Goal: Task Accomplishment & Management: Manage account settings

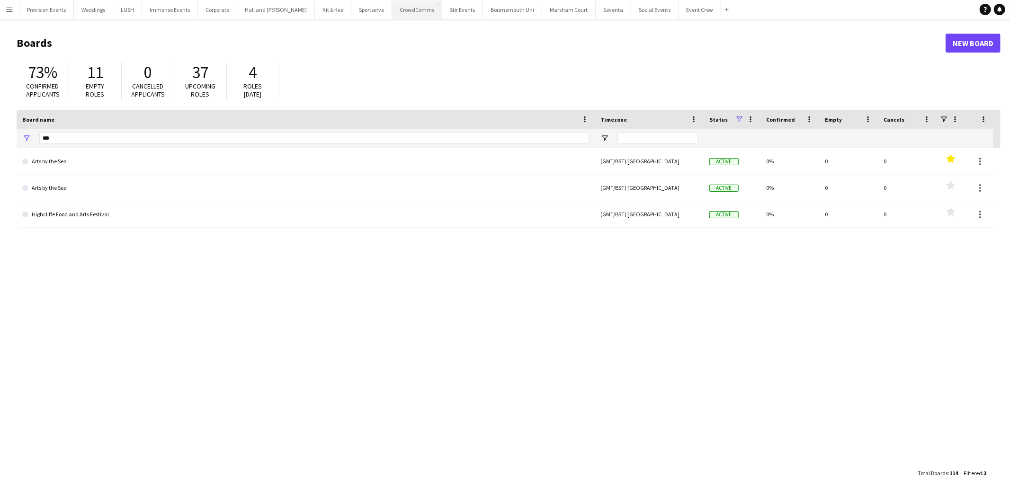
click at [400, 10] on button "CrowdComms Close" at bounding box center [417, 9] width 50 height 18
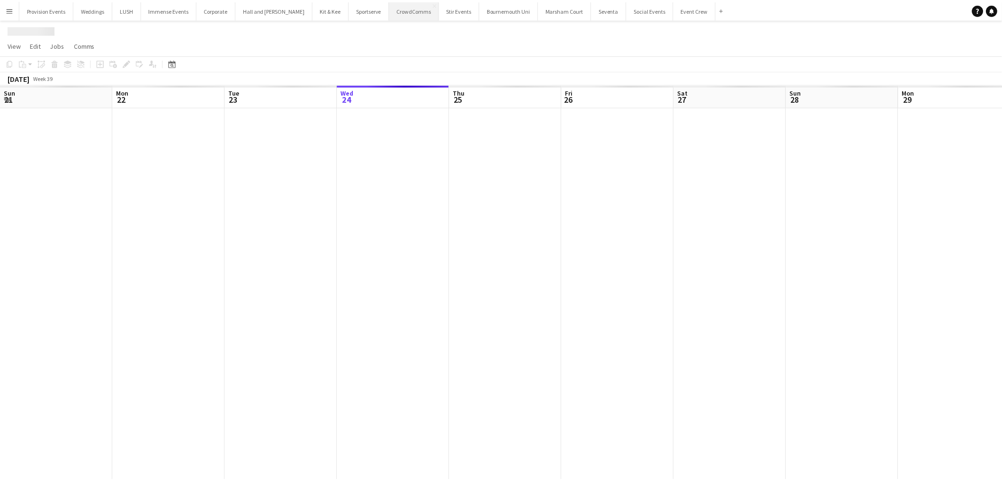
scroll to position [0, 226]
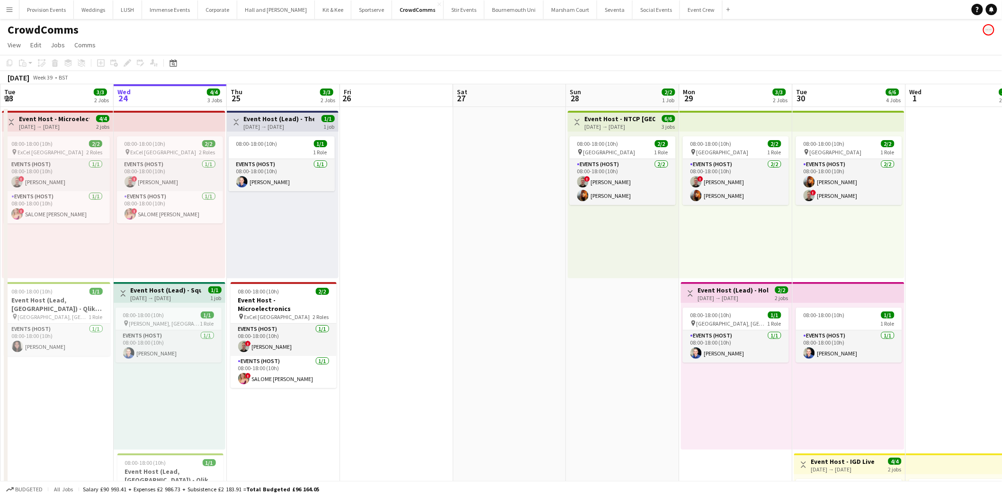
click at [153, 292] on h3 "Event Host (Lead) - Square Mile" at bounding box center [166, 290] width 71 height 9
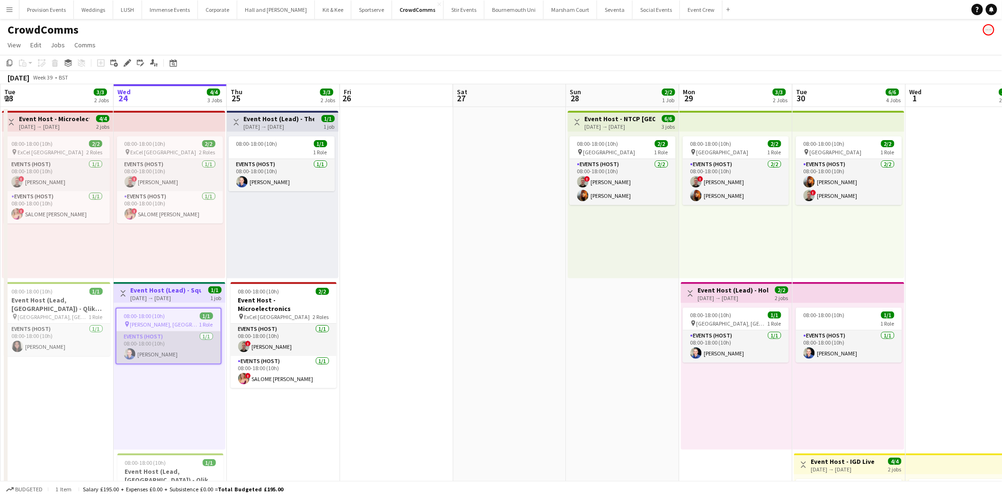
click at [161, 338] on app-card-role "Events (Host) [DATE] 08:00-18:00 (10h) [PERSON_NAME]" at bounding box center [168, 347] width 104 height 32
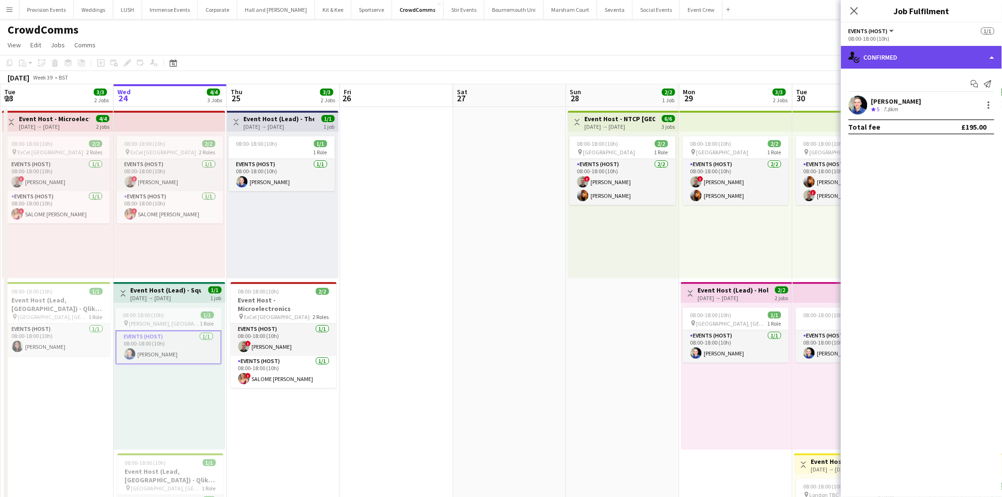
click at [958, 67] on div "single-neutral-actions-check-2 Confirmed" at bounding box center [921, 57] width 161 height 23
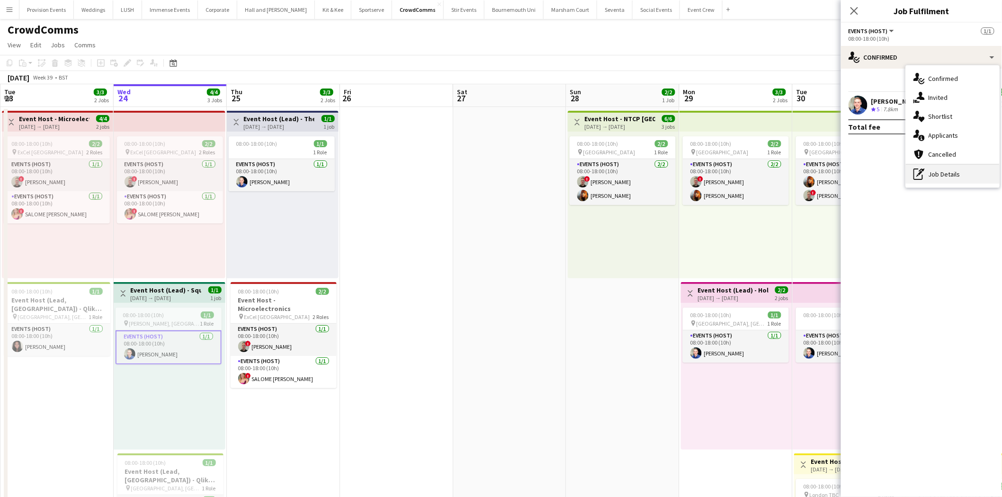
click at [950, 168] on div "pen-write Job Details" at bounding box center [953, 174] width 94 height 19
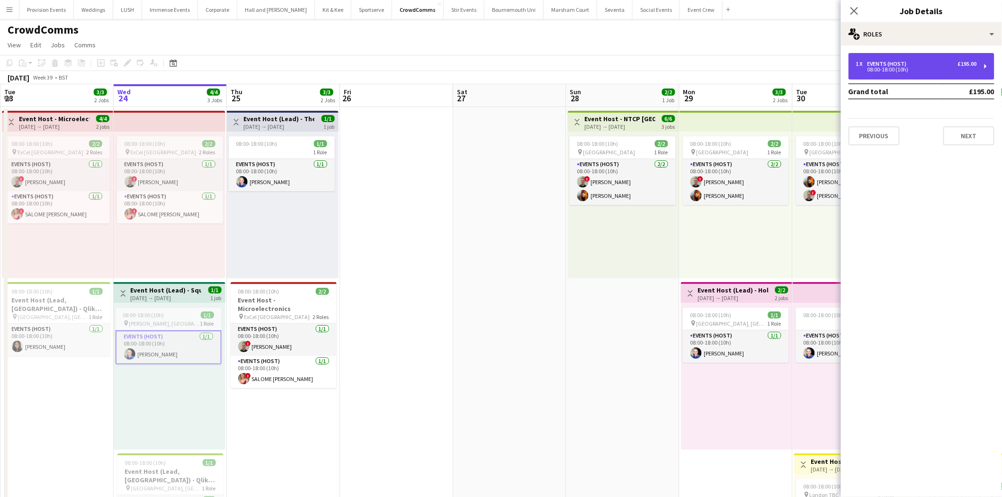
click at [902, 54] on div "1 x Events (Host) £195.00 08:00-18:00 (10h)" at bounding box center [921, 66] width 146 height 27
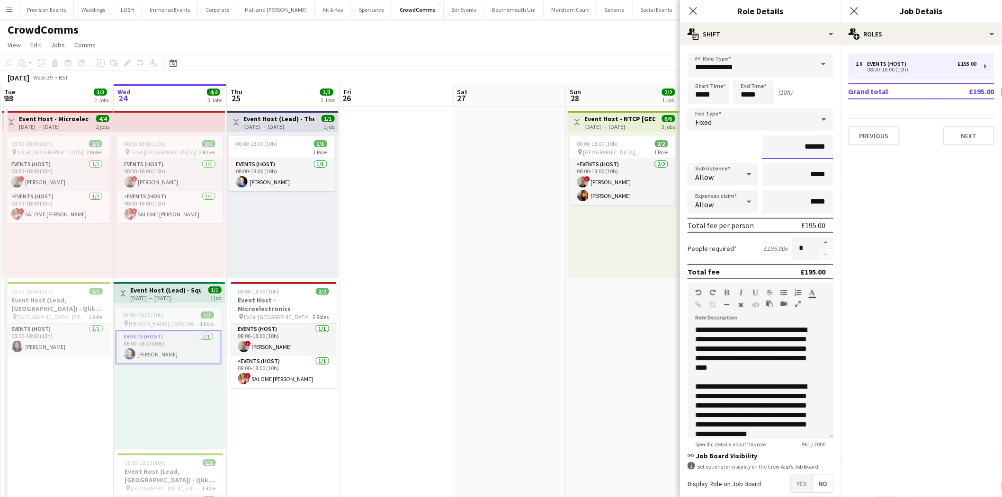
click at [805, 151] on input "*******" at bounding box center [797, 147] width 71 height 24
click at [806, 148] on input "*******" at bounding box center [797, 147] width 71 height 24
type input "****"
click at [500, 240] on app-date-cell at bounding box center [509, 451] width 113 height 689
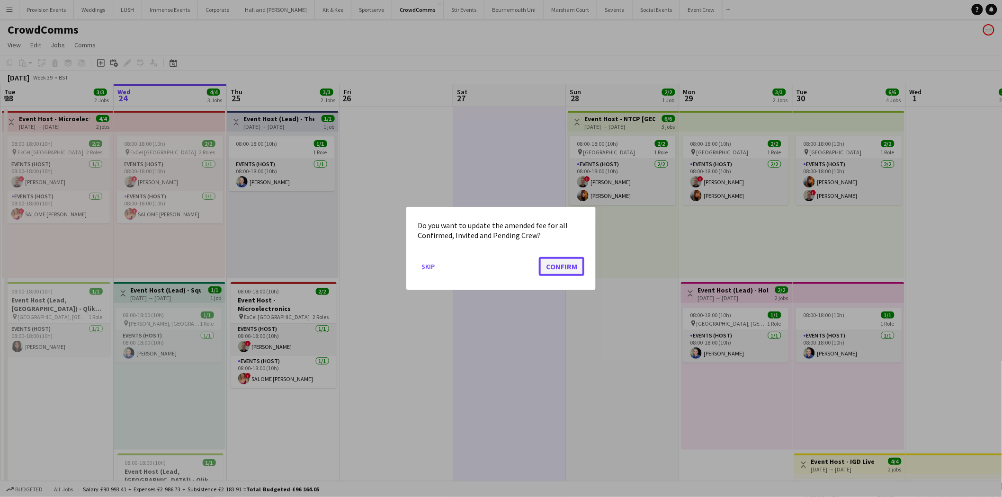
click at [542, 273] on button "Confirm" at bounding box center [561, 266] width 45 height 19
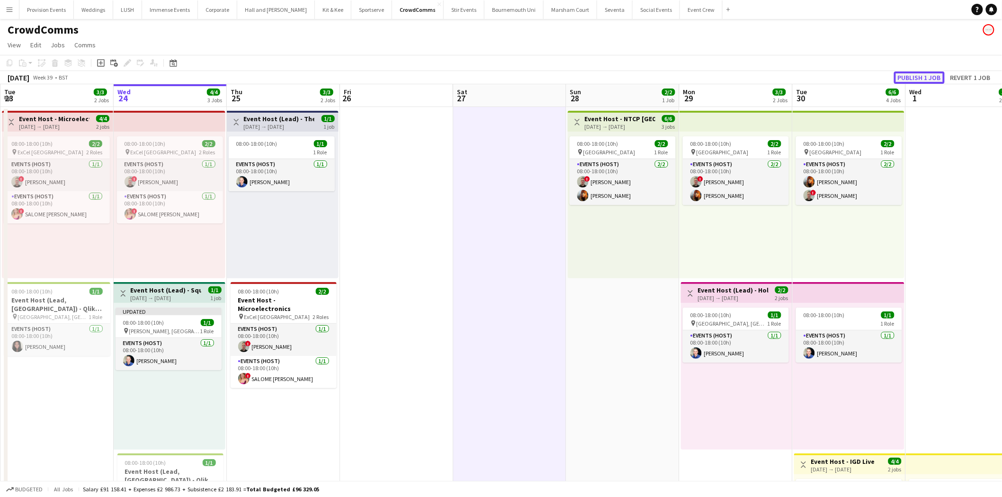
click at [912, 76] on button "Publish 1 job" at bounding box center [919, 77] width 51 height 12
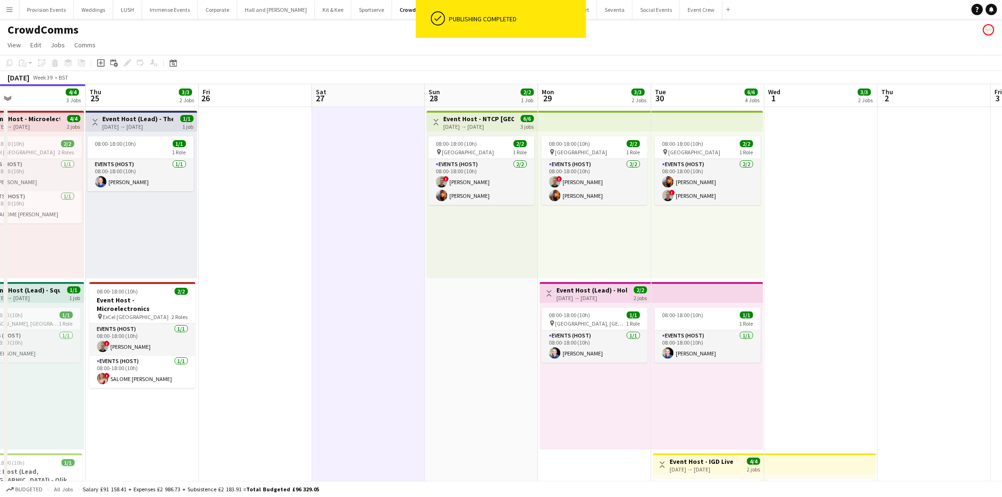
scroll to position [0, 369]
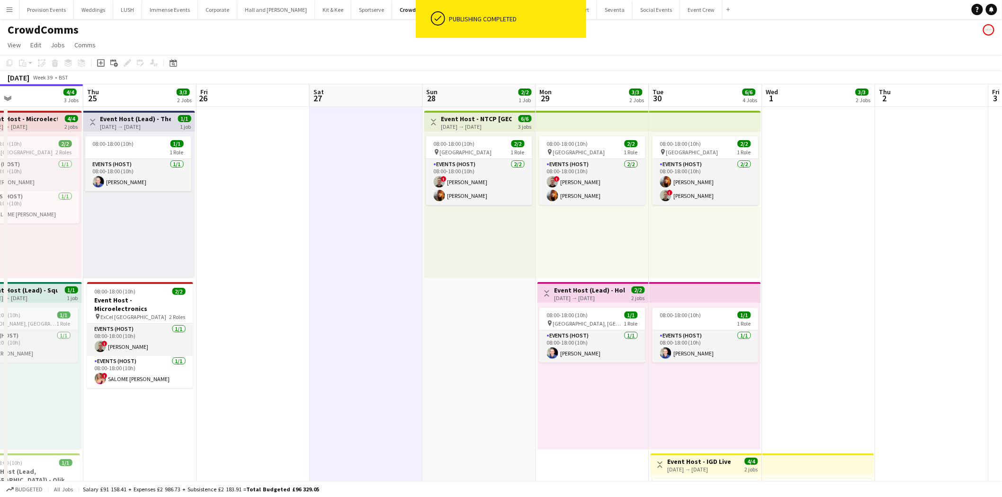
drag, startPoint x: 597, startPoint y: 286, endPoint x: 454, endPoint y: 299, distance: 143.5
click at [454, 299] on app-calendar-viewport "Sun 21 Mon 22 Tue 23 3/3 2 Jobs Wed 24 4/4 3 Jobs Thu 25 3/3 2 Jobs Fri 26 Sat …" at bounding box center [501, 440] width 1002 height 712
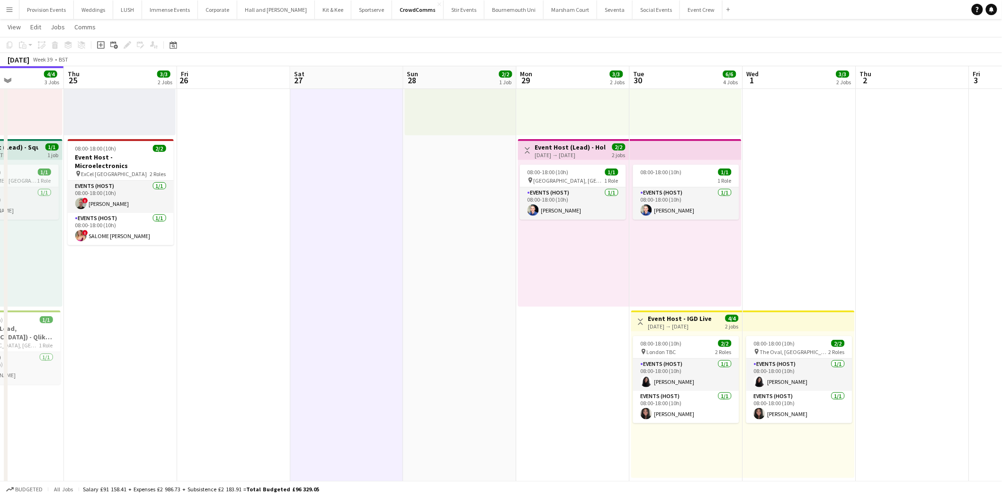
scroll to position [0, 303]
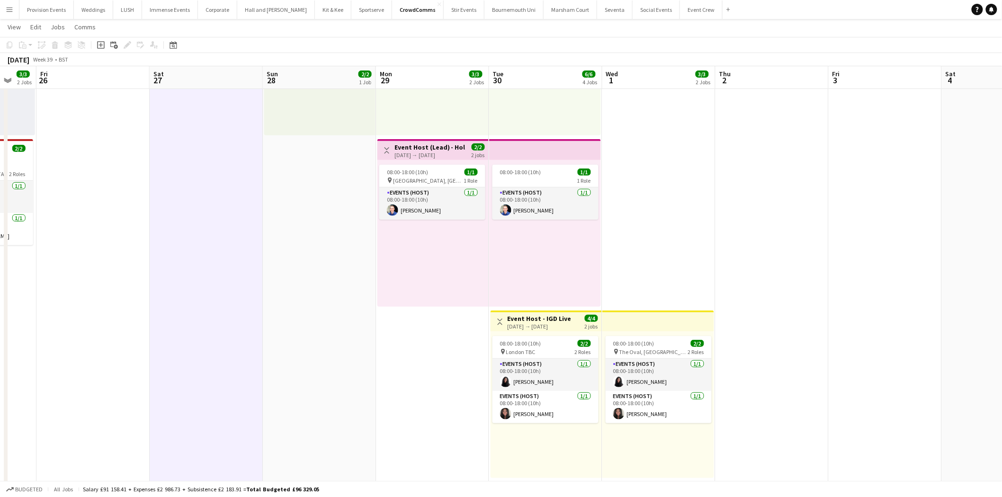
drag, startPoint x: 827, startPoint y: 264, endPoint x: 667, endPoint y: 270, distance: 160.1
click at [667, 270] on app-calendar-viewport "Tue 23 3/3 2 Jobs Wed 24 4/4 3 Jobs Thu 25 3/3 2 Jobs Fri 26 Sat 27 Sun 28 2/2 …" at bounding box center [501, 274] width 1002 height 758
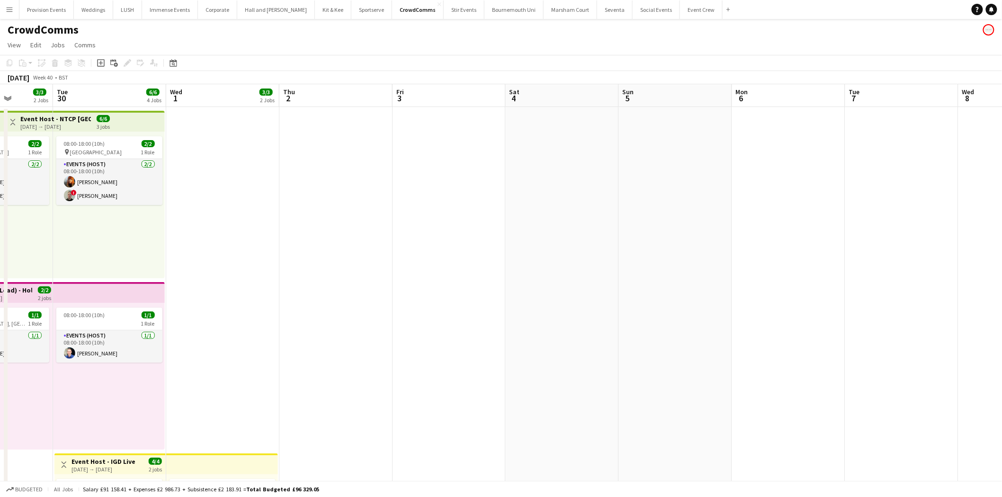
scroll to position [0, 292]
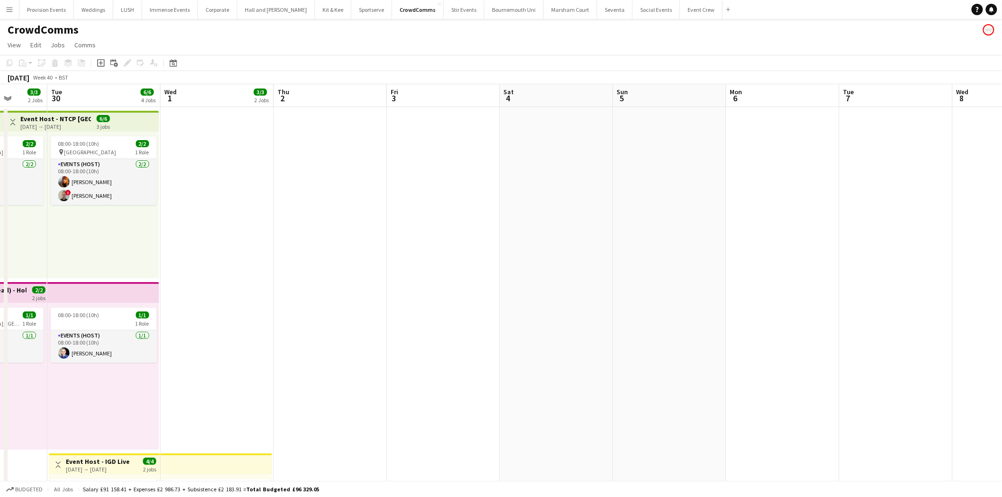
drag, startPoint x: 827, startPoint y: 211, endPoint x: 385, endPoint y: 215, distance: 442.1
click at [385, 215] on app-calendar-viewport "Sat 27 Sun 28 2/2 1 Job Mon 29 3/3 2 Jobs Tue 30 6/6 4 Jobs Wed 1 3/3 2 Jobs Th…" at bounding box center [501, 440] width 1002 height 712
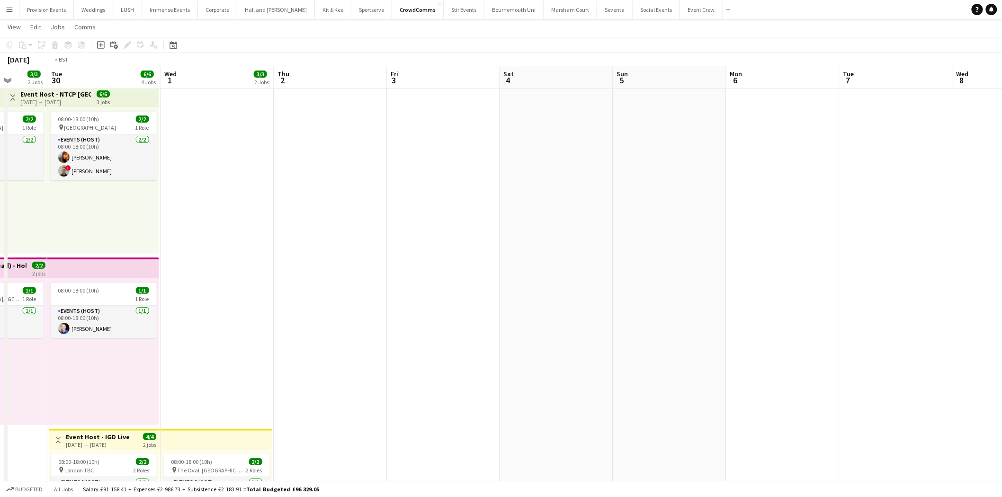
scroll to position [0, 289]
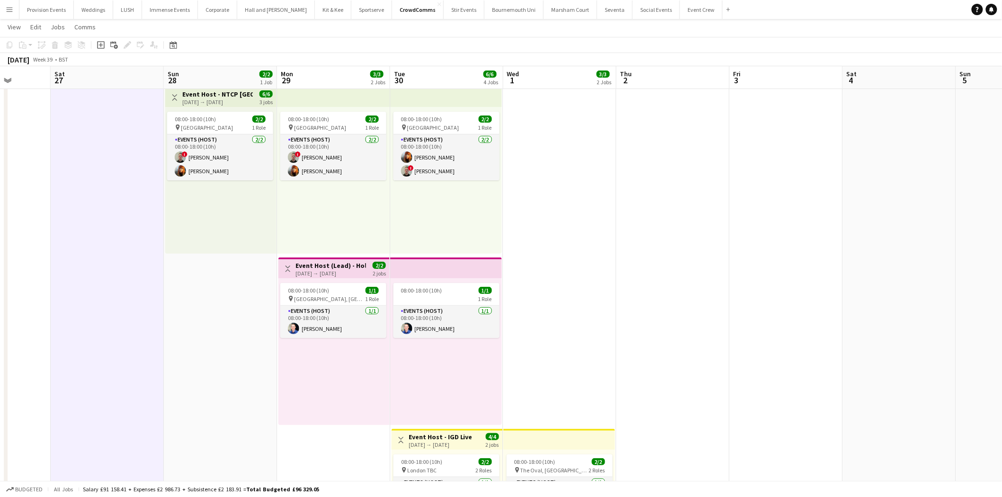
drag, startPoint x: 500, startPoint y: 271, endPoint x: 698, endPoint y: 287, distance: 198.6
click at [698, 287] on app-calendar-viewport "Wed 24 4/4 3 Jobs Thu 25 3/3 2 Jobs Fri 26 Sat 27 Sun 28 2/2 1 Job Mon 29 3/3 2…" at bounding box center [501, 392] width 1002 height 758
click at [299, 283] on app-job-card "08:00-18:00 (10h) 1/1 pin [GEOGRAPHIC_DATA], Birmingham 1 Role Events (Host) [D…" at bounding box center [333, 310] width 106 height 55
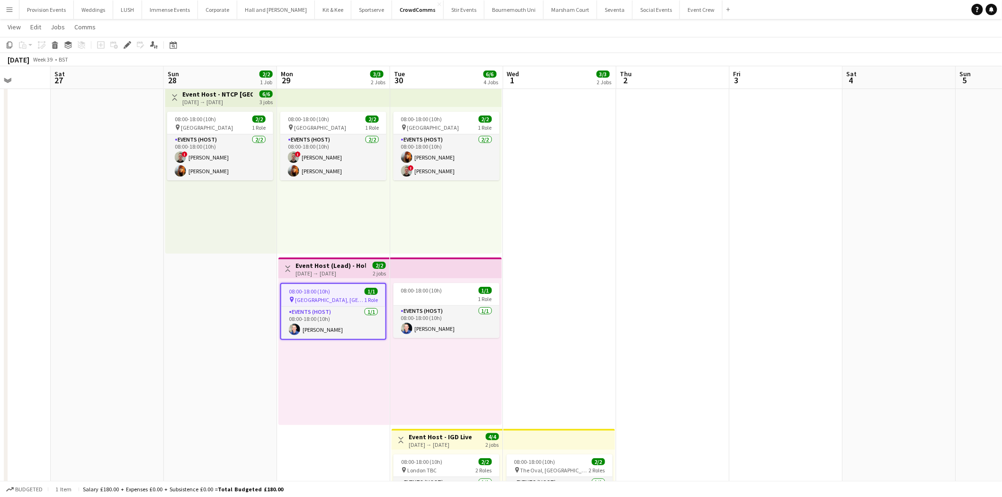
click at [308, 262] on h3 "Event Host (Lead) - Holland & [PERSON_NAME] Roadshow" at bounding box center [330, 265] width 71 height 9
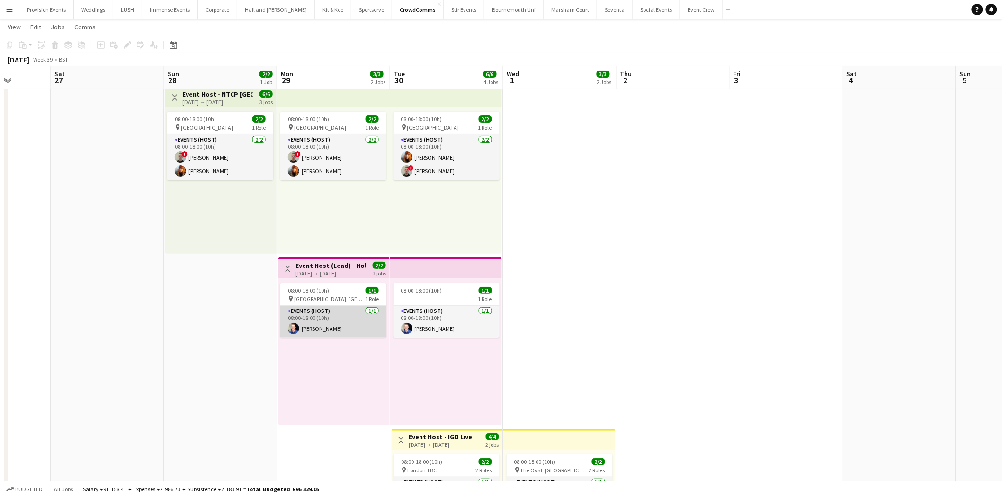
click at [320, 329] on app-card-role "Events (Host) [DATE] 08:00-18:00 (10h) [PERSON_NAME]" at bounding box center [333, 322] width 106 height 32
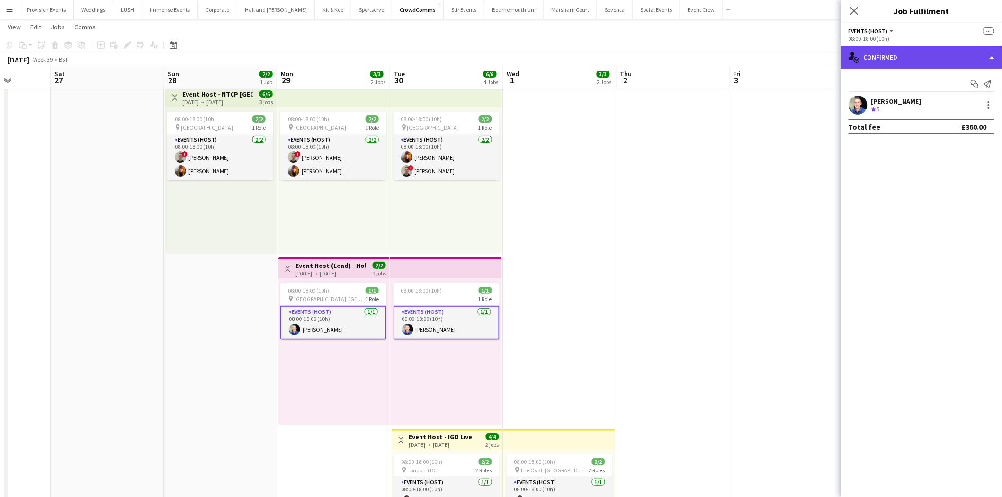
click at [925, 57] on div "single-neutral-actions-check-2 Confirmed" at bounding box center [921, 57] width 161 height 23
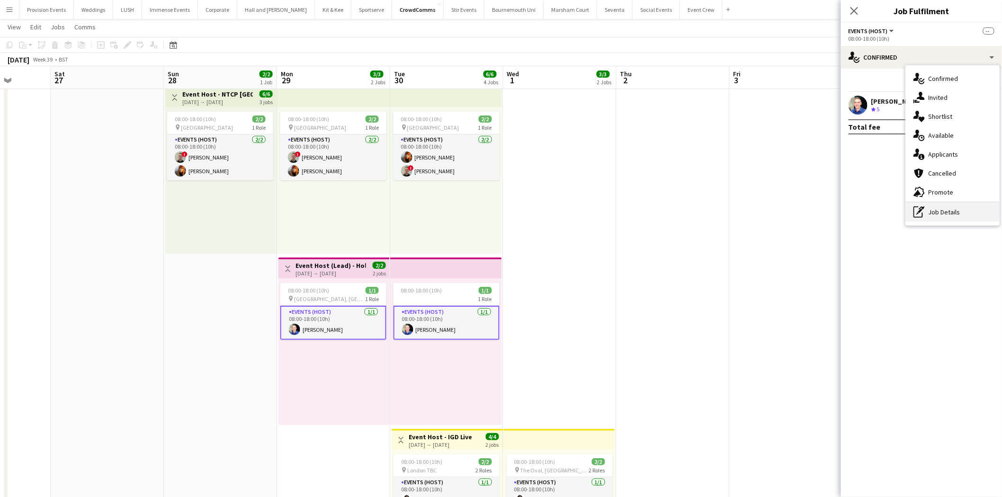
click at [978, 206] on div "pen-write Job Details" at bounding box center [953, 212] width 94 height 19
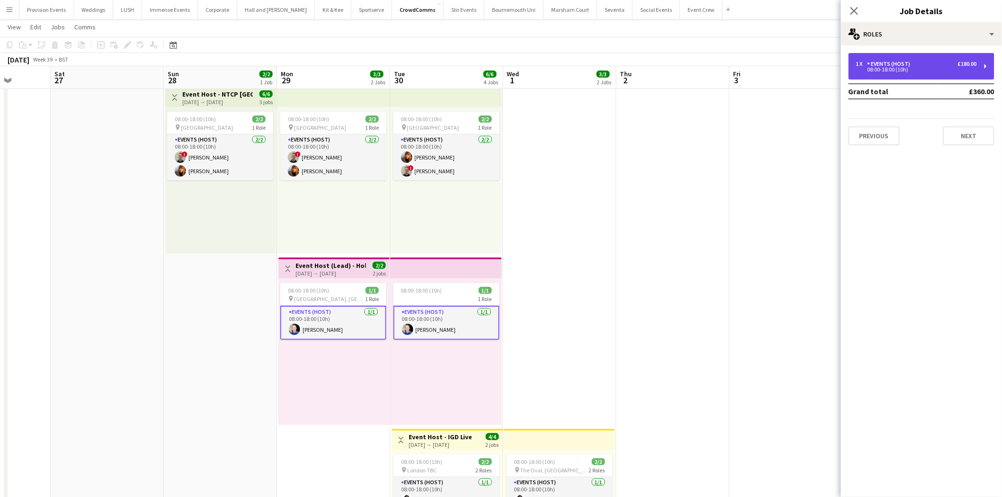
click at [935, 62] on div "1 x Events (Host) £180.00" at bounding box center [916, 64] width 121 height 7
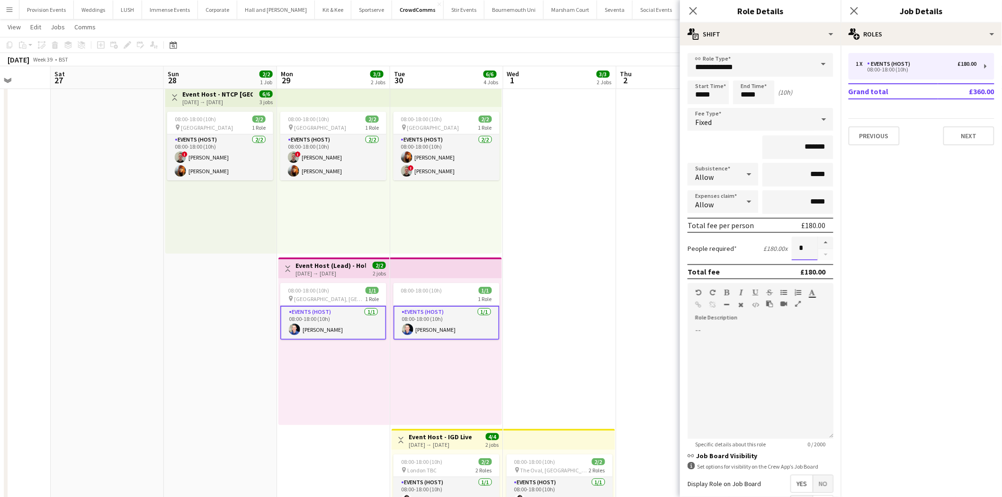
click at [800, 242] on input "*" at bounding box center [804, 249] width 26 height 24
type input "*"
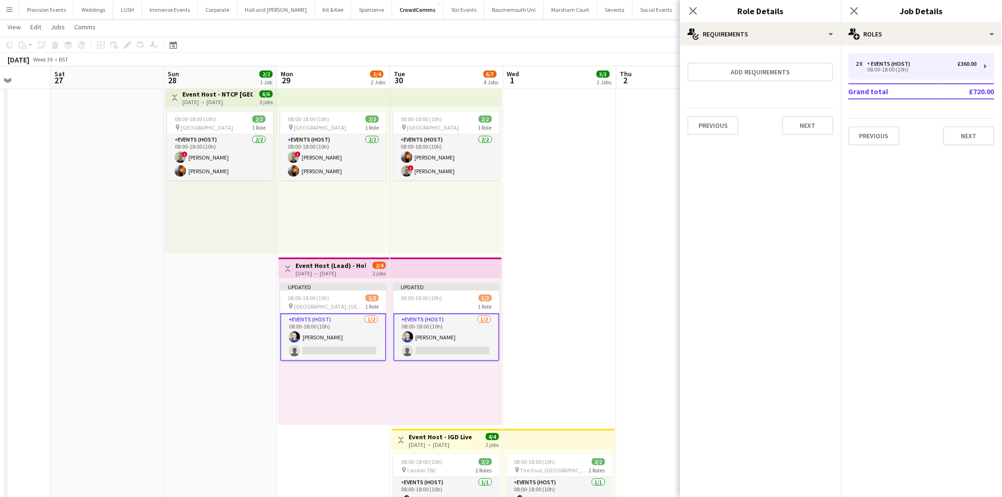
click at [585, 105] on app-date-cell "08:00-18:00 (10h) 2/2 pin The Oval, London 2 Roles Events (Host) [DATE] 08:00-1…" at bounding box center [559, 426] width 113 height 689
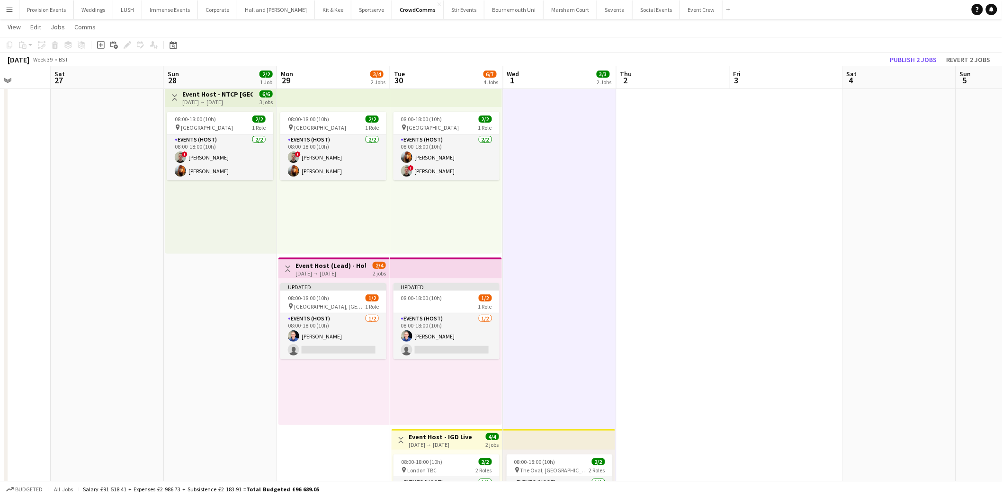
click at [342, 361] on div "Updated 08:00-18:00 (10h) 1/2 pin [GEOGRAPHIC_DATA], Birmingham 1 Role Events (…" at bounding box center [333, 351] width 111 height 147
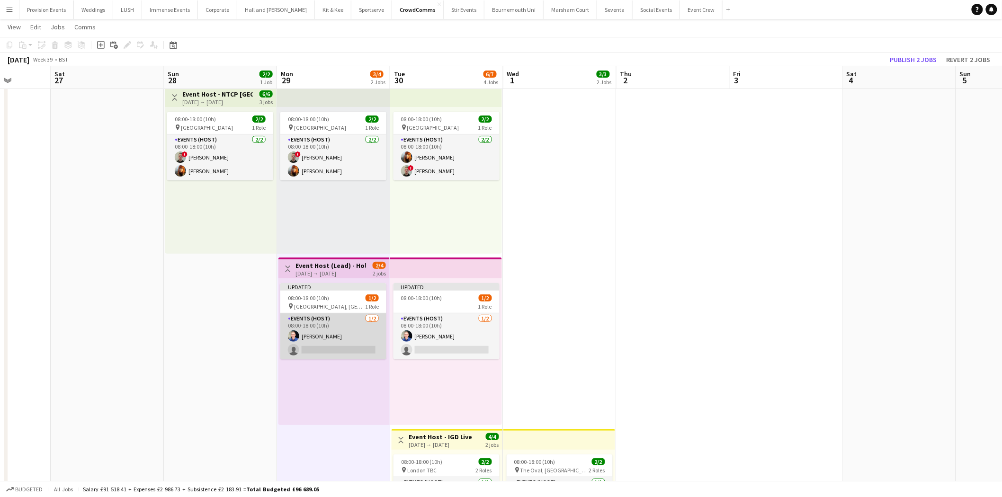
click at [344, 344] on app-card-role "Events (Host) [DATE] 08:00-18:00 (10h) [PERSON_NAME] single-neutral-actions" at bounding box center [333, 336] width 106 height 46
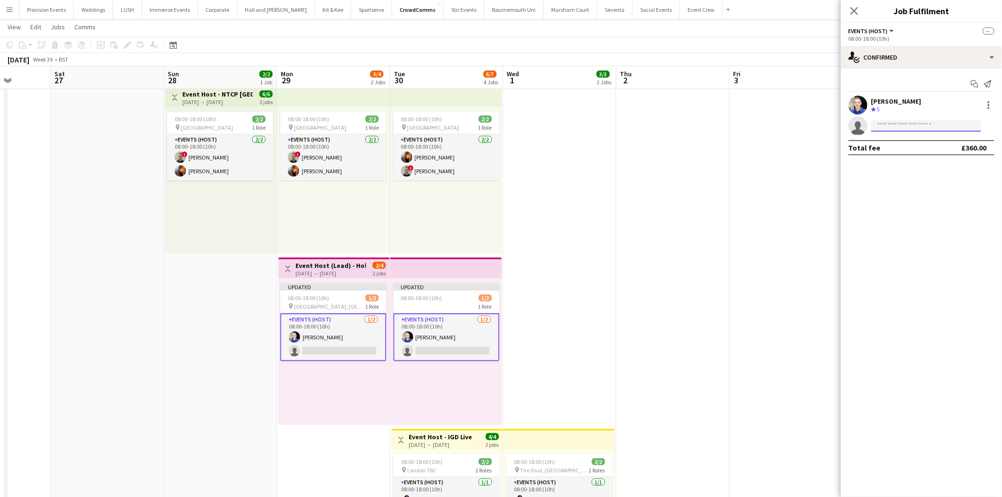
click at [912, 127] on input at bounding box center [926, 125] width 110 height 11
type input "*****"
click at [914, 133] on app-invite-slot "single-neutral-actions *****" at bounding box center [921, 125] width 161 height 19
click at [909, 127] on input "*****" at bounding box center [926, 125] width 110 height 11
click at [909, 143] on span "[PERSON_NAME]" at bounding box center [906, 139] width 54 height 8
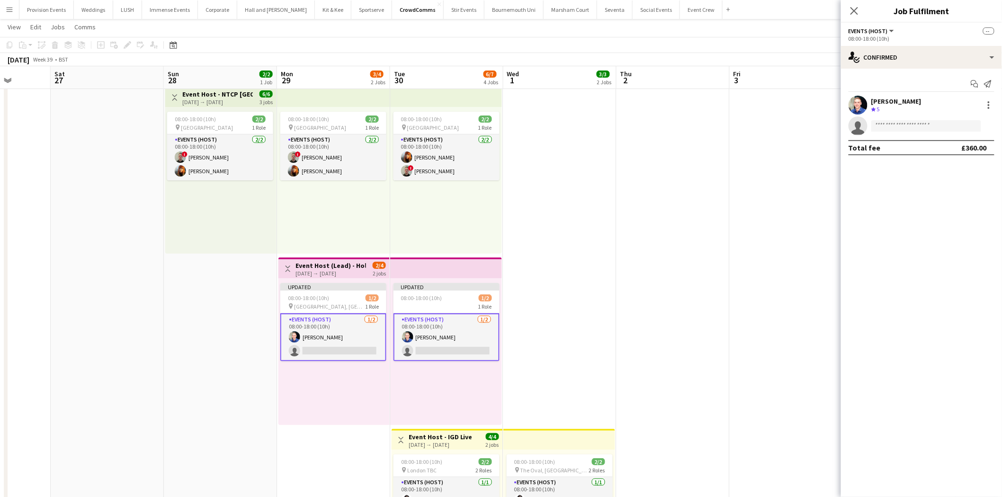
click at [594, 261] on app-date-cell "08:00-18:00 (10h) 2/2 pin The Oval, London 2 Roles Events (Host) [DATE] 08:00-1…" at bounding box center [559, 426] width 113 height 689
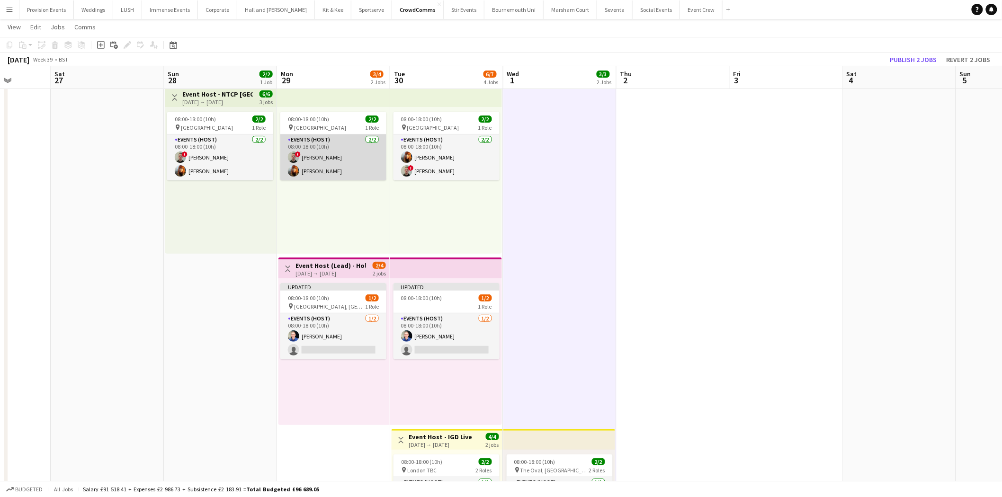
click at [332, 158] on app-card-role "Events (Host) [DATE] 08:00-18:00 (10h) ! [PERSON_NAME] [PERSON_NAME]" at bounding box center [333, 157] width 106 height 46
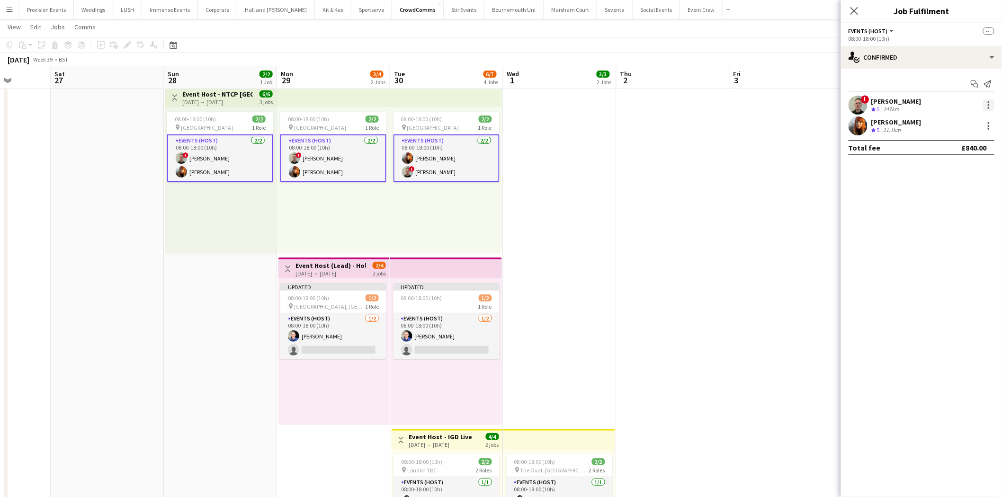
click at [983, 105] on div at bounding box center [988, 104] width 11 height 11
click at [952, 192] on span "Remove" at bounding box center [942, 191] width 28 height 8
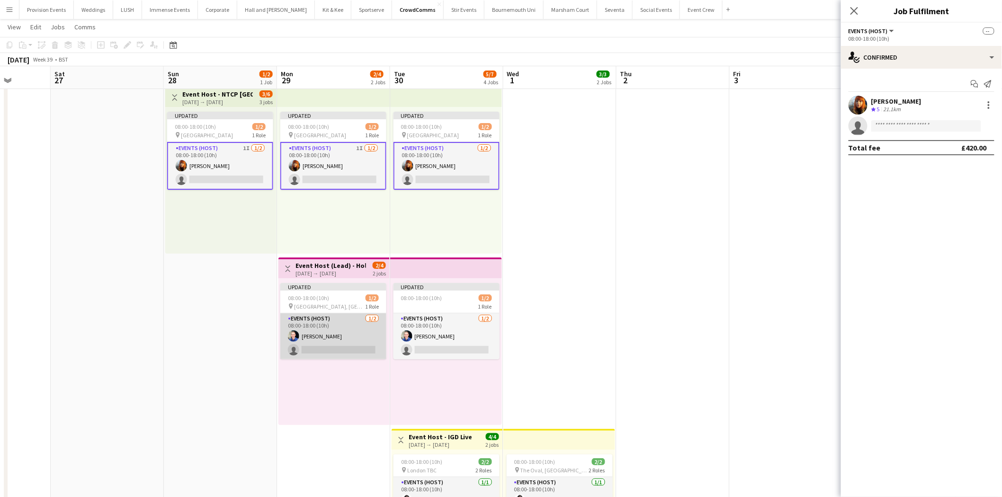
click at [362, 339] on app-card-role "Events (Host) [DATE] 08:00-18:00 (10h) [PERSON_NAME] single-neutral-actions" at bounding box center [333, 336] width 106 height 46
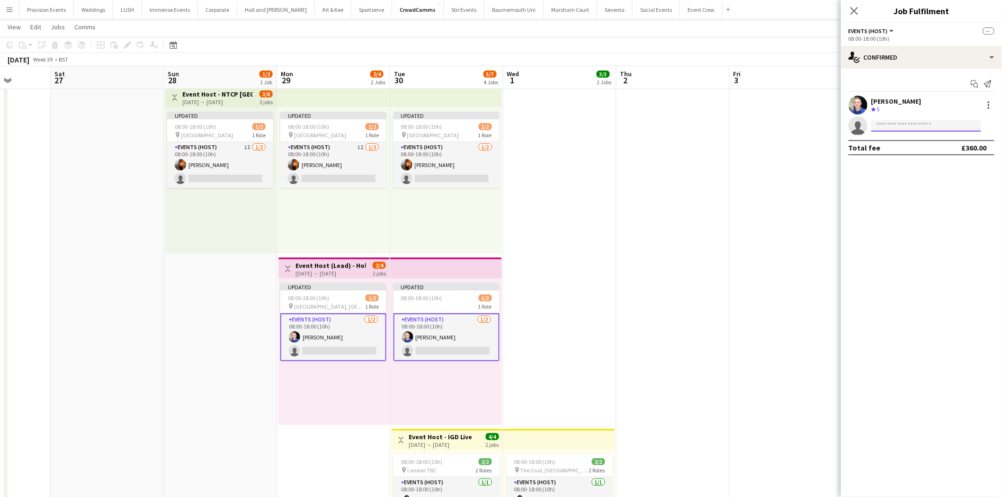
click at [913, 120] on input at bounding box center [926, 125] width 110 height 11
type input "*****"
click at [595, 154] on app-date-cell "08:00-18:00 (10h) 2/2 pin The Oval, London 2 Roles Events (Host) [DATE] 08:00-1…" at bounding box center [559, 426] width 113 height 689
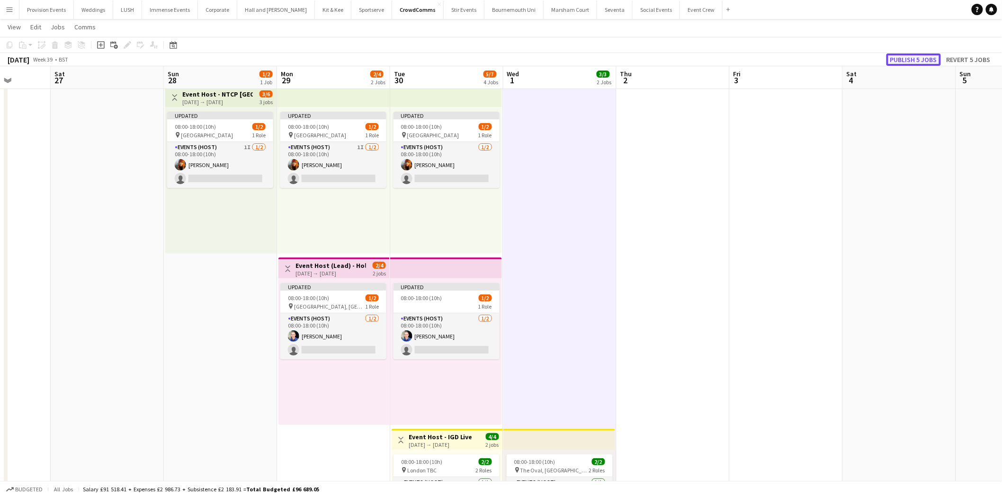
click at [911, 59] on button "Publish 5 jobs" at bounding box center [913, 59] width 54 height 12
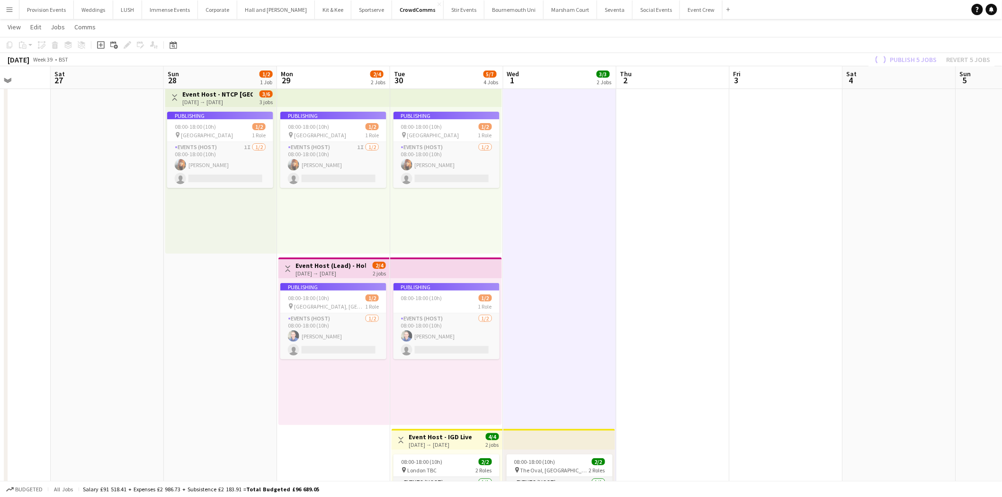
click at [324, 328] on app-job-card "Publishing 08:00-18:00 (10h) 1/2 pin [GEOGRAPHIC_DATA], Birmingham 1 Role Event…" at bounding box center [333, 321] width 106 height 76
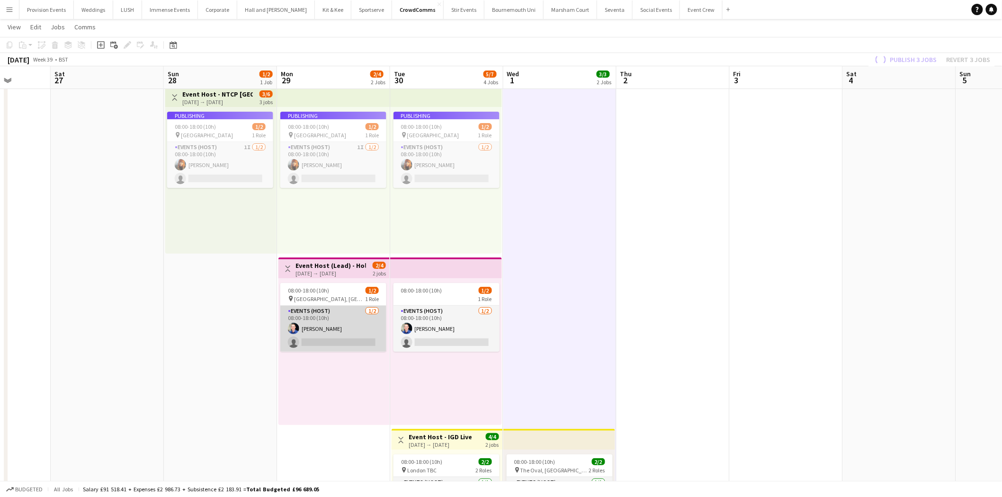
click at [332, 329] on app-card-role "Events (Host) [DATE] 08:00-18:00 (10h) [PERSON_NAME] single-neutral-actions" at bounding box center [333, 329] width 106 height 46
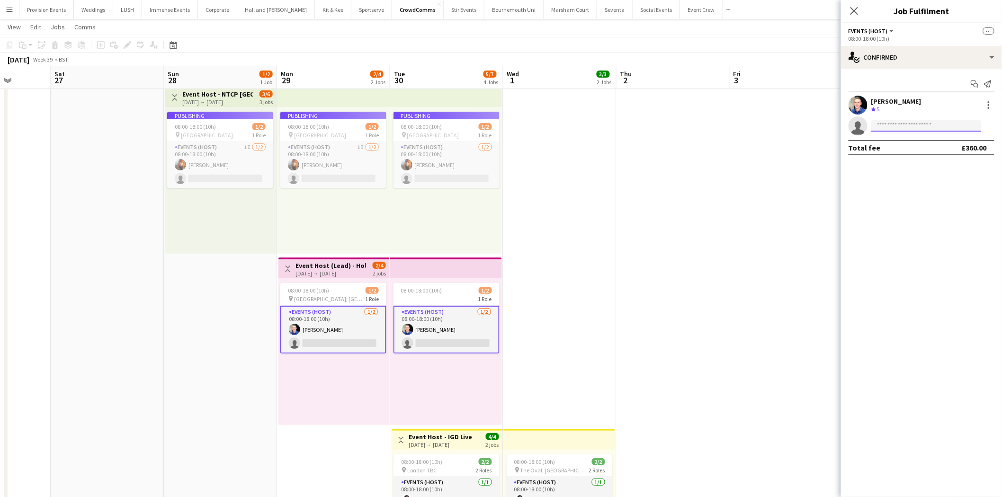
click at [894, 120] on input at bounding box center [926, 125] width 110 height 11
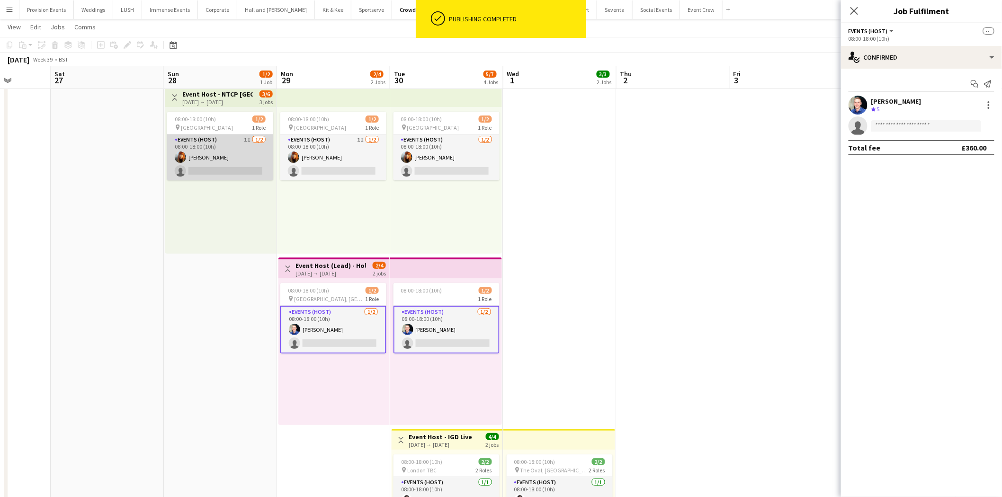
click at [215, 146] on app-card-role "Events (Host) 1I [DATE] 08:00-18:00 (10h) [PERSON_NAME] single-neutral-actions" at bounding box center [220, 157] width 106 height 46
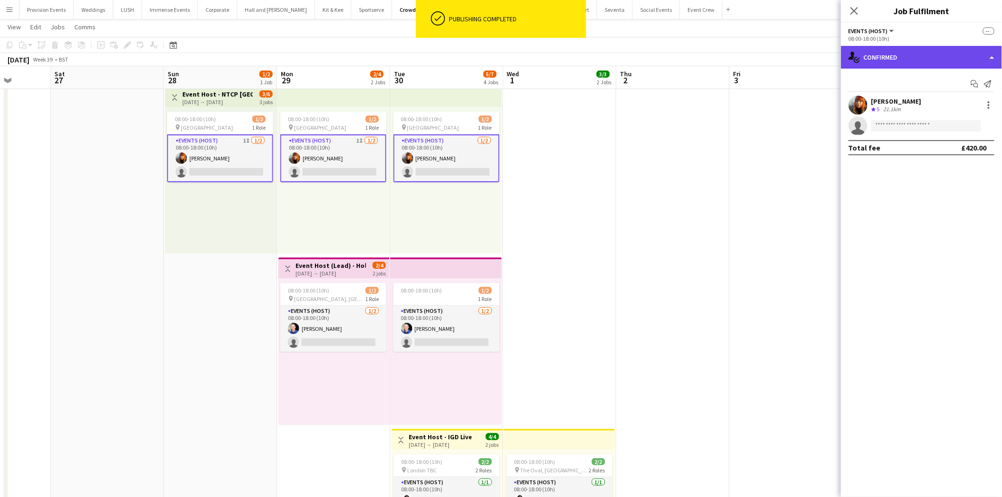
click at [903, 55] on div "single-neutral-actions-check-2 Confirmed" at bounding box center [921, 57] width 161 height 23
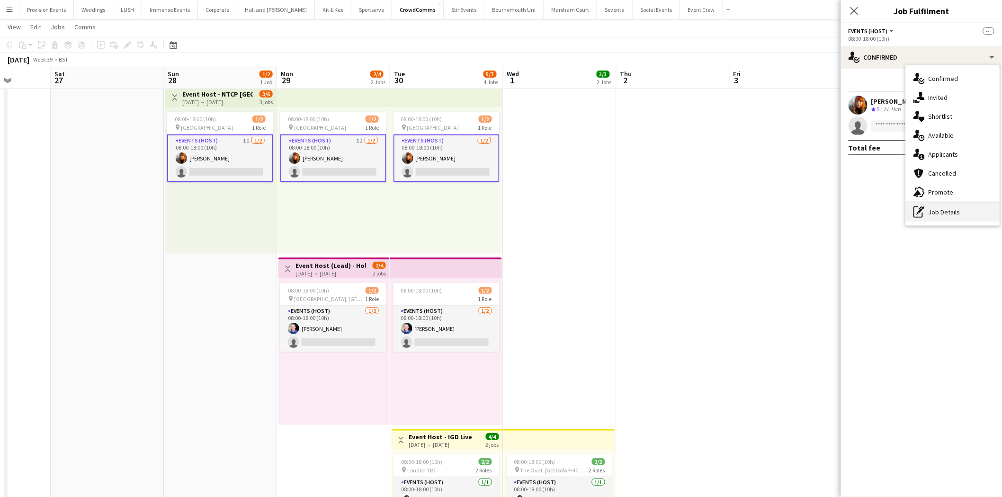
click at [939, 211] on div "pen-write Job Details" at bounding box center [953, 212] width 94 height 19
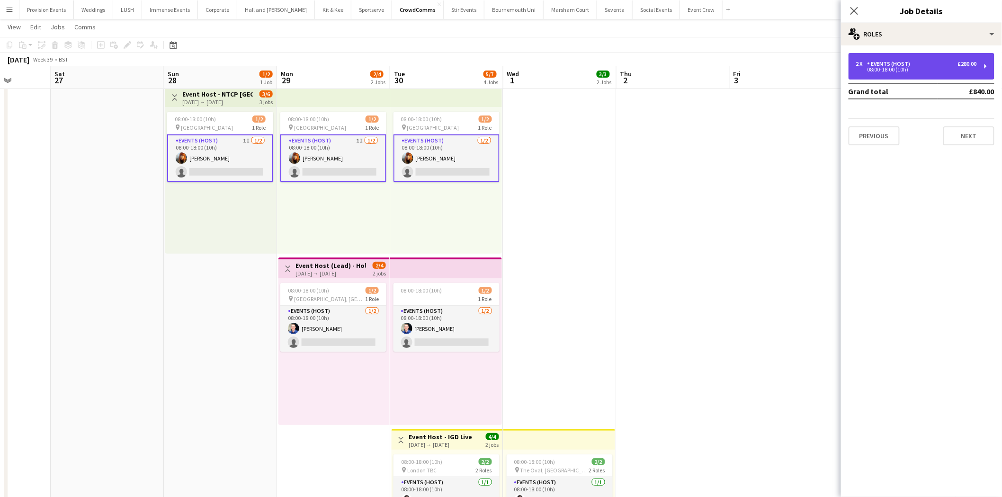
click at [920, 58] on div "2 x Events (Host) £280.00 08:00-18:00 (10h)" at bounding box center [921, 66] width 146 height 27
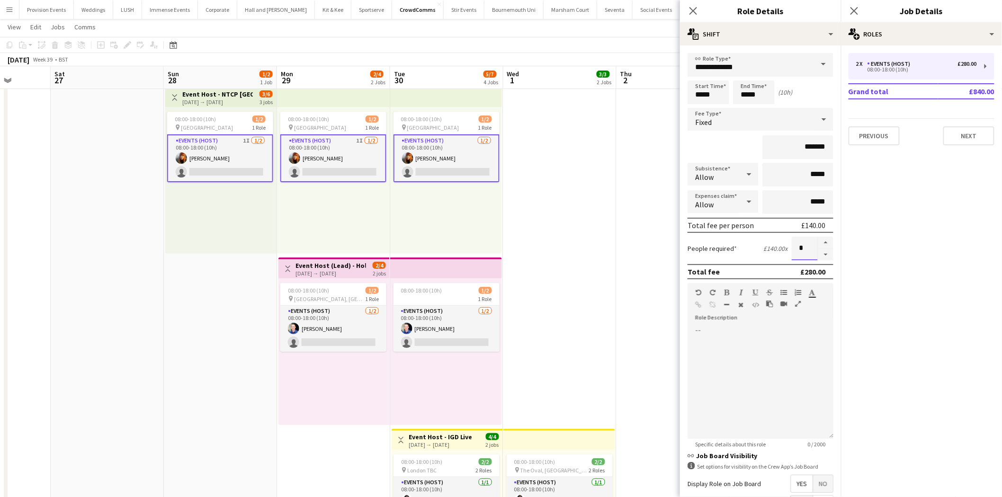
click at [794, 242] on input "*" at bounding box center [804, 249] width 26 height 24
type input "*"
click at [696, 204] on span "Allow" at bounding box center [704, 204] width 18 height 9
click at [539, 188] on div at bounding box center [501, 248] width 1002 height 497
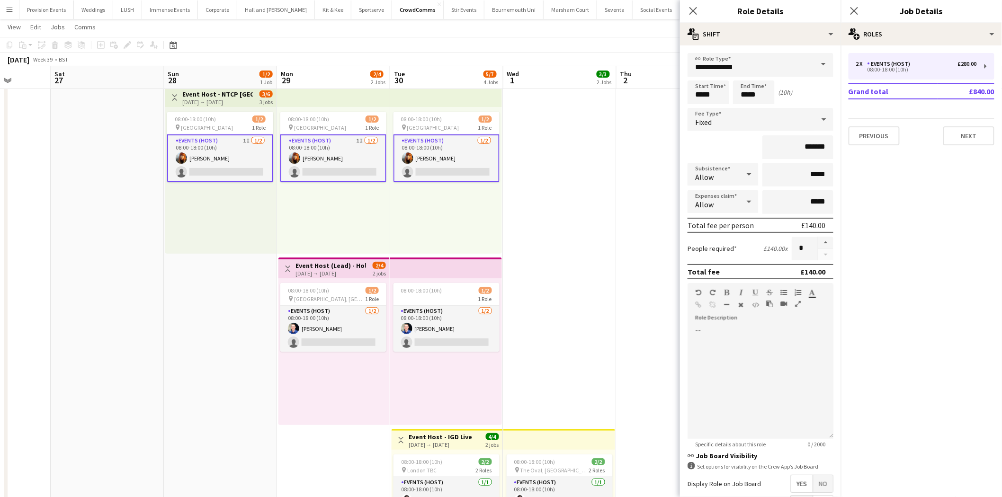
click at [539, 188] on app-date-cell "08:00-18:00 (10h) 2/2 pin The Oval, London 2 Roles Events (Host) [DATE] 08:00-1…" at bounding box center [559, 426] width 113 height 689
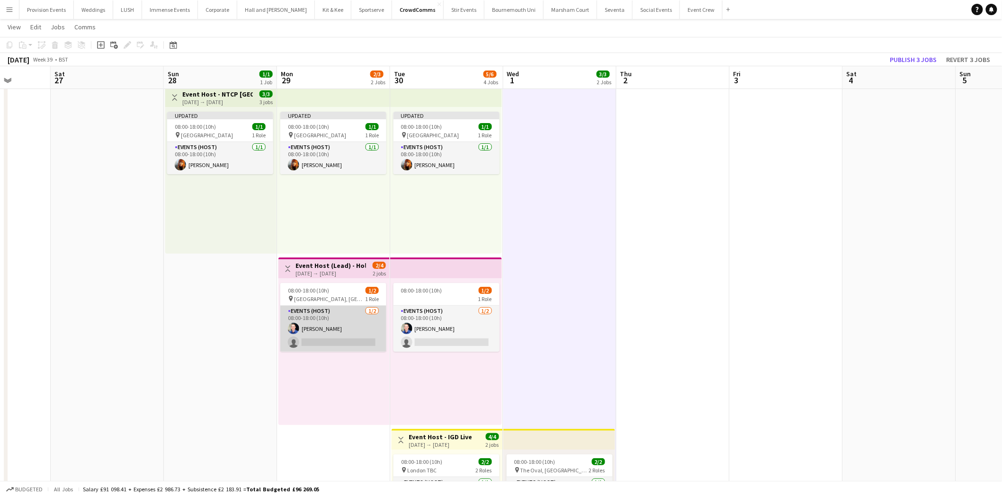
click at [300, 324] on app-card-role "Events (Host) [DATE] 08:00-18:00 (10h) [PERSON_NAME] single-neutral-actions" at bounding box center [333, 329] width 106 height 46
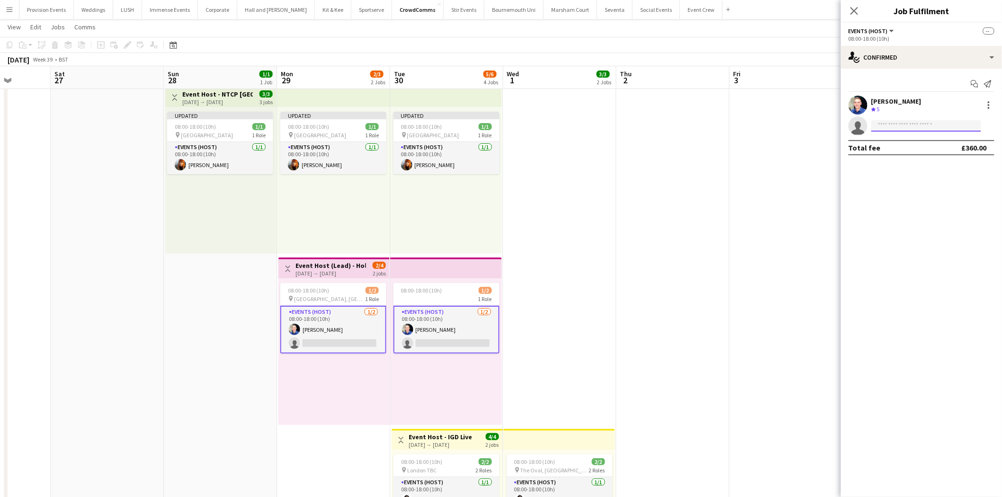
click at [899, 122] on input at bounding box center [926, 125] width 110 height 11
type input "*****"
click at [905, 145] on span "[EMAIL_ADDRESS][DOMAIN_NAME]" at bounding box center [926, 147] width 95 height 8
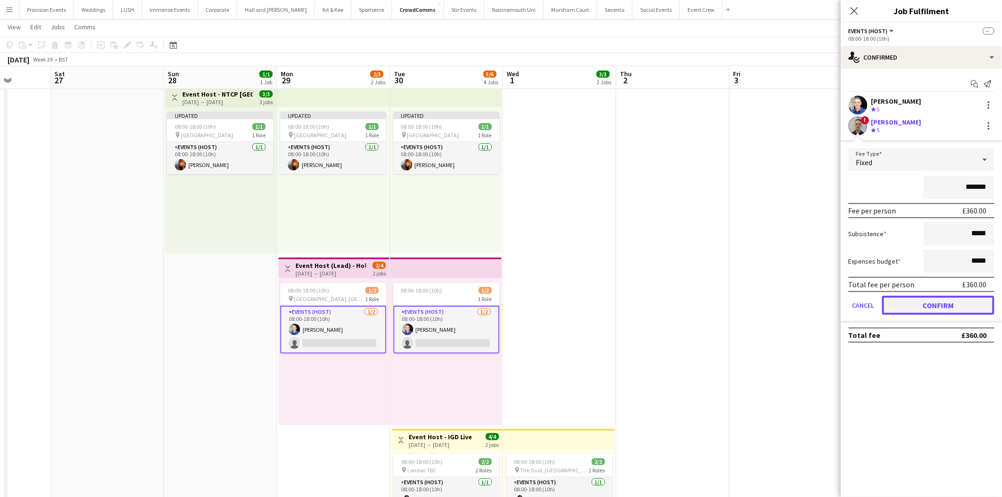
click at [924, 311] on button "Confirm" at bounding box center [938, 305] width 112 height 19
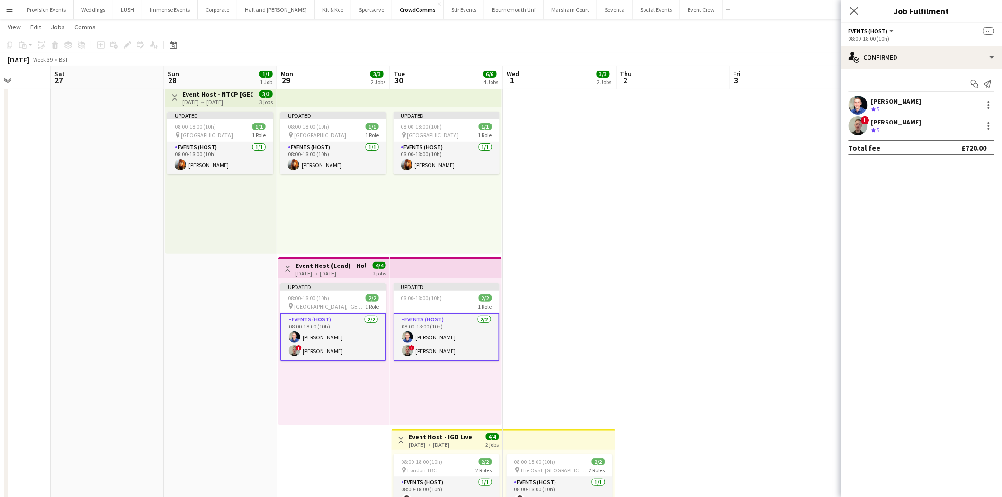
click at [587, 204] on app-date-cell "08:00-18:00 (10h) 2/2 pin The Oval, London 2 Roles Events (Host) [DATE] 08:00-1…" at bounding box center [559, 426] width 113 height 689
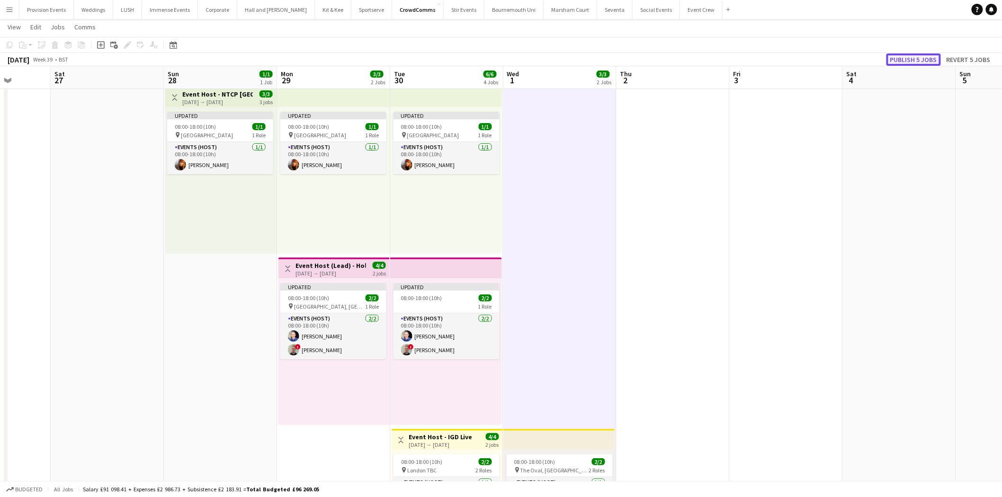
click at [929, 58] on button "Publish 5 jobs" at bounding box center [913, 59] width 54 height 12
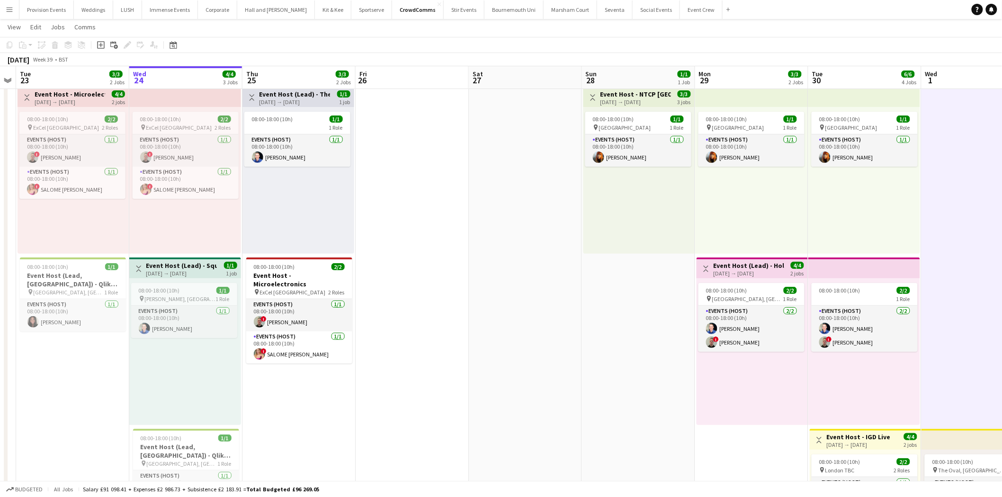
scroll to position [0, 199]
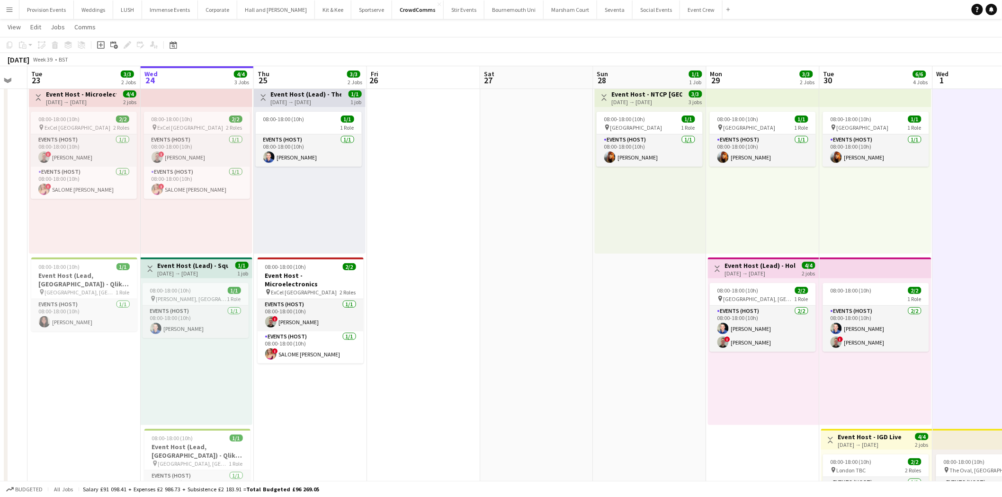
drag, startPoint x: 586, startPoint y: 302, endPoint x: 902, endPoint y: 234, distance: 322.9
click at [902, 234] on app-calendar-viewport "Sun 21 Mon 22 Tue 23 3/3 2 Jobs Wed 24 4/4 3 Jobs Thu 25 3/3 2 Jobs Fri 26 Sat …" at bounding box center [501, 392] width 1002 height 758
click at [337, 96] on h3 "Event Host (Lead) - The Digital Asset Summit" at bounding box center [306, 94] width 71 height 9
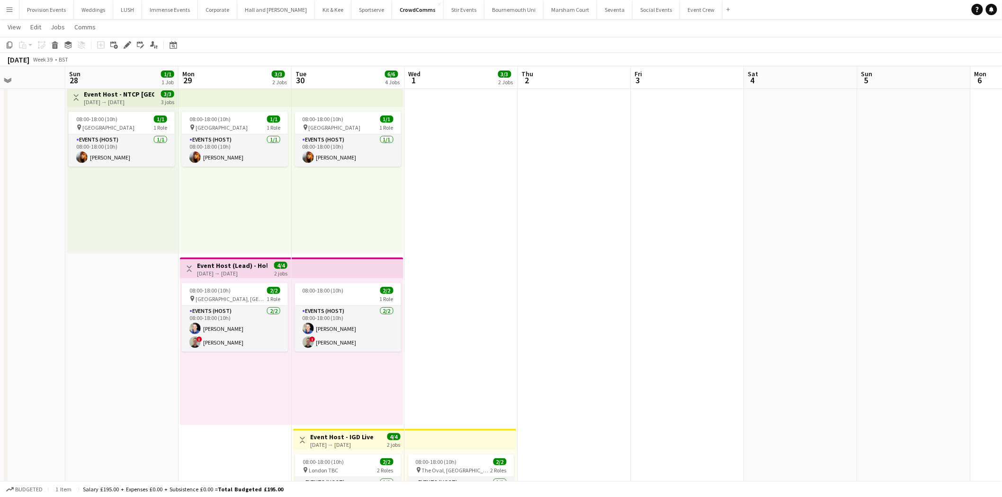
drag, startPoint x: 649, startPoint y: 223, endPoint x: 187, endPoint y: 228, distance: 463.0
click at [187, 228] on app-calendar-viewport "Wed 24 4/4 3 Jobs Thu 25 3/3 2 Jobs Fri 26 Sat 27 Sun 28 1/1 1 Job Mon 29 3/3 2…" at bounding box center [501, 392] width 1002 height 758
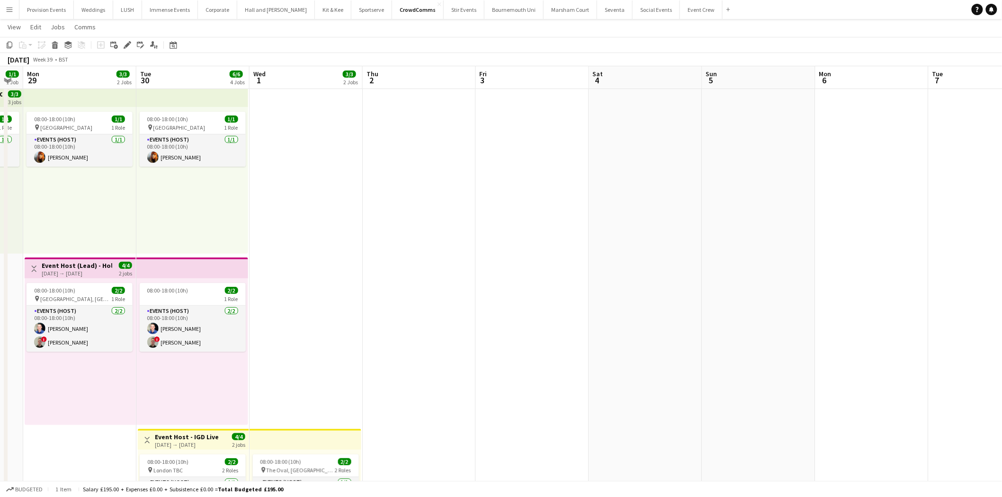
drag, startPoint x: 550, startPoint y: 249, endPoint x: 580, endPoint y: 230, distance: 35.9
click at [533, 247] on app-calendar-viewport "Fri 26 Sat 27 Sun 28 1/1 1 Job Mon 29 3/3 2 Jobs Tue 30 6/6 4 Jobs Wed 1 3/3 2 …" at bounding box center [501, 392] width 1002 height 758
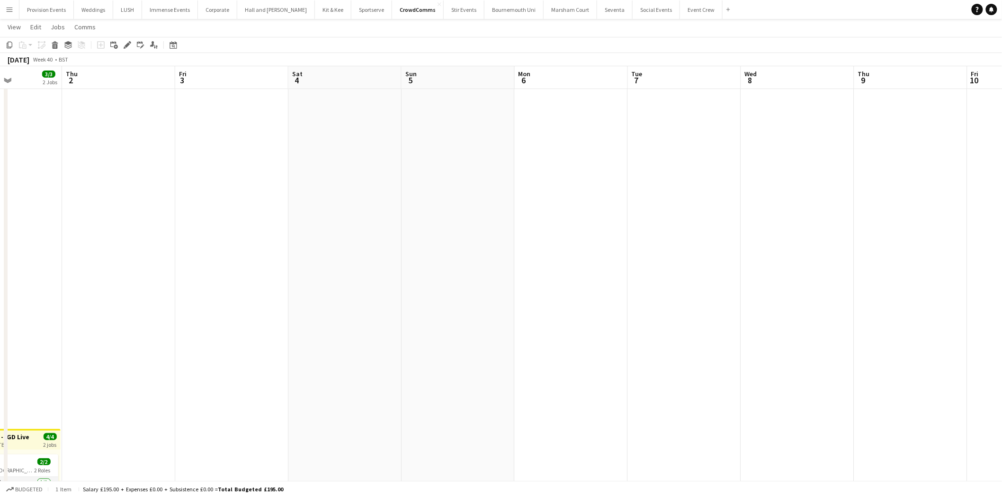
drag, startPoint x: 685, startPoint y: 186, endPoint x: 596, endPoint y: 193, distance: 89.2
click at [596, 193] on app-calendar-viewport "Mon 29 3/3 2 Jobs Tue 30 6/6 4 Jobs Wed 1 3/3 2 Jobs Thu 2 Fri 3 Sat 4 Sun 5 Mo…" at bounding box center [501, 392] width 1002 height 758
click at [644, 169] on app-date-cell at bounding box center [683, 426] width 113 height 689
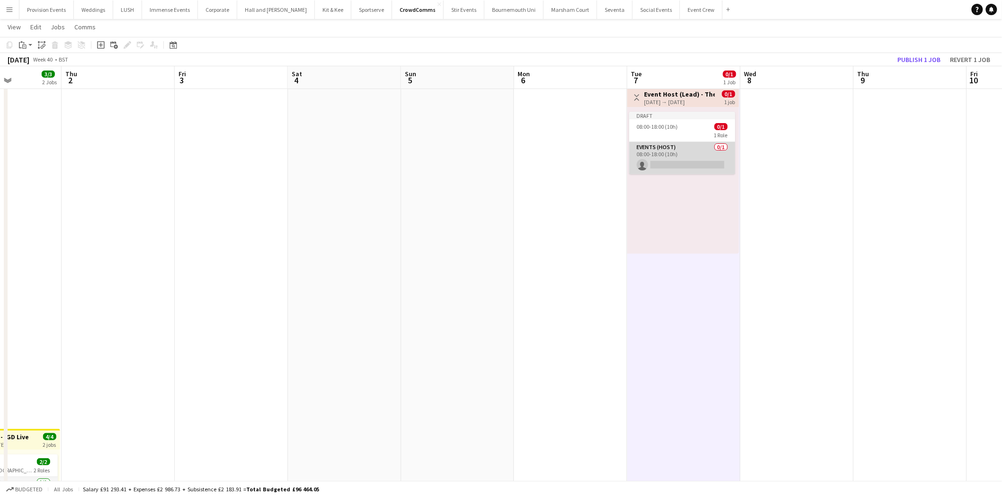
click at [661, 149] on app-card-role "Events (Host) 0/1 08:00-18:00 (10h) single-neutral-actions" at bounding box center [682, 158] width 106 height 32
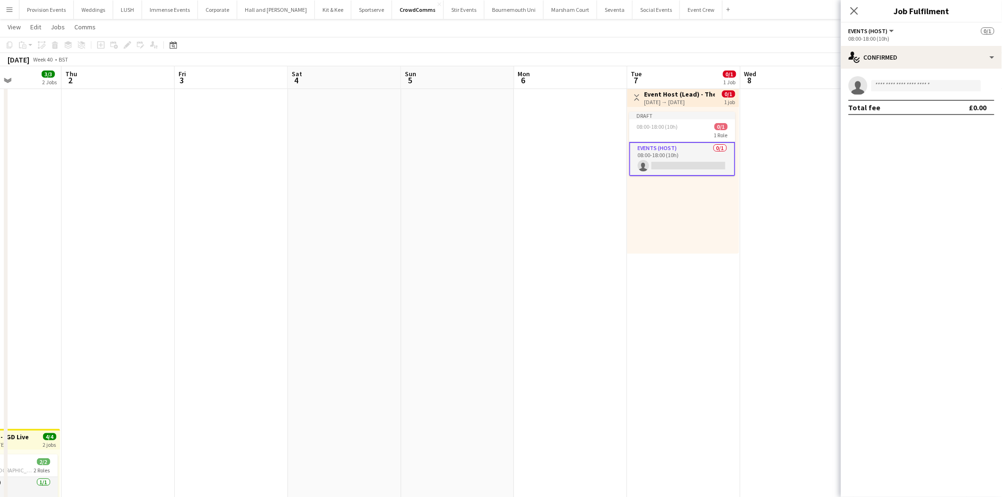
click at [911, 79] on app-invite-slot "single-neutral-actions" at bounding box center [921, 85] width 161 height 19
click at [882, 83] on input at bounding box center [926, 85] width 110 height 11
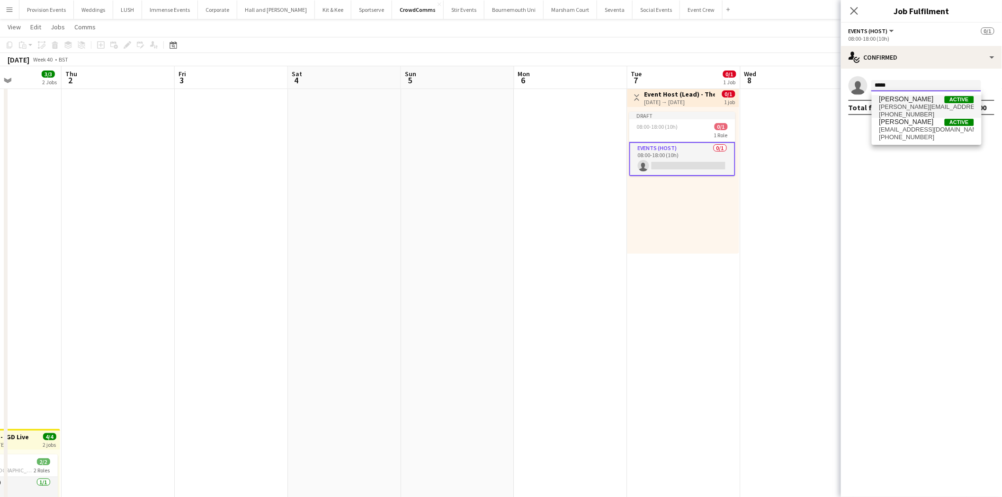
type input "*****"
click at [901, 102] on span "[PERSON_NAME]" at bounding box center [906, 99] width 54 height 8
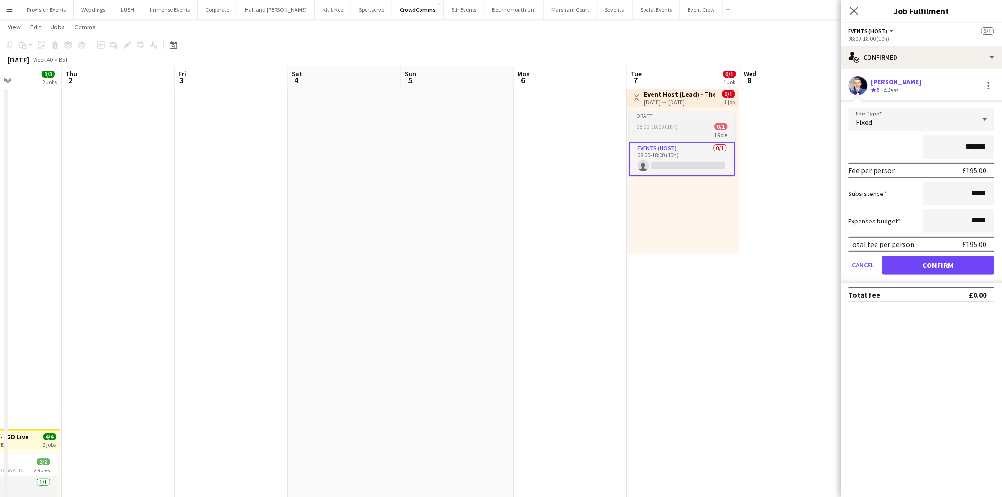
click at [670, 120] on app-job-card "Draft 08:00-18:00 (10h) 0/1 1 Role Events (Host) 0/1 08:00-18:00 (10h) single-n…" at bounding box center [682, 144] width 106 height 64
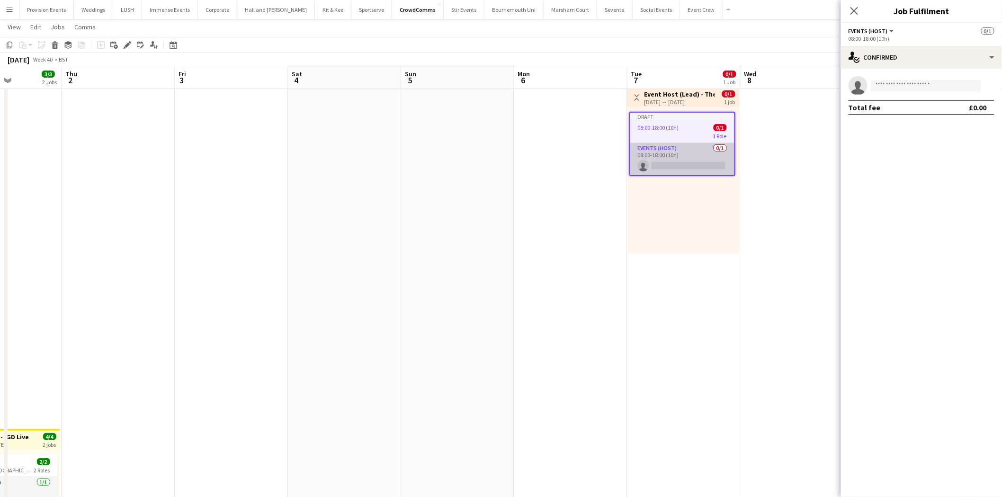
click at [711, 148] on app-card-role "Events (Host) 0/1 08:00-18:00 (10h) single-neutral-actions" at bounding box center [682, 159] width 104 height 32
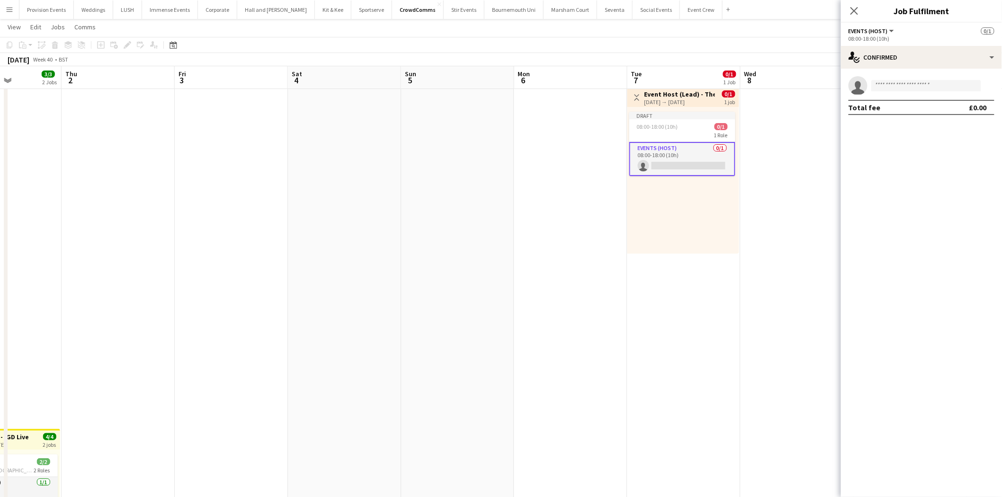
click at [898, 74] on div "single-neutral-actions Total fee £0.00" at bounding box center [921, 96] width 161 height 54
click at [895, 80] on input at bounding box center [926, 85] width 110 height 11
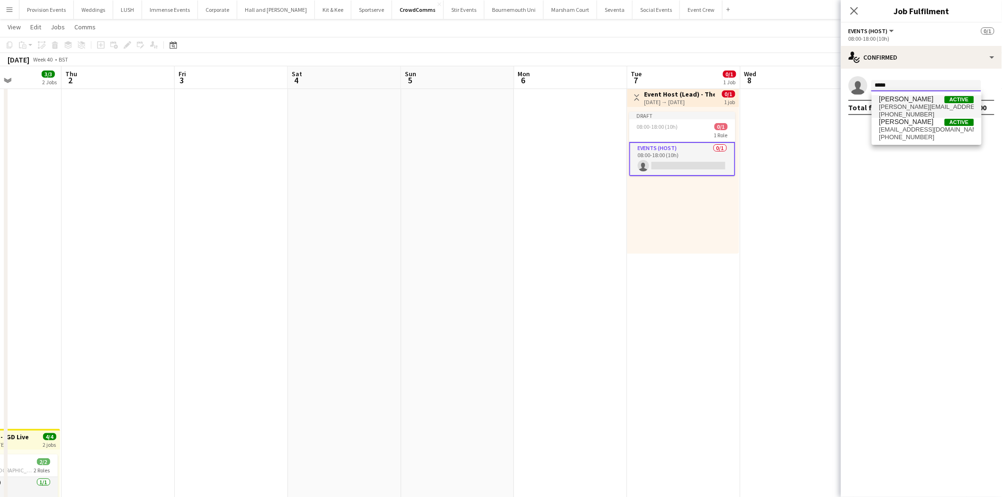
type input "*****"
click at [900, 99] on span "[PERSON_NAME]" at bounding box center [906, 99] width 54 height 8
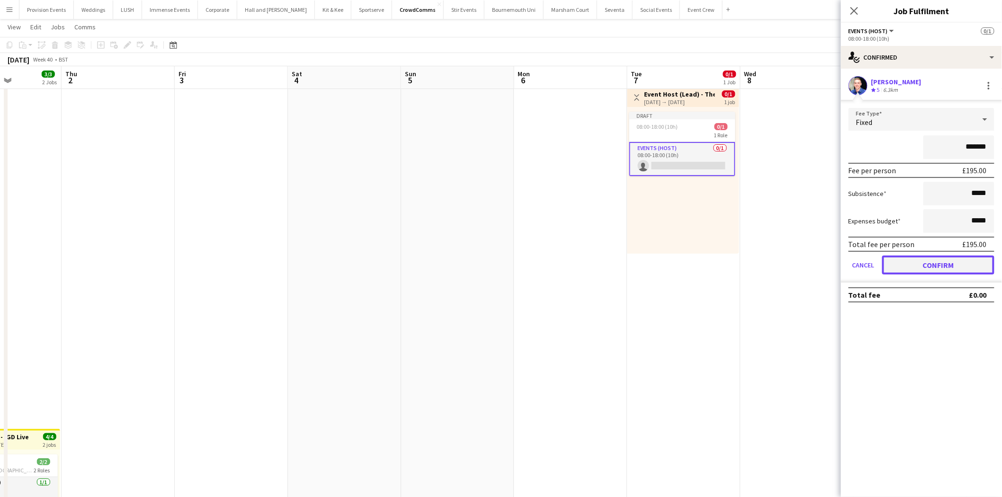
click at [941, 258] on button "Confirm" at bounding box center [938, 265] width 112 height 19
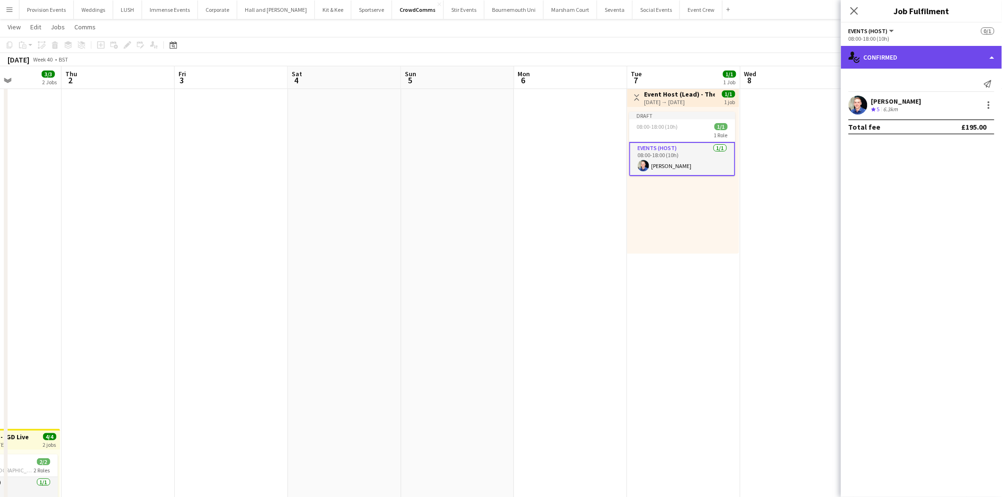
click at [939, 61] on div "single-neutral-actions-check-2 Confirmed" at bounding box center [921, 57] width 161 height 23
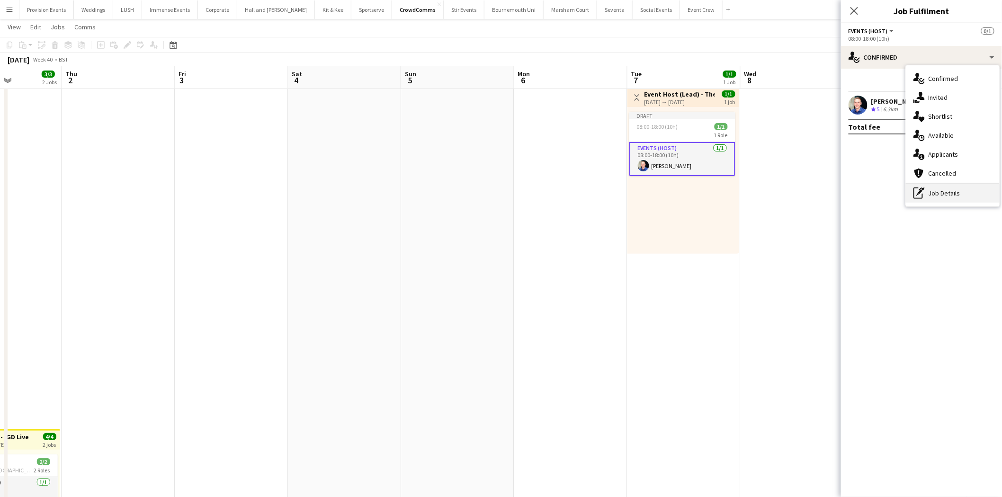
click at [943, 195] on div "pen-write Job Details" at bounding box center [953, 193] width 94 height 19
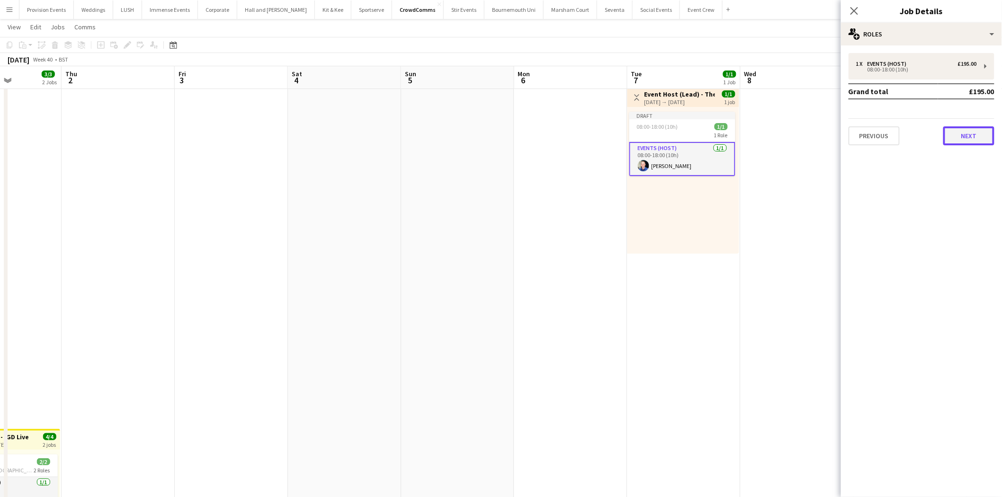
click at [968, 143] on button "Next" at bounding box center [968, 135] width 51 height 19
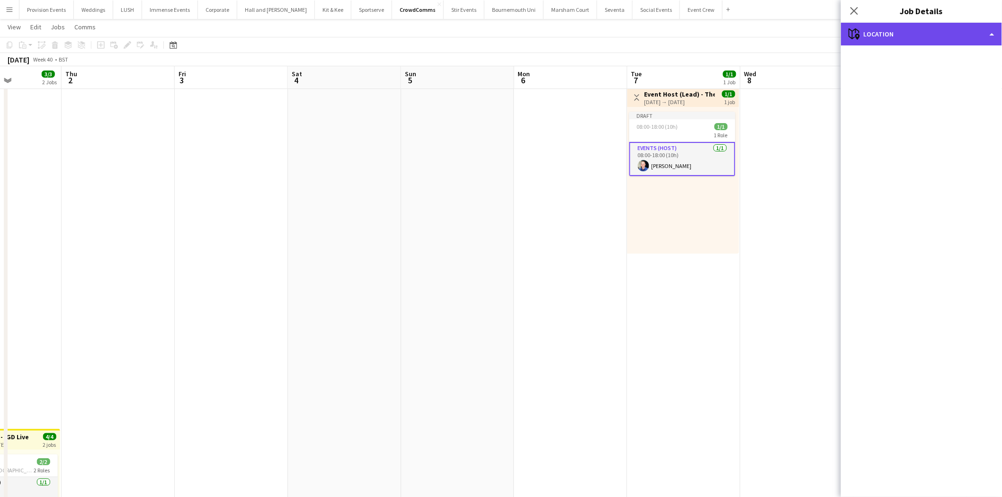
click at [884, 32] on div "maps-pin-1 Location" at bounding box center [921, 34] width 161 height 23
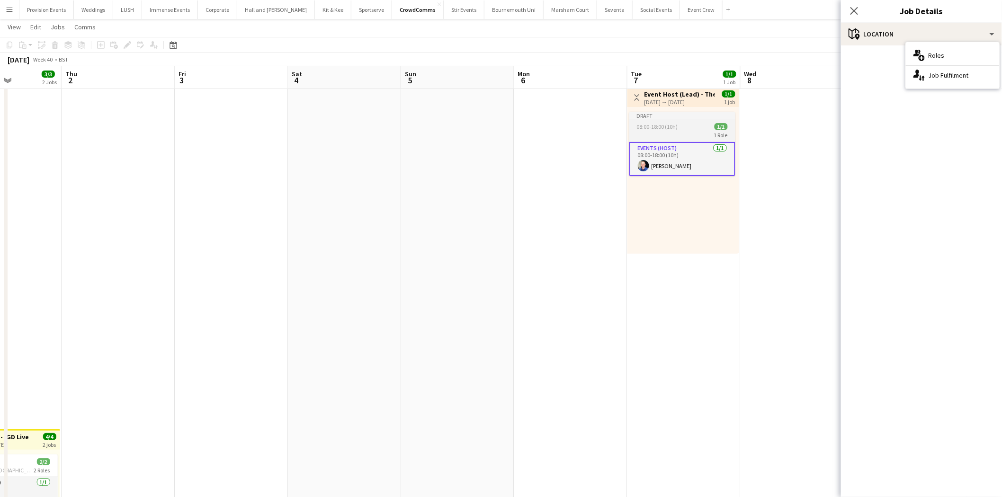
click at [699, 128] on div "08:00-18:00 (10h) 1/1" at bounding box center [682, 126] width 106 height 7
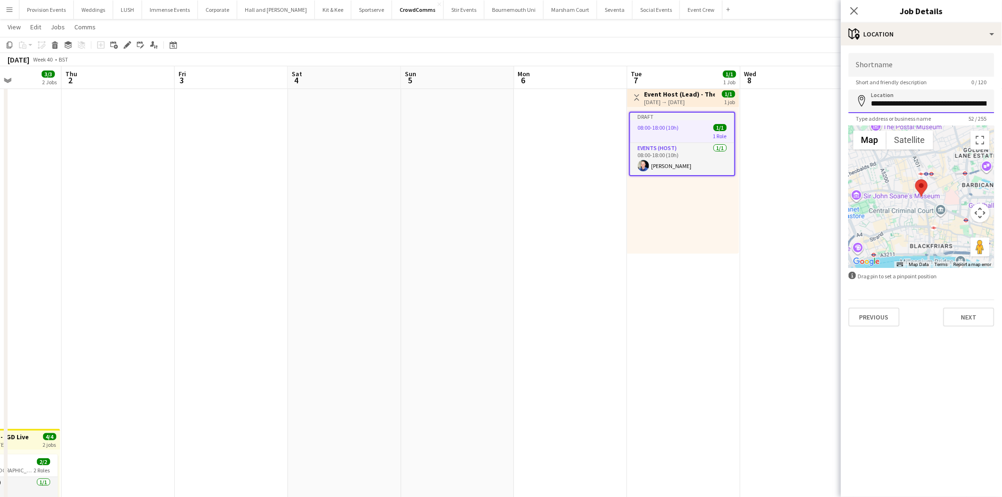
click at [915, 104] on input "**********" at bounding box center [921, 101] width 146 height 24
paste input
type input "**********"
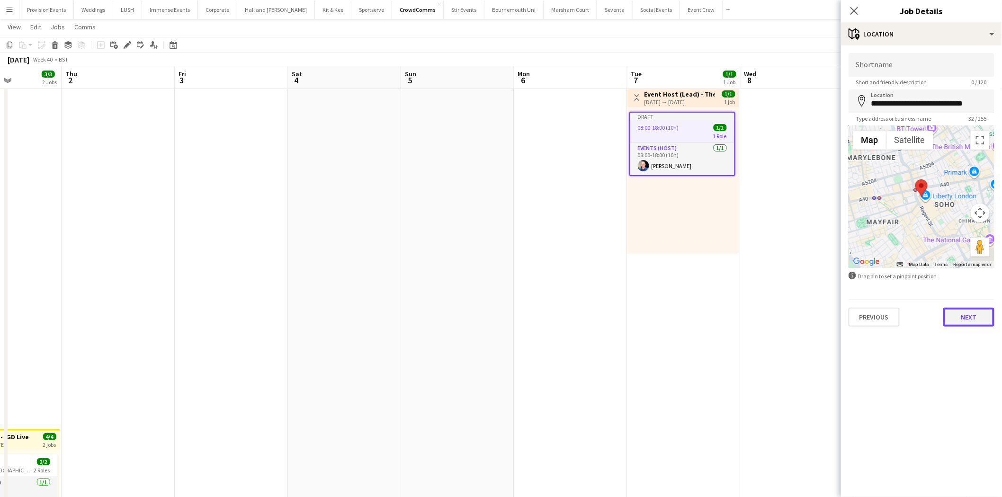
click at [968, 309] on button "Next" at bounding box center [968, 317] width 51 height 19
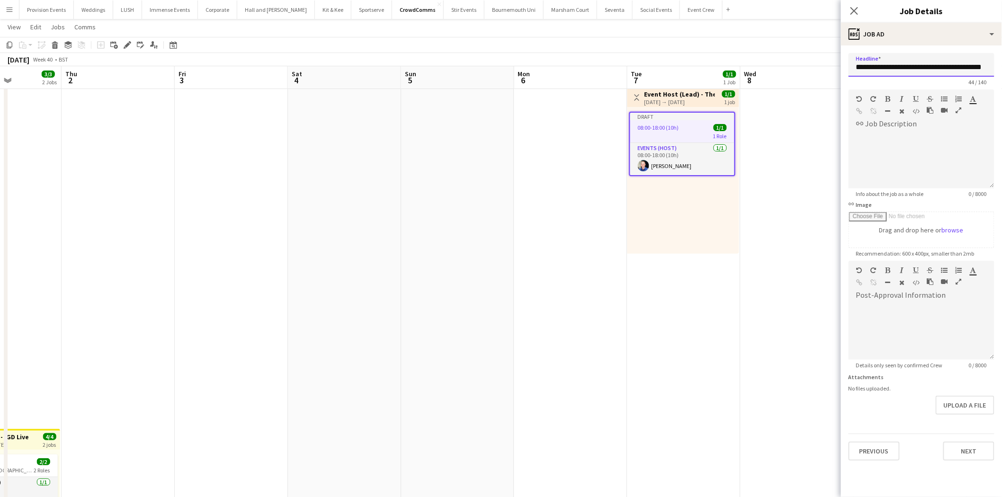
scroll to position [0, 9]
drag, startPoint x: 919, startPoint y: 68, endPoint x: 1009, endPoint y: 54, distance: 91.4
click at [1002, 54] on html "Menu Boards Boards Boards All jobs Status Workforce Workforce My Workforce Recr…" at bounding box center [501, 381] width 1002 height 811
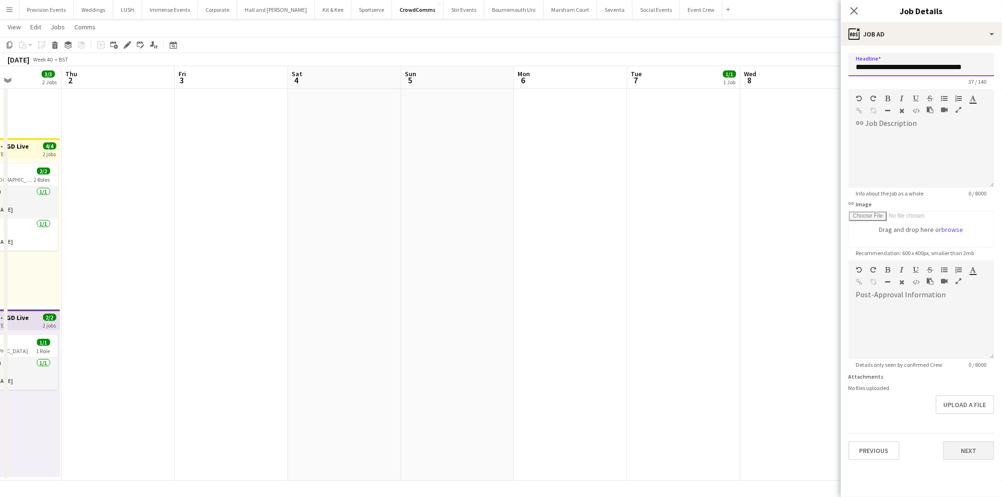
type input "**********"
click at [972, 445] on button "Next" at bounding box center [968, 450] width 51 height 19
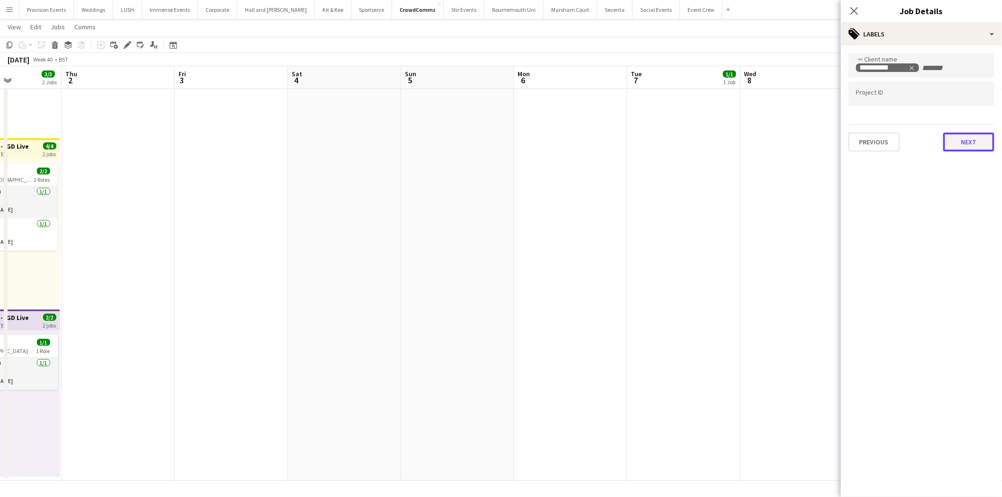
click at [968, 139] on button "Next" at bounding box center [968, 142] width 51 height 19
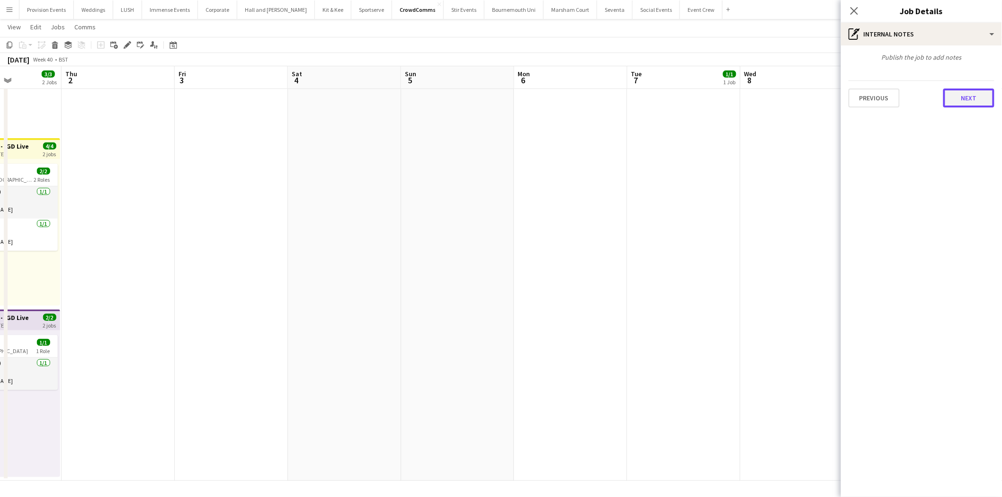
click at [967, 91] on button "Next" at bounding box center [968, 98] width 51 height 19
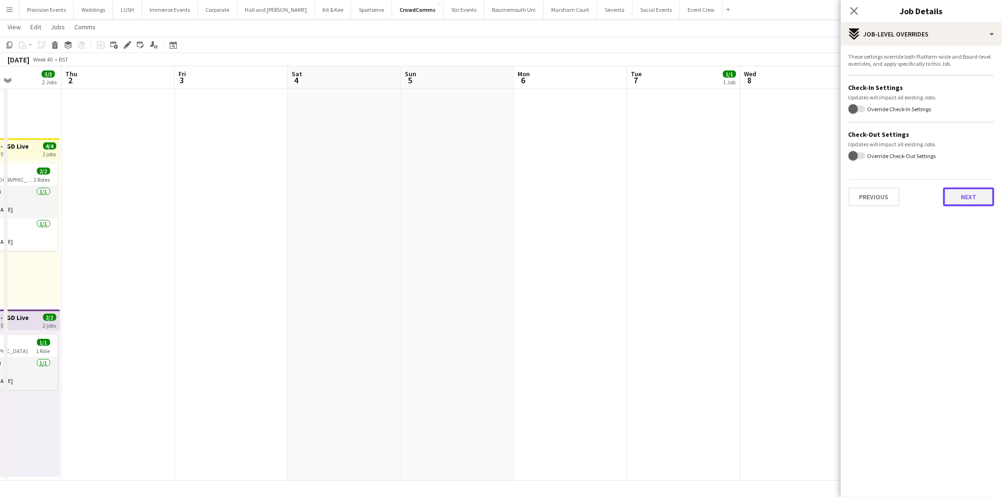
click at [969, 196] on button "Next" at bounding box center [968, 196] width 51 height 19
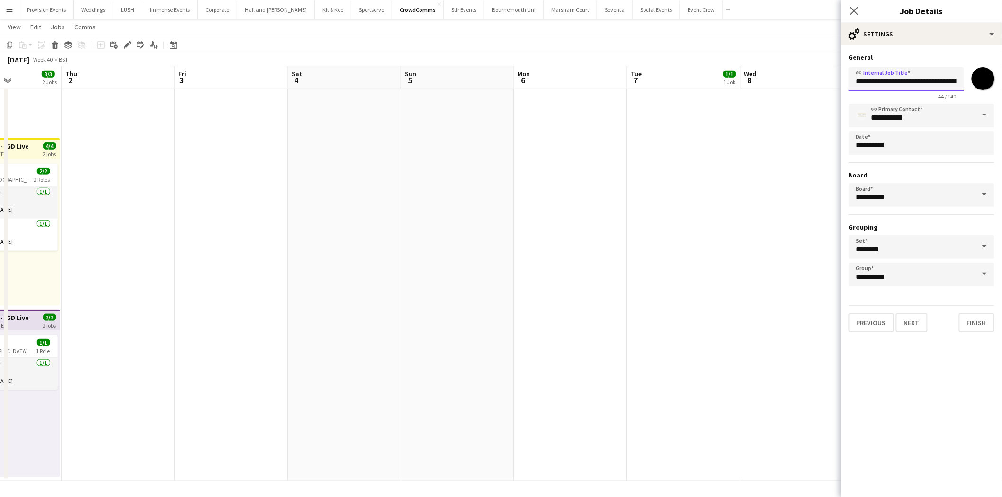
scroll to position [0, 39]
drag, startPoint x: 917, startPoint y: 82, endPoint x: 1009, endPoint y: 78, distance: 92.4
click at [1002, 78] on html "Menu Boards Boards Boards All jobs Status Workforce Workforce My Workforce Recr…" at bounding box center [501, 91] width 1002 height 811
click at [892, 84] on input "**********" at bounding box center [906, 78] width 116 height 23
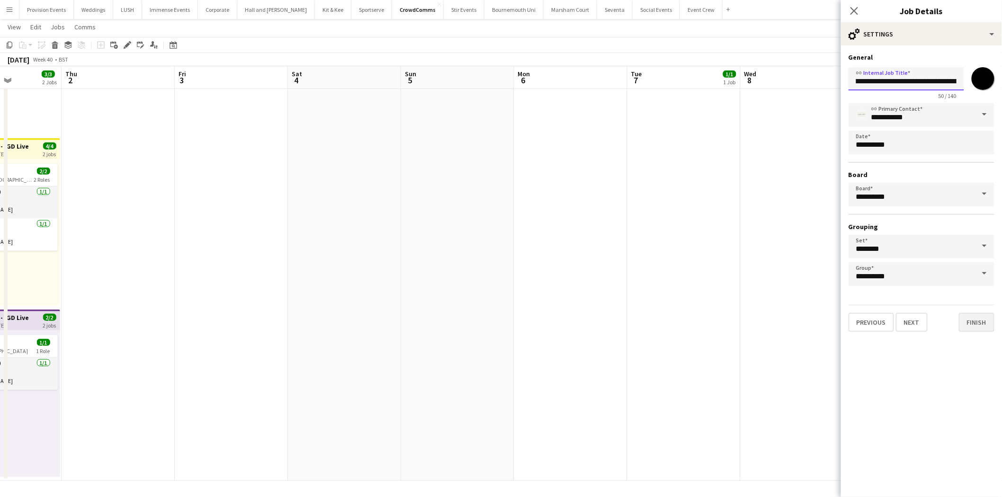
type input "**********"
click at [980, 321] on button "Finish" at bounding box center [977, 322] width 36 height 19
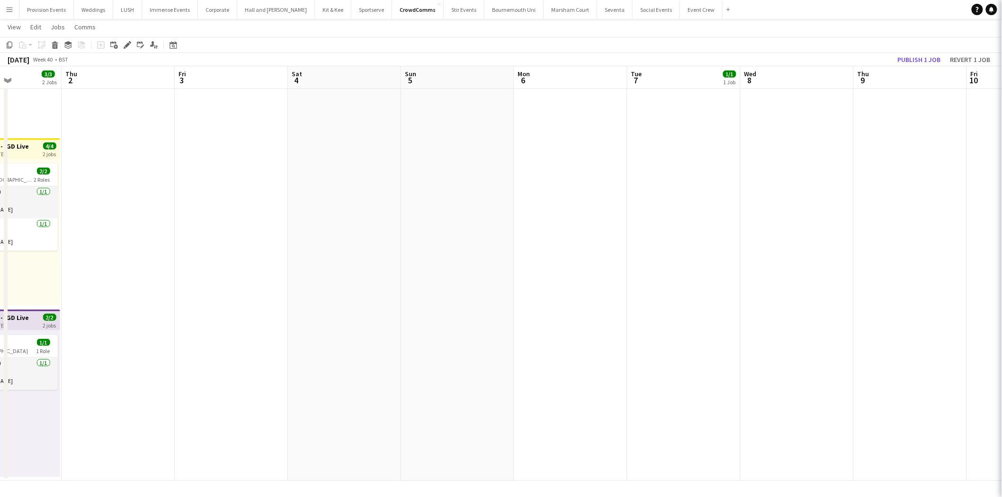
scroll to position [0, 0]
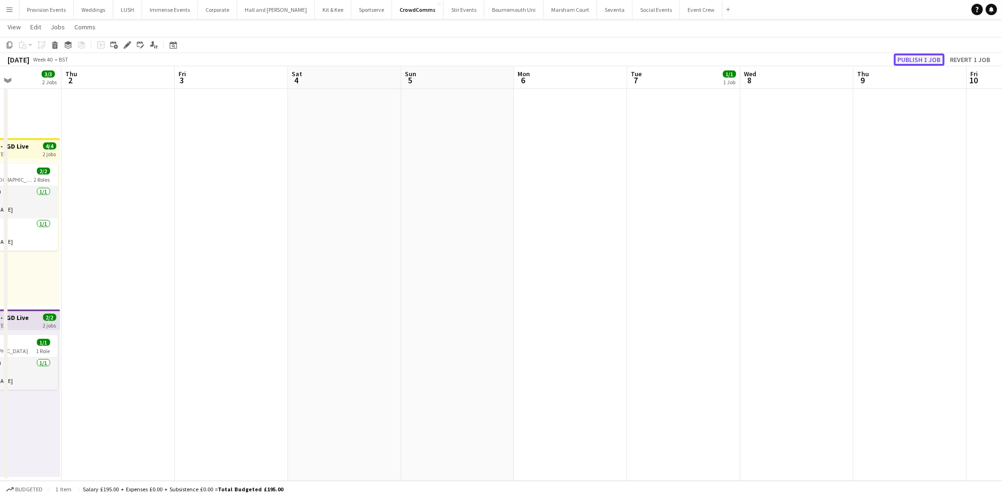
click at [920, 62] on button "Publish 1 job" at bounding box center [919, 59] width 51 height 12
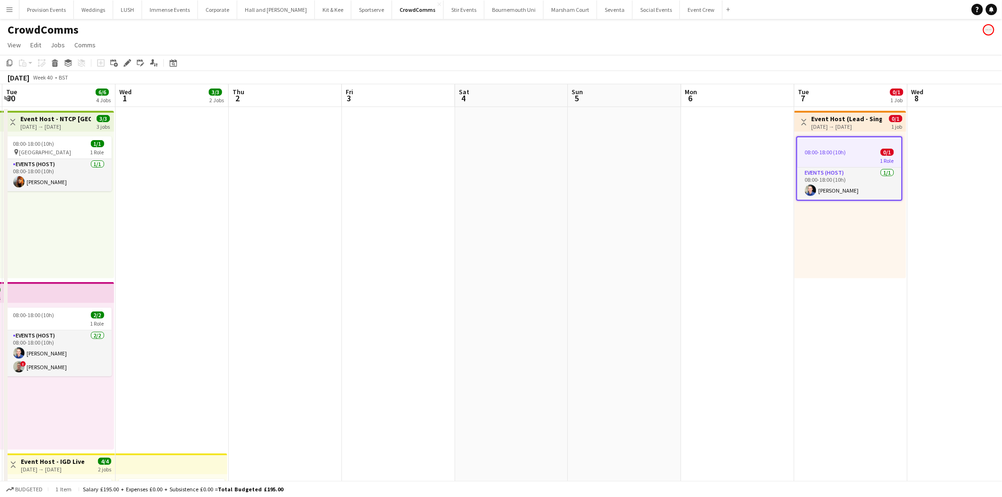
scroll to position [0, 210]
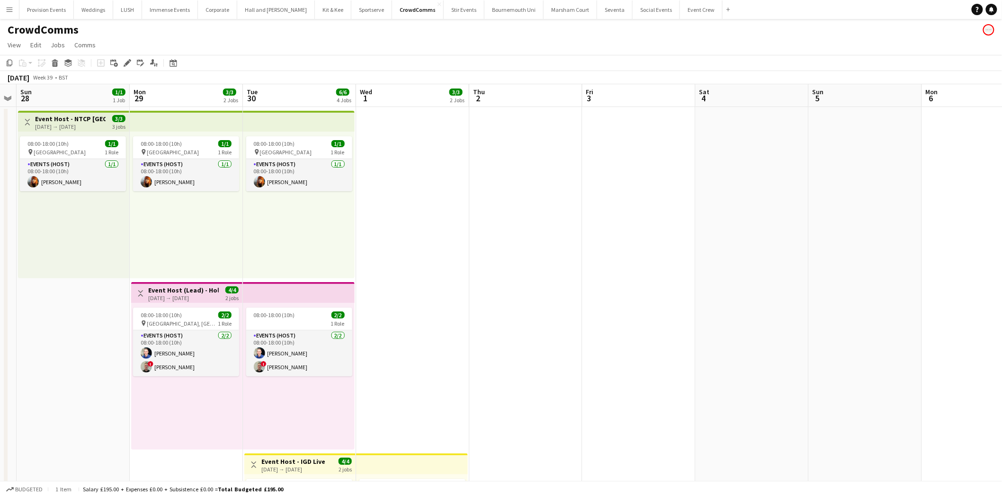
drag, startPoint x: 399, startPoint y: 226, endPoint x: 770, endPoint y: 245, distance: 371.6
click at [770, 245] on app-calendar-viewport "Fri 26 Sat 27 Sun 28 1/1 1 Job Mon 29 3/3 2 Jobs Tue 30 6/6 4 Jobs Wed 1 3/3 2 …" at bounding box center [501, 440] width 1002 height 712
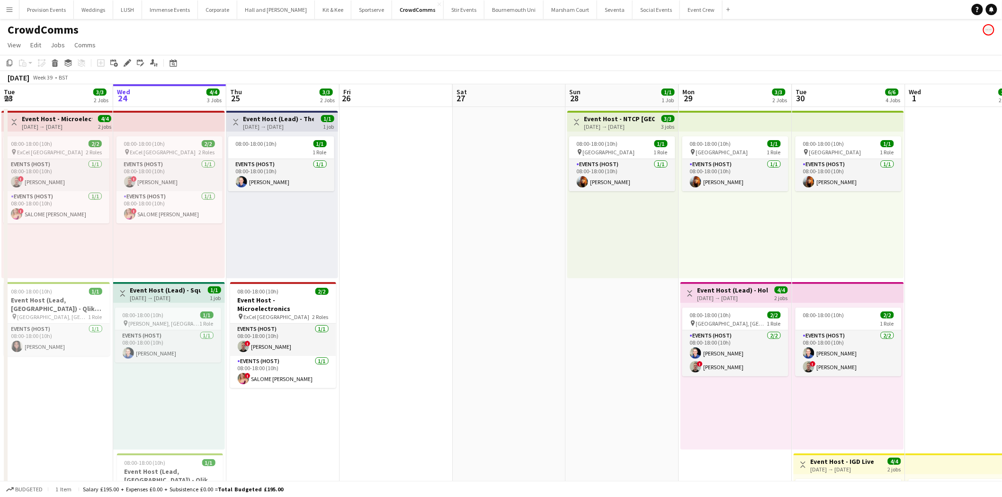
drag, startPoint x: 247, startPoint y: 256, endPoint x: 796, endPoint y: 225, distance: 549.5
click at [796, 225] on app-calendar-viewport "Sun 21 Mon 22 Tue 23 3/3 2 Jobs Wed 24 4/4 3 Jobs Thu 25 3/3 2 Jobs Fri 26 Sat …" at bounding box center [501, 440] width 1002 height 712
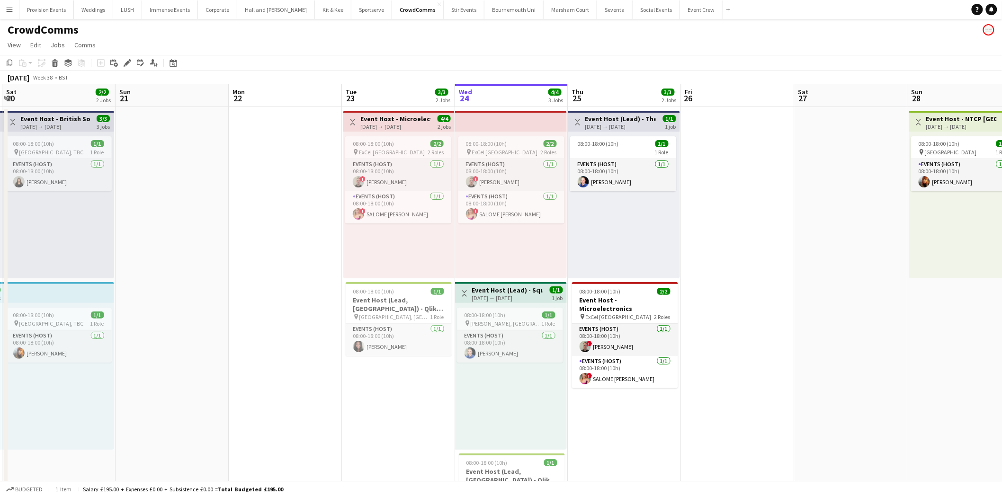
drag, startPoint x: 259, startPoint y: 239, endPoint x: 602, endPoint y: 258, distance: 342.8
click at [602, 258] on app-calendar-viewport "Thu 18 5/5 4 Jobs Fri 19 2/2 2 Jobs Sat 20 2/2 2 Jobs Sun 21 Mon 22 Tue 23 3/3 …" at bounding box center [501, 440] width 1002 height 712
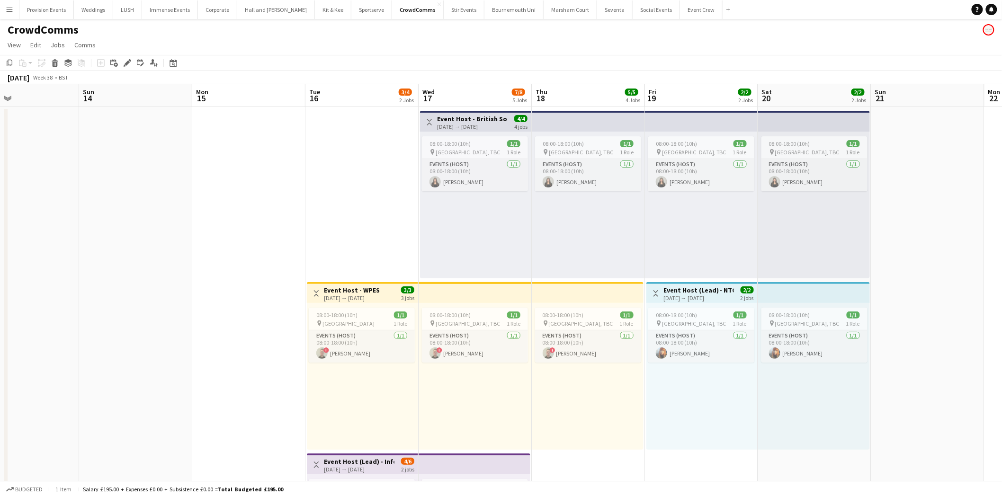
scroll to position [0, 240]
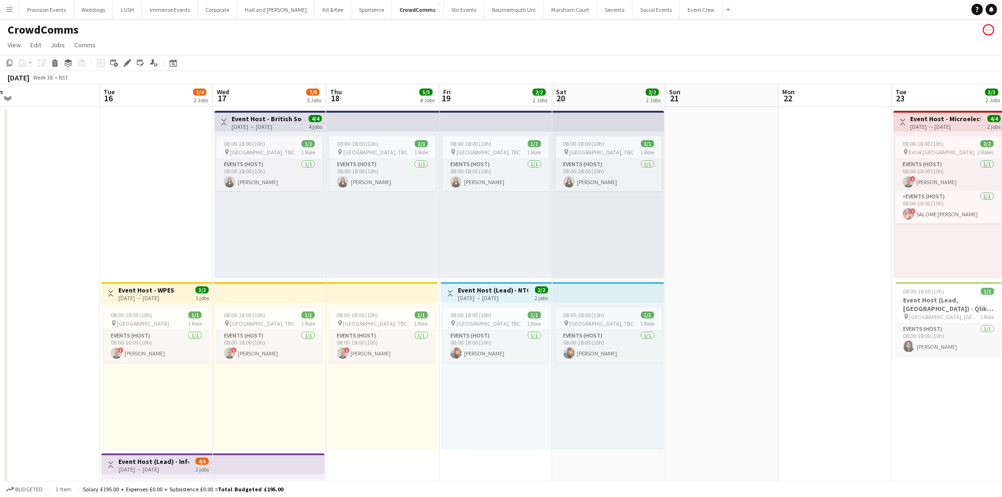
drag, startPoint x: 154, startPoint y: 248, endPoint x: 704, endPoint y: 234, distance: 550.2
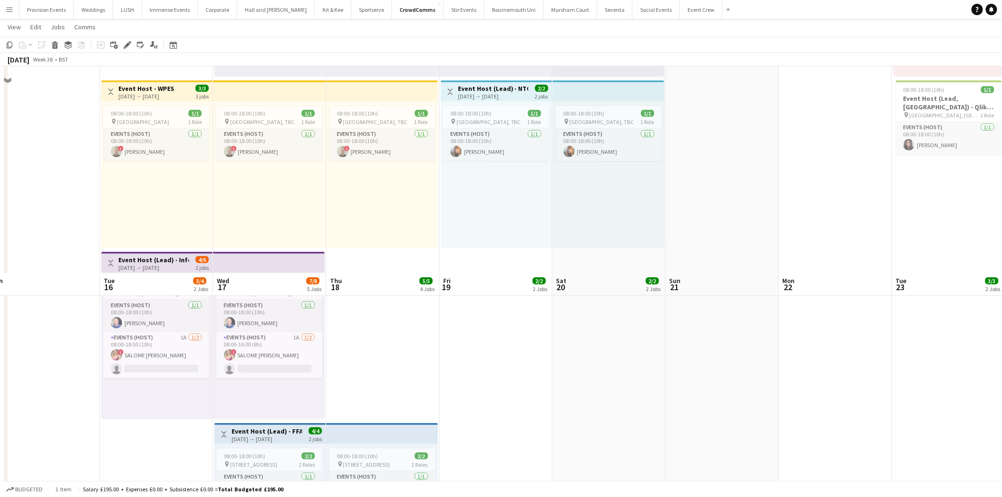
scroll to position [485, 0]
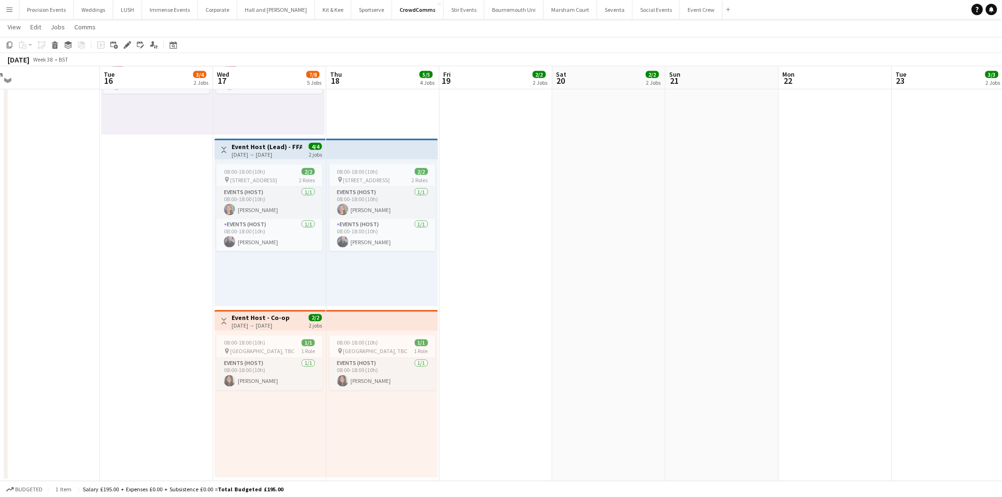
click at [284, 142] on h3 "Event Host (Lead) - FFA" at bounding box center [266, 146] width 71 height 9
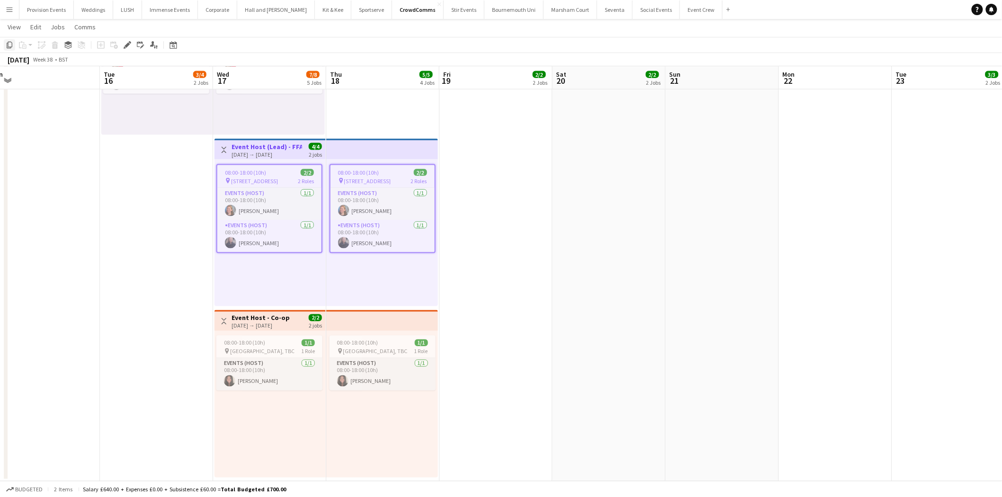
click at [8, 41] on icon "Copy" at bounding box center [10, 45] width 8 height 8
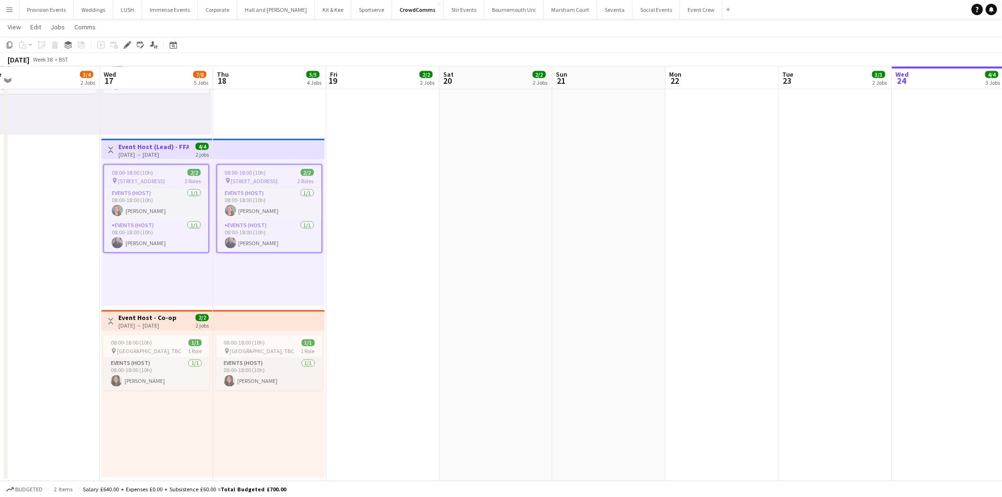
drag, startPoint x: 701, startPoint y: 191, endPoint x: 49, endPoint y: 155, distance: 652.8
click at [49, 155] on app-calendar-viewport "Sun 14 Mon 15 Tue 16 3/4 2 Jobs Wed 17 7/8 5 Jobs Thu 18 5/5 4 Jobs Fri 19 2/2 …" at bounding box center [501, 17] width 1002 height 930
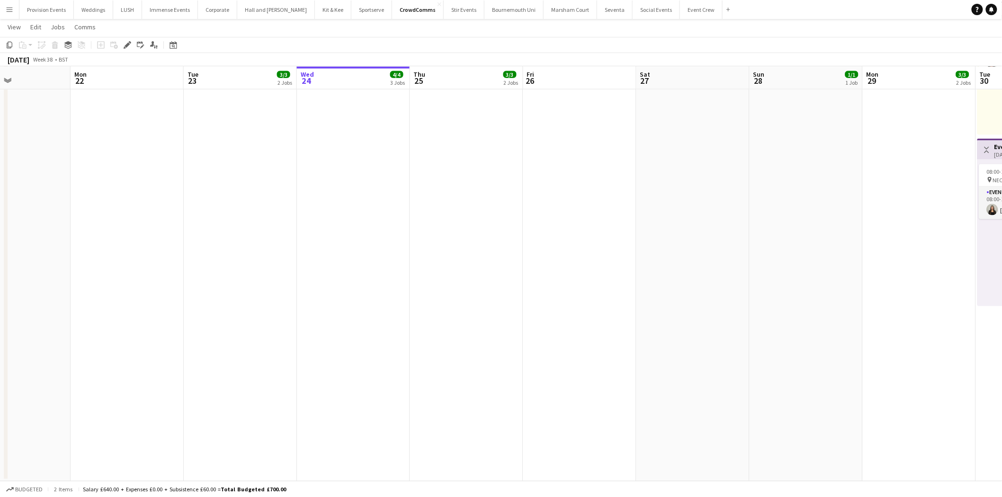
drag, startPoint x: 810, startPoint y: 296, endPoint x: 223, endPoint y: 240, distance: 589.7
click at [223, 240] on app-calendar-viewport "Thu 18 5/5 4 Jobs Fri 19 2/2 2 Jobs Sat 20 2/2 2 Jobs Sun 21 Mon 22 Tue 23 3/3 …" at bounding box center [501, 17] width 1002 height 930
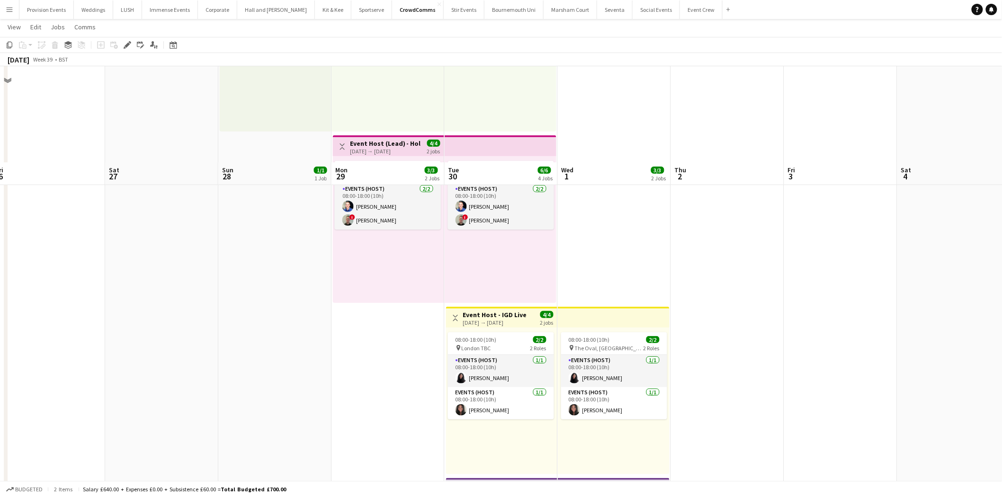
scroll to position [144, 0]
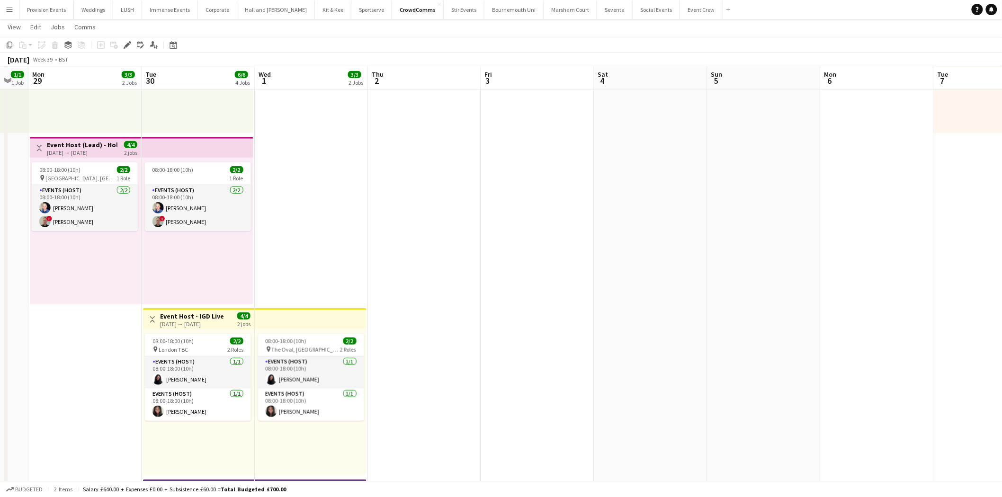
drag, startPoint x: 755, startPoint y: 258, endPoint x: 451, endPoint y: 259, distance: 303.4
click at [451, 259] on app-calendar-viewport "Fri 26 Sat 27 Sun 28 1/1 1 Job Mon 29 3/3 2 Jobs Tue 30 6/6 4 Jobs Wed 1 3/3 2 …" at bounding box center [501, 358] width 1002 height 930
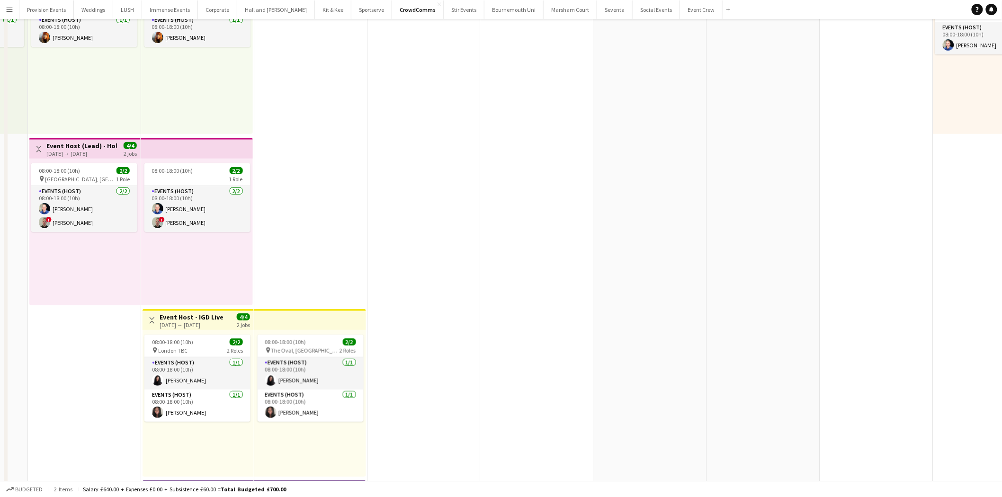
scroll to position [0, 0]
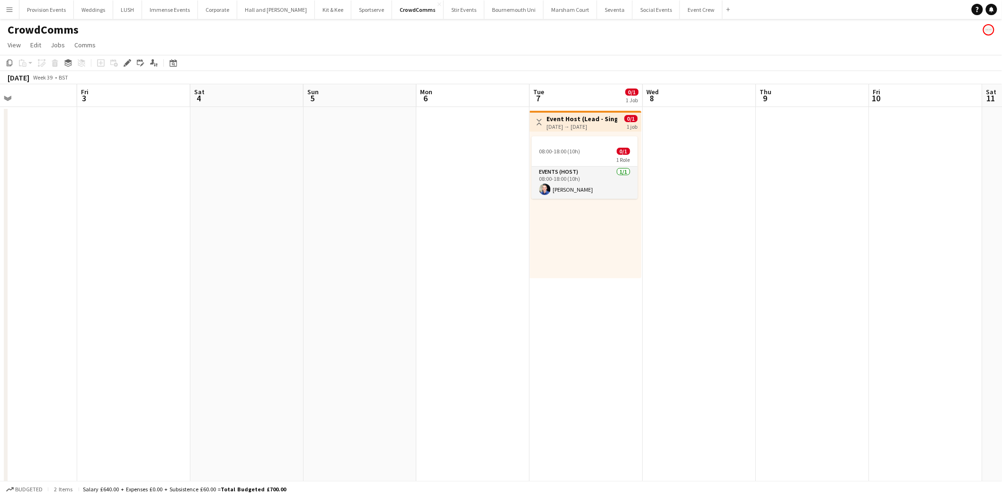
drag, startPoint x: 876, startPoint y: 285, endPoint x: 472, endPoint y: 300, distance: 404.1
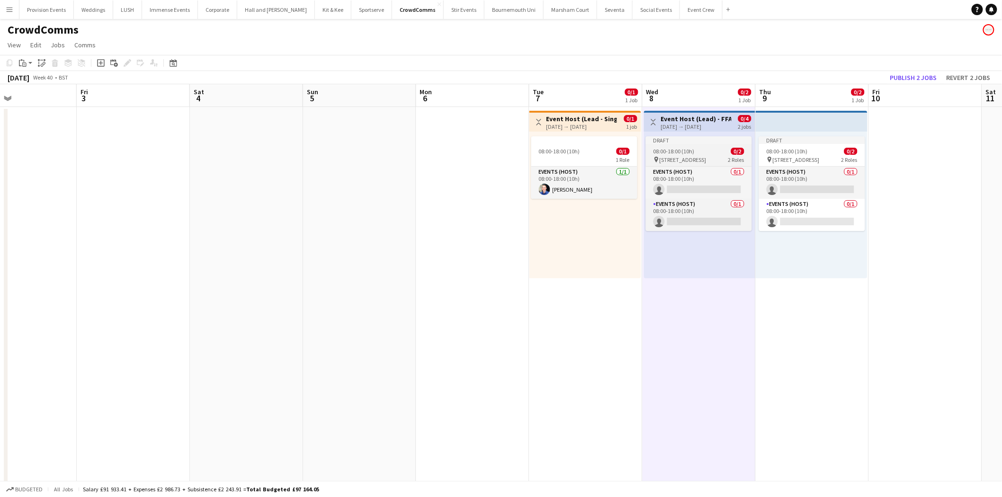
click at [700, 158] on span "[STREET_ADDRESS]" at bounding box center [682, 159] width 47 height 7
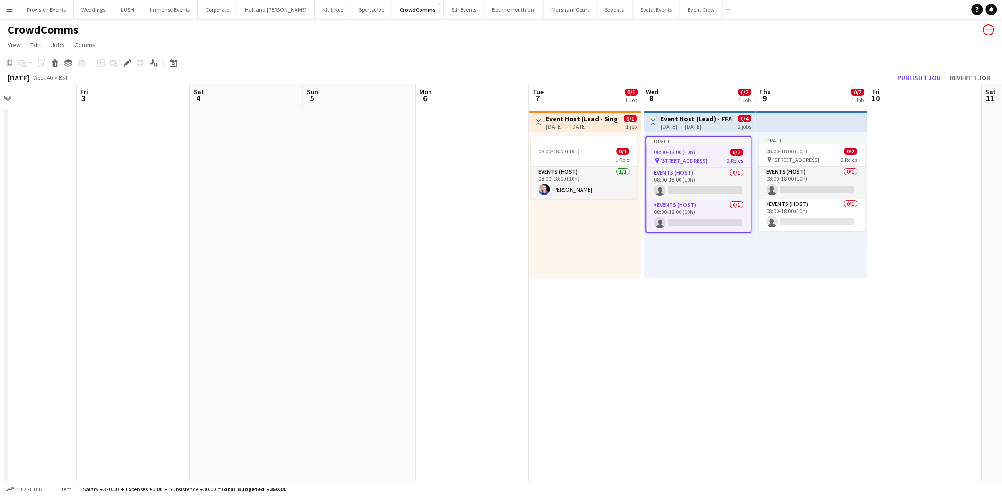
click at [686, 121] on h3 "Event Host (Lead) - FFA" at bounding box center [696, 119] width 71 height 9
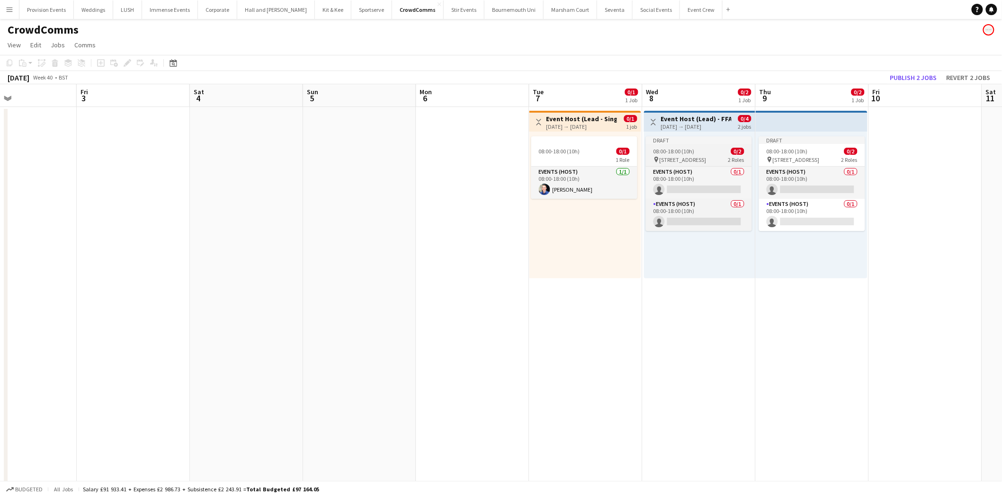
click at [686, 136] on div "Draft" at bounding box center [699, 140] width 106 height 8
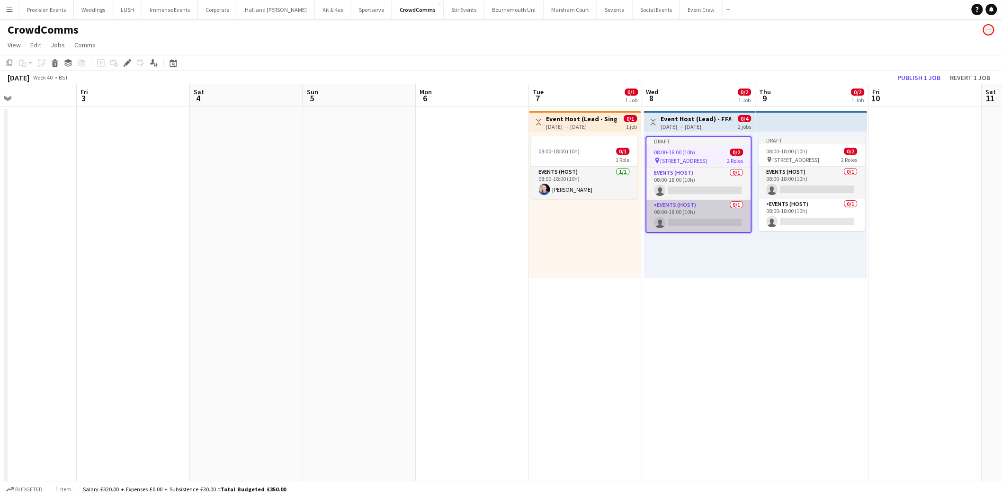
click at [690, 205] on app-card-role "Events (Host) 0/1 08:00-18:00 (10h) single-neutral-actions" at bounding box center [699, 216] width 104 height 32
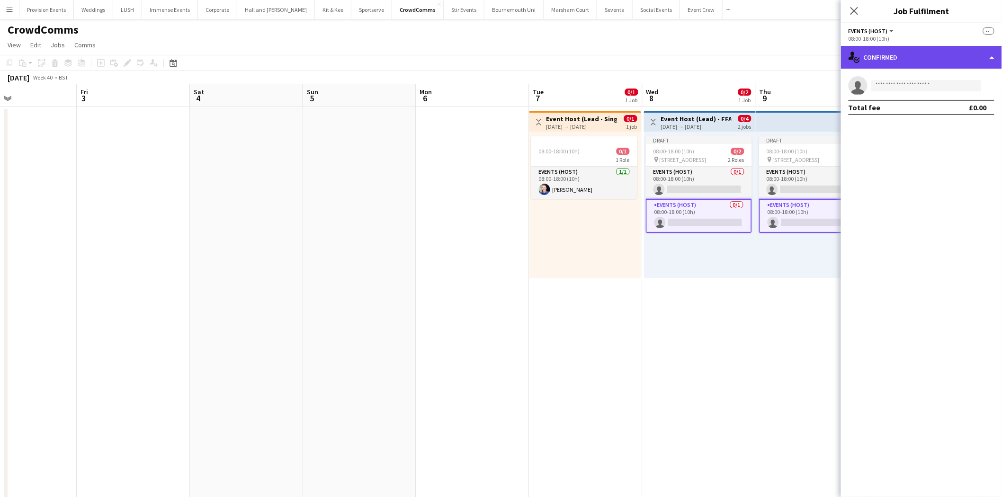
click at [962, 63] on div "single-neutral-actions-check-2 Confirmed" at bounding box center [921, 57] width 161 height 23
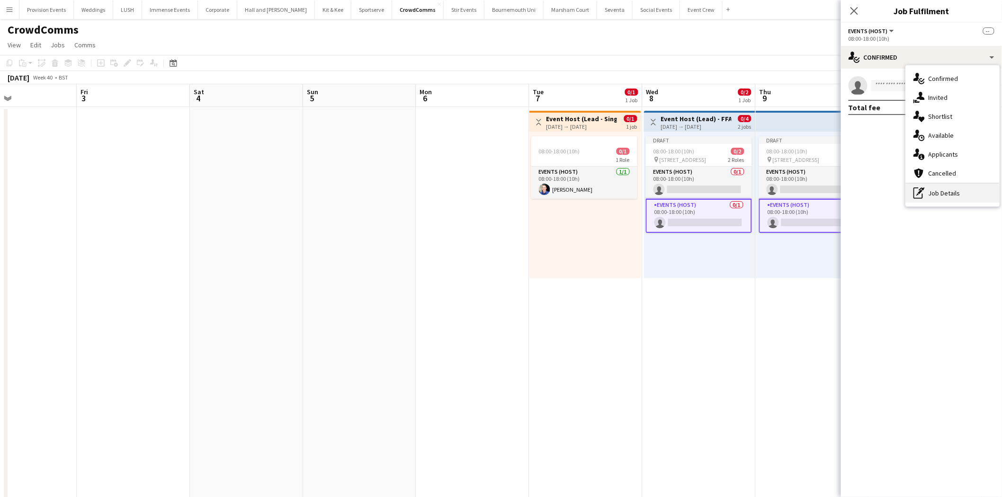
click at [958, 199] on div "pen-write Job Details" at bounding box center [953, 193] width 94 height 19
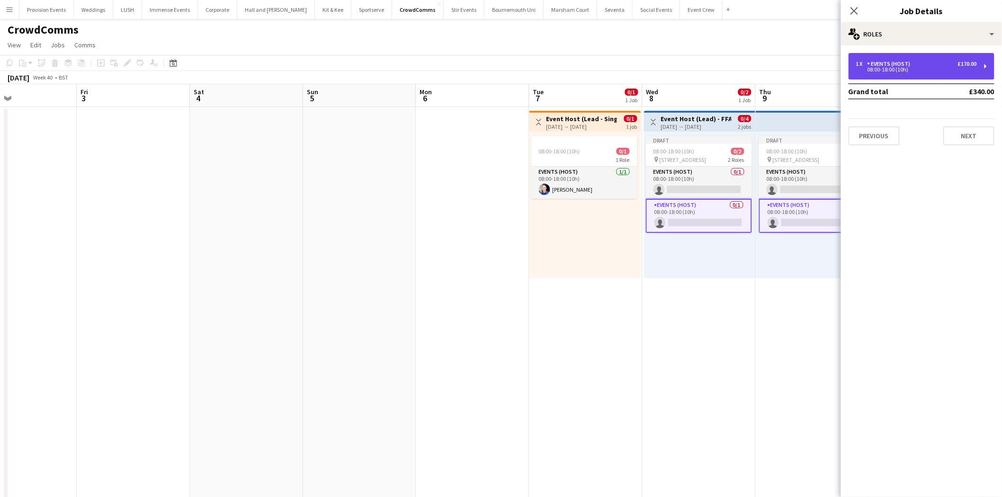
click at [924, 57] on div "1 x Events (Host) £170.00 08:00-18:00 (10h)" at bounding box center [921, 66] width 146 height 27
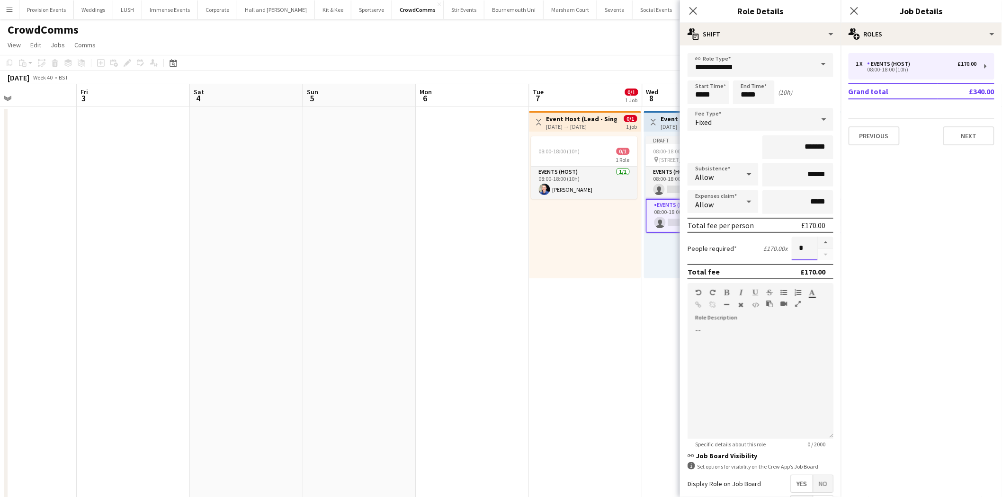
click at [797, 246] on input "*" at bounding box center [804, 249] width 26 height 24
type input "*"
click at [803, 174] on input "******" at bounding box center [797, 175] width 71 height 24
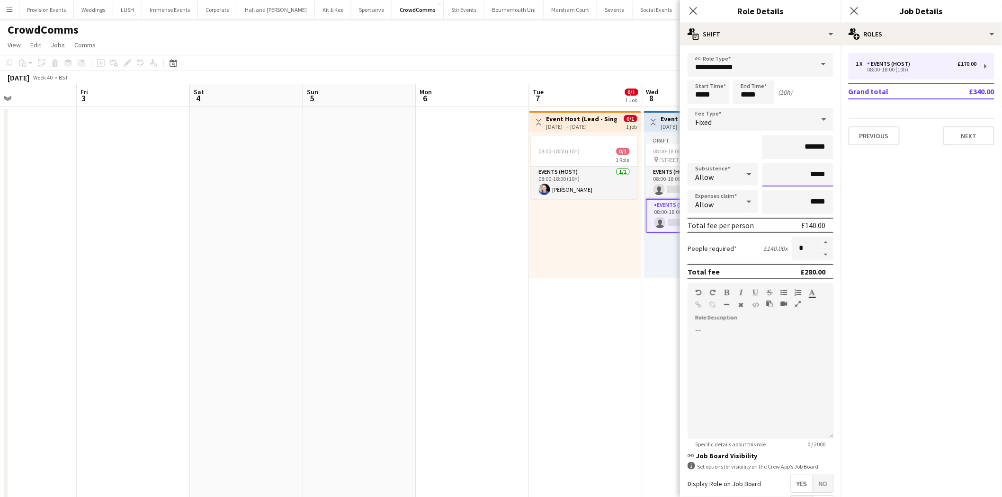
type input "*****"
click at [807, 366] on div at bounding box center [760, 382] width 146 height 114
click at [651, 273] on div "Draft 08:00-18:00 (10h) 0/2 pin 1 Old Billingsgate 2 Roles Events (Host) 0/1 08…" at bounding box center [699, 205] width 111 height 147
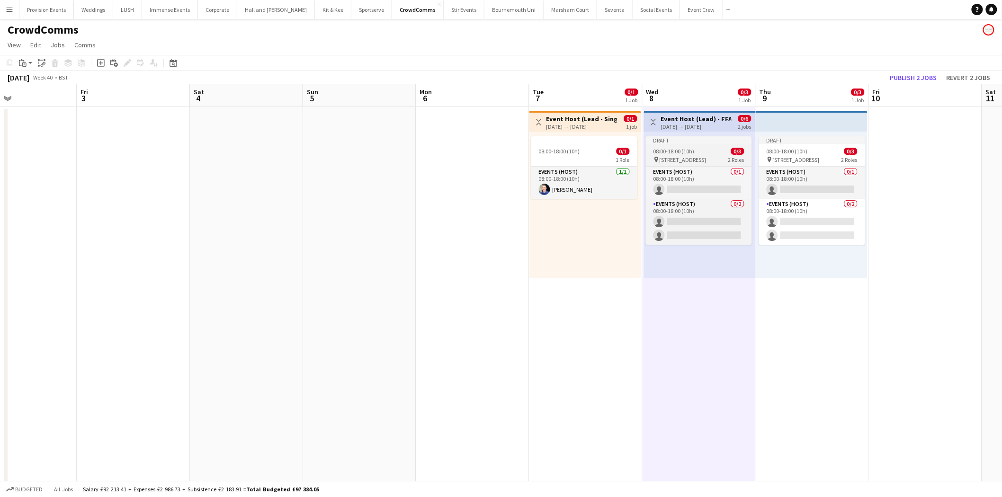
click at [689, 153] on span "08:00-18:00 (10h)" at bounding box center [673, 151] width 41 height 7
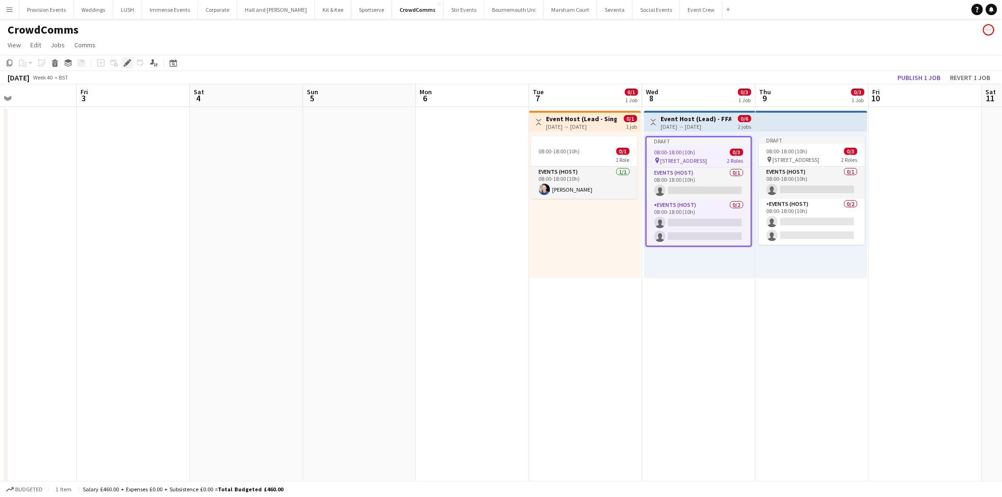
click at [124, 62] on icon "Edit" at bounding box center [128, 63] width 8 height 8
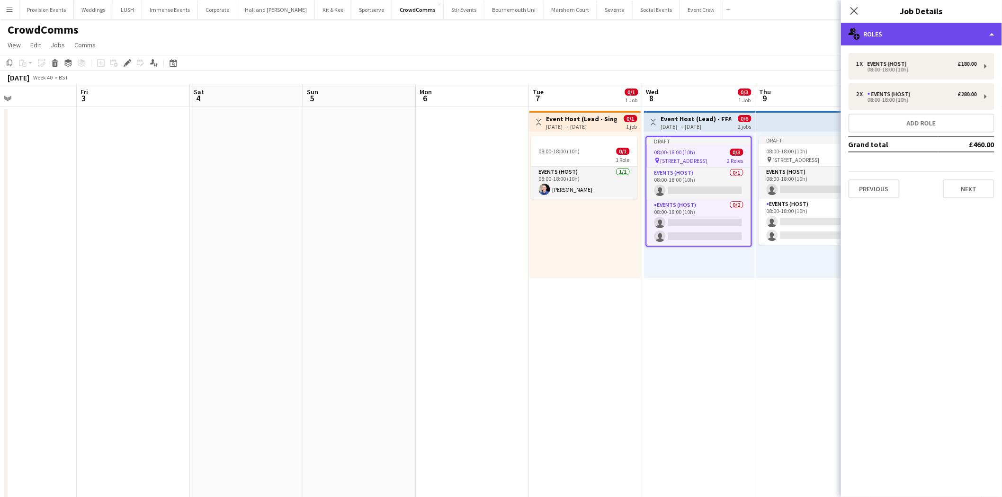
click at [896, 32] on div "multiple-users-add Roles" at bounding box center [921, 34] width 161 height 23
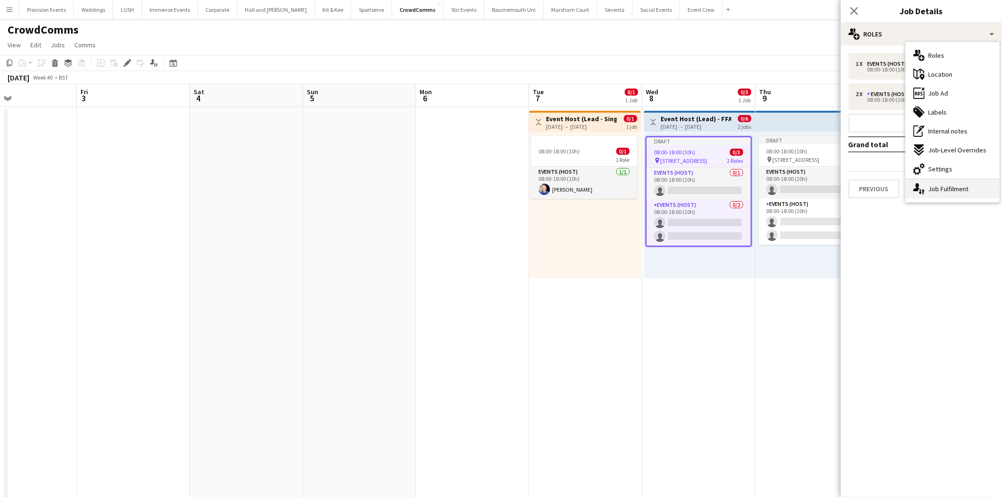
click at [945, 185] on div "single-neutral-actions-up-down Job Fulfilment" at bounding box center [953, 188] width 94 height 19
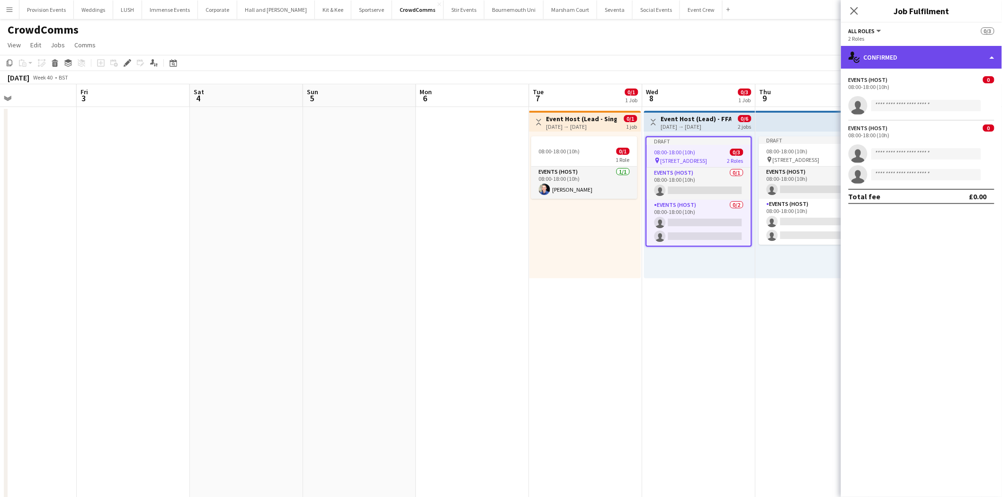
click at [954, 58] on div "single-neutral-actions-check-2 Confirmed" at bounding box center [921, 57] width 161 height 23
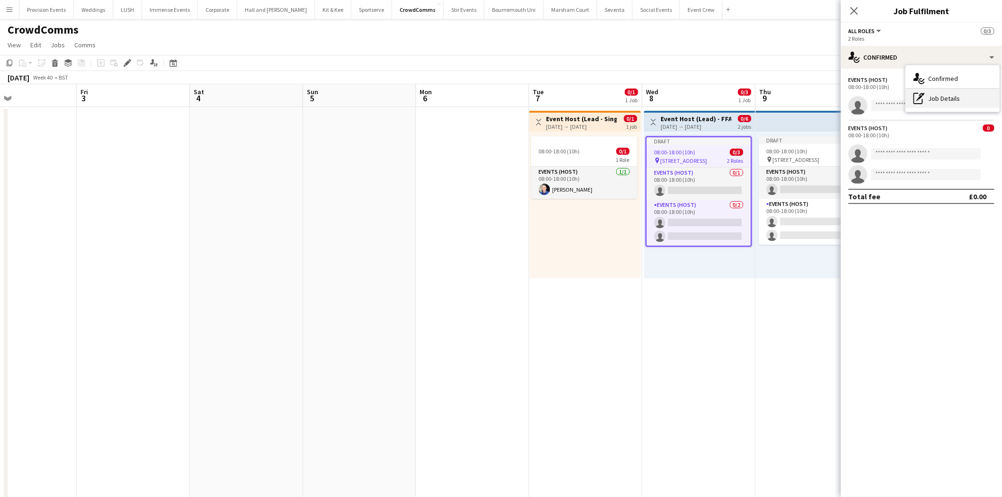
click at [944, 107] on div "pen-write Job Details" at bounding box center [953, 98] width 94 height 19
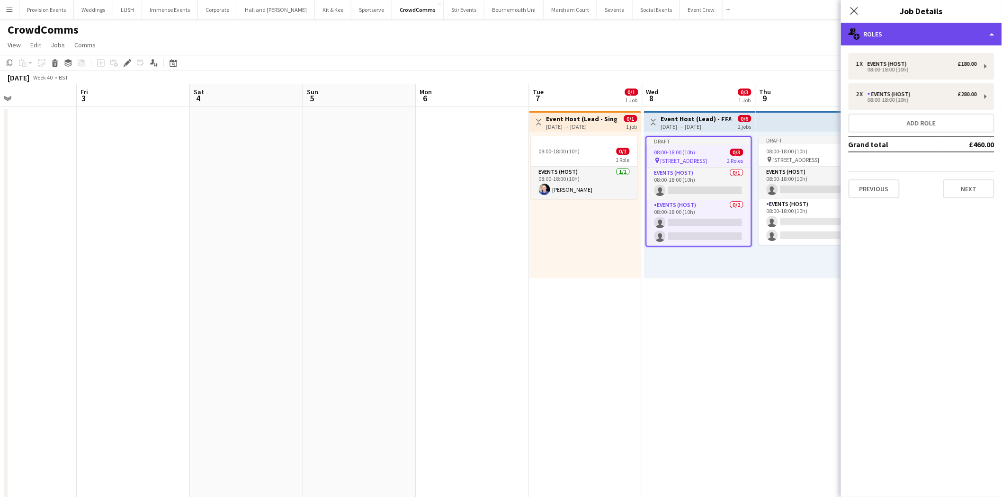
click at [959, 36] on div "multiple-users-add Roles" at bounding box center [921, 34] width 161 height 23
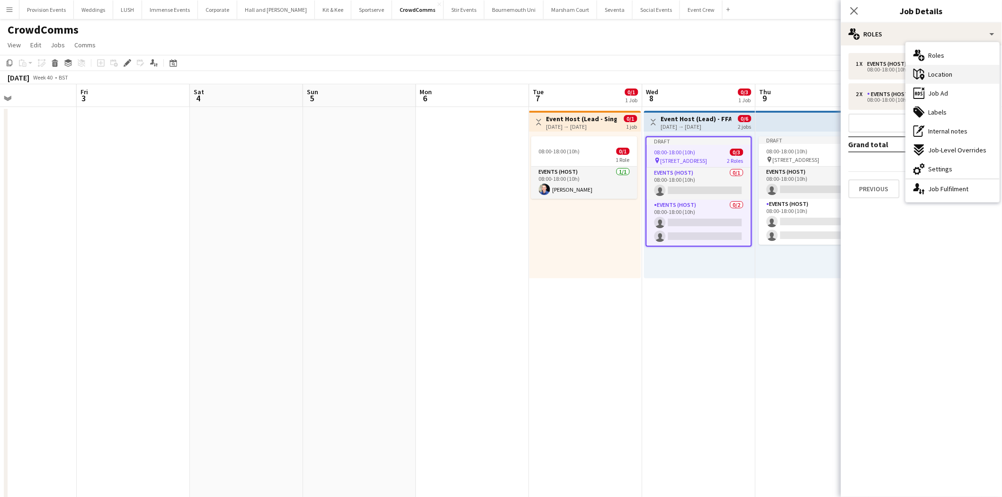
click at [942, 73] on span "Location" at bounding box center [940, 74] width 24 height 9
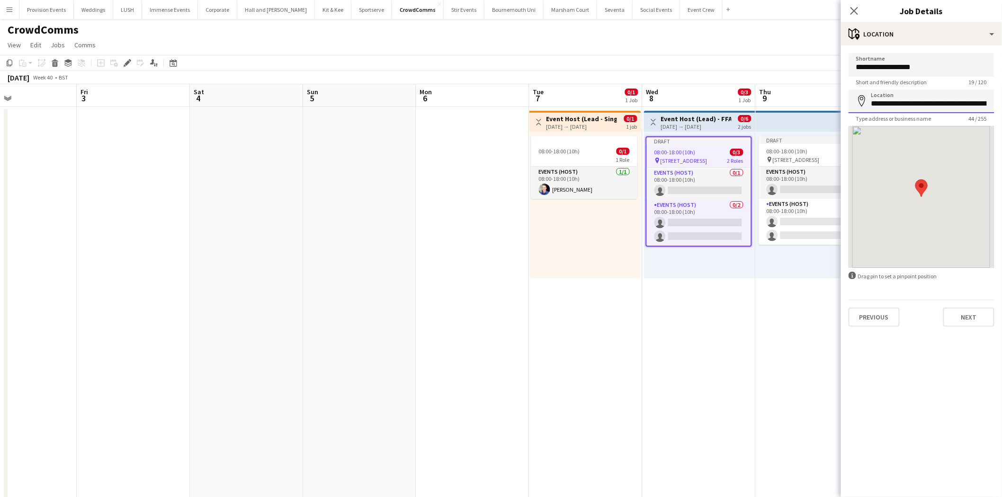
click at [927, 98] on input "**********" at bounding box center [921, 101] width 146 height 24
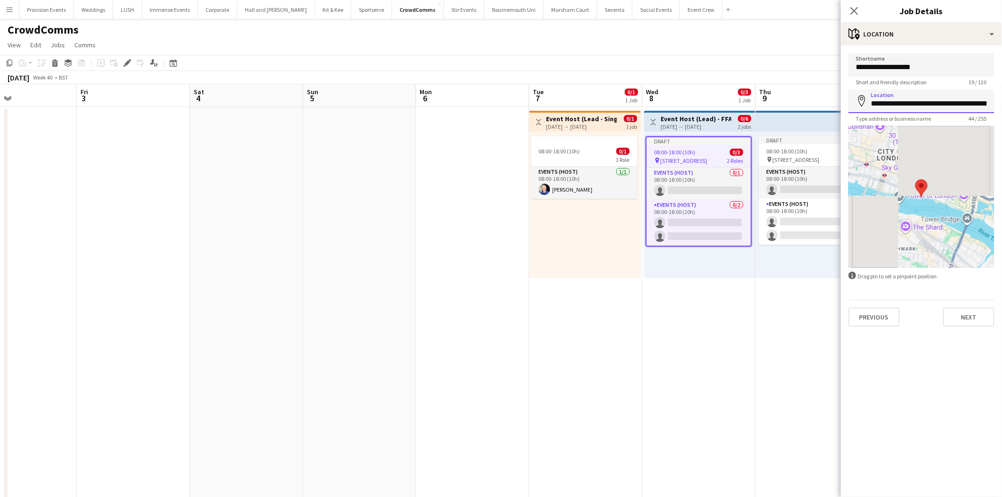
paste input
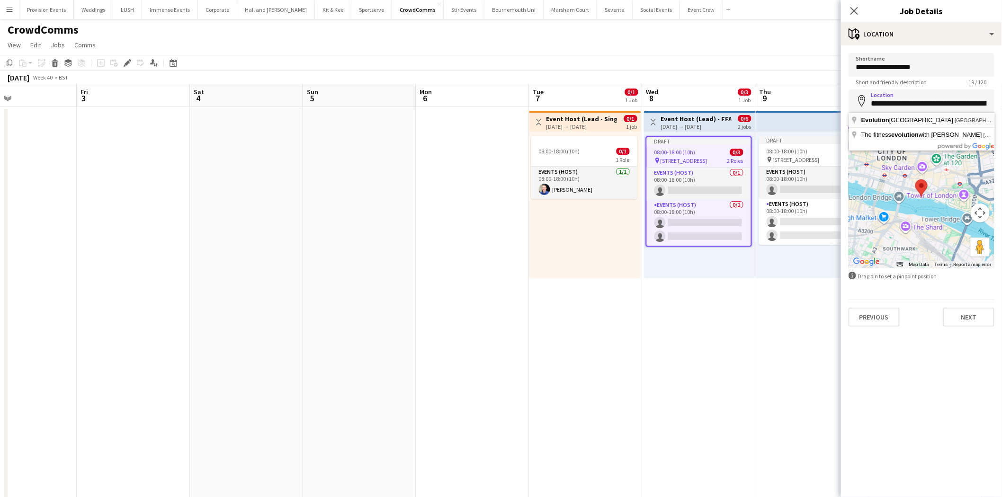
type input "**********"
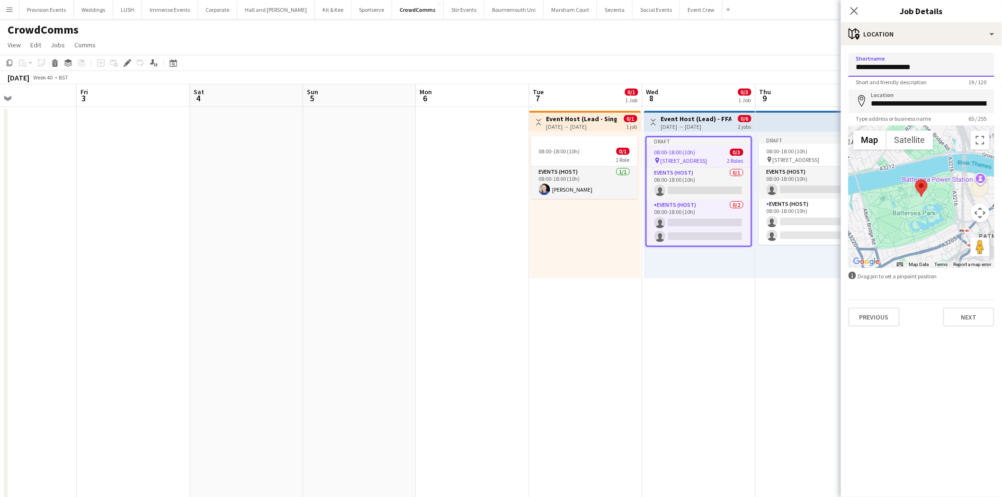
click at [892, 62] on input "**********" at bounding box center [921, 65] width 146 height 24
type input "*"
paste input "**********"
type input "**********"
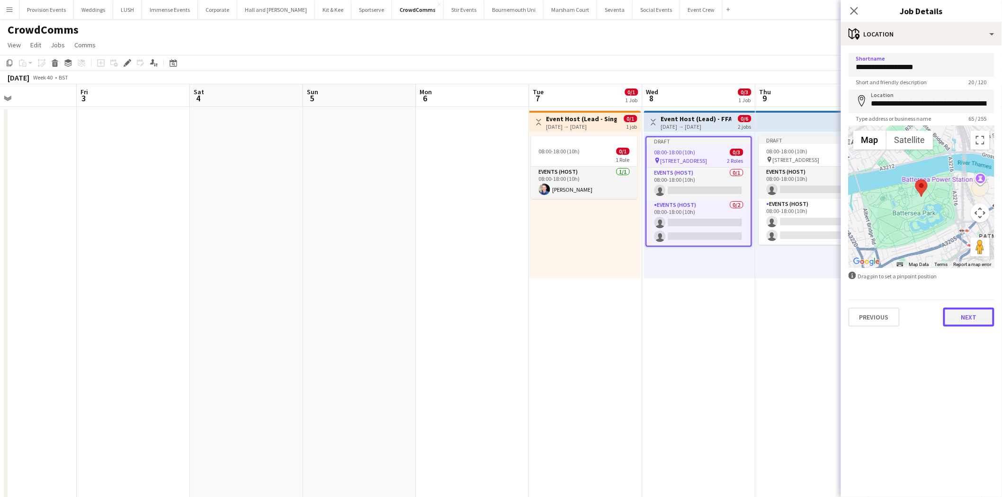
click at [978, 314] on button "Next" at bounding box center [968, 317] width 51 height 19
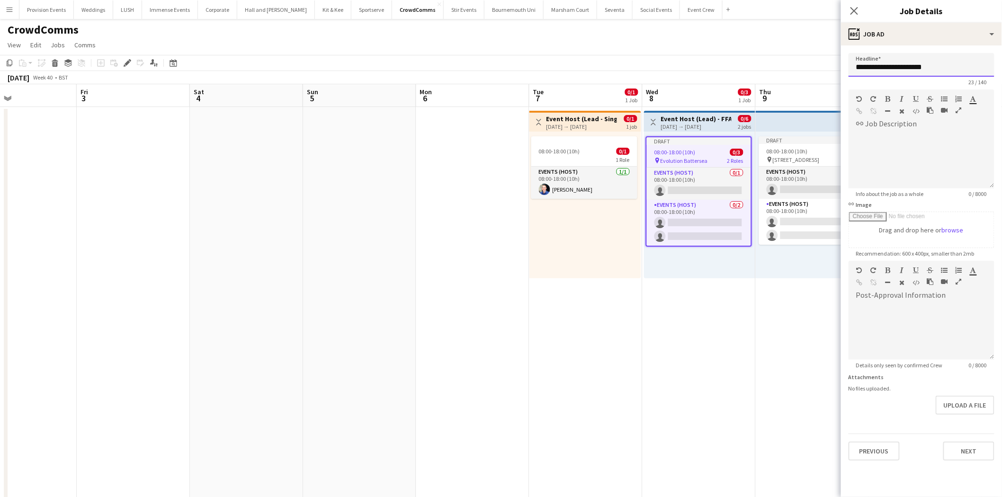
click at [942, 62] on input "**********" at bounding box center [921, 65] width 146 height 24
paste input "**********"
drag, startPoint x: 895, startPoint y: 67, endPoint x: 1009, endPoint y: 67, distance: 114.6
click at [1002, 67] on html "Menu Boards Boards Boards All jobs Status Workforce Workforce My Workforce Recr…" at bounding box center [501, 492] width 1002 height 984
paste input "******"
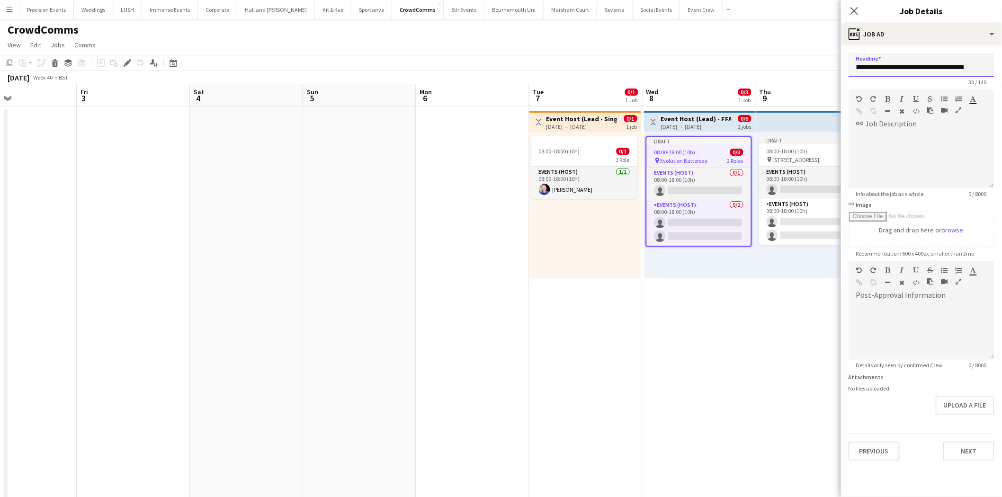
scroll to position [0, 6]
type input "**********"
click at [981, 444] on button "Next" at bounding box center [968, 450] width 51 height 19
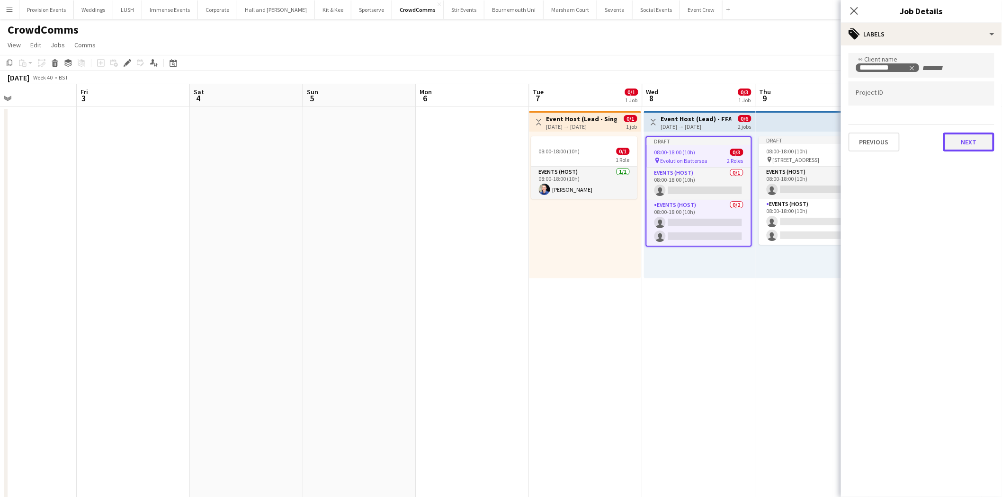
click at [961, 147] on button "Next" at bounding box center [968, 142] width 51 height 19
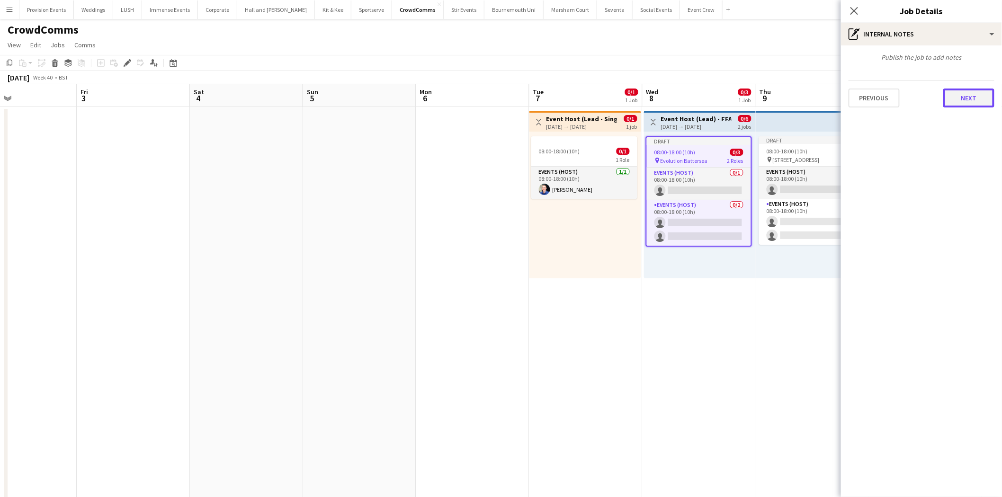
click at [971, 96] on button "Next" at bounding box center [968, 98] width 51 height 19
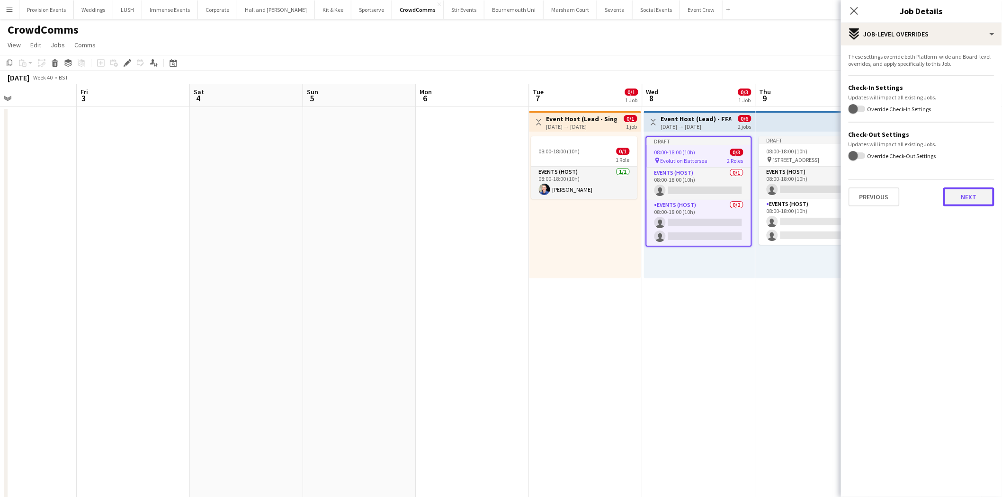
click at [972, 194] on button "Next" at bounding box center [968, 196] width 51 height 19
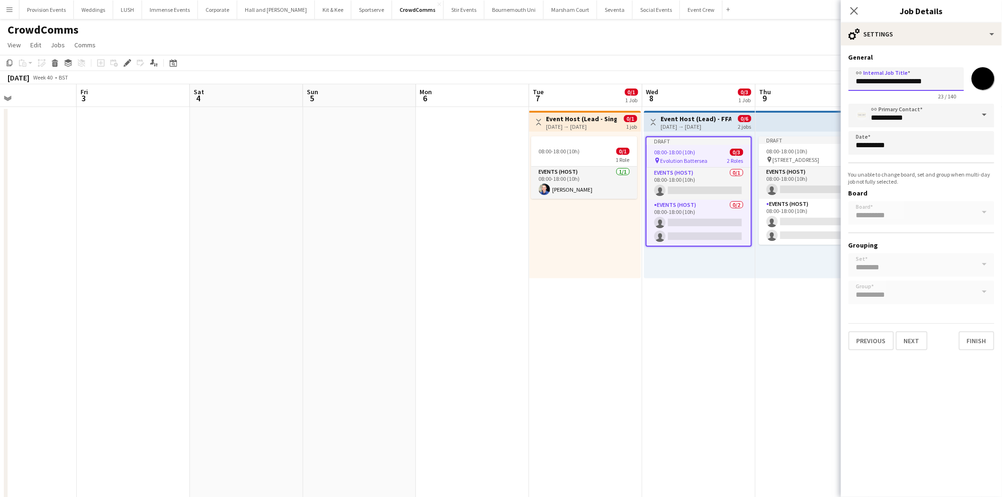
drag, startPoint x: 915, startPoint y: 81, endPoint x: 952, endPoint y: 81, distance: 37.4
click at [952, 81] on input "**********" at bounding box center [906, 79] width 116 height 24
paste input "**********"
type input "**********"
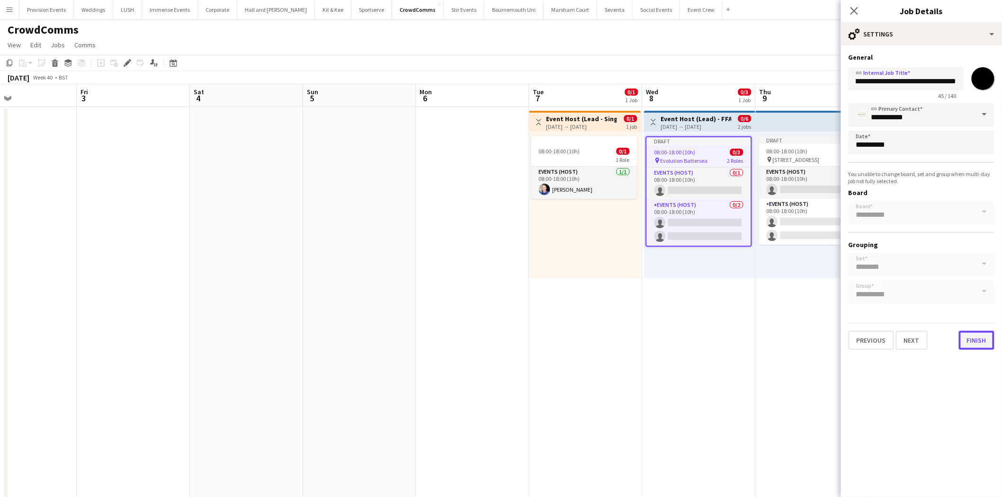
click at [987, 331] on button "Finish" at bounding box center [977, 340] width 36 height 19
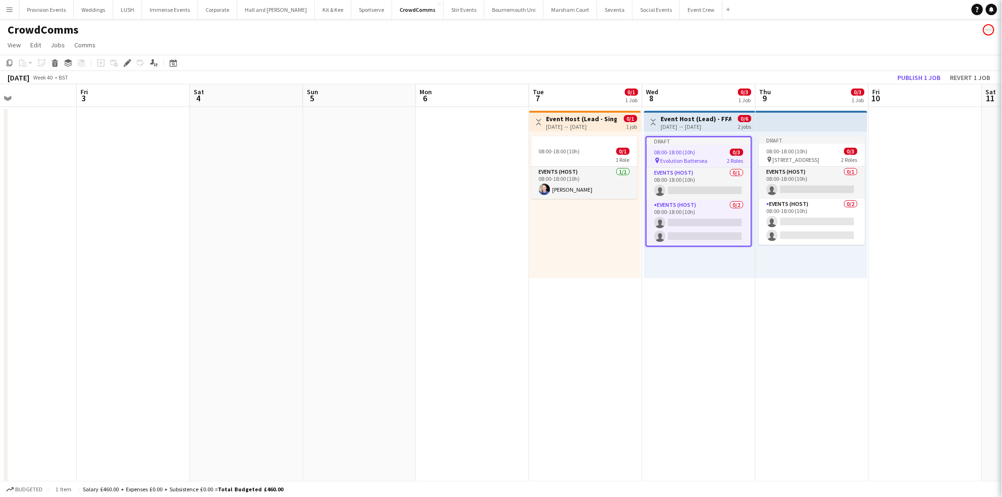
scroll to position [0, 0]
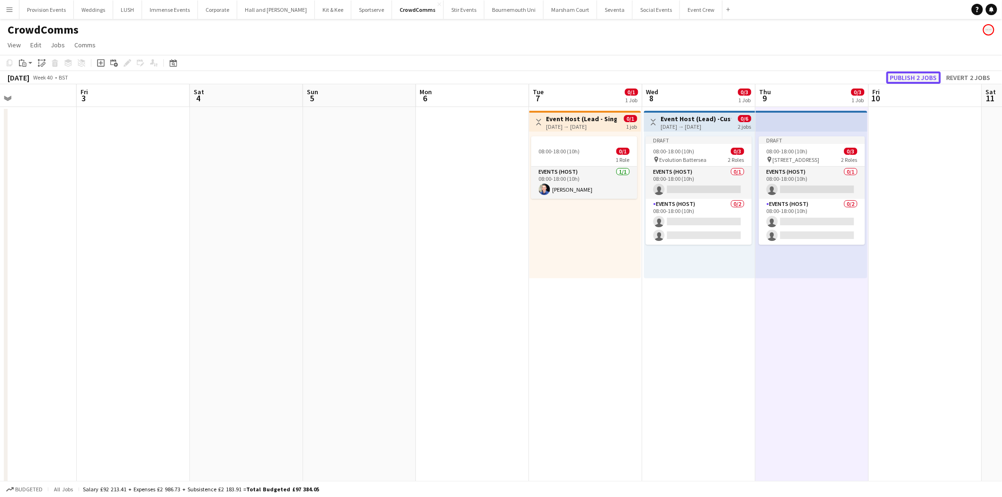
click at [916, 75] on button "Publish 2 jobs" at bounding box center [913, 77] width 54 height 12
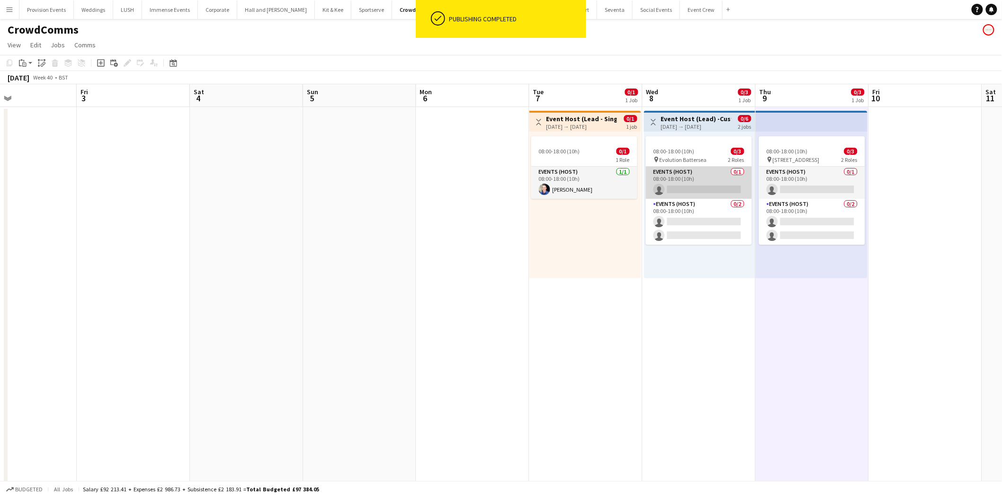
click at [707, 178] on app-card-role "Events (Host) 0/1 08:00-18:00 (10h) single-neutral-actions" at bounding box center [699, 183] width 106 height 32
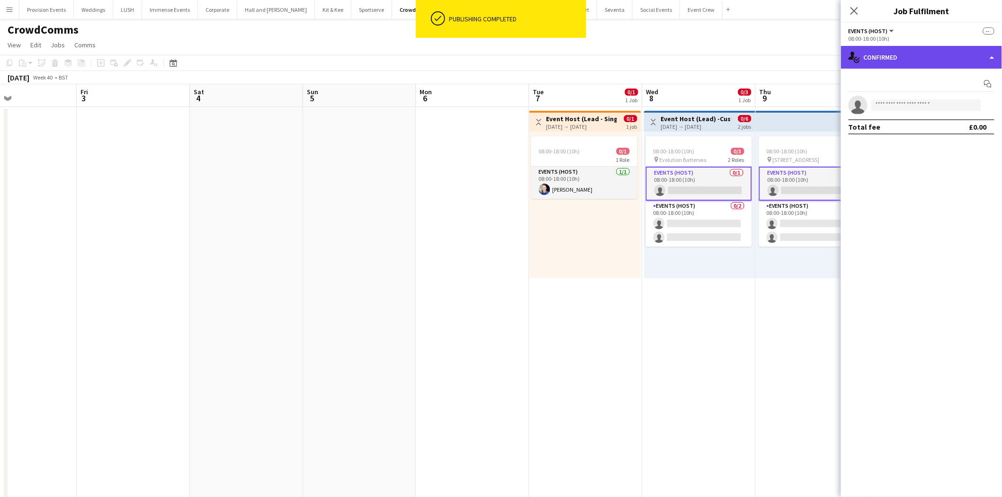
click at [936, 53] on div "single-neutral-actions-check-2 Confirmed" at bounding box center [921, 57] width 161 height 23
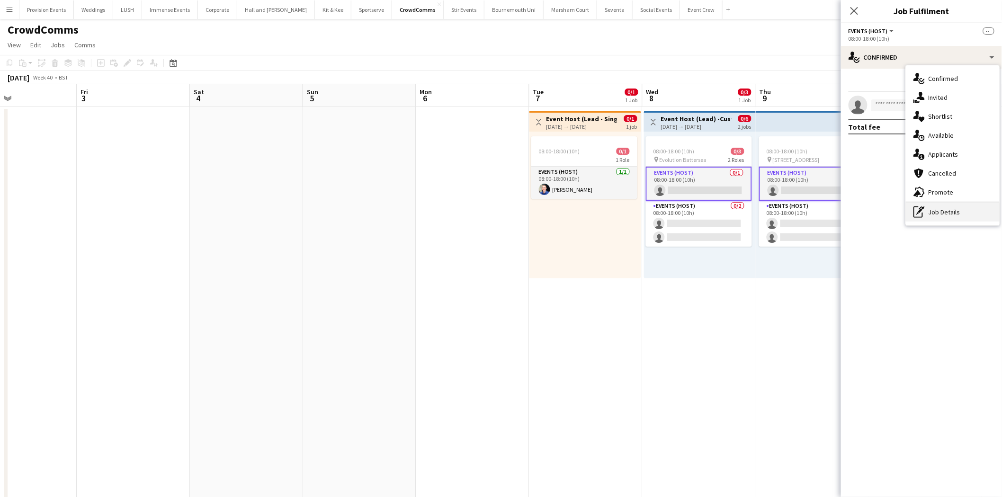
click at [958, 204] on div "pen-write Job Details" at bounding box center [953, 212] width 94 height 19
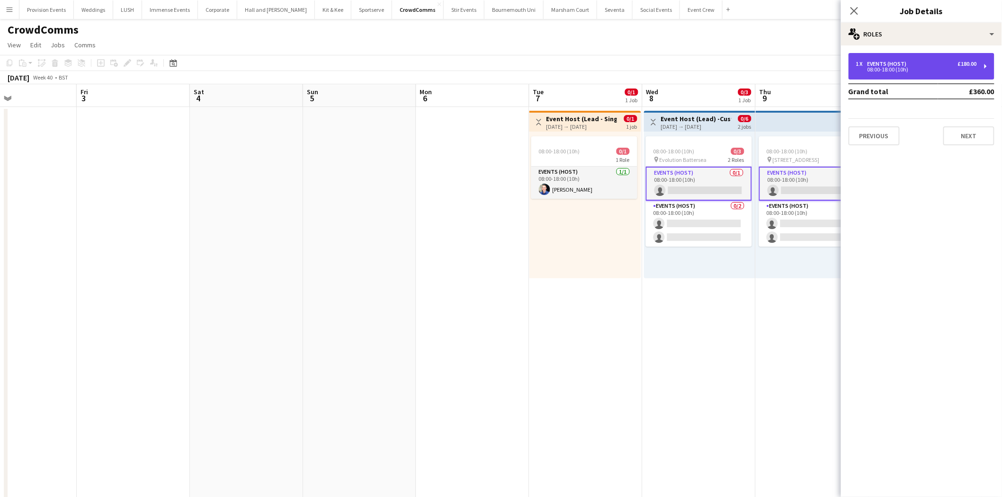
click at [950, 77] on div "1 x Events (Host) £180.00 08:00-18:00 (10h)" at bounding box center [921, 66] width 146 height 27
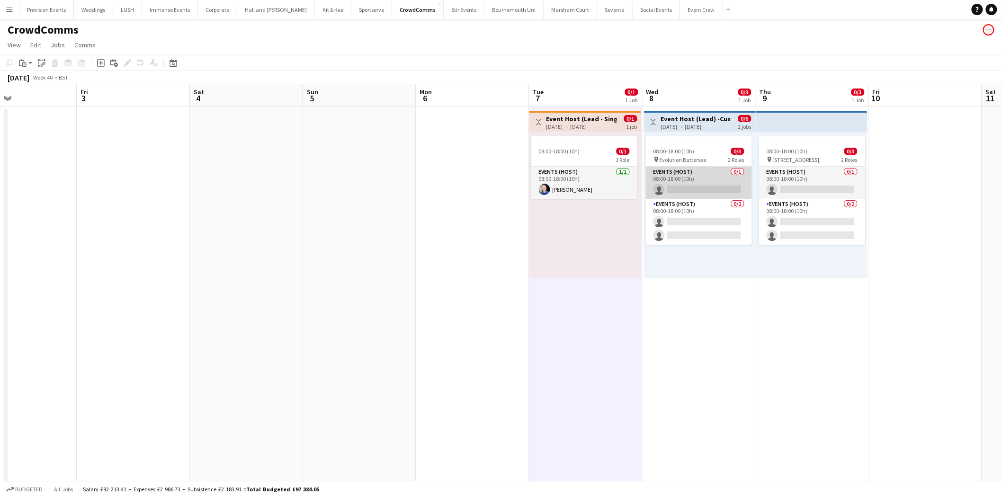
click at [696, 190] on app-card-role "Events (Host) 0/1 08:00-18:00 (10h) single-neutral-actions" at bounding box center [699, 183] width 106 height 32
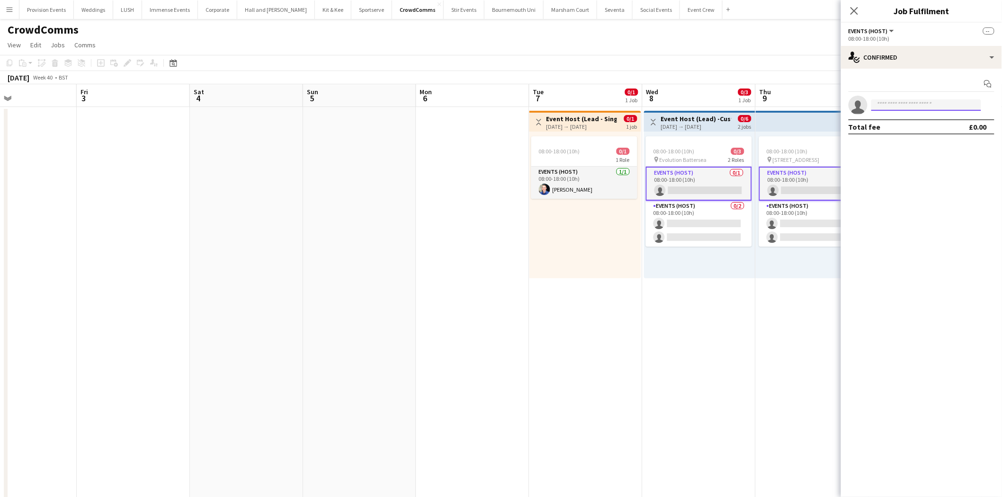
click at [922, 106] on input at bounding box center [926, 104] width 110 height 11
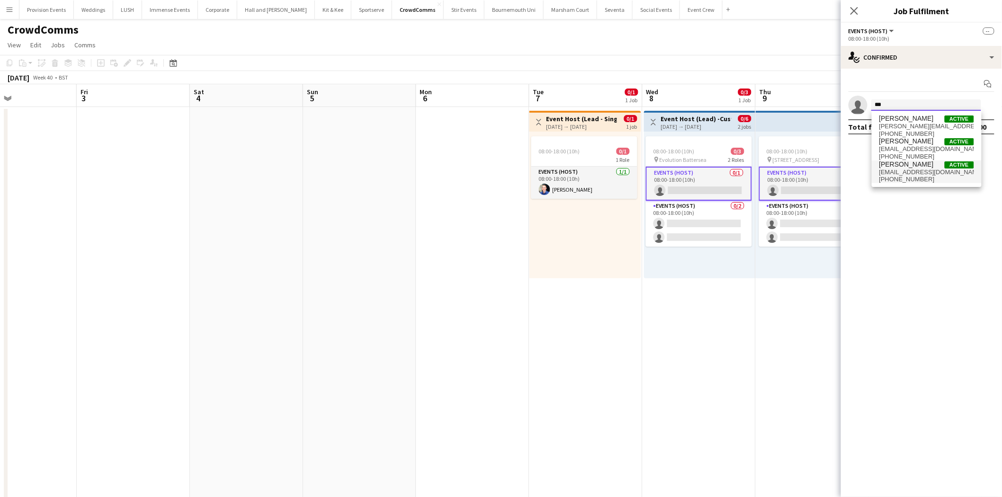
type input "***"
click at [917, 169] on span "[EMAIL_ADDRESS][DOMAIN_NAME]" at bounding box center [926, 173] width 95 height 8
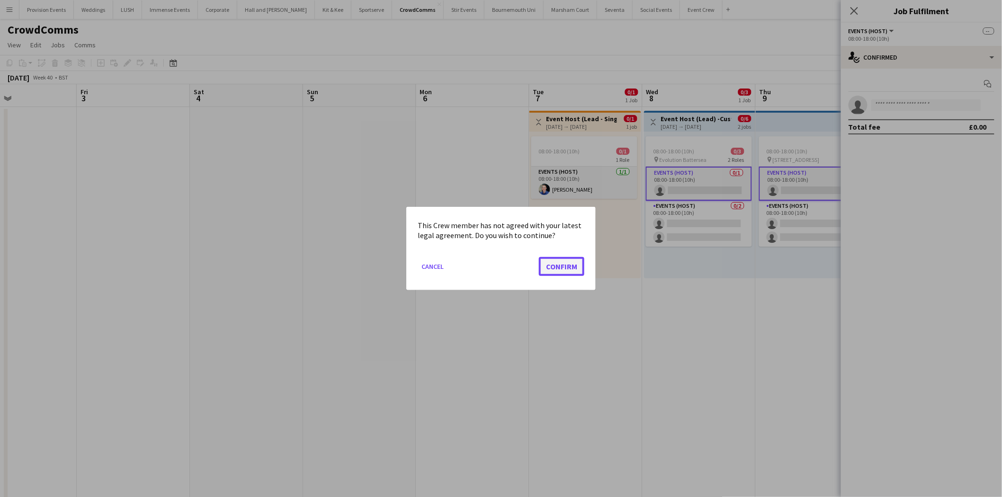
click at [576, 267] on button "Confirm" at bounding box center [561, 266] width 45 height 19
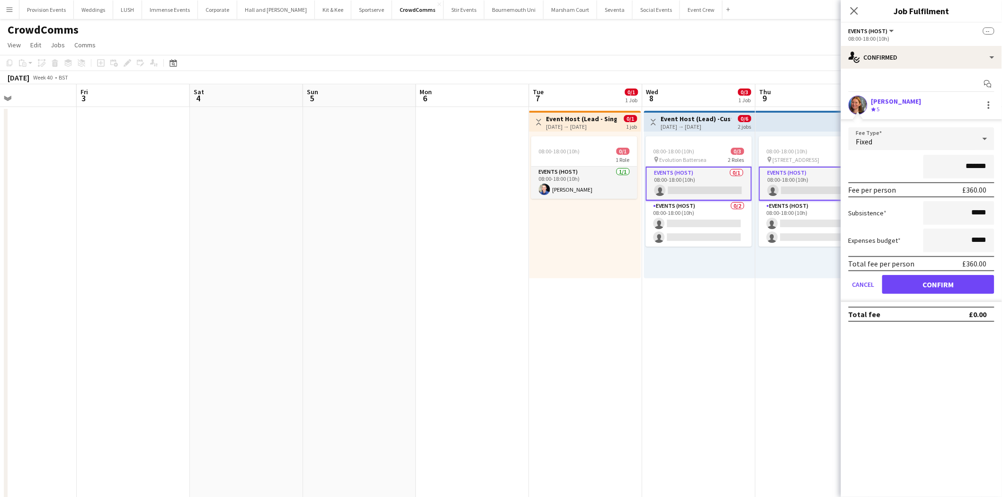
click at [958, 272] on form "Fee Type Fixed ******* Fee per person £360.00 Subsistence ***** Expenses budget…" at bounding box center [921, 214] width 161 height 175
click at [954, 276] on button "Confirm" at bounding box center [938, 284] width 112 height 19
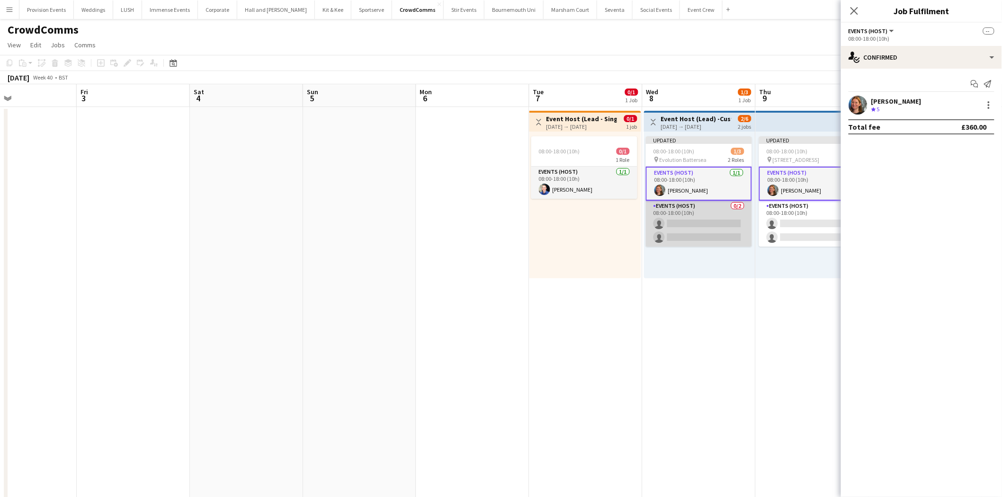
click at [722, 205] on app-card-role "Events (Host) 0/2 08:00-18:00 (10h) single-neutral-actions single-neutral-actio…" at bounding box center [699, 224] width 106 height 46
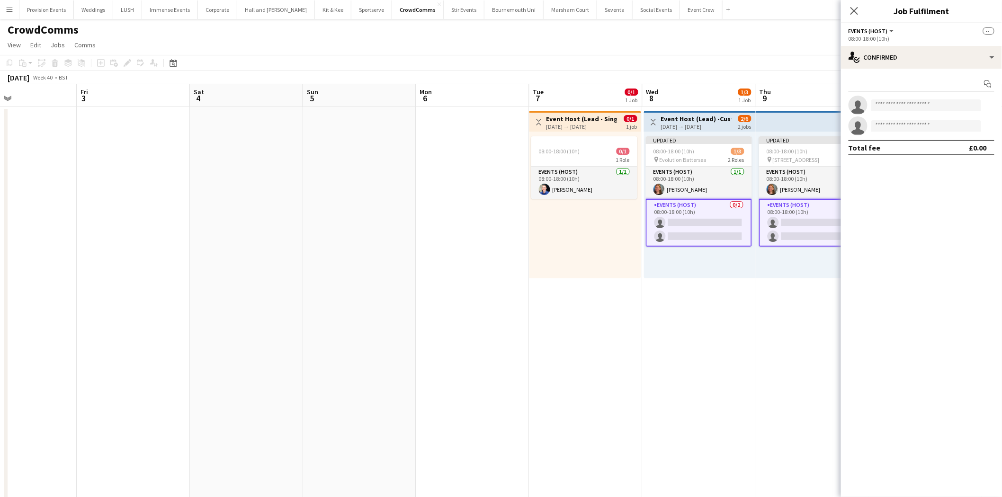
click at [912, 96] on app-invite-slot "single-neutral-actions" at bounding box center [921, 105] width 161 height 19
click at [910, 100] on input at bounding box center [926, 104] width 110 height 11
type input "*****"
click at [909, 119] on span "[PERSON_NAME]" at bounding box center [906, 119] width 54 height 8
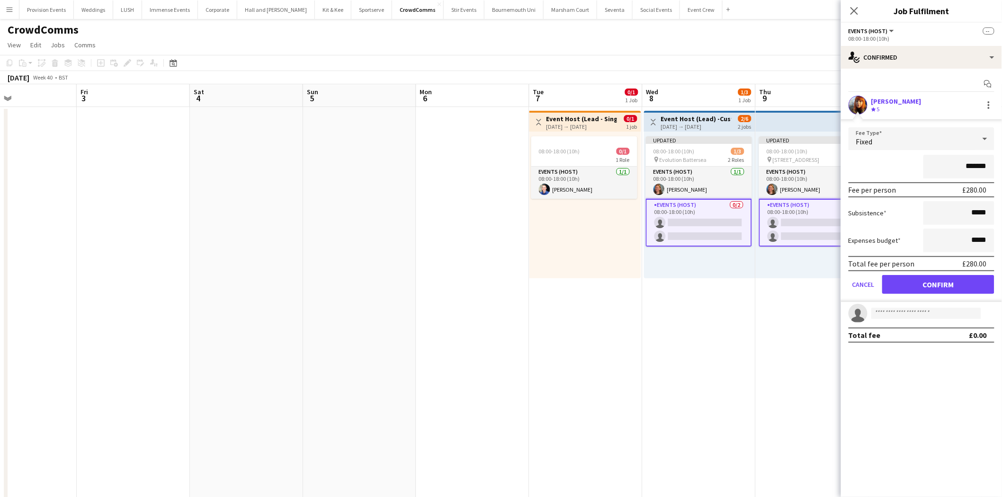
click at [909, 297] on form "Fee Type Fixed ******* Fee per person £280.00 Subsistence ***** Expenses budget…" at bounding box center [921, 214] width 161 height 175
click at [914, 290] on button "Confirm" at bounding box center [938, 284] width 112 height 19
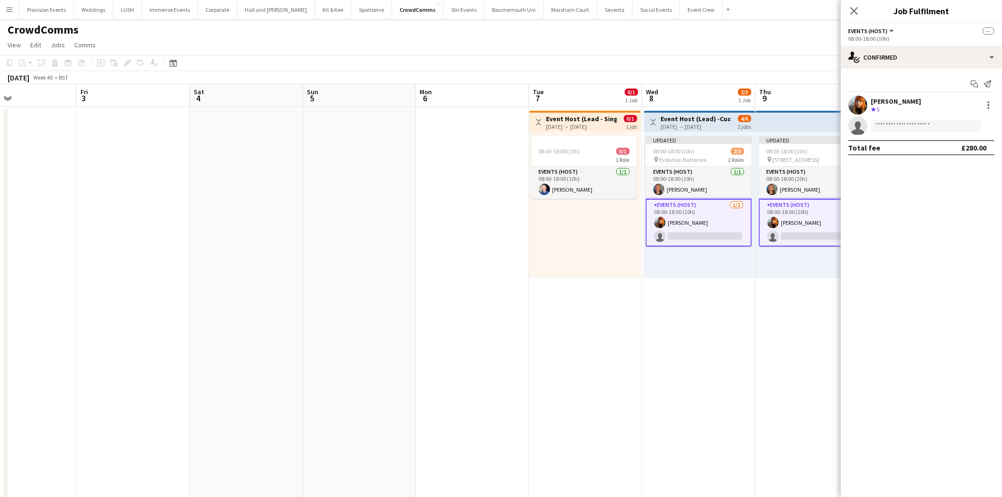
click at [693, 223] on app-card-role "Events (Host) [DATE] 08:00-18:00 (10h) [PERSON_NAME] single-neutral-actions" at bounding box center [699, 223] width 106 height 48
click at [924, 119] on app-invite-slot "single-neutral-actions" at bounding box center [921, 125] width 161 height 19
click at [907, 124] on input at bounding box center [926, 125] width 110 height 11
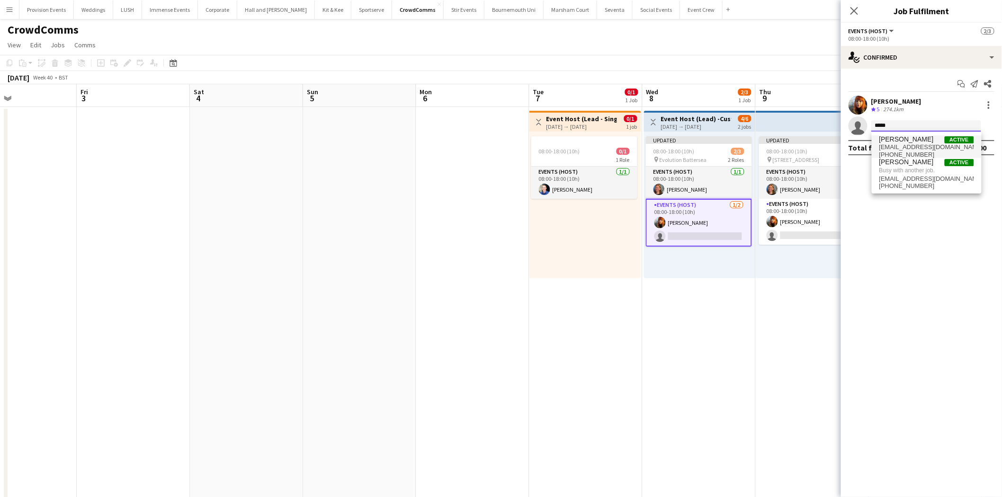
type input "*****"
click at [909, 140] on span "[PERSON_NAME]" at bounding box center [906, 139] width 54 height 8
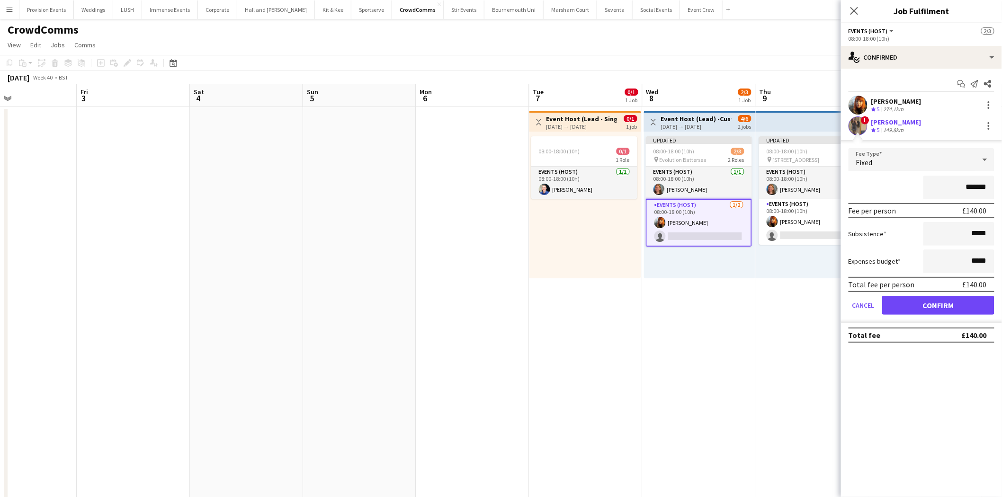
click at [858, 123] on app-user-avatar at bounding box center [857, 125] width 19 height 19
click at [870, 122] on div "! [PERSON_NAME] Crew rating 5 149.8km" at bounding box center [921, 125] width 161 height 19
click at [889, 122] on div "[PERSON_NAME]" at bounding box center [896, 122] width 50 height 9
click at [989, 129] on div at bounding box center [988, 129] width 2 height 2
click at [877, 124] on div at bounding box center [501, 248] width 1002 height 497
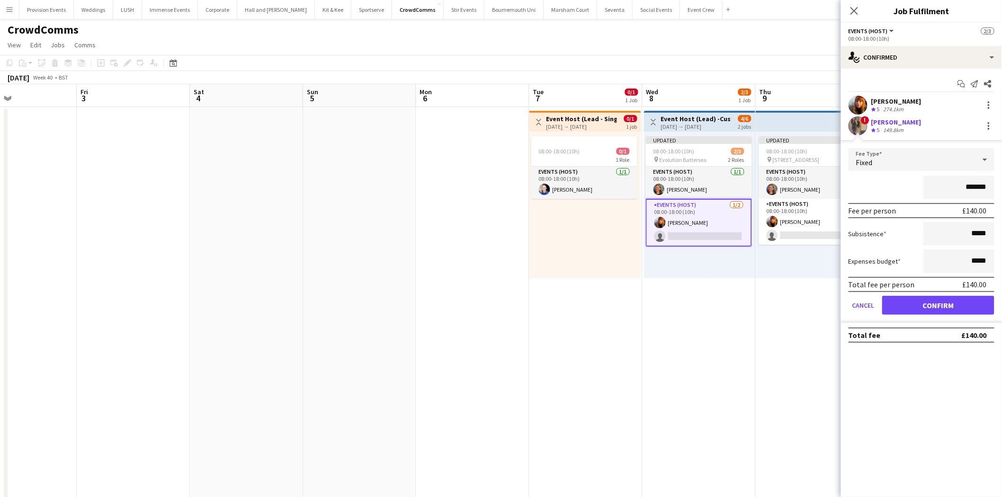
click at [859, 126] on app-user-avatar at bounding box center [857, 125] width 19 height 19
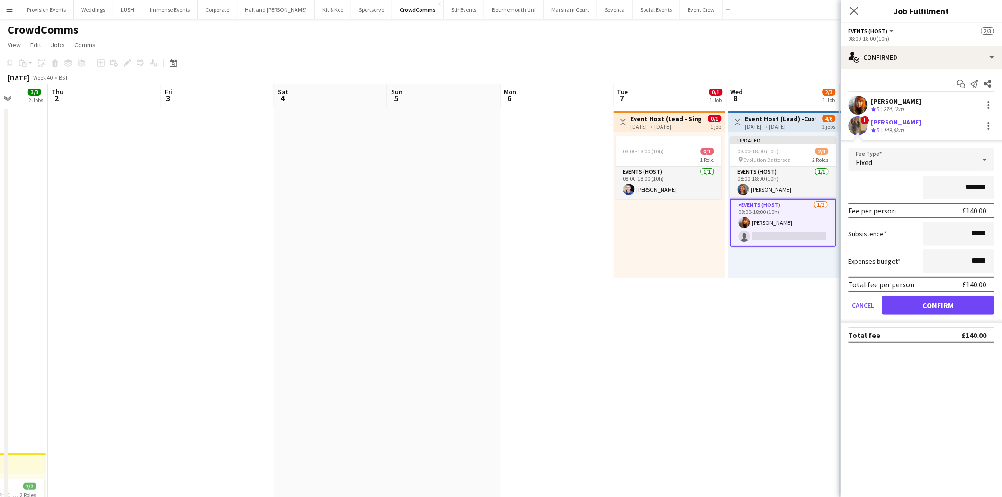
drag, startPoint x: 383, startPoint y: 305, endPoint x: 851, endPoint y: 257, distance: 470.2
click at [851, 257] on body "Menu Boards Boards Boards All jobs Status Workforce Workforce My Workforce Recr…" at bounding box center [501, 492] width 1002 height 984
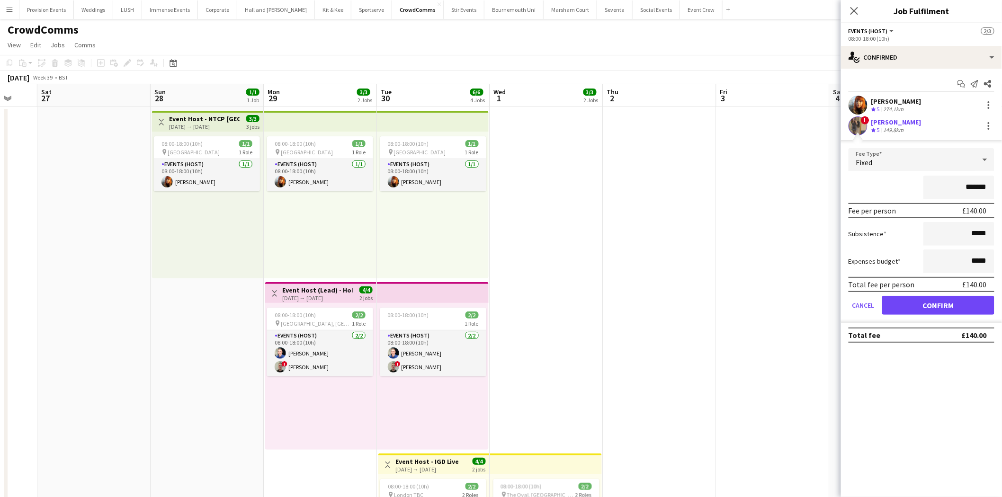
drag, startPoint x: 527, startPoint y: 255, endPoint x: 742, endPoint y: 222, distance: 217.3
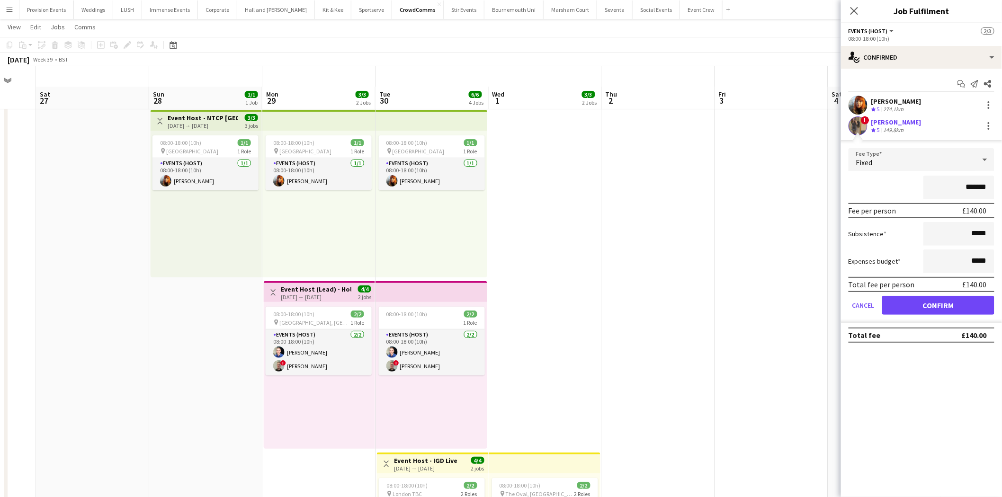
scroll to position [368, 0]
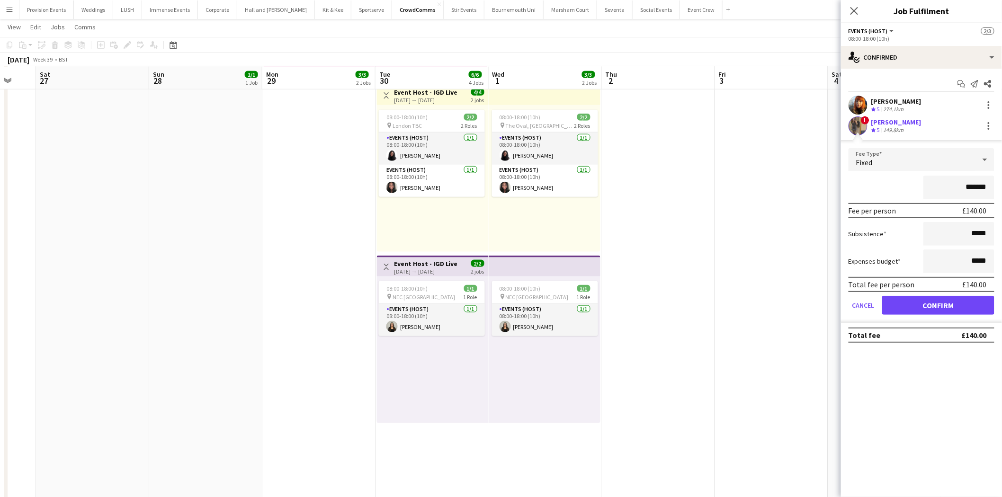
click at [632, 270] on app-date-cell at bounding box center [658, 168] width 113 height 861
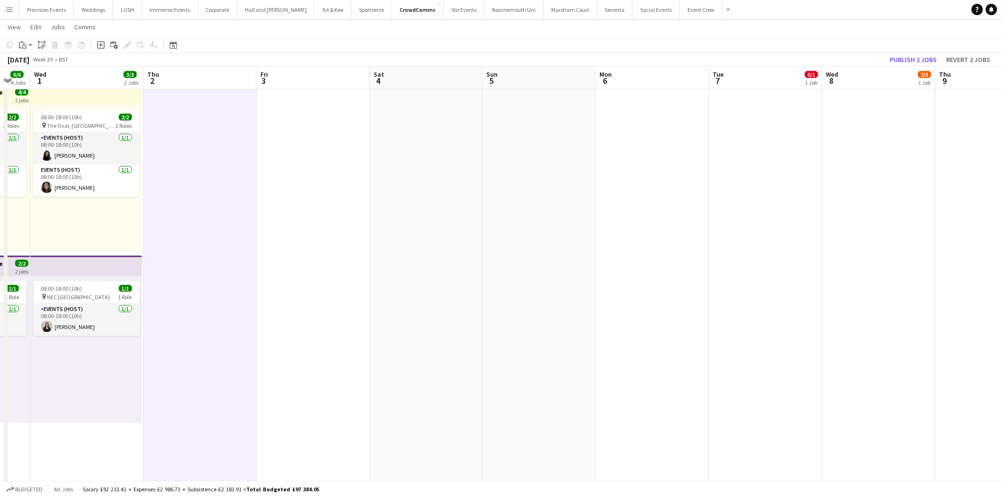
drag, startPoint x: 928, startPoint y: 244, endPoint x: 470, endPoint y: 264, distance: 458.6
click at [470, 264] on app-calendar-viewport "Sun 28 1/1 1 Job Mon 29 3/3 2 Jobs Tue 30 6/6 4 Jobs Wed 1 3/3 2 Jobs Thu 2 Fri…" at bounding box center [501, 134] width 1002 height 930
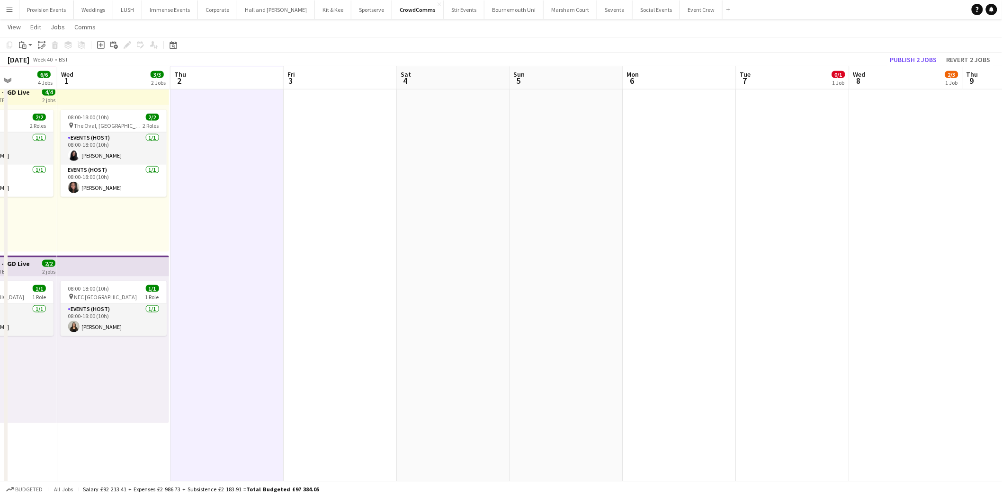
drag, startPoint x: 846, startPoint y: 229, endPoint x: 533, endPoint y: 261, distance: 314.0
click at [533, 261] on app-calendar-viewport "Sun 28 1/1 1 Job Mon 29 3/3 2 Jobs Tue 30 6/6 4 Jobs Wed 1 3/3 2 Jobs Thu 2 Fri…" at bounding box center [501, 134] width 1002 height 930
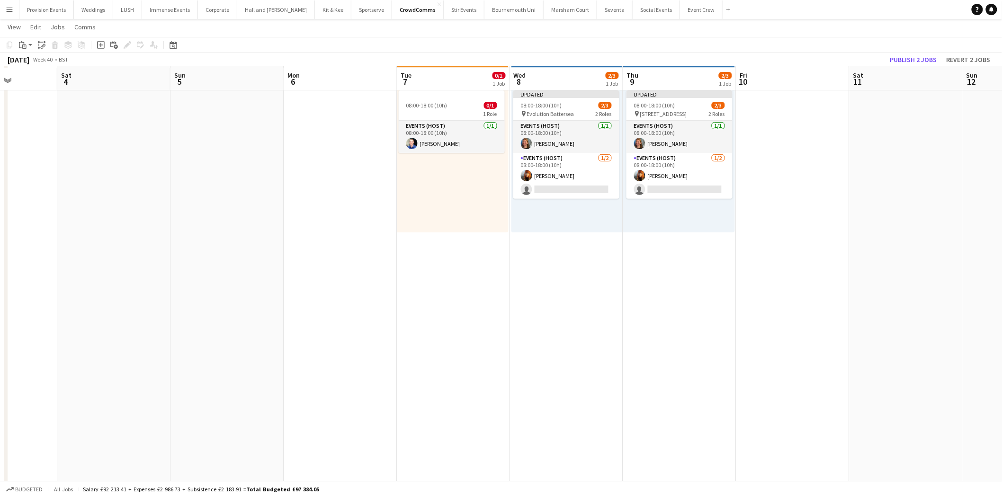
scroll to position [42, 0]
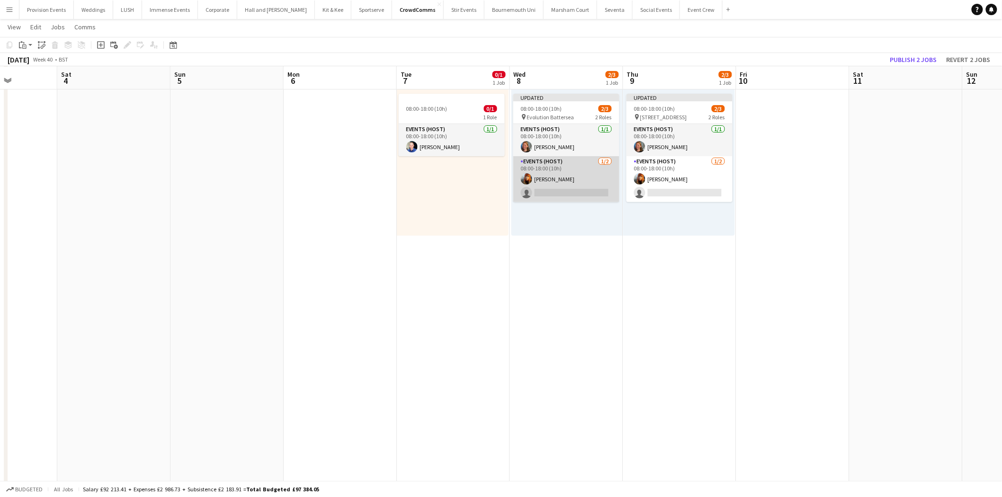
click at [581, 178] on app-card-role "Events (Host) [DATE] 08:00-18:00 (10h) [PERSON_NAME] single-neutral-actions" at bounding box center [566, 179] width 106 height 46
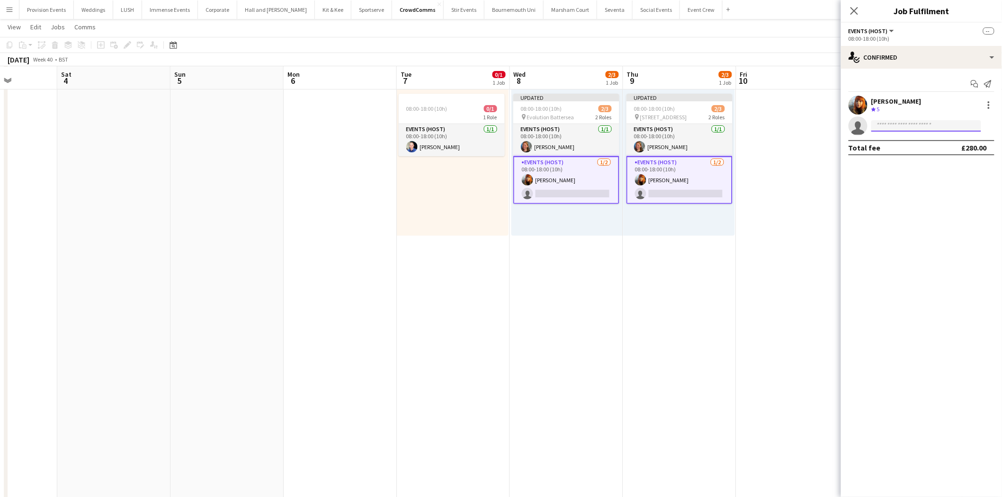
click at [930, 130] on input at bounding box center [926, 125] width 110 height 11
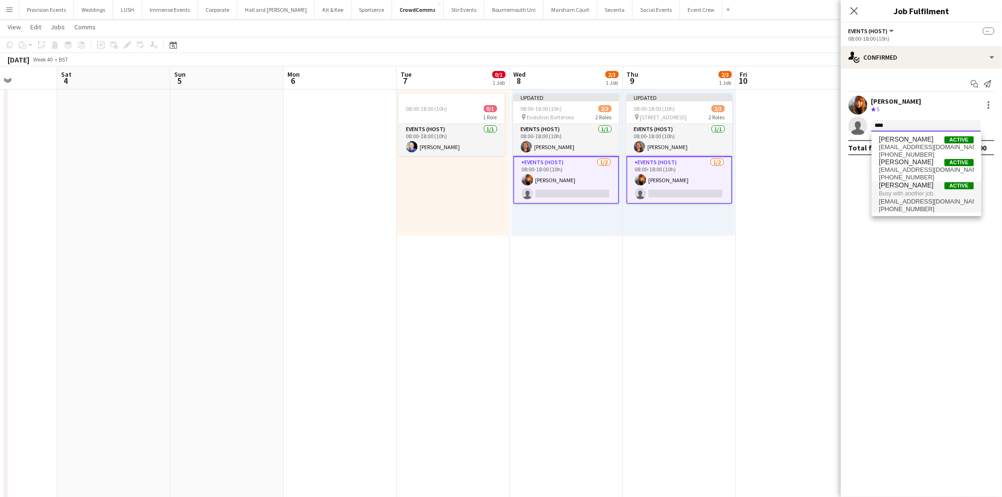
type input "****"
click at [929, 184] on span "[PERSON_NAME] Active" at bounding box center [926, 185] width 95 height 8
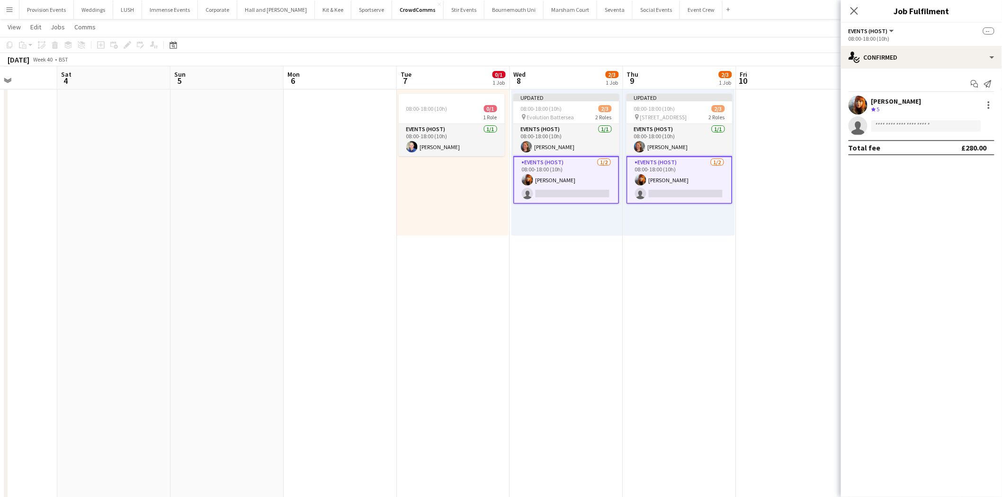
drag, startPoint x: 676, startPoint y: 232, endPoint x: 679, endPoint y: 146, distance: 86.7
click at [679, 146] on app-calendar-viewport "Wed 1 3/3 2 Jobs Thu 2 Fri 3 Sat 4 Sun 5 Mon 6 Tue 7 0/1 1 Job Wed 8 2/3 1 Job …" at bounding box center [501, 460] width 1002 height 930
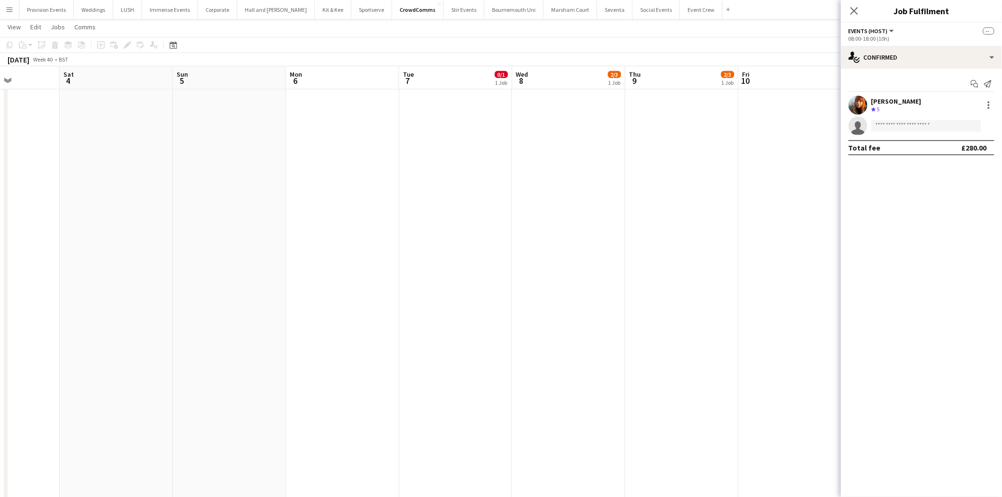
scroll to position [0, 0]
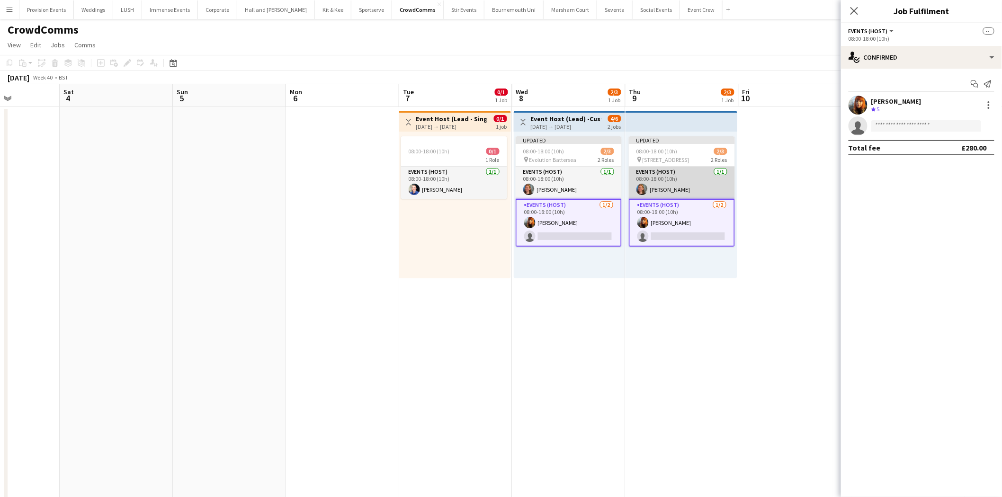
click at [682, 179] on app-card-role "Events (Host) [DATE] 08:00-18:00 (10h) [PERSON_NAME]" at bounding box center [682, 183] width 106 height 32
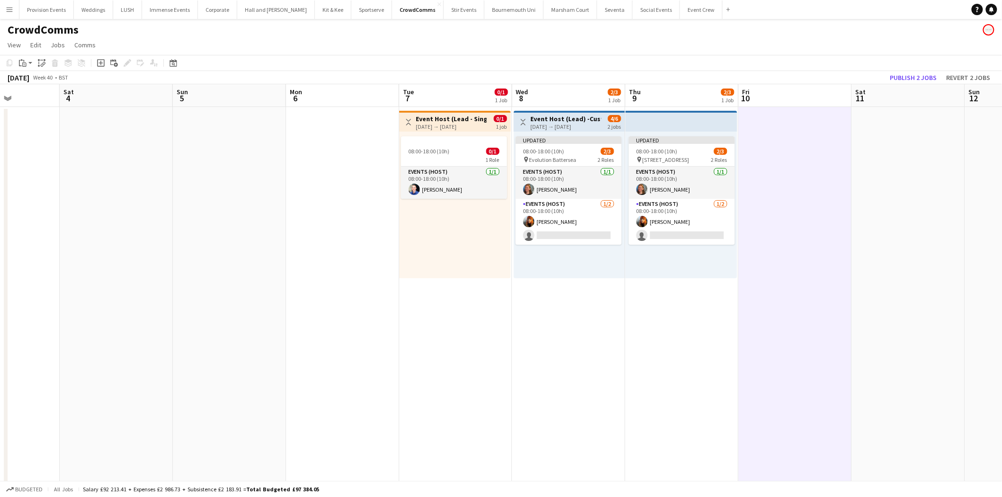
click at [903, 70] on app-toolbar "Copy Paste Paste Ctrl+V Paste with crew Ctrl+Shift+V Paste linked Job [GEOGRAPH…" at bounding box center [501, 63] width 1002 height 16
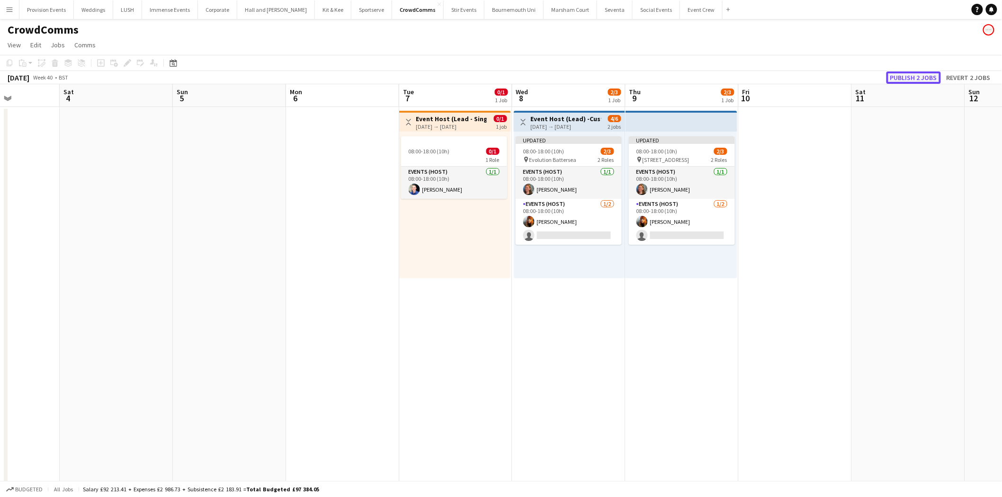
click at [902, 74] on button "Publish 2 jobs" at bounding box center [913, 77] width 54 height 12
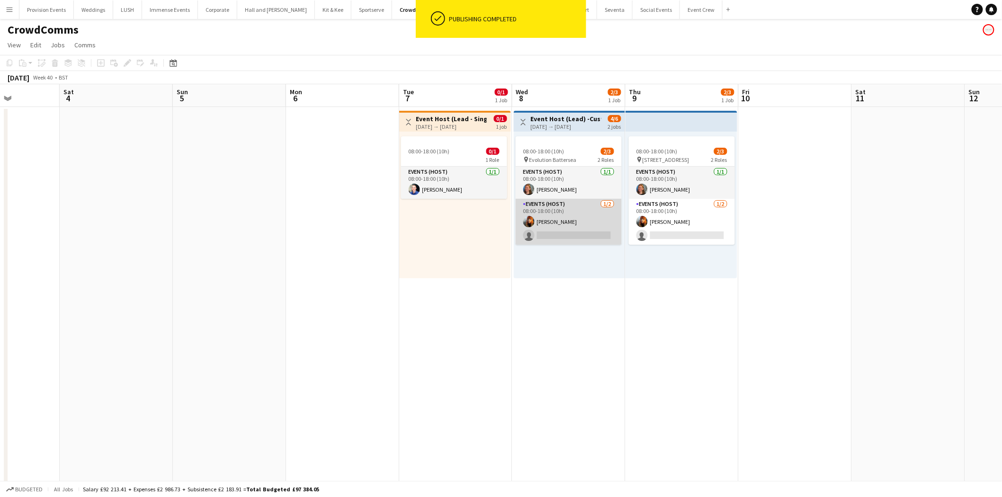
click at [573, 237] on app-card-role "Events (Host) [DATE] 08:00-18:00 (10h) [PERSON_NAME] single-neutral-actions" at bounding box center [568, 222] width 106 height 46
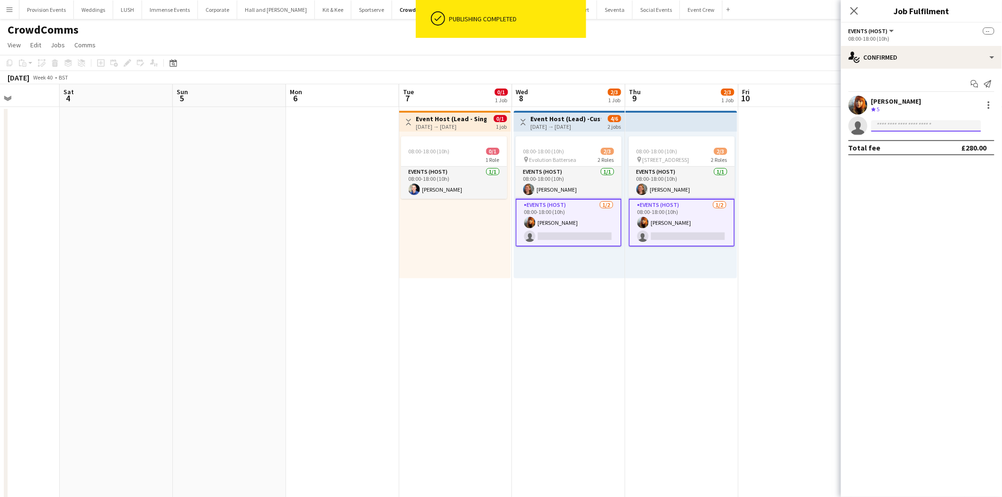
click at [932, 126] on input at bounding box center [926, 125] width 110 height 11
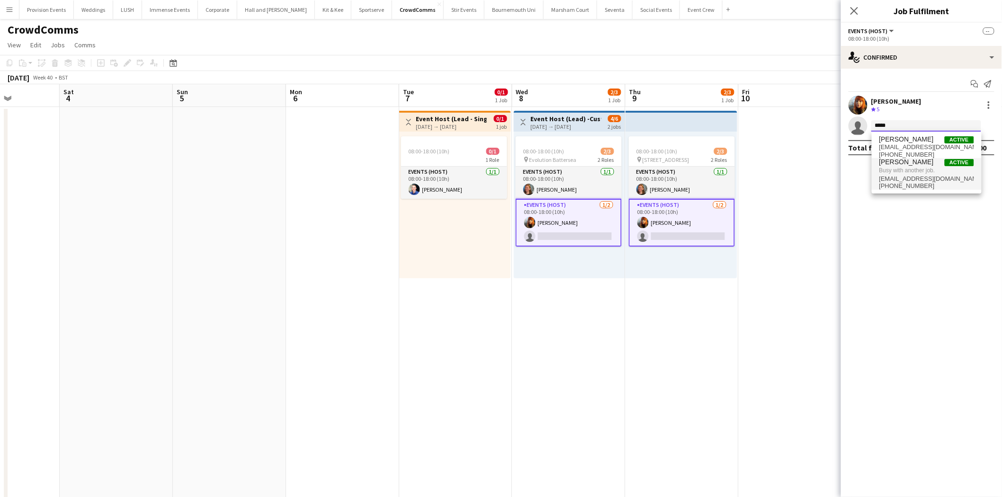
type input "*****"
click at [925, 162] on span "[PERSON_NAME] Active" at bounding box center [926, 162] width 95 height 8
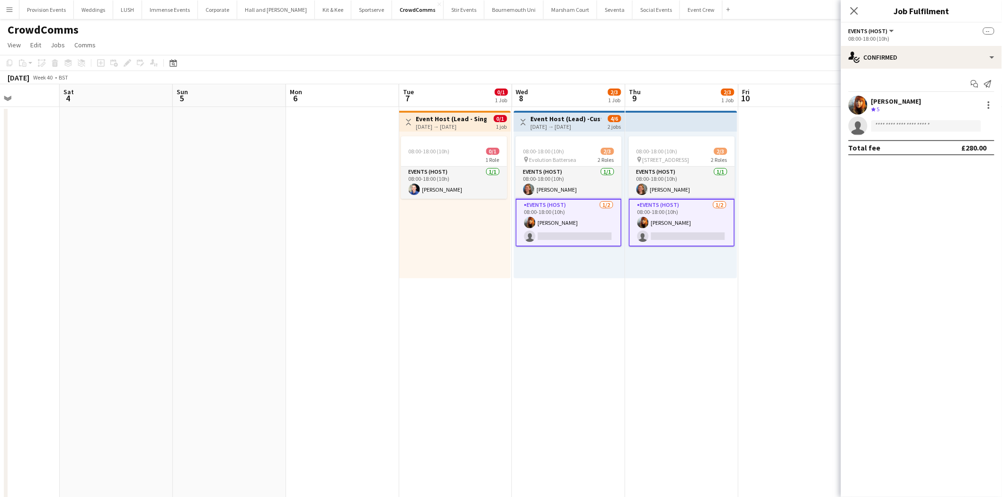
drag, startPoint x: 521, startPoint y: 229, endPoint x: 888, endPoint y: 218, distance: 367.0
click at [888, 218] on body "Menu Boards Boards Boards All jobs Status Workforce Workforce My Workforce Recr…" at bounding box center [501, 492] width 1002 height 984
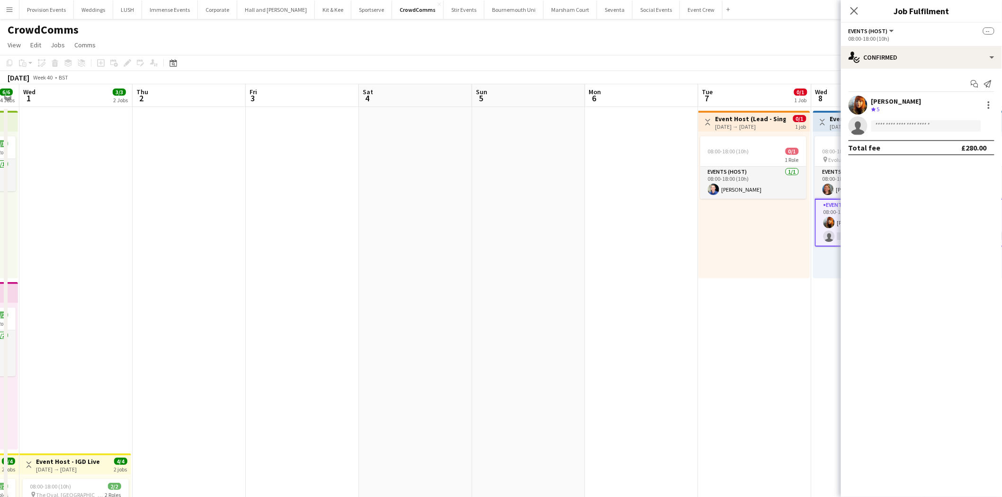
drag, startPoint x: 407, startPoint y: 301, endPoint x: 682, endPoint y: 293, distance: 275.1
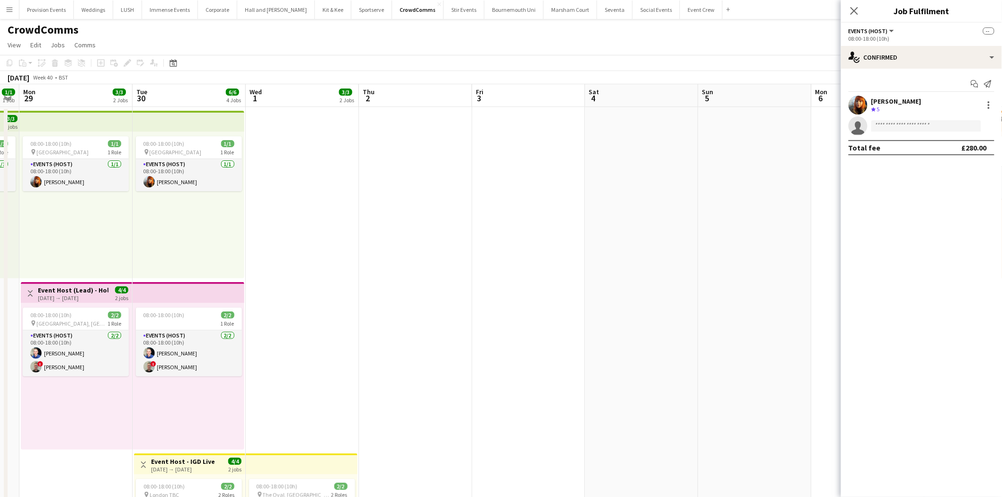
scroll to position [0, 201]
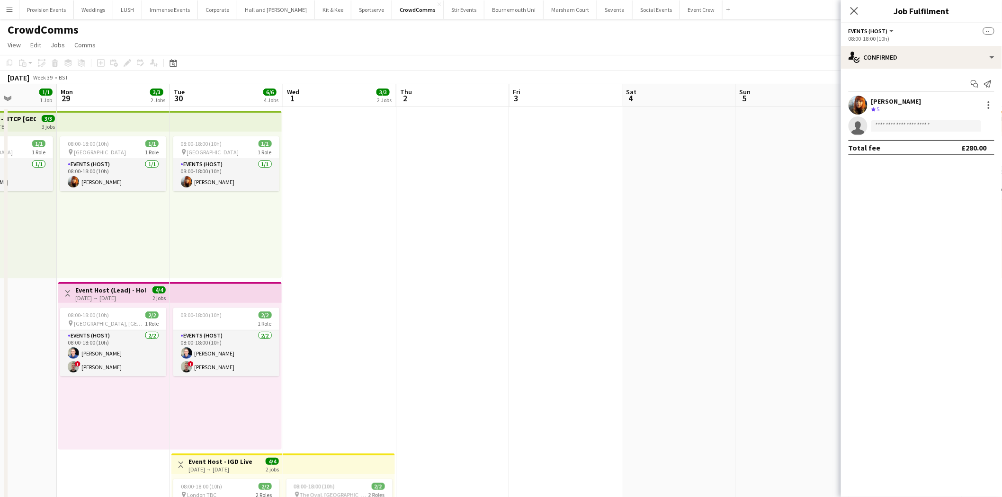
drag, startPoint x: 343, startPoint y: 329, endPoint x: 373, endPoint y: 118, distance: 213.3
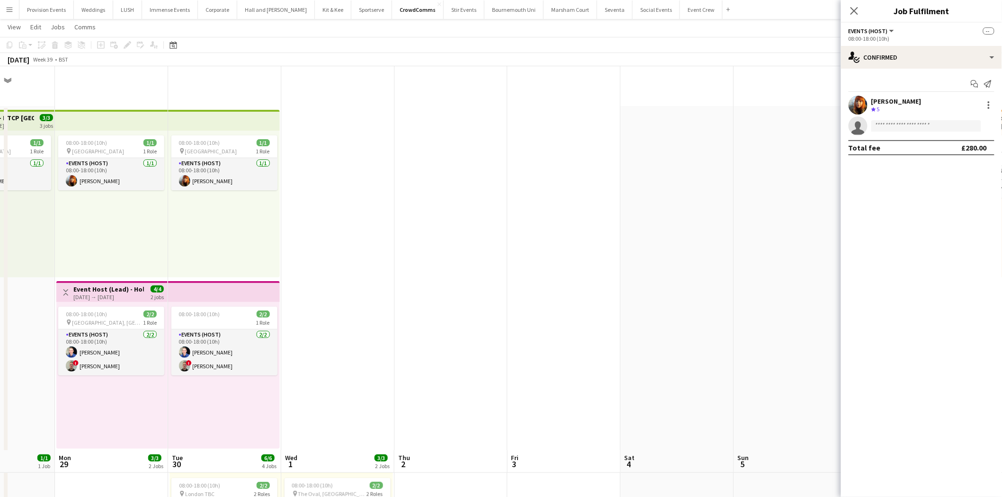
scroll to position [485, 0]
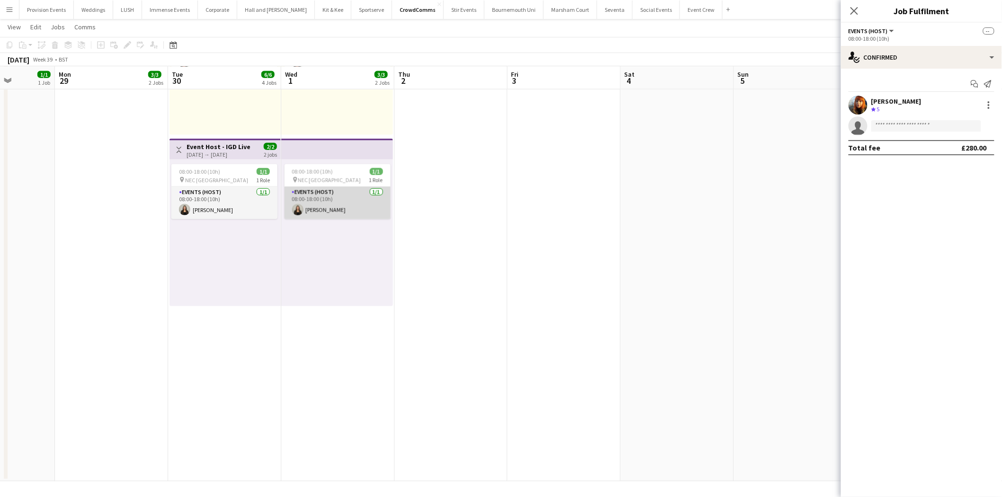
click at [356, 199] on app-card-role "Events (Host) [DATE] 08:00-18:00 (10h) [PERSON_NAME]" at bounding box center [337, 203] width 106 height 32
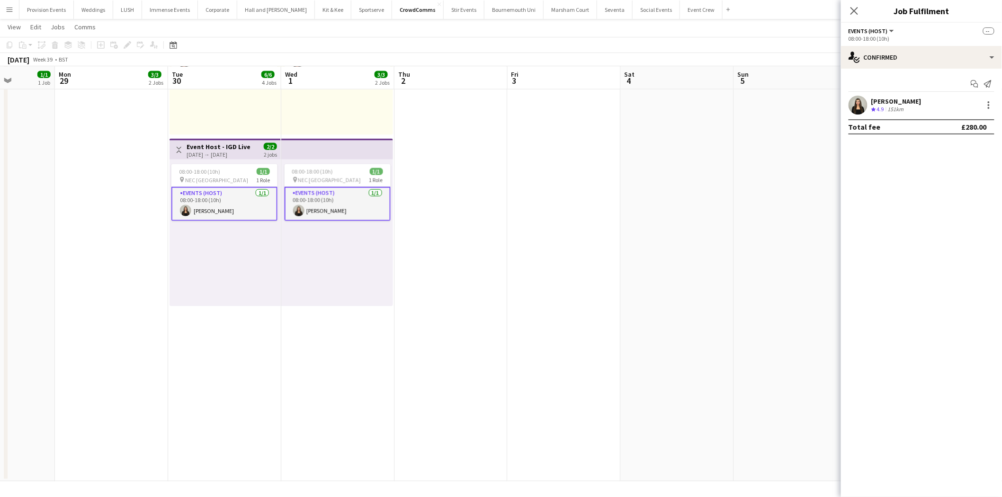
click at [898, 96] on div "[PERSON_NAME] Crew rating 4.9 151km" at bounding box center [921, 105] width 161 height 19
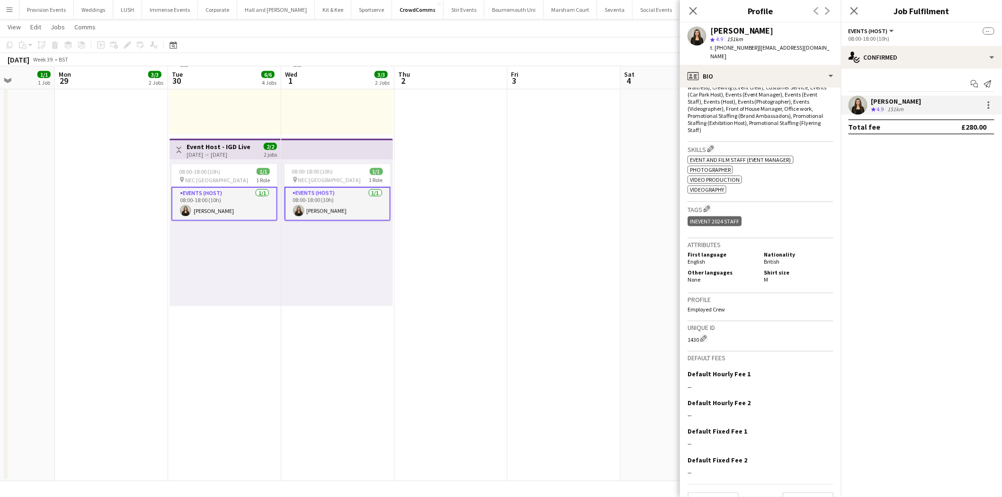
scroll to position [353, 0]
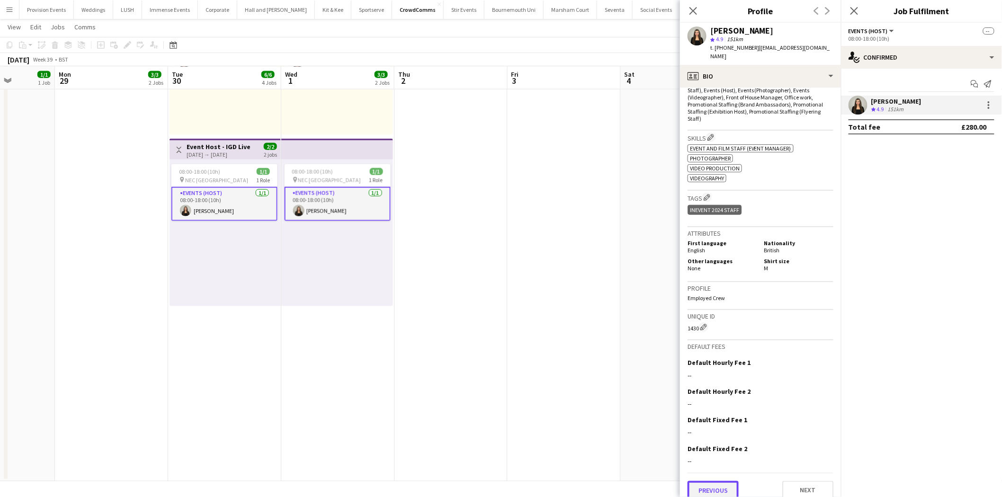
click at [732, 481] on button "Previous" at bounding box center [712, 490] width 51 height 19
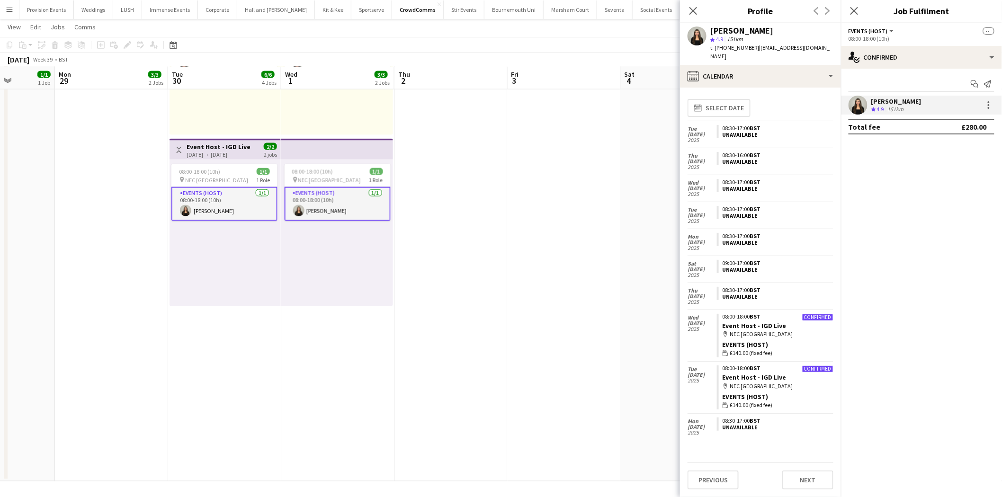
click at [541, 132] on app-date-cell at bounding box center [563, 51] width 113 height 861
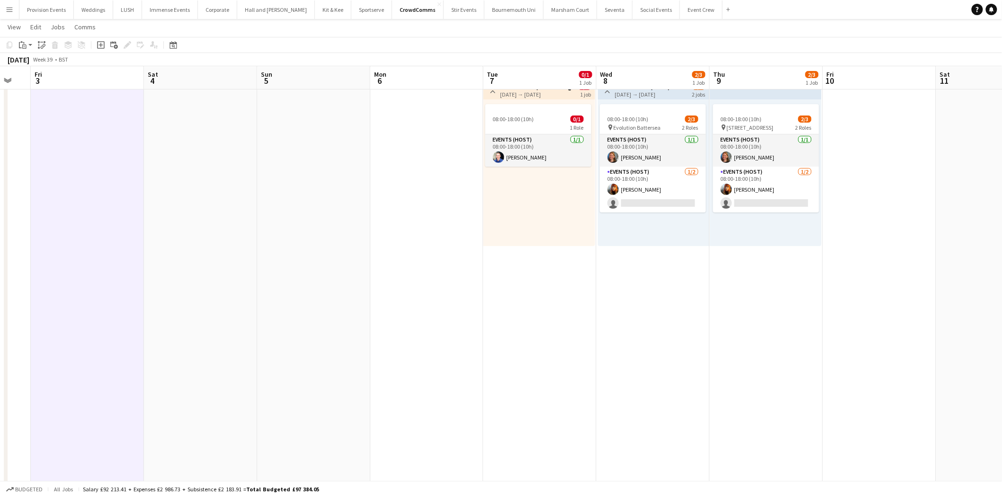
scroll to position [0, 347]
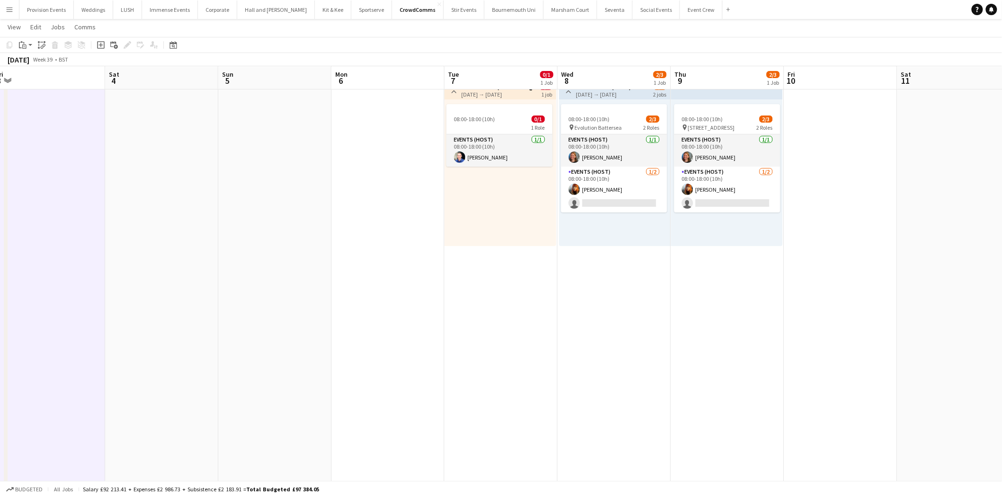
drag, startPoint x: 560, startPoint y: 292, endPoint x: 436, endPoint y: 286, distance: 123.7
click at [436, 286] on app-calendar-viewport "Tue 30 6/6 4 Jobs Wed 1 3/3 2 Jobs Thu 2 Fri 3 Sat 4 Sun 5 Mon 6 Tue 7 0/1 1 Jo…" at bounding box center [501, 471] width 1002 height 930
drag, startPoint x: 517, startPoint y: 357, endPoint x: 989, endPoint y: 323, distance: 473.7
click at [989, 323] on app-calendar-viewport "Tue 30 6/6 4 Jobs Wed 1 3/3 2 Jobs Thu 2 Fri 3 Sat 4 Sun 5 Mon 6 Tue 7 0/1 1 Jo…" at bounding box center [501, 471] width 1002 height 930
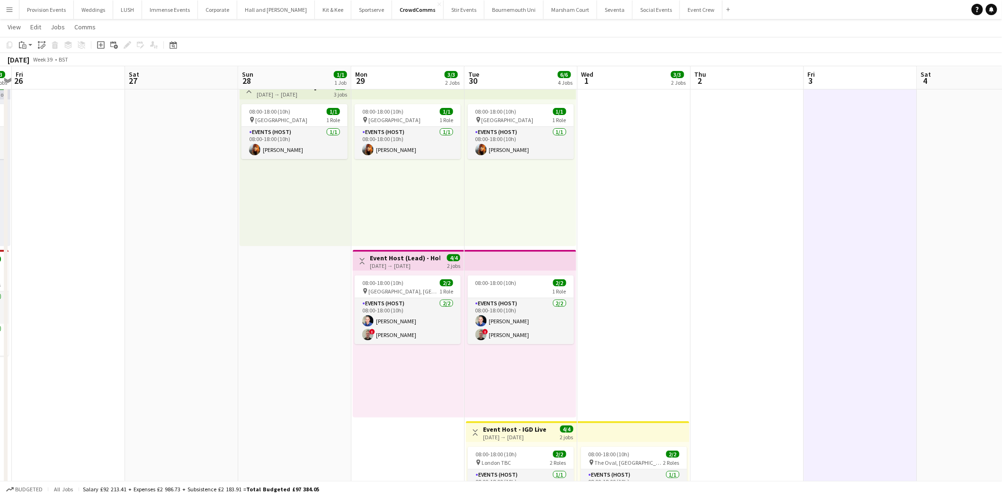
drag, startPoint x: 607, startPoint y: 338, endPoint x: 942, endPoint y: 313, distance: 336.1
click at [942, 313] on app-calendar-viewport "Wed 24 4/4 3 Jobs Thu 25 3/3 2 Jobs Fri 26 Sat 27 Sun 28 1/1 1 Job Mon 29 3/3 2…" at bounding box center [501, 471] width 1002 height 930
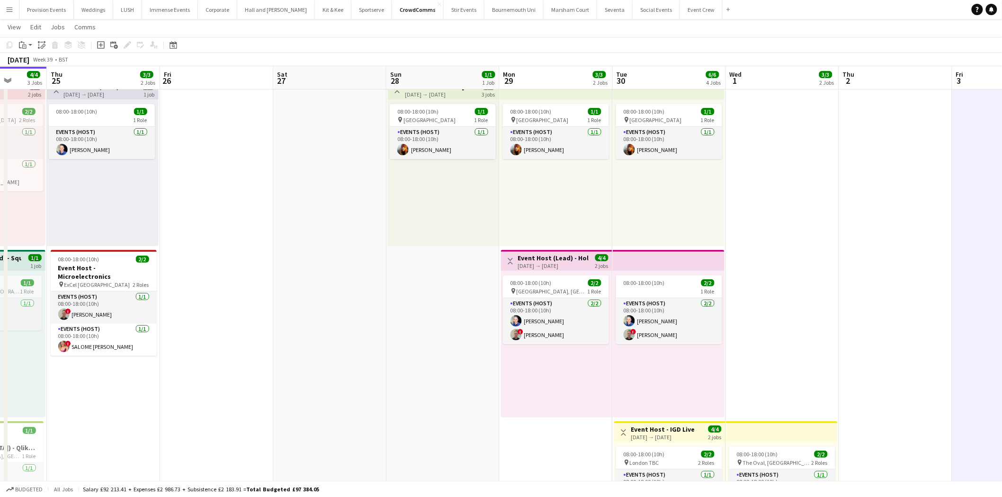
drag, startPoint x: 472, startPoint y: 320, endPoint x: 968, endPoint y: 292, distance: 496.4
click at [968, 292] on app-calendar-viewport "Mon 22 Tue 23 3/3 2 Jobs Wed 24 4/4 3 Jobs Thu 25 3/3 2 Jobs Fri 26 Sat 27 Sun …" at bounding box center [501, 471] width 1002 height 930
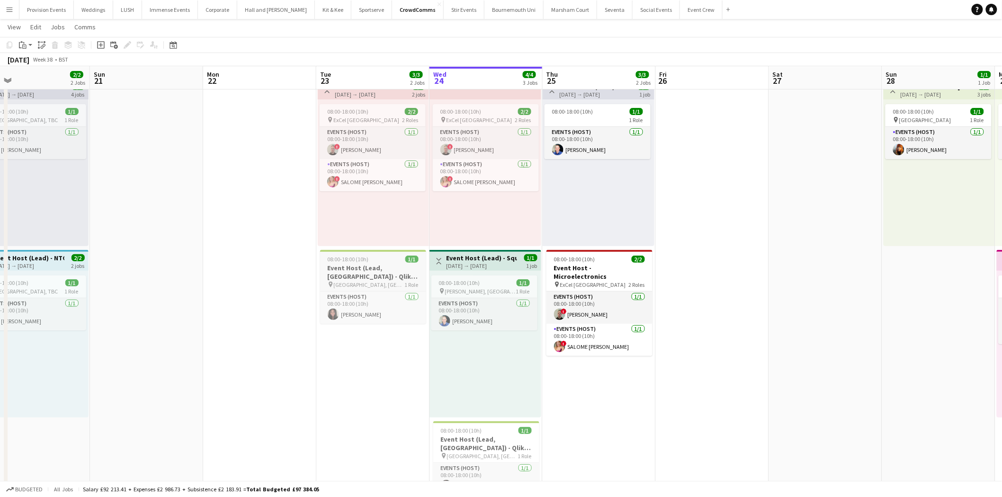
click at [365, 257] on span "08:00-18:00 (10h)" at bounding box center [348, 259] width 41 height 7
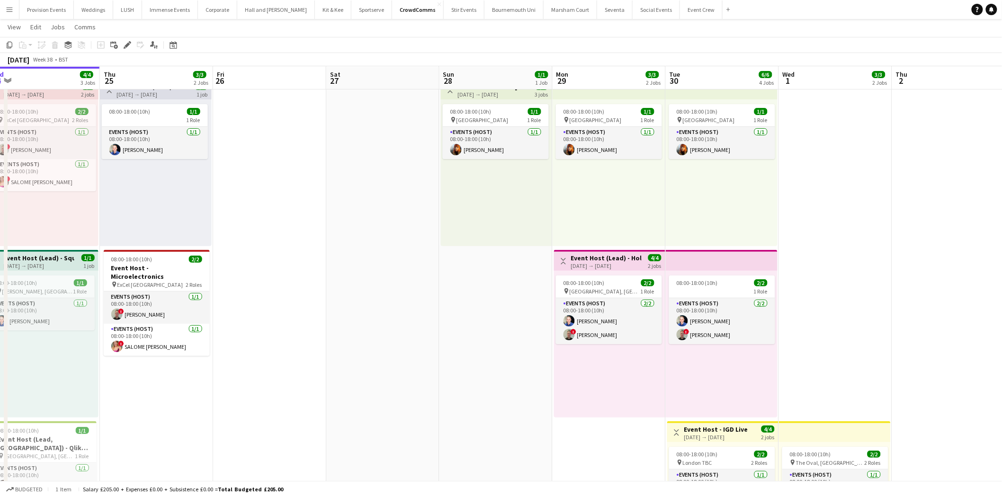
scroll to position [0, 374]
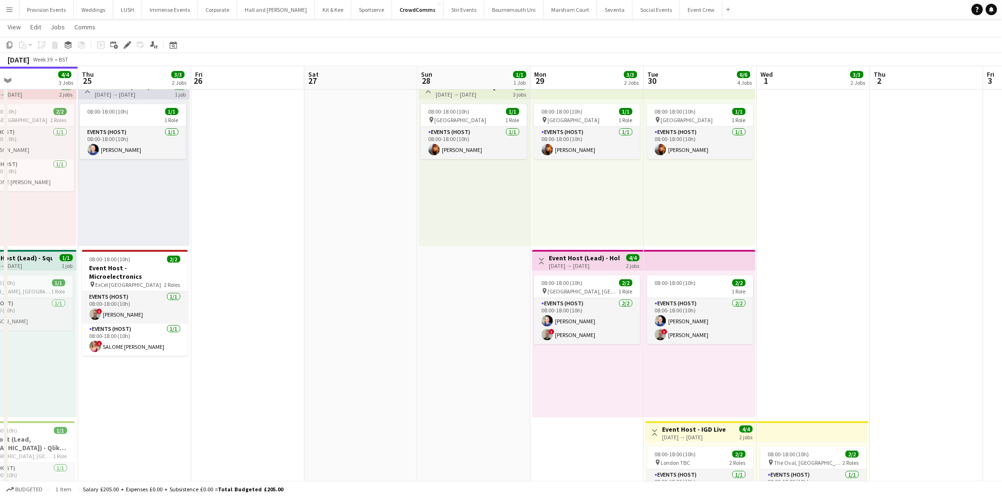
drag, startPoint x: 754, startPoint y: 334, endPoint x: 290, endPoint y: 343, distance: 464.0
click at [290, 343] on app-calendar-viewport "Sun 21 Mon 22 Tue 23 3/3 2 Jobs Wed 24 4/4 3 Jobs Thu 25 3/3 2 Jobs Fri 26 Sat …" at bounding box center [501, 471] width 1002 height 930
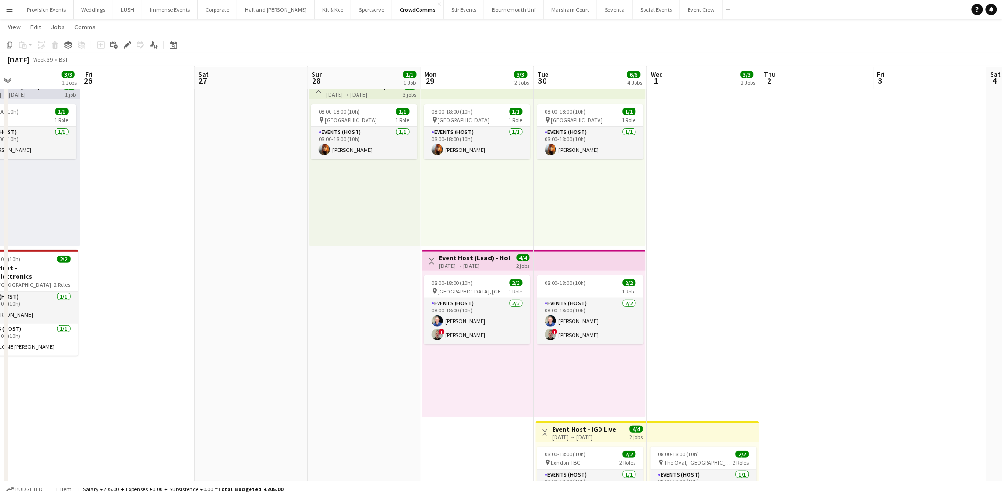
drag, startPoint x: 543, startPoint y: 323, endPoint x: 0, endPoint y: 383, distance: 546.3
click at [0, 383] on app-calendar-viewport "Mon 22 Tue 23 3/3 2 Jobs Wed 24 4/4 3 Jobs Thu 25 3/3 2 Jobs Fri 26 Sat 27 Sun …" at bounding box center [501, 471] width 1002 height 930
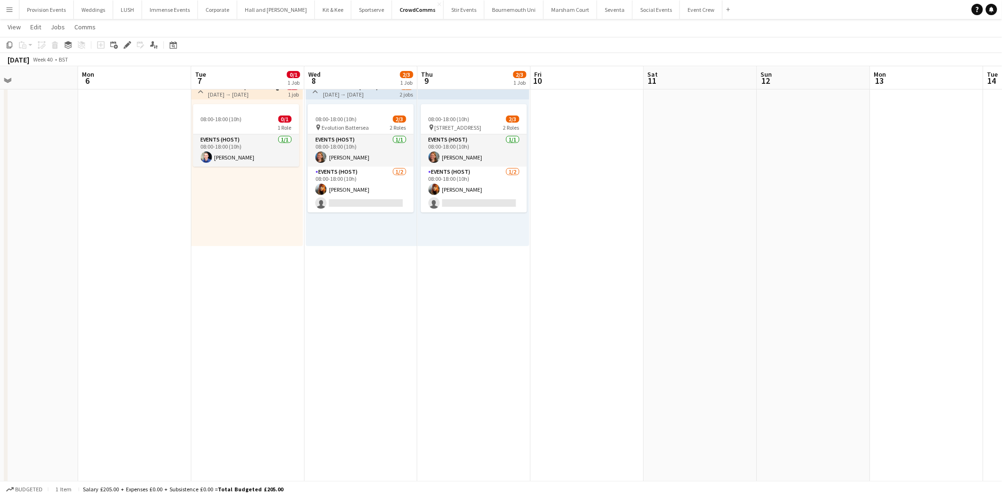
drag, startPoint x: 640, startPoint y: 324, endPoint x: 124, endPoint y: 333, distance: 515.1
click at [124, 333] on app-calendar-viewport "Thu 2 Fri 3 Sat 4 Sun 5 Mon 6 Tue 7 0/1 1 Job Wed 8 2/3 1 Job Thu 9 2/3 1 Job F…" at bounding box center [501, 471] width 1002 height 930
click at [379, 353] on app-date-cell "Toggle View Event Host (Lead) -Customer Engagement Summit [DATE] → [DATE] 4/6 2…" at bounding box center [360, 505] width 113 height 861
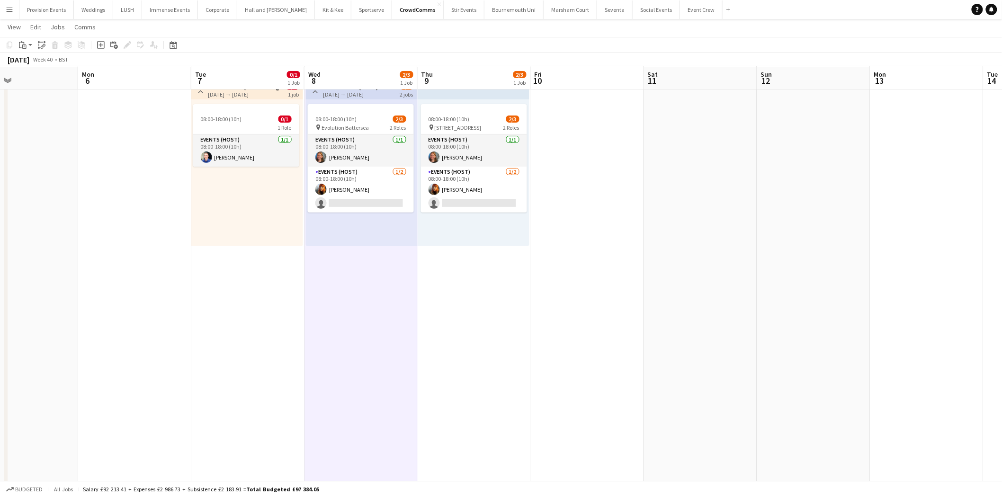
drag, startPoint x: 379, startPoint y: 353, endPoint x: 366, endPoint y: 334, distance: 23.5
click at [366, 334] on app-date-cell "Toggle View Event Host (Lead) -Customer Engagement Summit [DATE] → [DATE] 4/6 2…" at bounding box center [360, 505] width 113 height 861
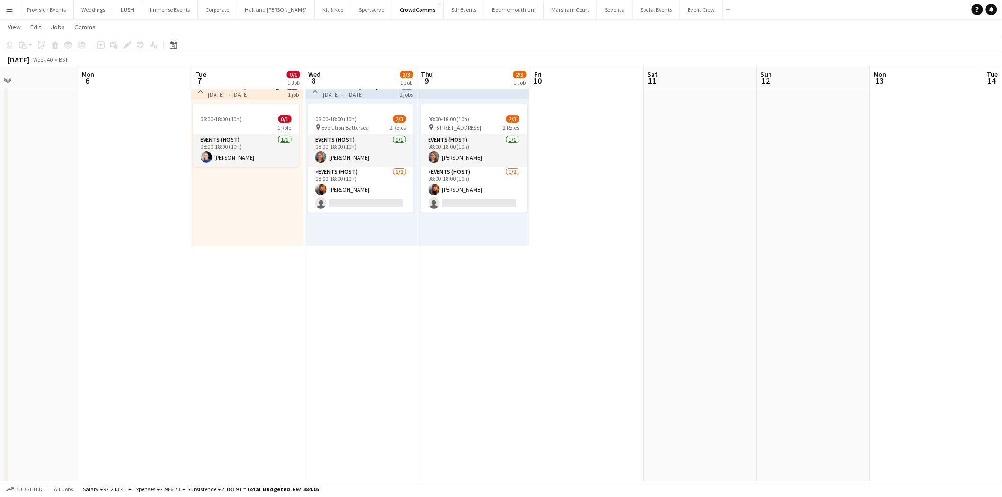
click at [366, 334] on app-date-cell "Toggle View Event Host (Lead) -Customer Engagement Summit [DATE] → [DATE] 4/6 2…" at bounding box center [360, 505] width 113 height 861
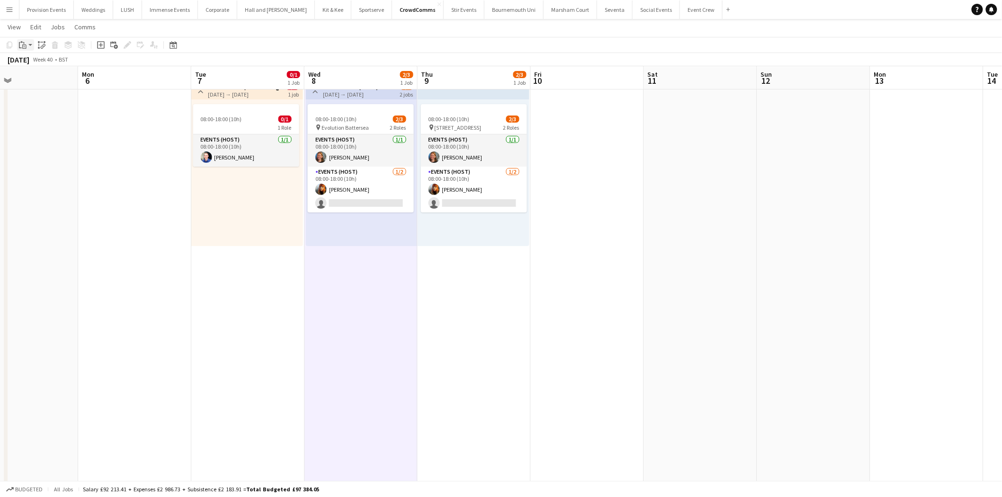
click at [29, 45] on app-action-btn "Paste" at bounding box center [25, 44] width 17 height 11
click at [45, 76] on link "Paste with crew Ctrl+Shift+V" at bounding box center [69, 79] width 89 height 9
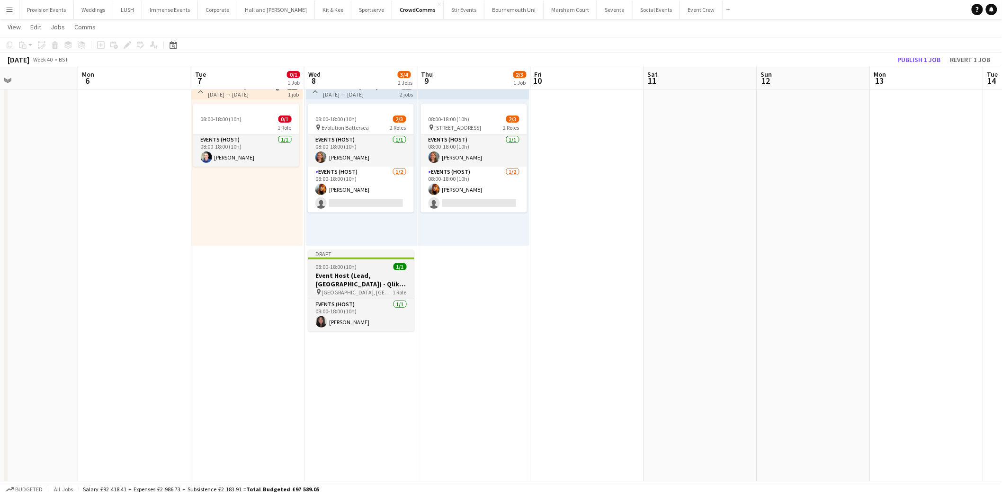
click at [384, 270] on div "08:00-18:00 (10h) 1/1" at bounding box center [361, 266] width 106 height 7
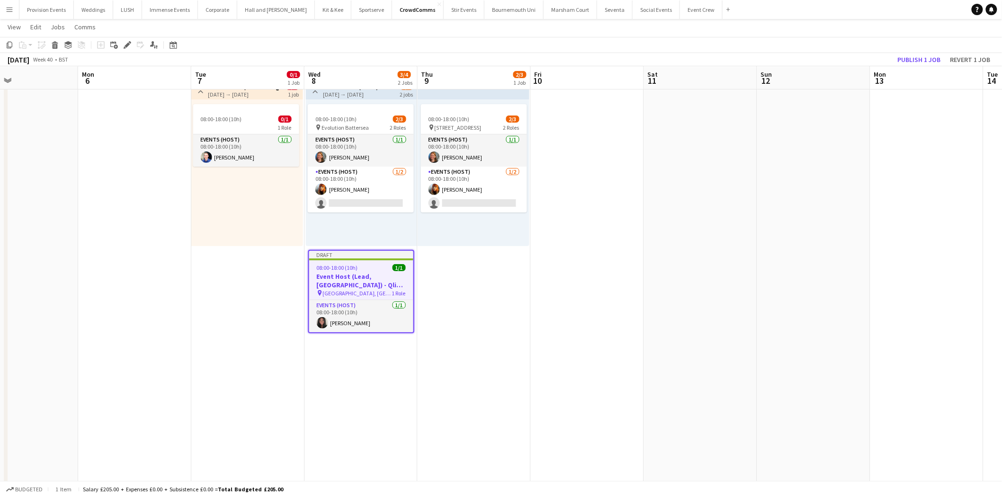
click at [485, 272] on app-date-cell "08:00-18:00 (10h) 2/3 pin 1 Old Billingsgate 2 Roles Events (Host) [DATE] 08:00…" at bounding box center [474, 505] width 113 height 861
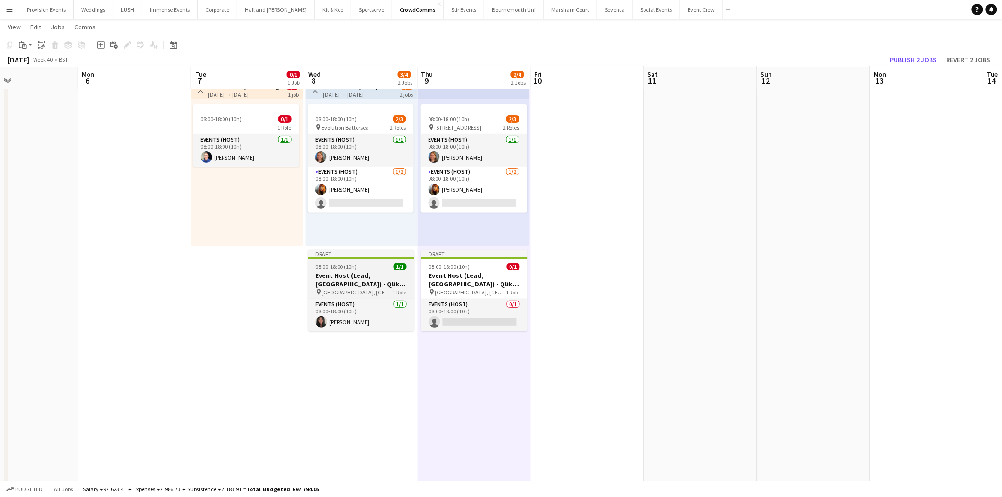
click at [379, 280] on h3 "Event Host (Lead, [GEOGRAPHIC_DATA]) - Qlik [GEOGRAPHIC_DATA]" at bounding box center [361, 279] width 106 height 17
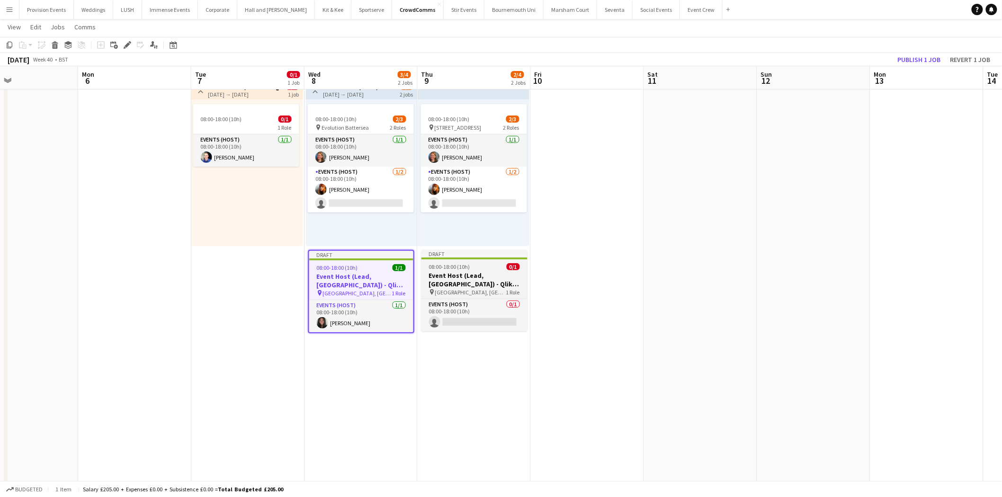
click at [462, 259] on app-job-card "Draft 08:00-18:00 (10h) 0/1 Event Host (Lead, [GEOGRAPHIC_DATA]) - Qlik [GEOGRA…" at bounding box center [474, 290] width 106 height 81
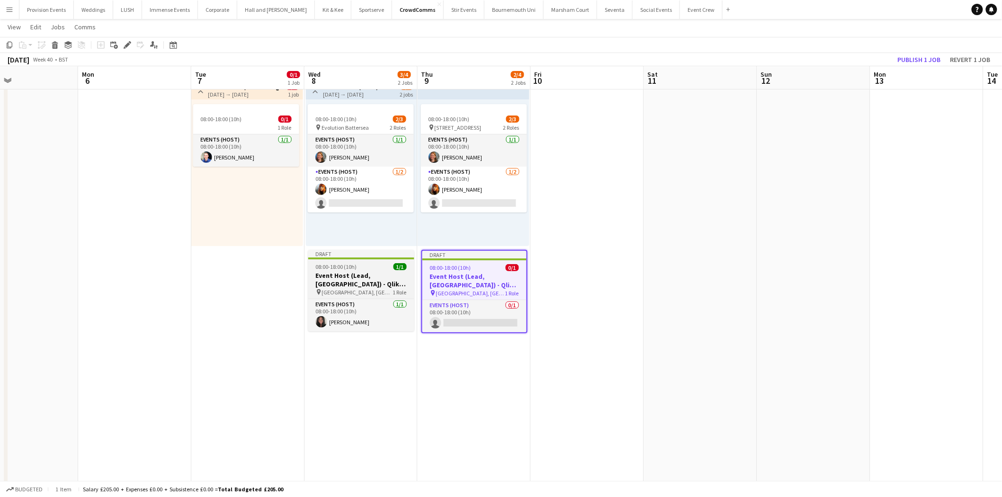
click at [337, 279] on h3 "Event Host (Lead, [GEOGRAPHIC_DATA]) - Qlik [GEOGRAPHIC_DATA]" at bounding box center [361, 279] width 106 height 17
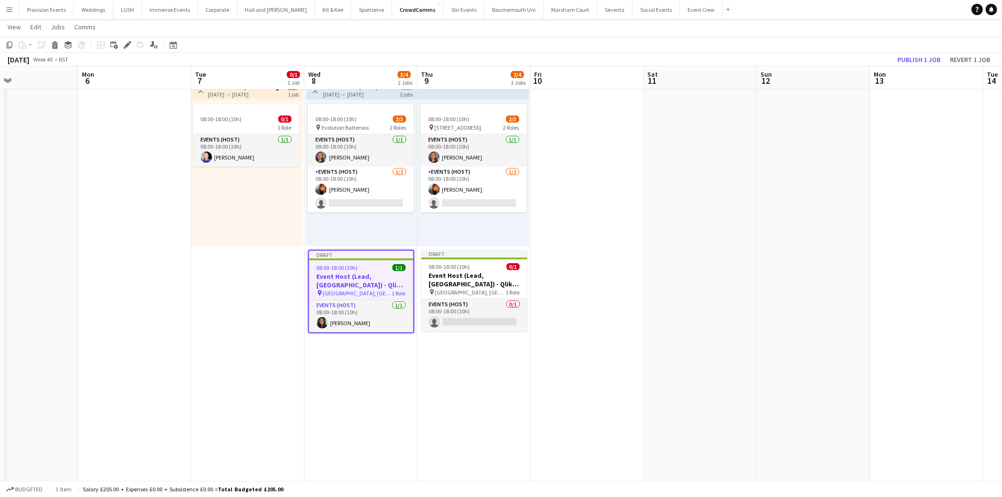
click at [337, 279] on h3 "Event Host (Lead, [GEOGRAPHIC_DATA]) - Qlik [GEOGRAPHIC_DATA]" at bounding box center [361, 280] width 104 height 17
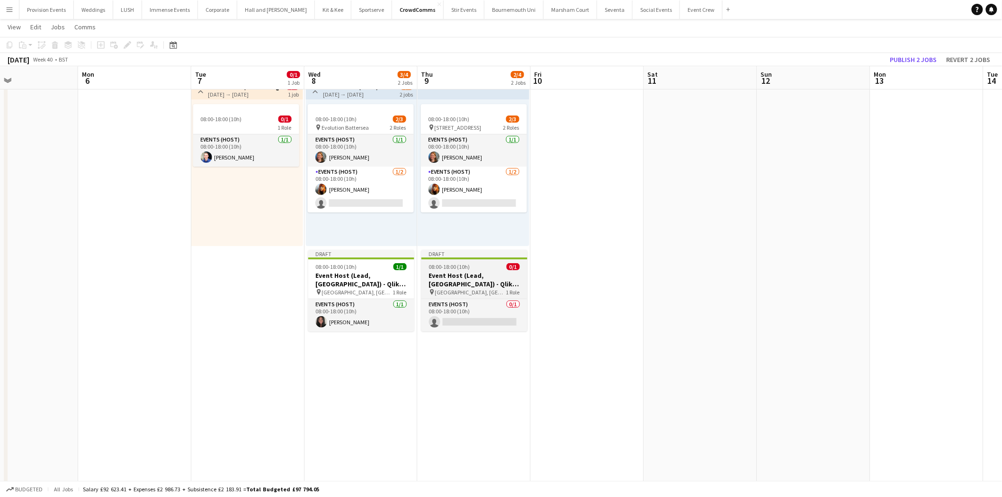
click at [437, 259] on app-job-card "Draft 08:00-18:00 (10h) 0/1 Event Host (Lead, [GEOGRAPHIC_DATA]) - Qlik [GEOGRA…" at bounding box center [474, 290] width 106 height 81
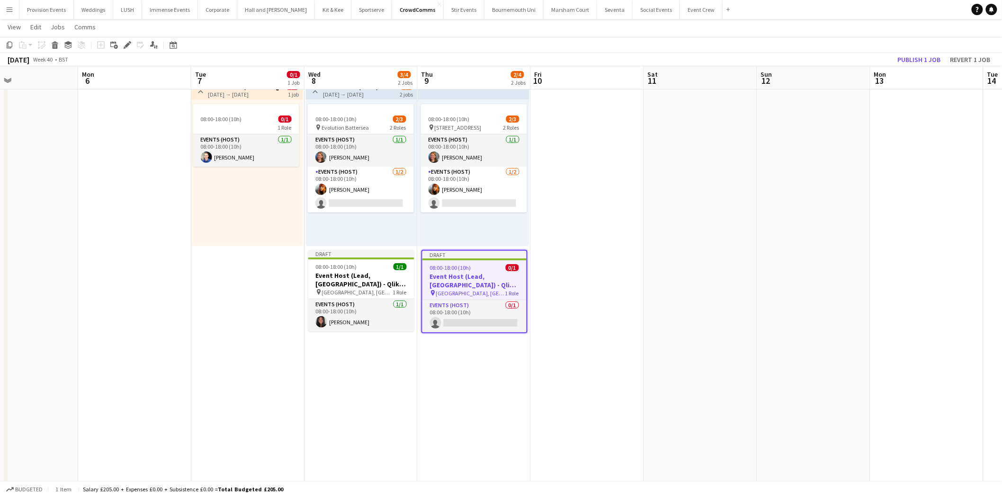
click at [437, 247] on app-date-cell "08:00-18:00 (10h) 2/3 pin 1 Old Billingsgate 2 Roles Events (Host) [DATE] 08:00…" at bounding box center [474, 505] width 113 height 861
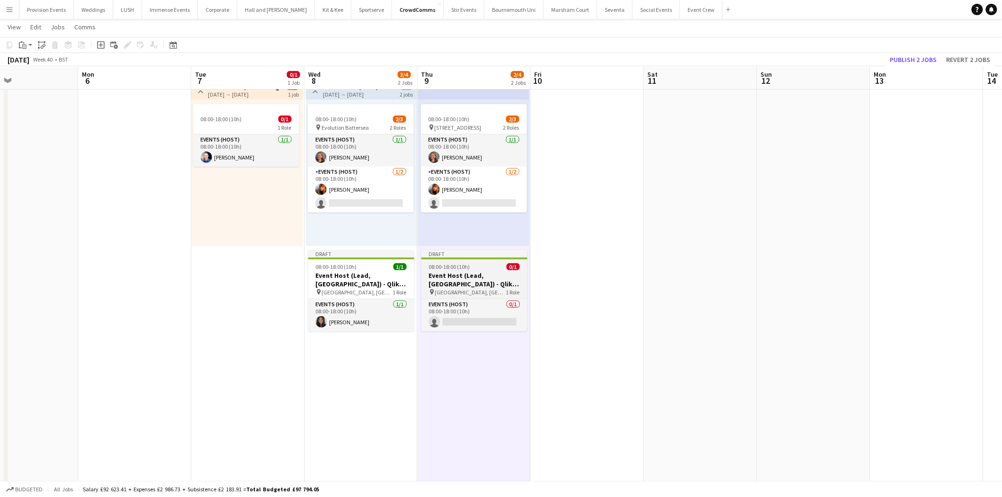
click at [431, 261] on app-job-card "Draft 08:00-18:00 (10h) 0/1 Event Host (Lead, [GEOGRAPHIC_DATA]) - Qlik [GEOGRA…" at bounding box center [474, 290] width 106 height 81
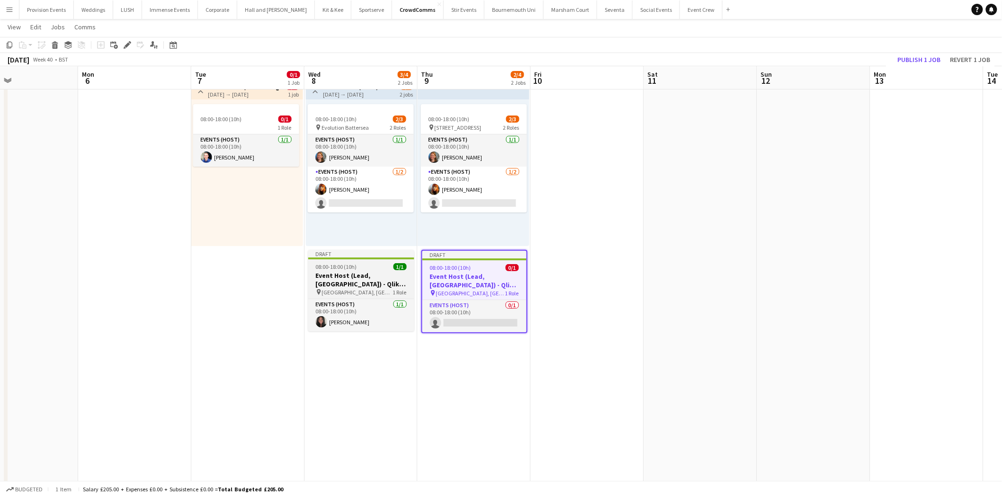
click at [361, 268] on div "08:00-18:00 (10h) 1/1" at bounding box center [361, 266] width 106 height 7
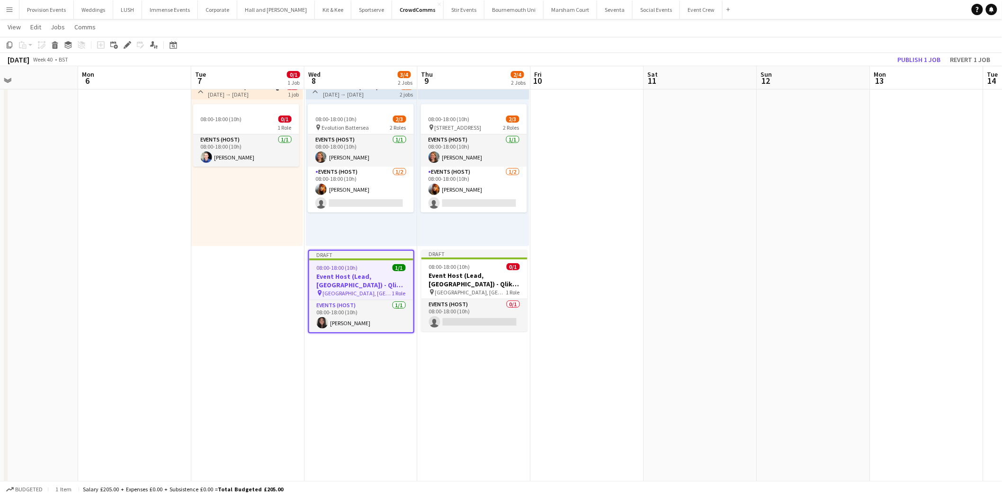
click at [360, 251] on div "Draft" at bounding box center [361, 255] width 104 height 8
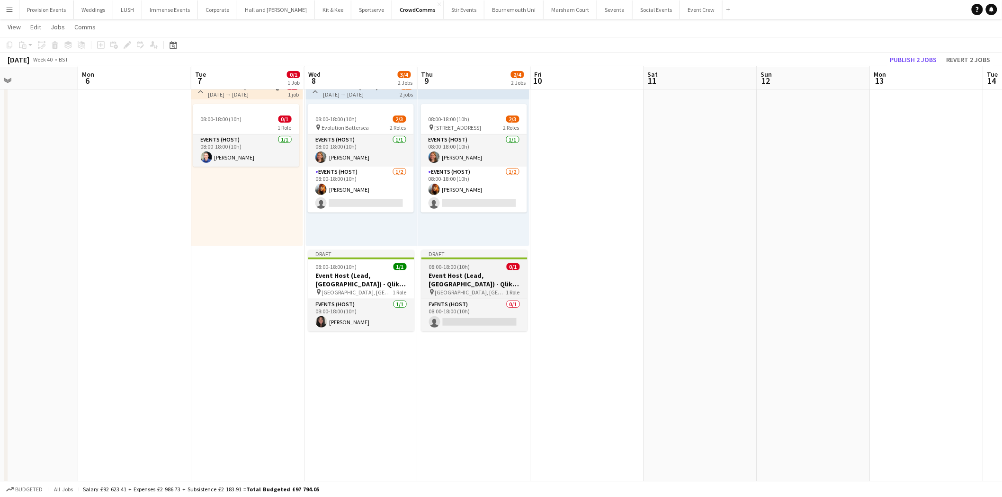
click at [470, 265] on div "08:00-18:00 (10h) 0/1" at bounding box center [474, 266] width 106 height 7
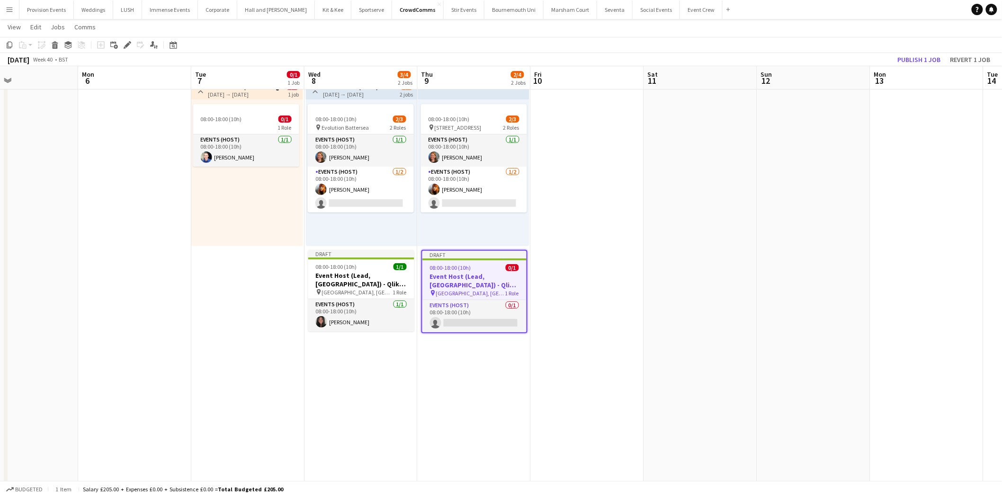
click at [460, 253] on div "Draft" at bounding box center [474, 255] width 104 height 8
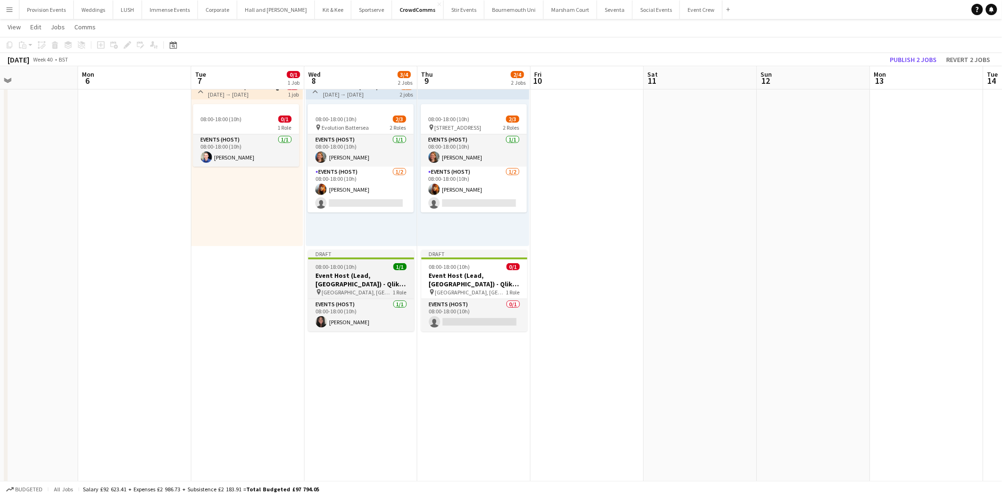
click at [374, 278] on h3 "Event Host (Lead, [GEOGRAPHIC_DATA]) - Qlik [GEOGRAPHIC_DATA]" at bounding box center [361, 279] width 106 height 17
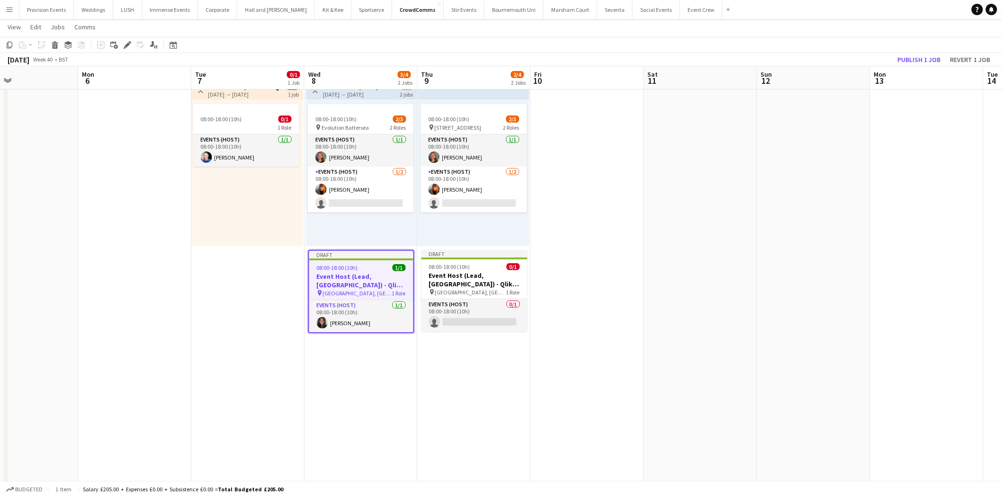
click at [374, 278] on h3 "Event Host (Lead, [GEOGRAPHIC_DATA]) - Qlik [GEOGRAPHIC_DATA]" at bounding box center [361, 280] width 104 height 17
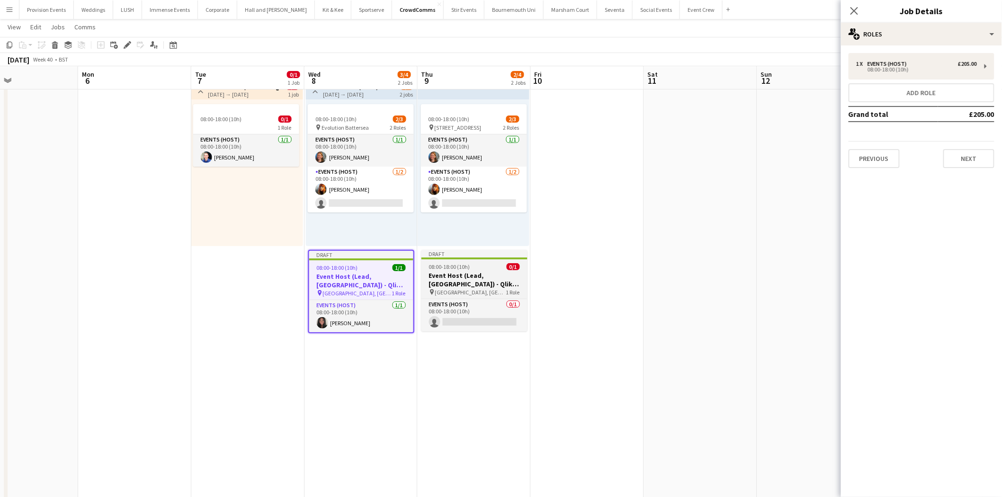
click at [476, 272] on h3 "Event Host (Lead, [GEOGRAPHIC_DATA]) - Qlik [GEOGRAPHIC_DATA]" at bounding box center [474, 279] width 106 height 17
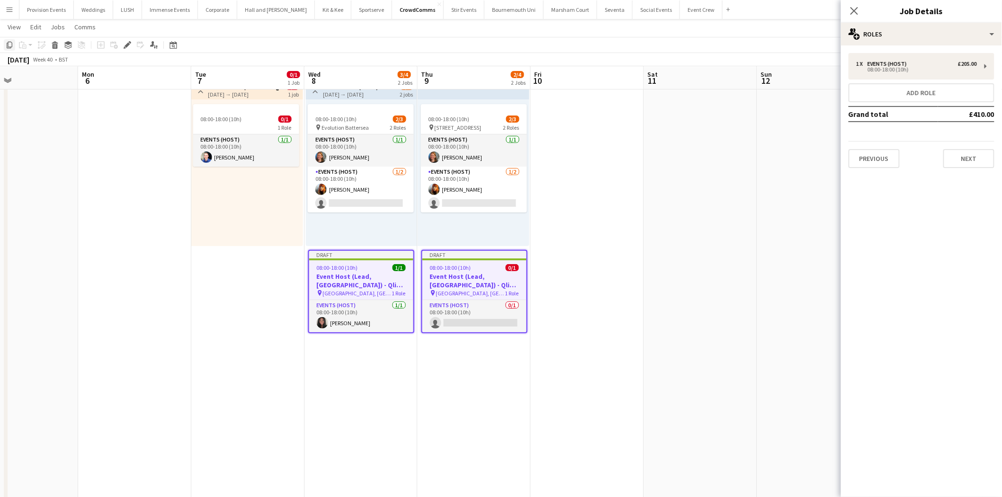
click at [12, 47] on icon "Copy" at bounding box center [10, 45] width 8 height 8
click at [335, 332] on app-date-cell "Toggle View Event Host (Lead) -Customer Engagement Summit [DATE] → [DATE] 4/6 2…" at bounding box center [360, 505] width 113 height 861
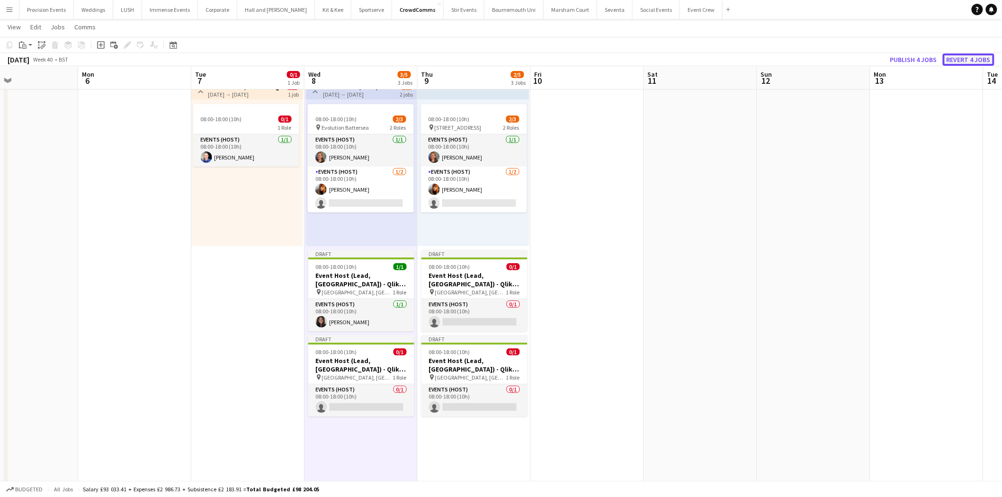
click at [963, 62] on button "Revert 4 jobs" at bounding box center [968, 59] width 52 height 12
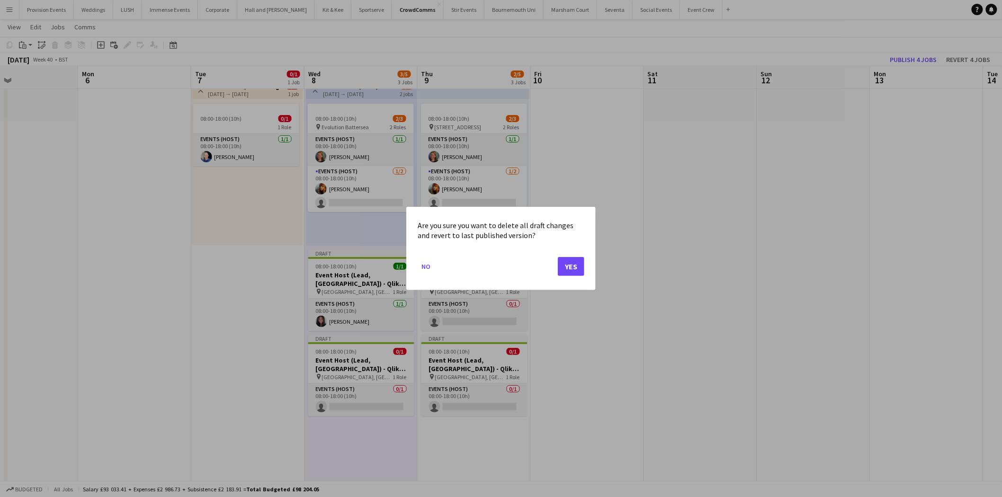
click at [573, 256] on mat-dialog-actions "No Yes" at bounding box center [501, 270] width 167 height 40
click at [570, 262] on button "Yes" at bounding box center [571, 266] width 27 height 19
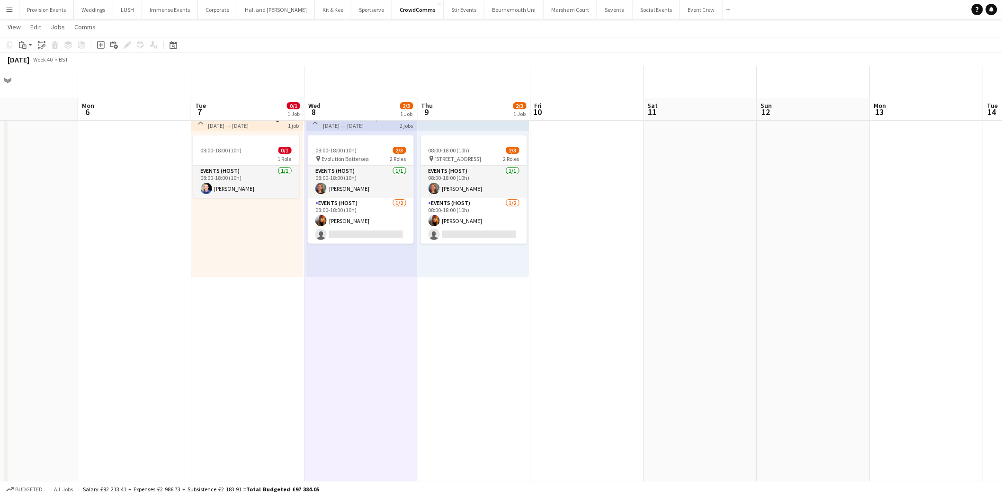
scroll to position [31, 0]
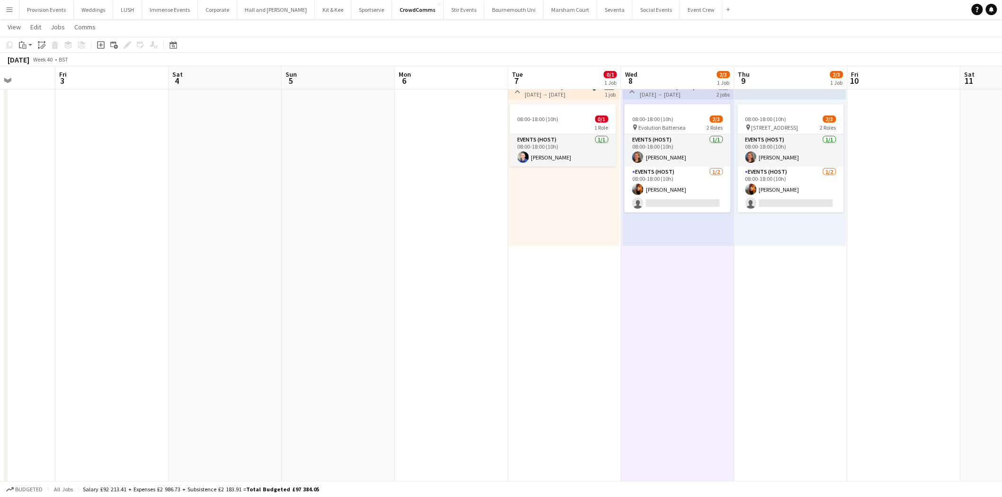
drag, startPoint x: 303, startPoint y: 327, endPoint x: 862, endPoint y: 281, distance: 560.5
click at [862, 281] on app-calendar-viewport "Thu 2 Fri 3 Sat 4 Sun 5 Mon 6 Tue 7 0/1 1 Job Wed 8 2/3 1 Job Thu 9 2/3 1 Job F…" at bounding box center [501, 471] width 1002 height 930
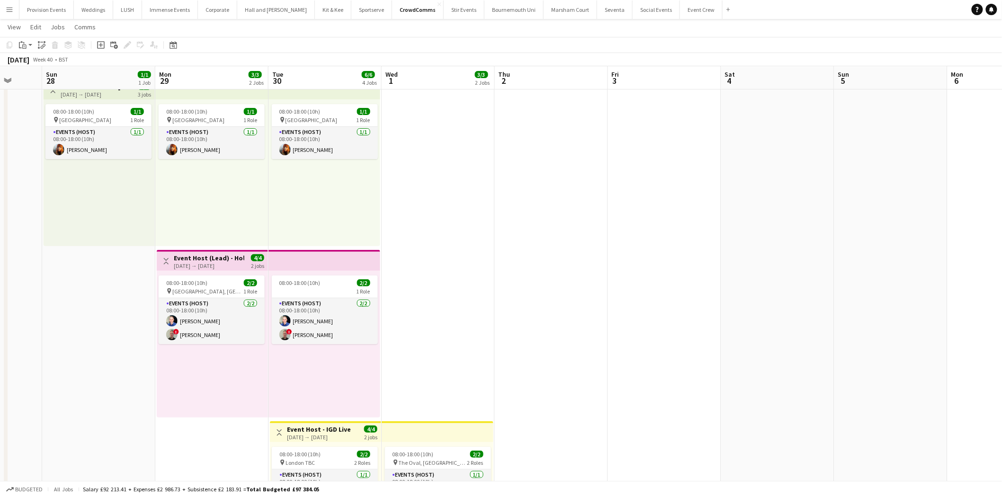
click at [608, 305] on app-calendar-viewport "Thu 25 3/3 2 Jobs Fri 26 Sat 27 Sun 28 1/1 1 Job Mon 29 3/3 2 Jobs Tue 30 6/6 4…" at bounding box center [501, 471] width 1002 height 930
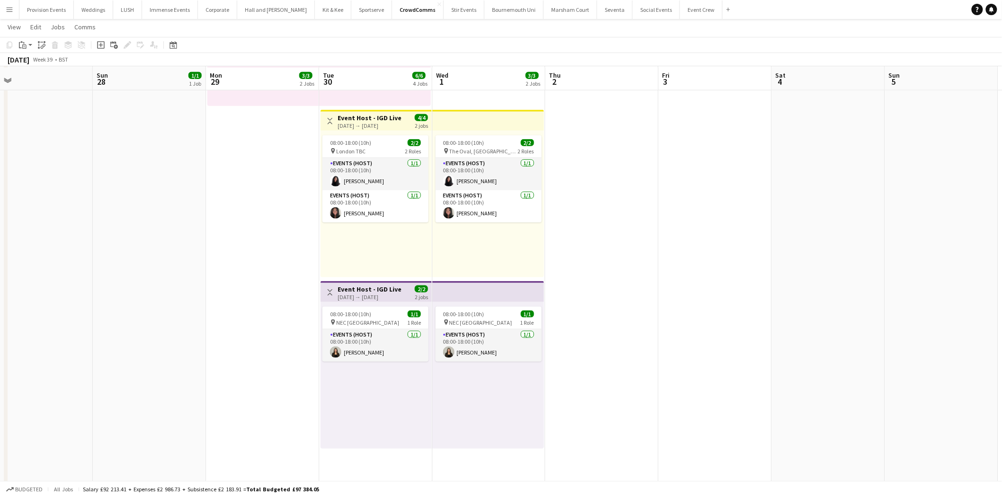
scroll to position [342, 0]
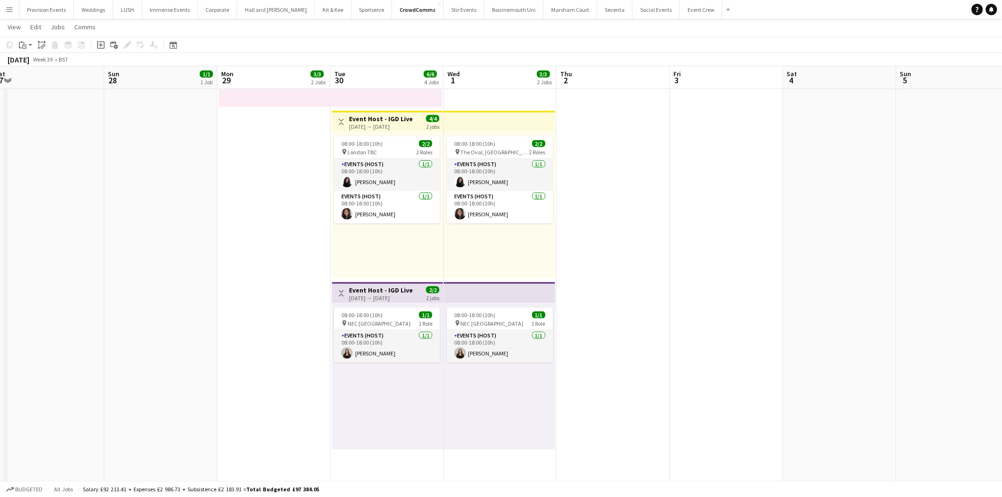
drag, startPoint x: 252, startPoint y: 410, endPoint x: 829, endPoint y: 425, distance: 577.2
click at [829, 425] on app-calendar-viewport "Thu 25 3/3 2 Jobs Fri 26 Sat 27 Sun 28 1/1 1 Job Mon 29 3/3 2 Jobs Tue 30 6/6 4…" at bounding box center [501, 160] width 1002 height 930
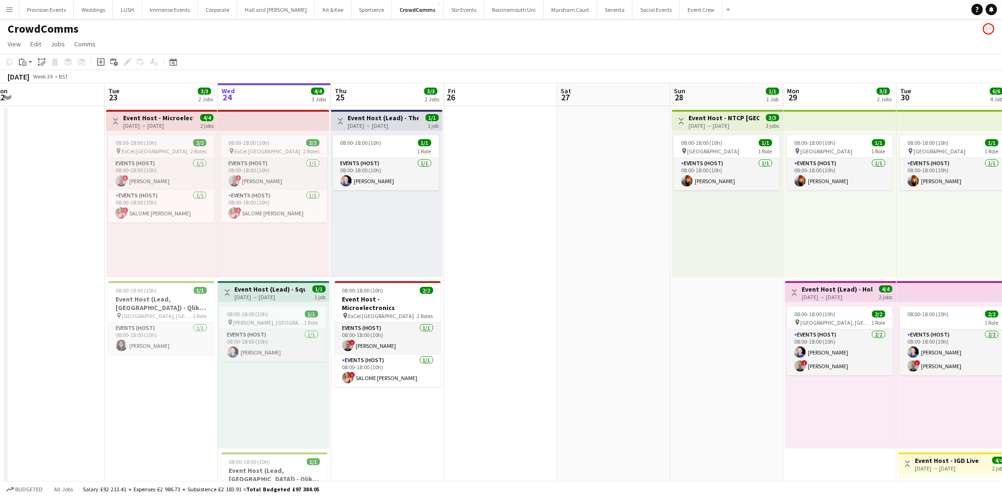
scroll to position [0, 0]
click at [222, 290] on button "Toggle View" at bounding box center [227, 293] width 11 height 11
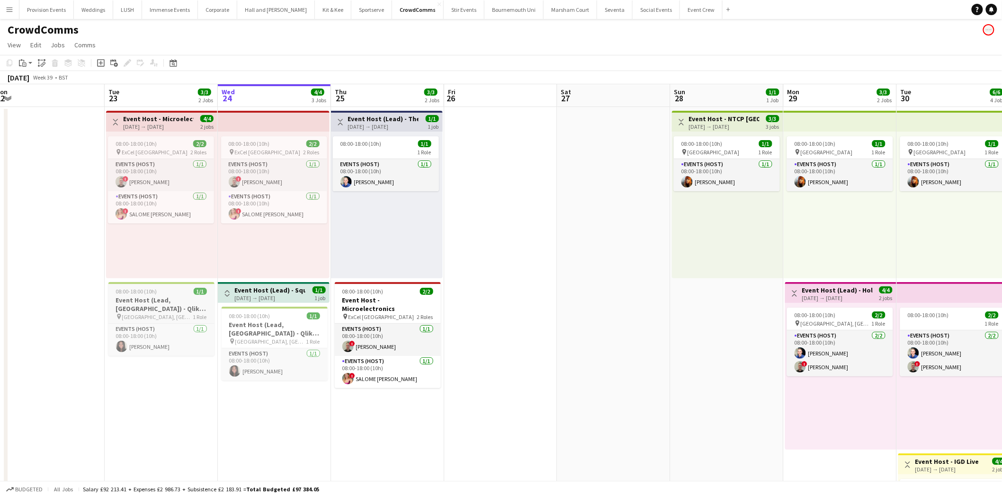
click at [157, 300] on h3 "Event Host (Lead, [GEOGRAPHIC_DATA]) - Qlik [GEOGRAPHIC_DATA]" at bounding box center [161, 304] width 106 height 17
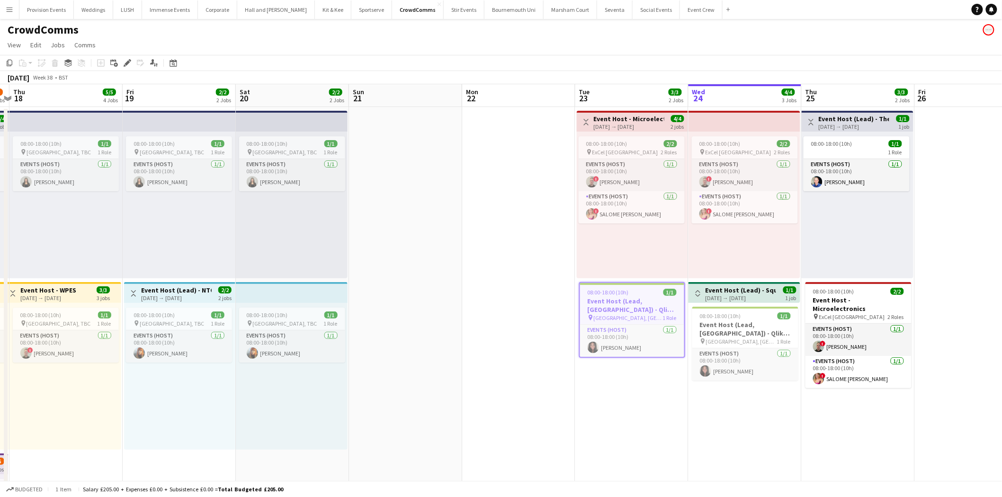
drag, startPoint x: 112, startPoint y: 290, endPoint x: 582, endPoint y: 268, distance: 471.0
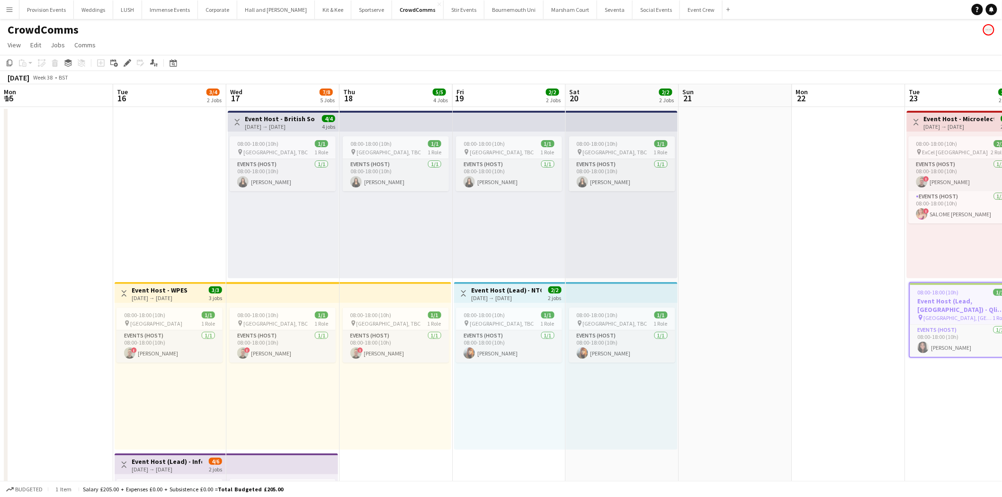
scroll to position [0, 225]
drag, startPoint x: 380, startPoint y: 267, endPoint x: 596, endPoint y: 267, distance: 216.8
click at [550, 290] on span "2/2" at bounding box center [556, 289] width 13 height 7
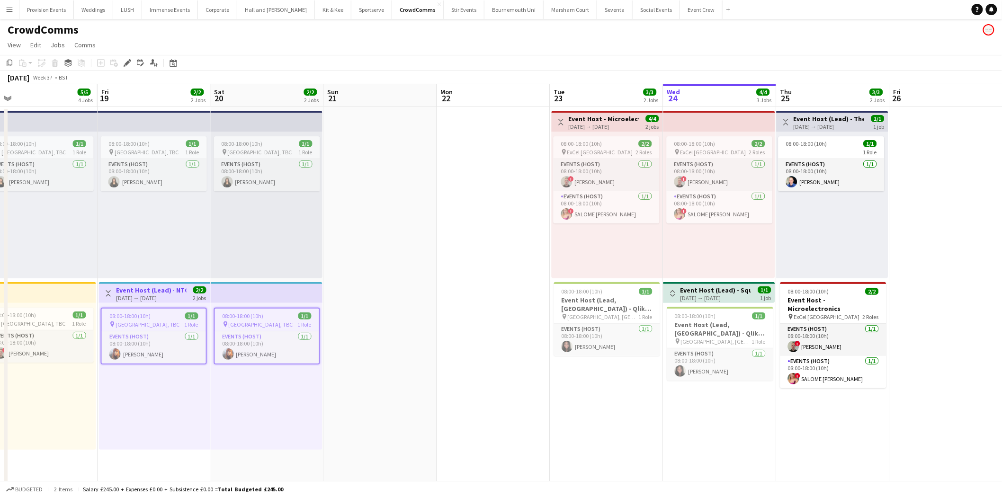
drag, startPoint x: 853, startPoint y: 347, endPoint x: 84, endPoint y: 328, distance: 769.5
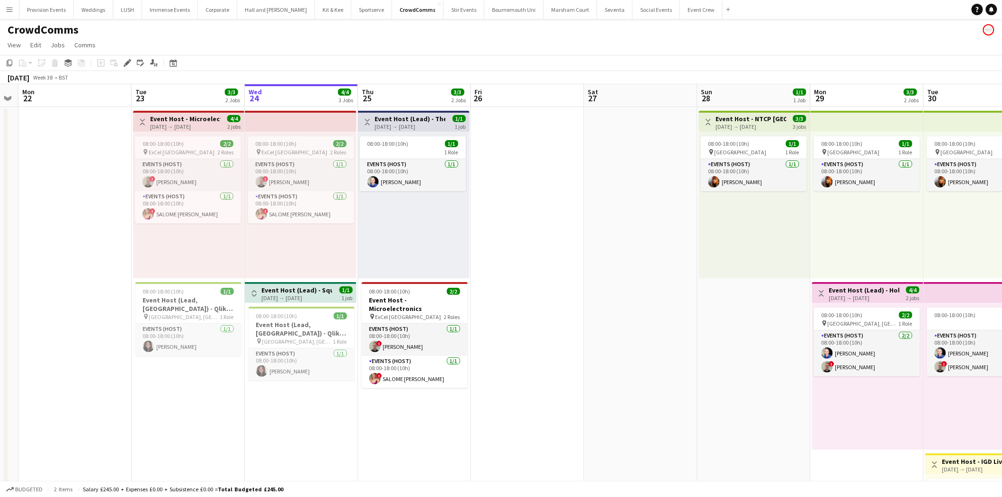
drag, startPoint x: 479, startPoint y: 356, endPoint x: 130, endPoint y: 360, distance: 349.4
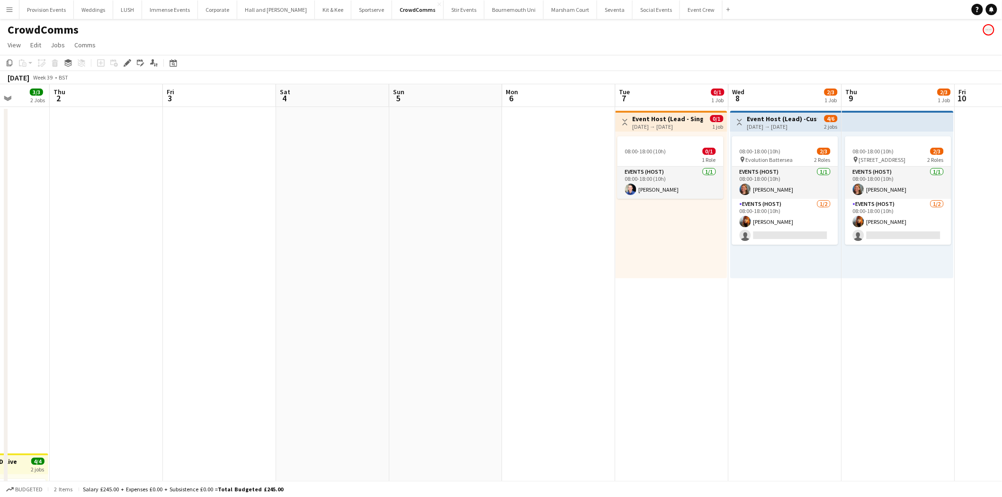
drag, startPoint x: 375, startPoint y: 320, endPoint x: 319, endPoint y: 319, distance: 56.3
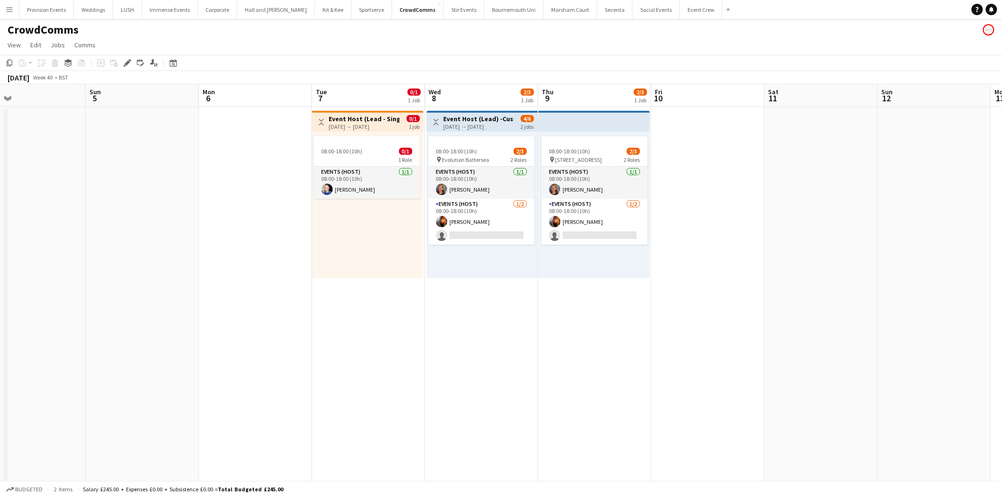
drag, startPoint x: 703, startPoint y: 333, endPoint x: 353, endPoint y: 377, distance: 352.6
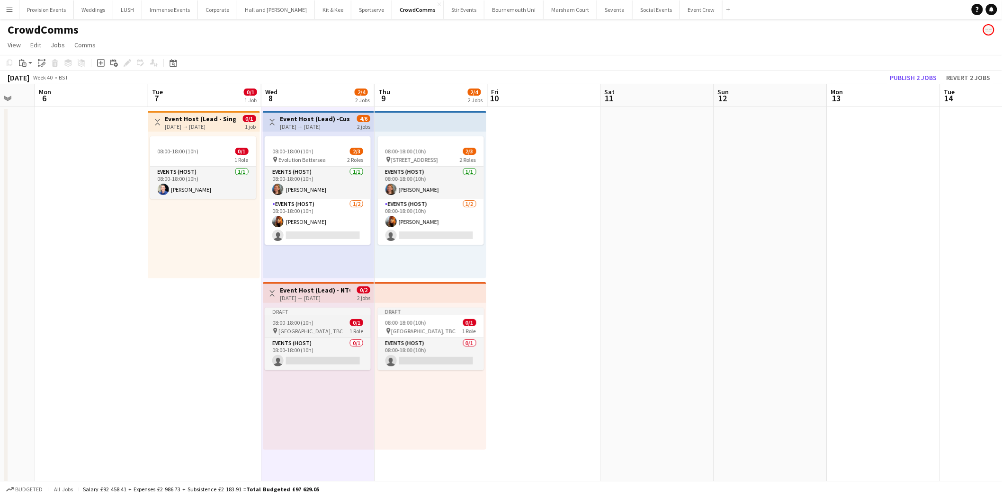
click at [326, 325] on div "08:00-18:00 (10h) 0/1" at bounding box center [318, 322] width 106 height 7
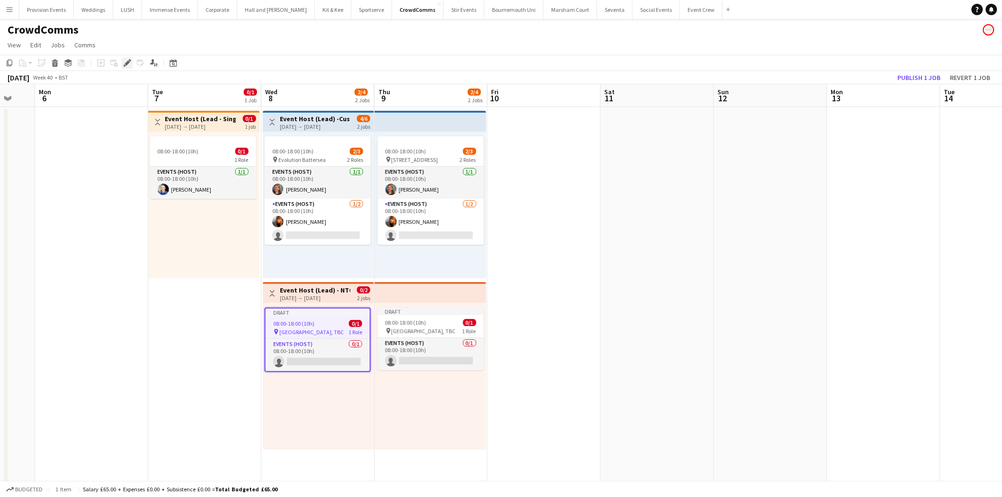
click at [124, 68] on div "Edit" at bounding box center [127, 62] width 11 height 11
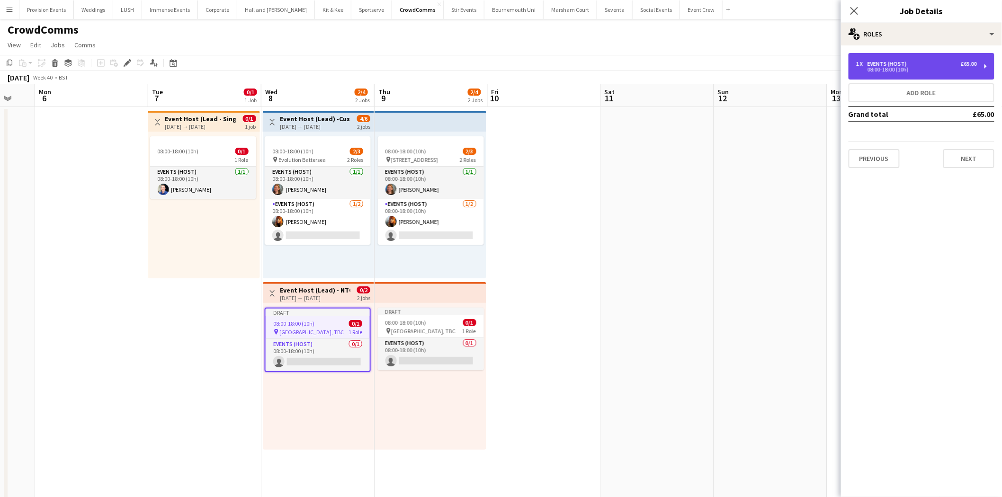
click at [890, 71] on div "08:00-18:00 (10h)" at bounding box center [916, 69] width 121 height 5
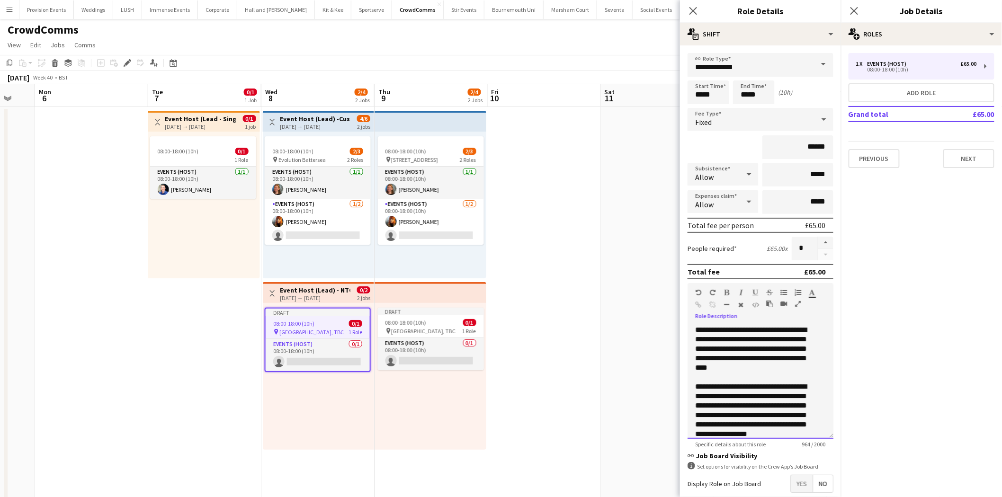
scroll to position [196, 0]
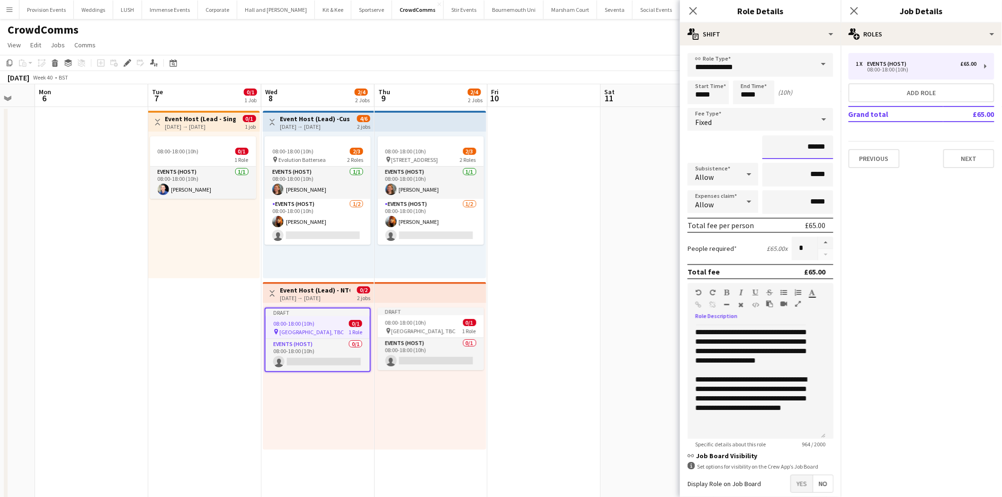
click at [801, 144] on input "******" at bounding box center [797, 147] width 71 height 24
type input "****"
click at [981, 152] on button "Next" at bounding box center [968, 158] width 51 height 19
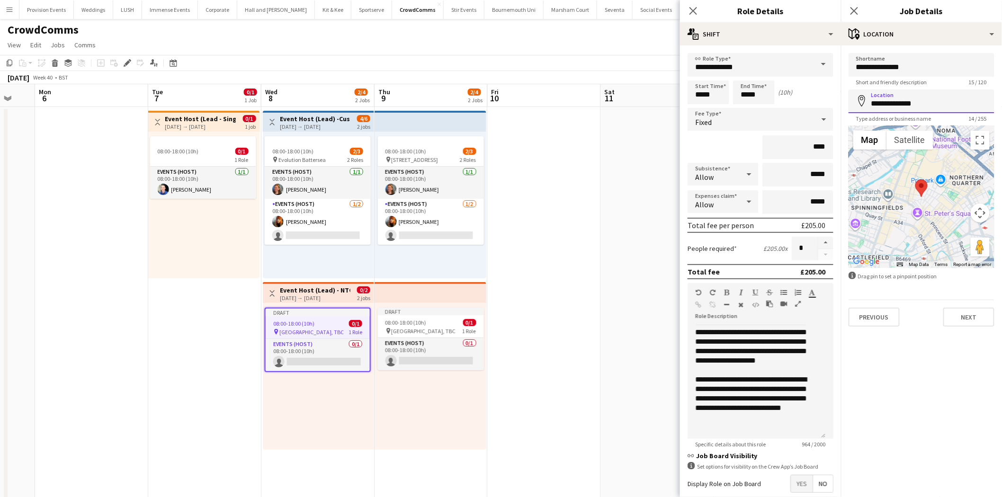
click at [908, 99] on input "**********" at bounding box center [921, 101] width 146 height 24
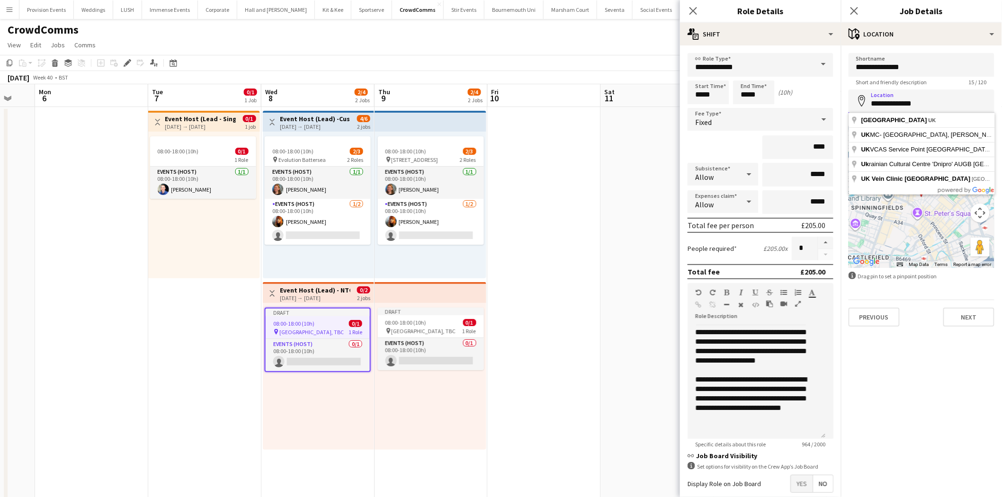
paste input "**********"
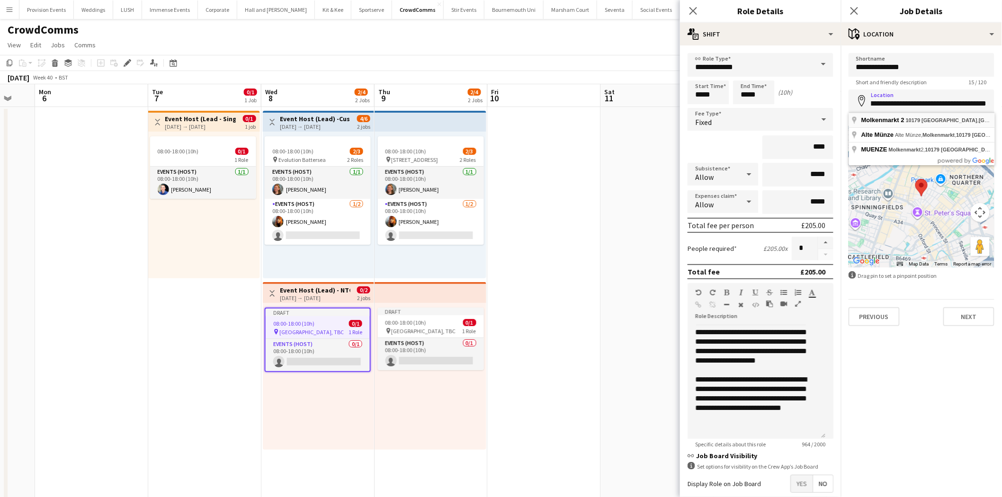
type input "**********"
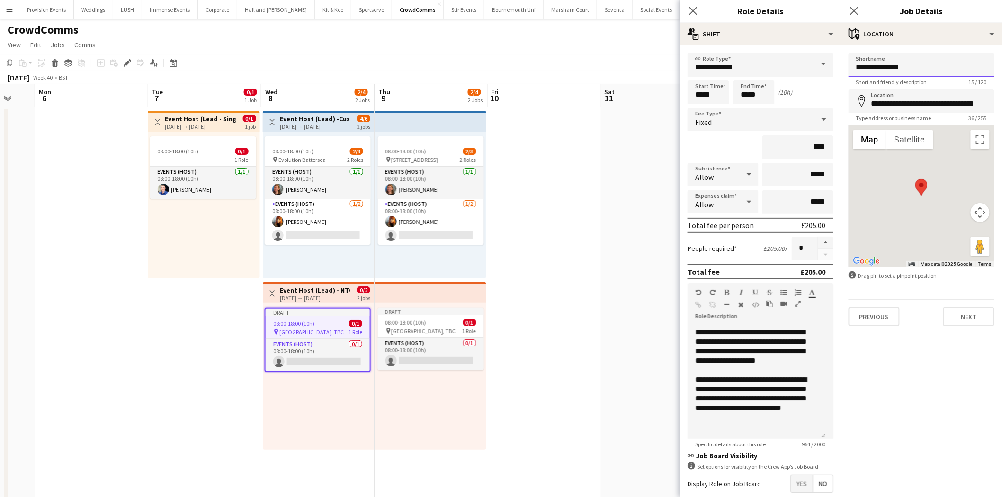
click at [894, 63] on input "**********" at bounding box center [921, 65] width 146 height 24
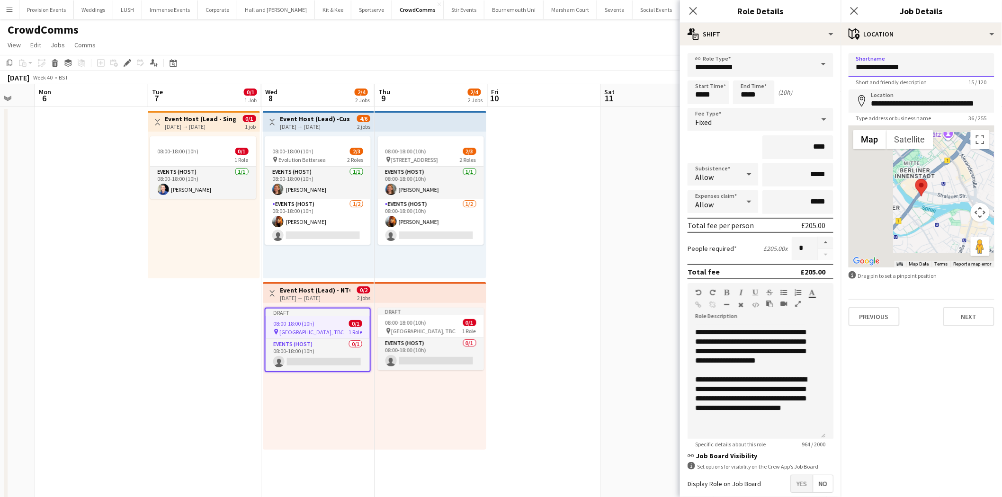
click at [894, 63] on input "**********" at bounding box center [921, 65] width 146 height 24
type input "******"
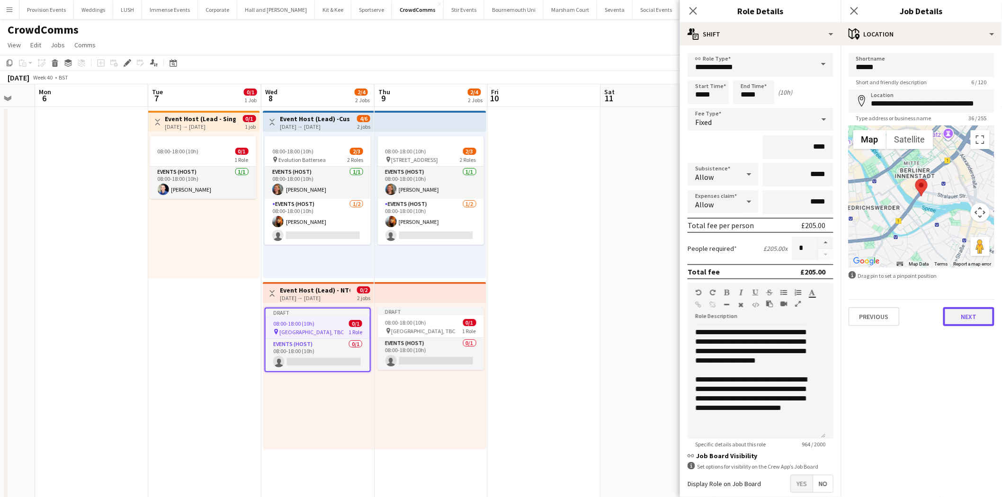
click at [978, 316] on button "Next" at bounding box center [968, 316] width 51 height 19
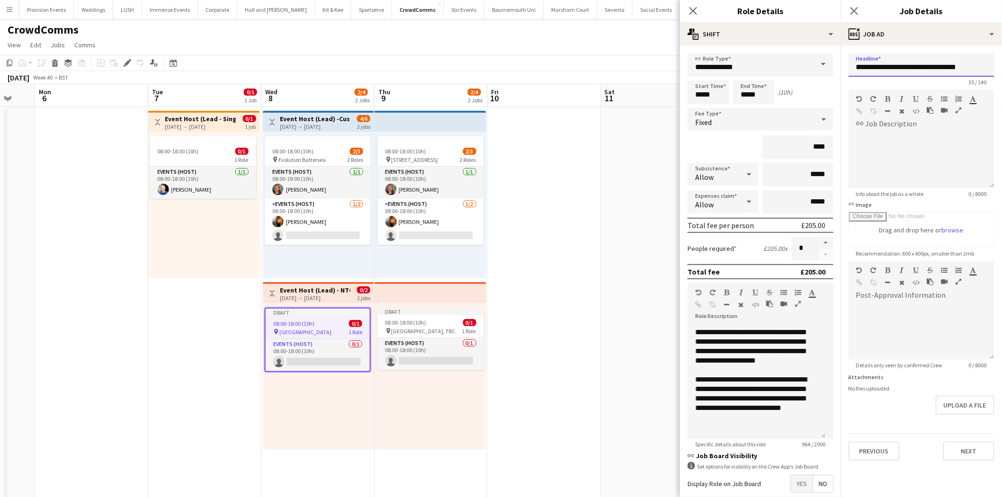
drag, startPoint x: 919, startPoint y: 65, endPoint x: 1009, endPoint y: 62, distance: 90.5
click at [1002, 62] on html "Menu Boards Boards Boards All jobs Status Workforce Workforce My Workforce Recr…" at bounding box center [501, 492] width 1002 height 984
click at [895, 65] on input "**********" at bounding box center [921, 65] width 146 height 24
type input "**********"
click at [964, 452] on button "Next" at bounding box center [968, 451] width 51 height 19
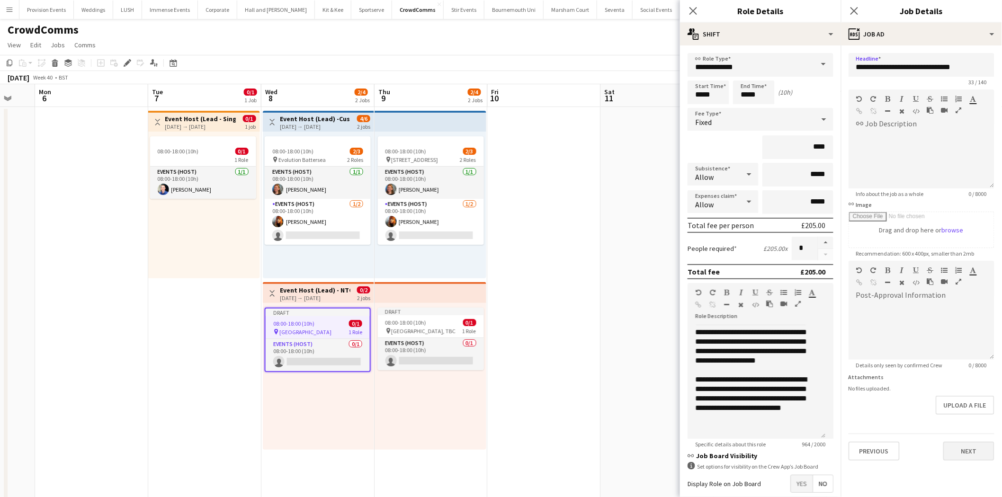
type input "*******"
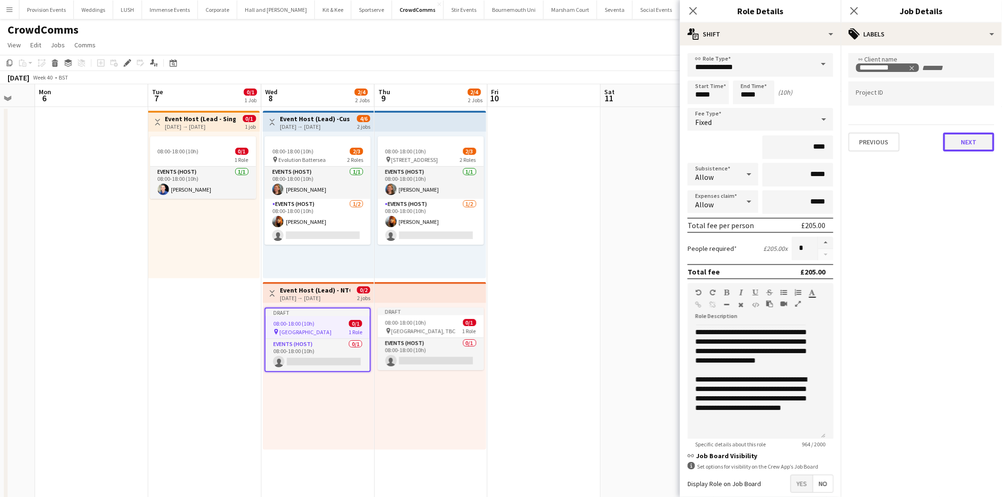
click at [970, 136] on button "Next" at bounding box center [968, 142] width 51 height 19
click at [973, 134] on mat-expansion-panel "pen-write Internal notes Publish the job to add notes Previous Next" at bounding box center [921, 271] width 161 height 452
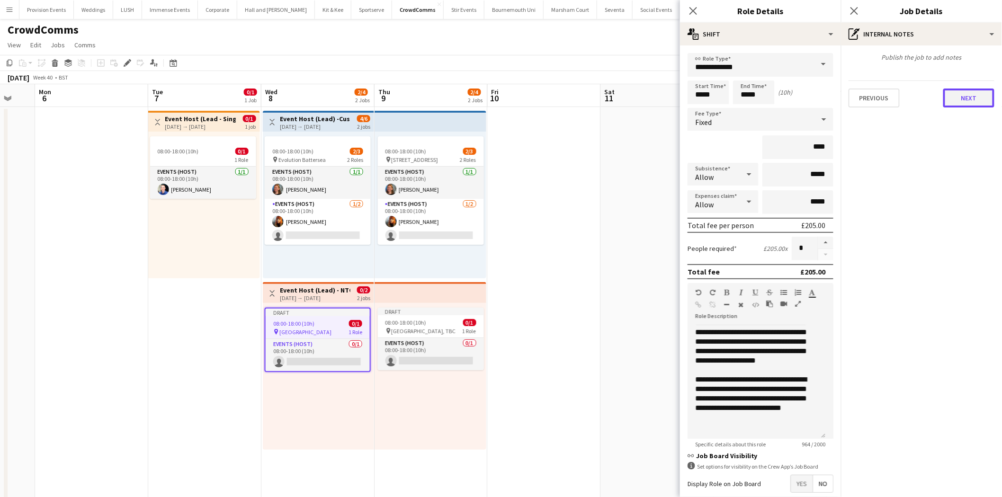
click at [971, 101] on button "Next" at bounding box center [968, 98] width 51 height 19
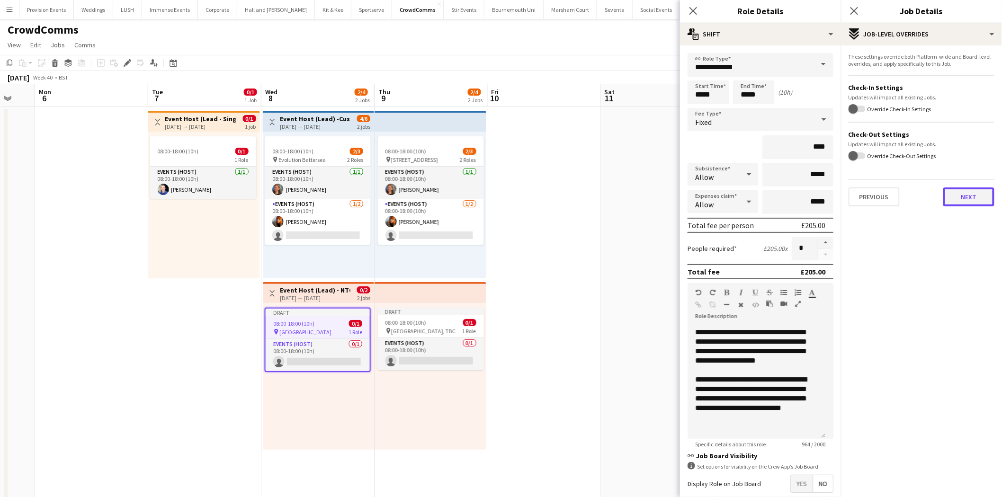
click at [968, 193] on button "Next" at bounding box center [968, 196] width 51 height 19
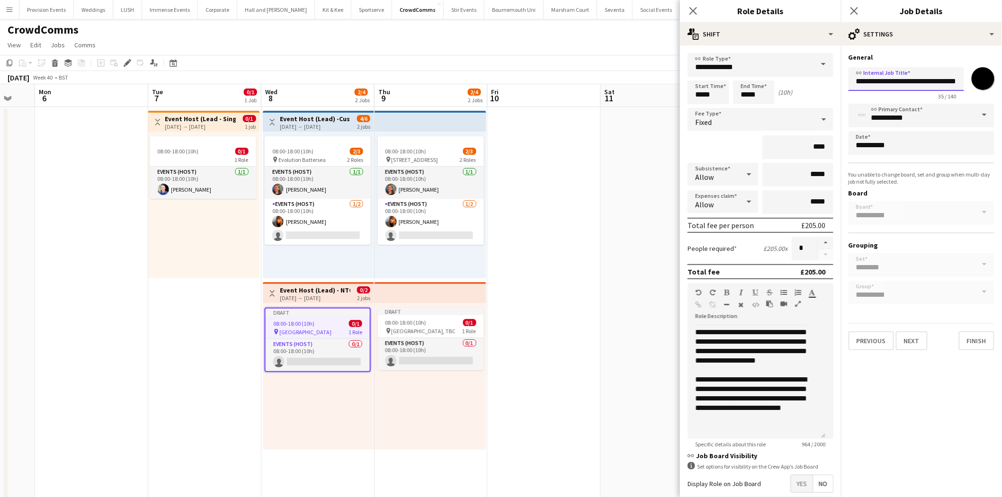
scroll to position [0, 16]
drag, startPoint x: 917, startPoint y: 83, endPoint x: 996, endPoint y: 78, distance: 79.2
click at [996, 78] on form "**********" at bounding box center [921, 201] width 161 height 297
click at [893, 78] on input "**********" at bounding box center [906, 78] width 116 height 23
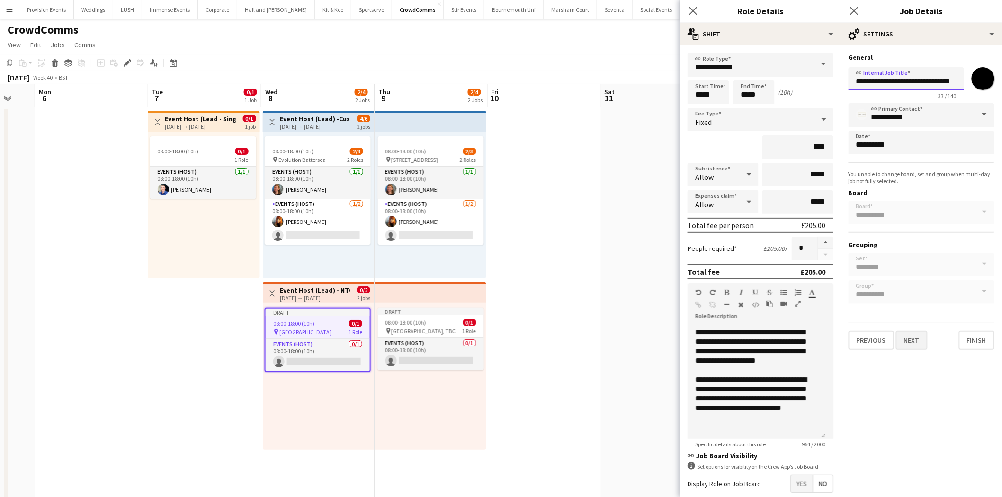
type input "**********"
click at [907, 331] on button "Next" at bounding box center [912, 340] width 32 height 19
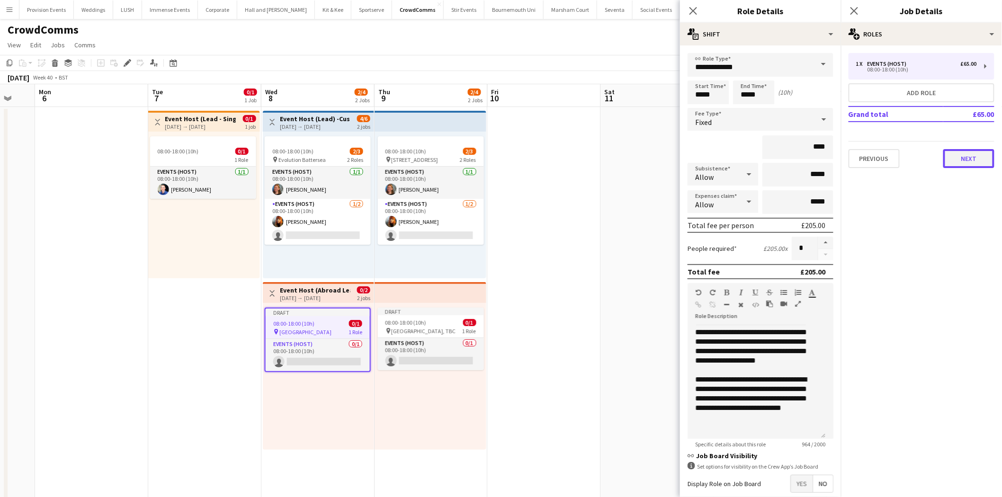
click at [964, 155] on button "Next" at bounding box center [968, 158] width 51 height 19
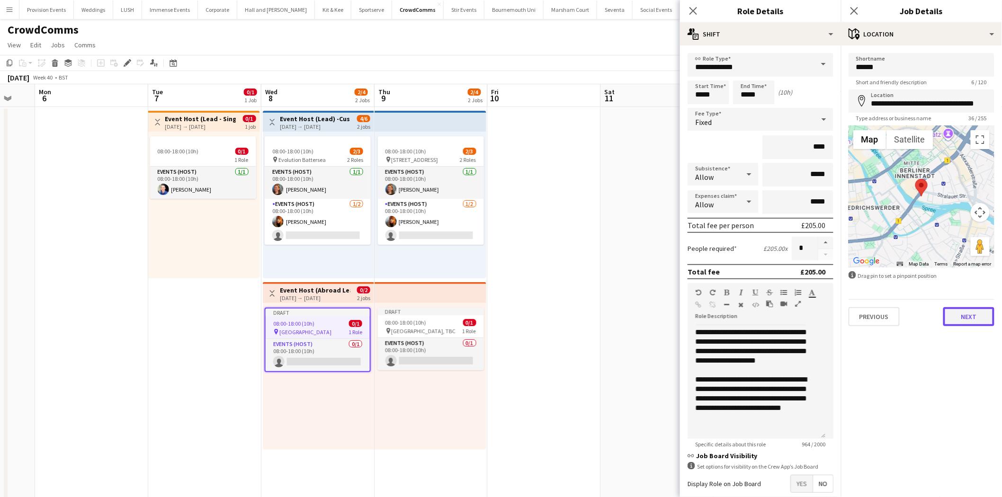
click at [982, 310] on button "Next" at bounding box center [968, 316] width 51 height 19
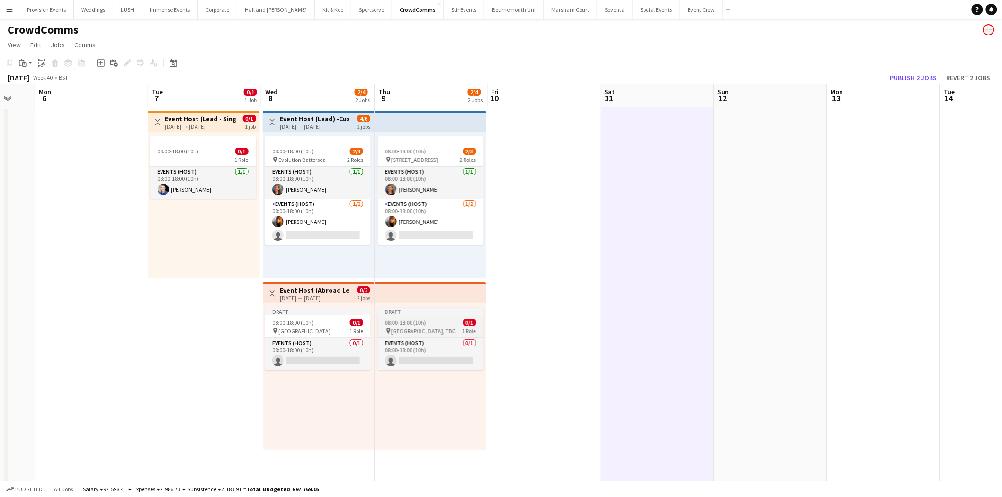
click at [389, 325] on span "08:00-18:00 (10h)" at bounding box center [405, 322] width 41 height 7
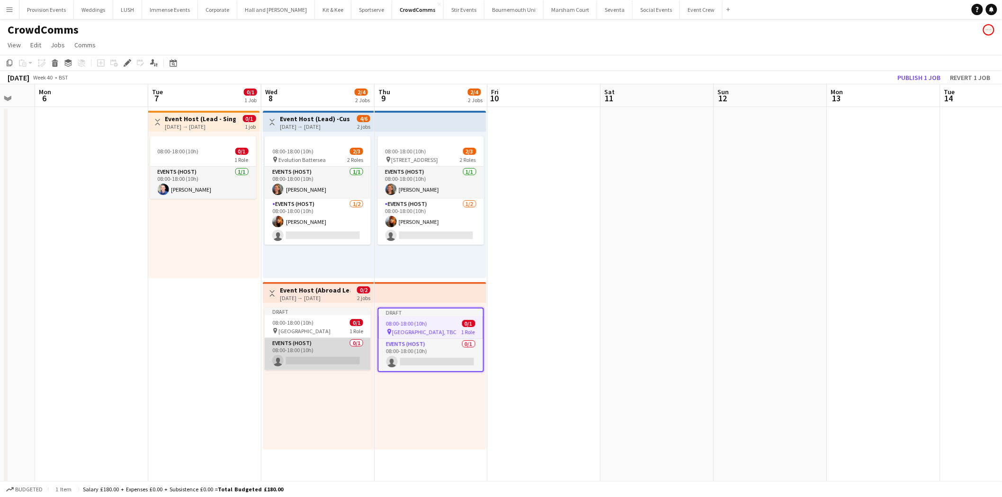
click at [311, 356] on app-card-role "Events (Host) 0/1 08:00-18:00 (10h) single-neutral-actions" at bounding box center [318, 354] width 106 height 32
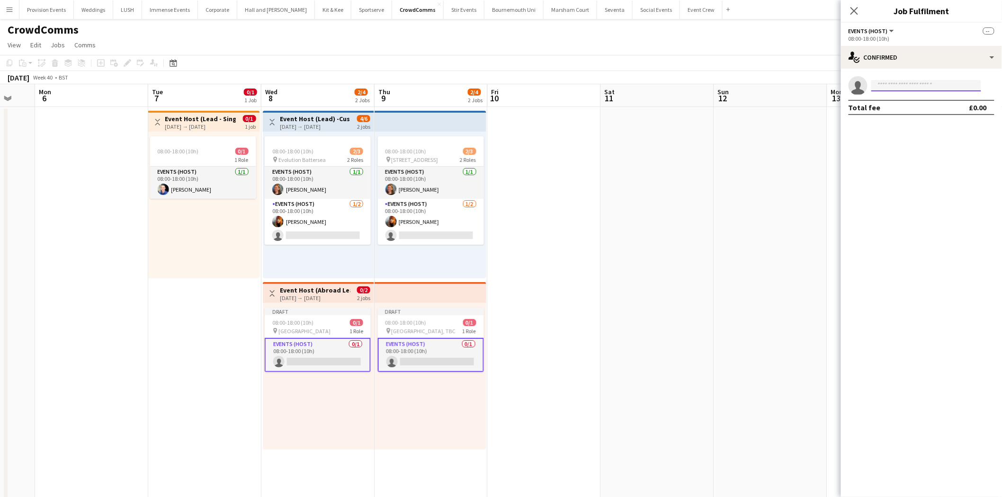
click at [895, 84] on input at bounding box center [926, 85] width 110 height 11
type input "*****"
click at [897, 103] on span "[PERSON_NAME][EMAIL_ADDRESS][DOMAIN_NAME]" at bounding box center [926, 107] width 95 height 8
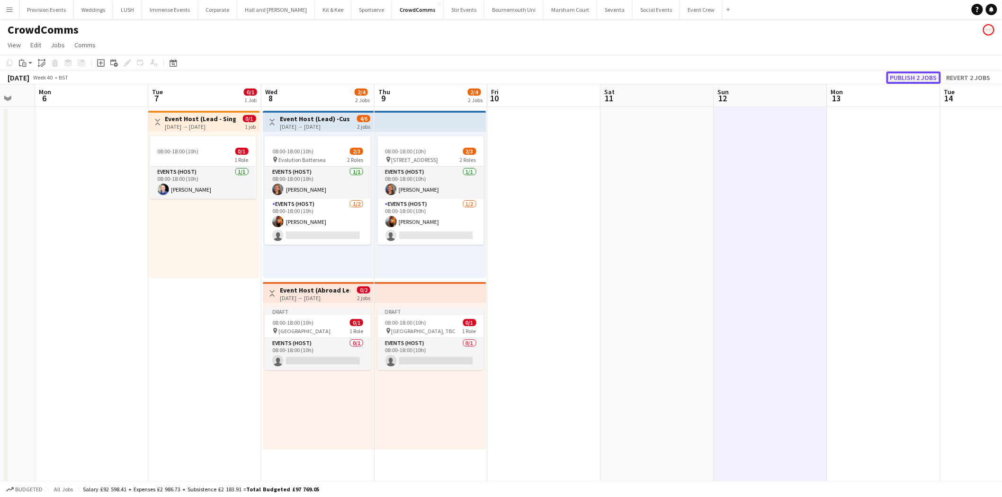
click at [913, 78] on button "Publish 2 jobs" at bounding box center [913, 77] width 54 height 12
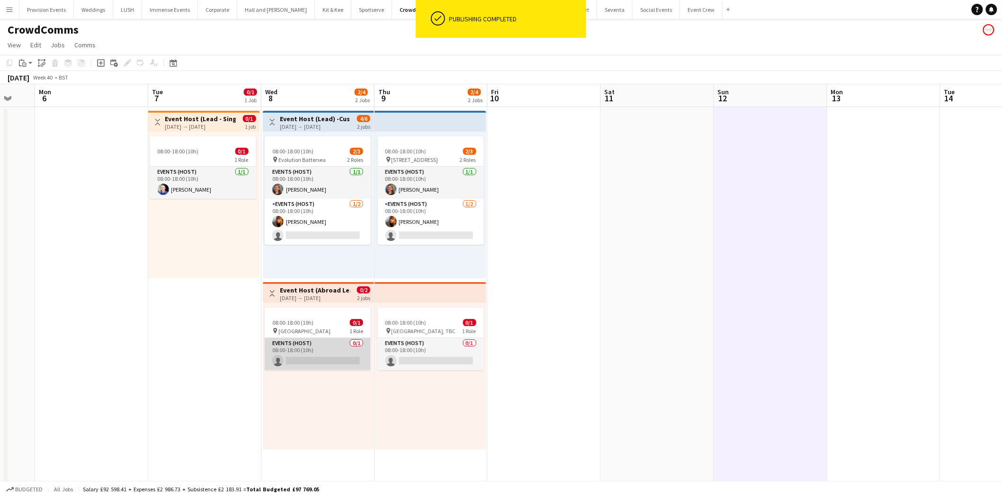
click at [311, 354] on app-card-role "Events (Host) 0/1 08:00-18:00 (10h) single-neutral-actions" at bounding box center [318, 354] width 106 height 32
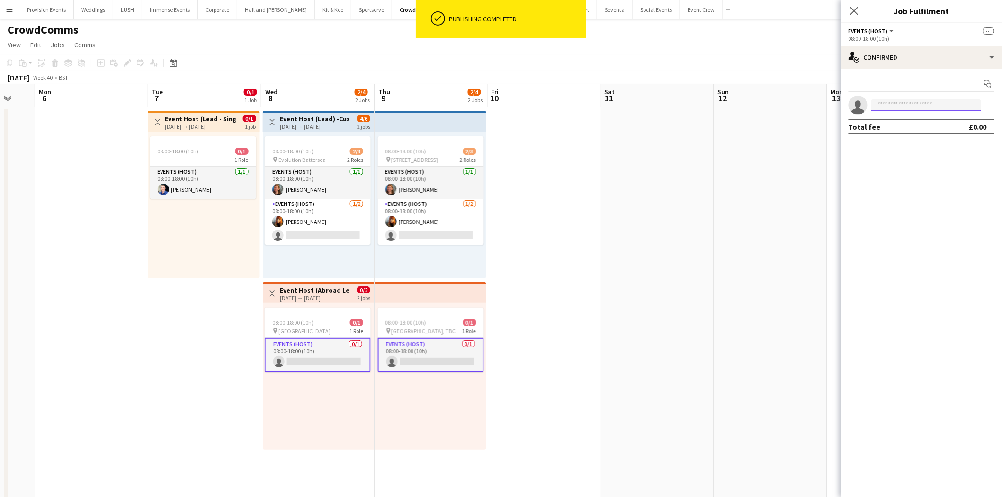
click at [884, 107] on input at bounding box center [926, 104] width 110 height 11
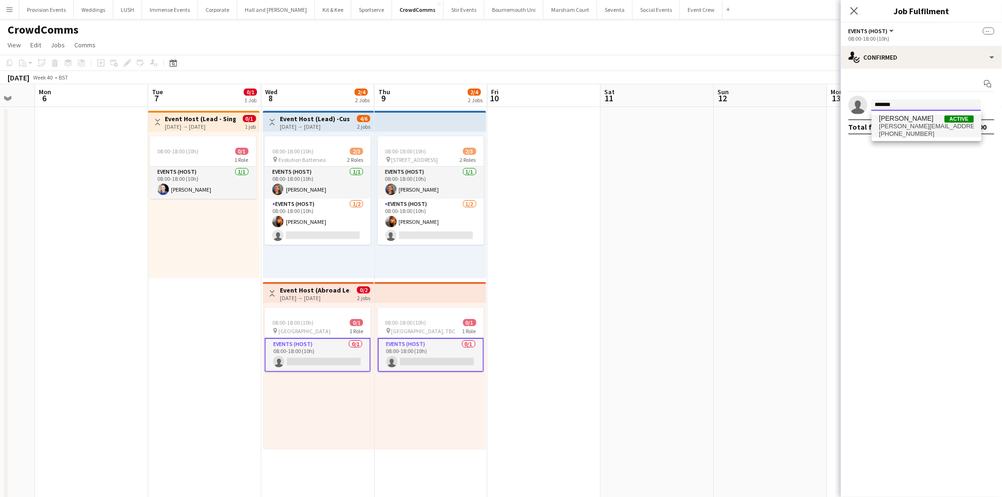
type input "*******"
click at [896, 119] on span "[PERSON_NAME]" at bounding box center [906, 119] width 54 height 8
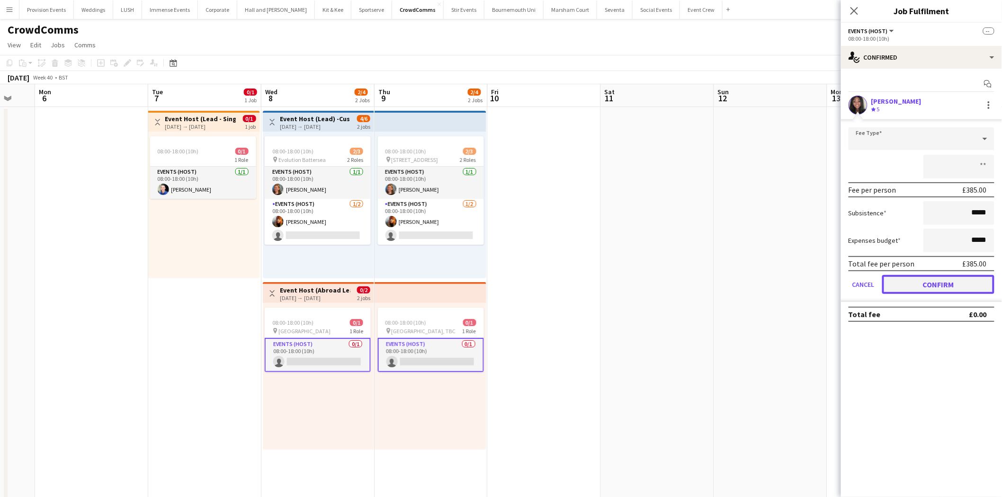
click at [933, 287] on button "Confirm" at bounding box center [938, 284] width 112 height 19
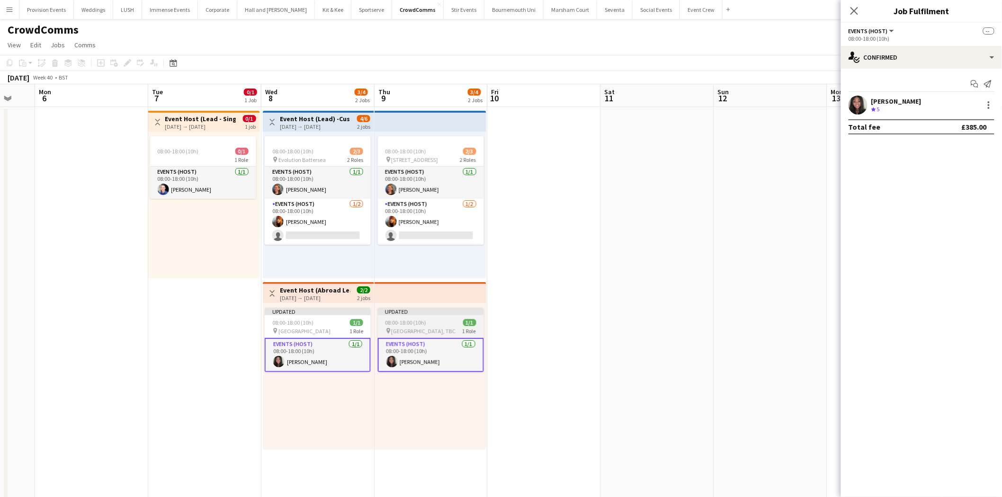
click at [432, 324] on div "08:00-18:00 (10h) 1/1" at bounding box center [431, 322] width 106 height 7
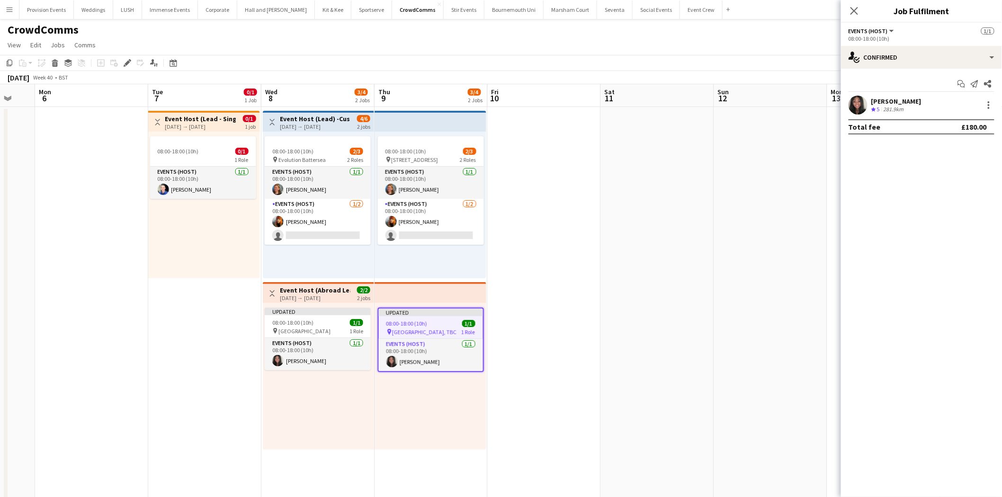
click at [432, 324] on div "08:00-18:00 (10h) 1/1" at bounding box center [431, 323] width 104 height 7
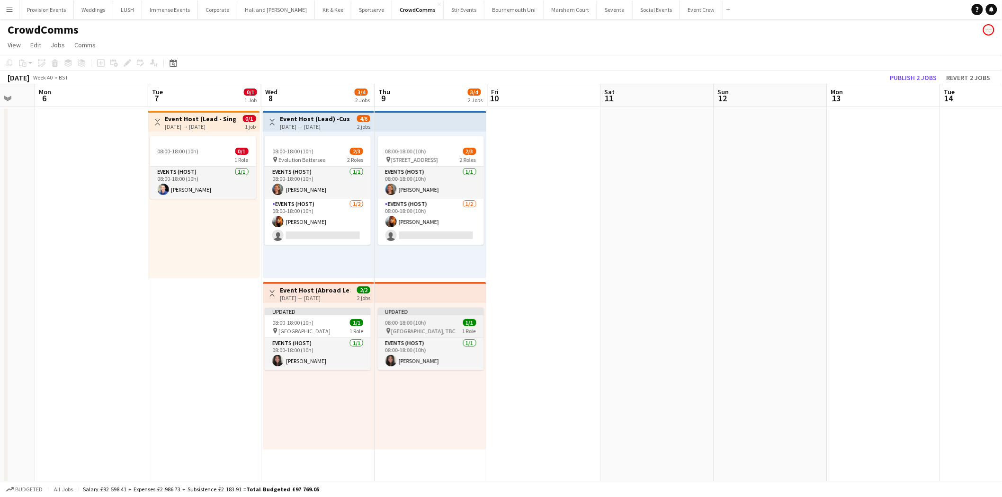
click at [432, 324] on div "08:00-18:00 (10h) 1/1" at bounding box center [431, 322] width 106 height 7
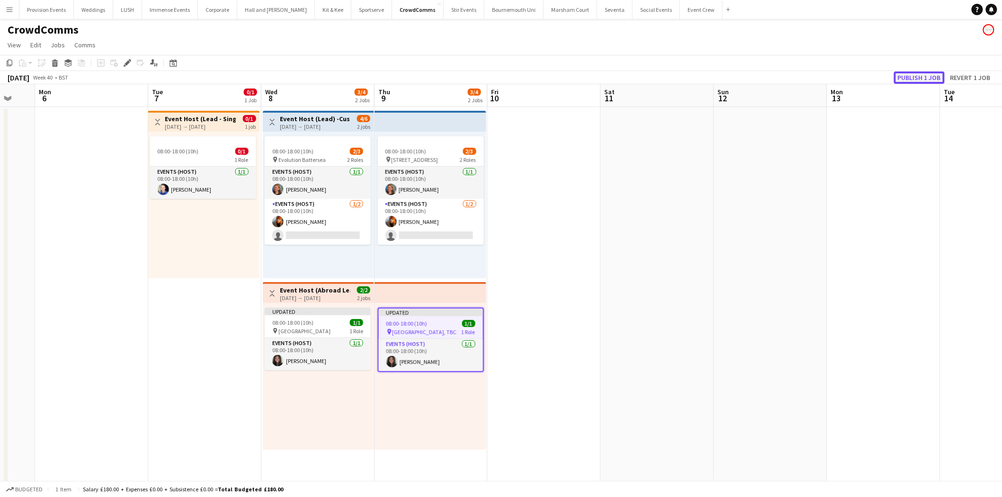
click at [924, 73] on button "Publish 1 job" at bounding box center [919, 77] width 51 height 12
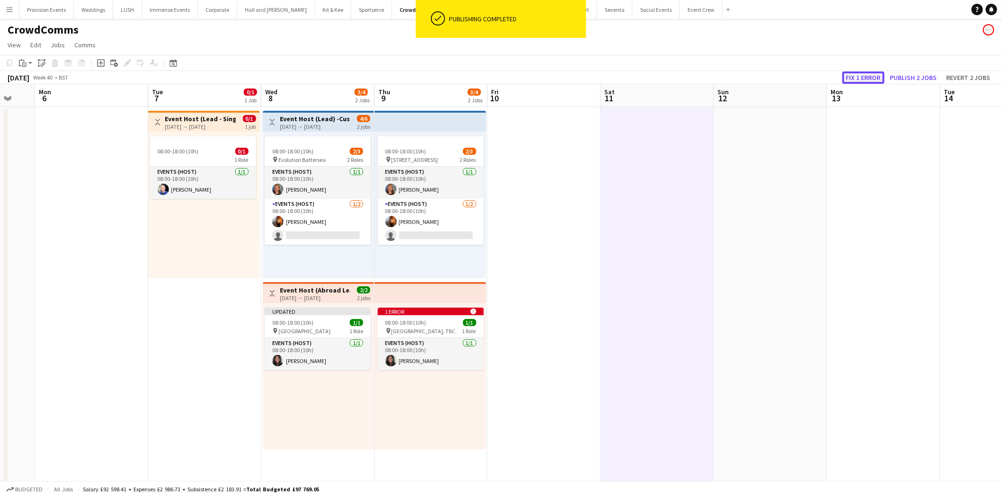
click at [882, 76] on button "Fix 1 error" at bounding box center [863, 77] width 42 height 12
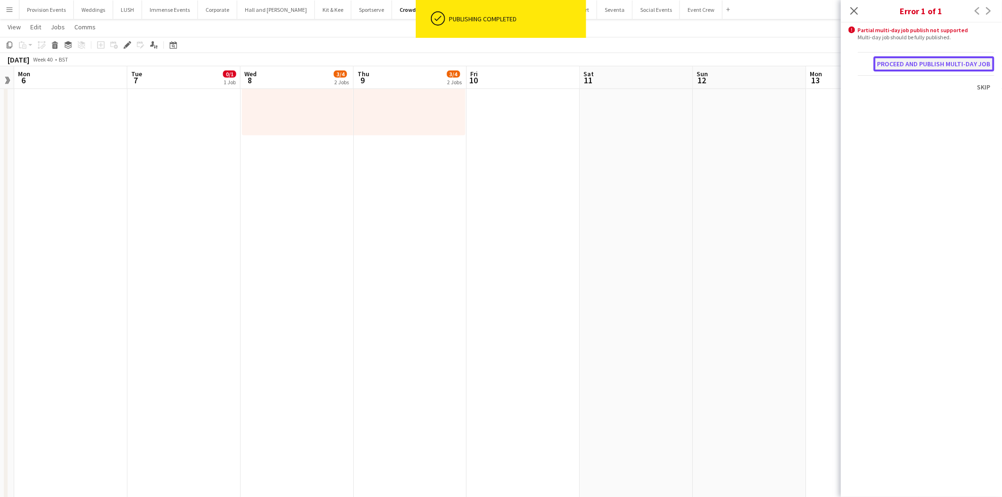
click at [950, 65] on button "Proceed and publish multi-day job" at bounding box center [933, 63] width 121 height 15
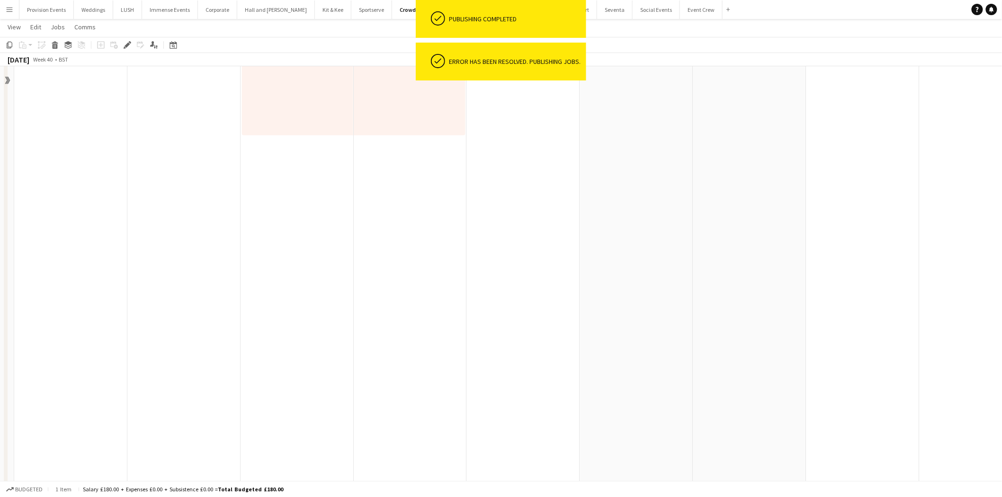
scroll to position [0, 0]
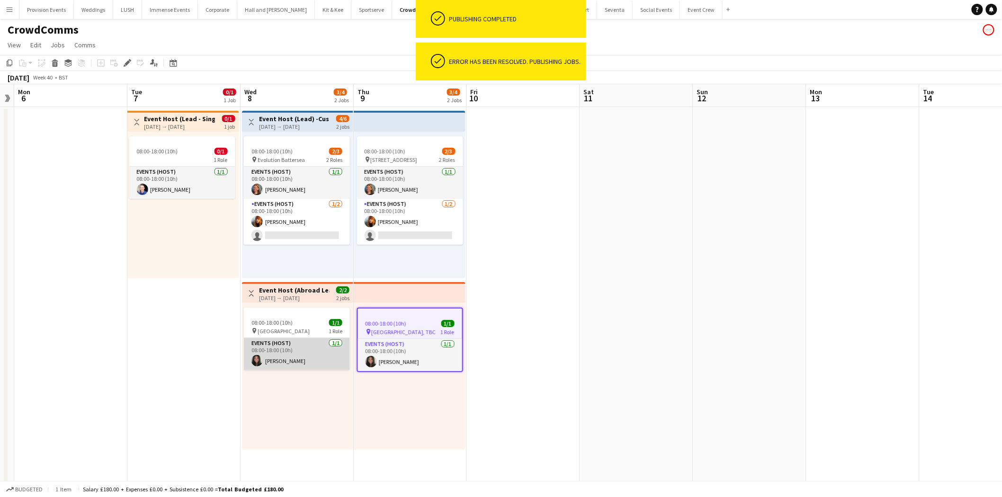
click at [319, 354] on app-card-role "Events (Host) [DATE] 08:00-18:00 (10h) [PERSON_NAME]" at bounding box center [297, 354] width 106 height 32
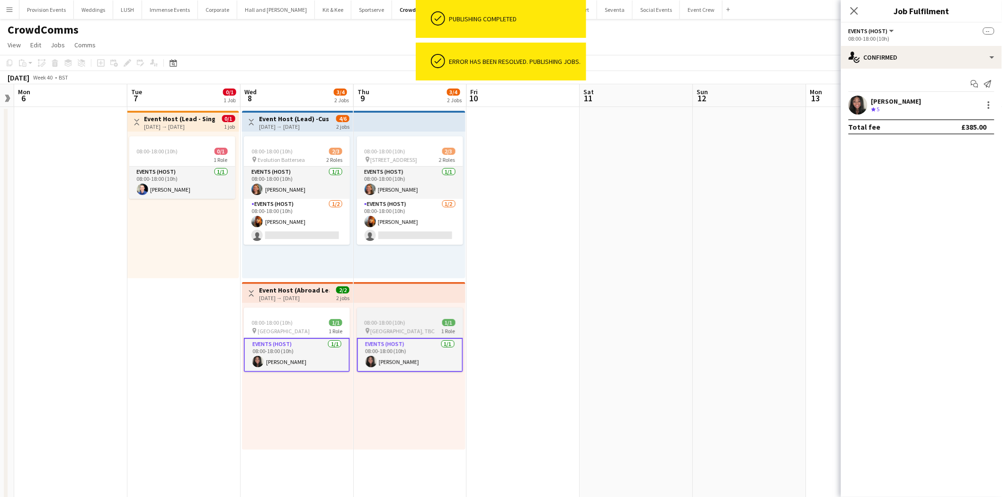
click at [413, 322] on div "08:00-18:00 (10h) 1/1" at bounding box center [410, 322] width 106 height 7
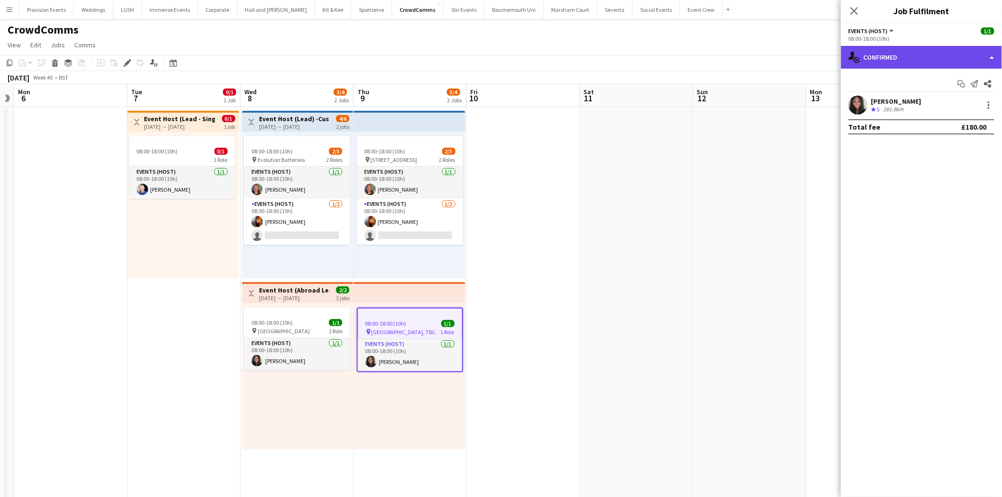
click at [958, 58] on div "single-neutral-actions-check-2 Confirmed" at bounding box center [921, 57] width 161 height 23
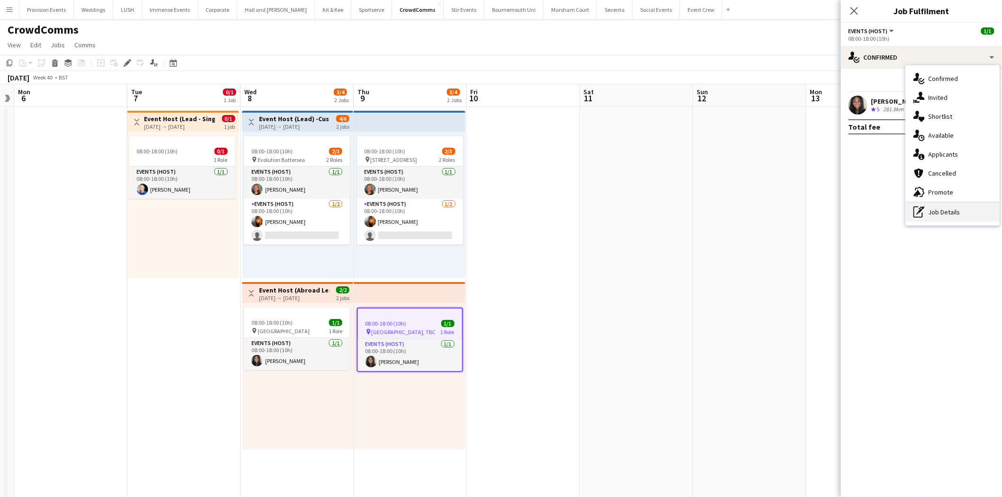
click at [949, 215] on div "pen-write Job Details" at bounding box center [953, 212] width 94 height 19
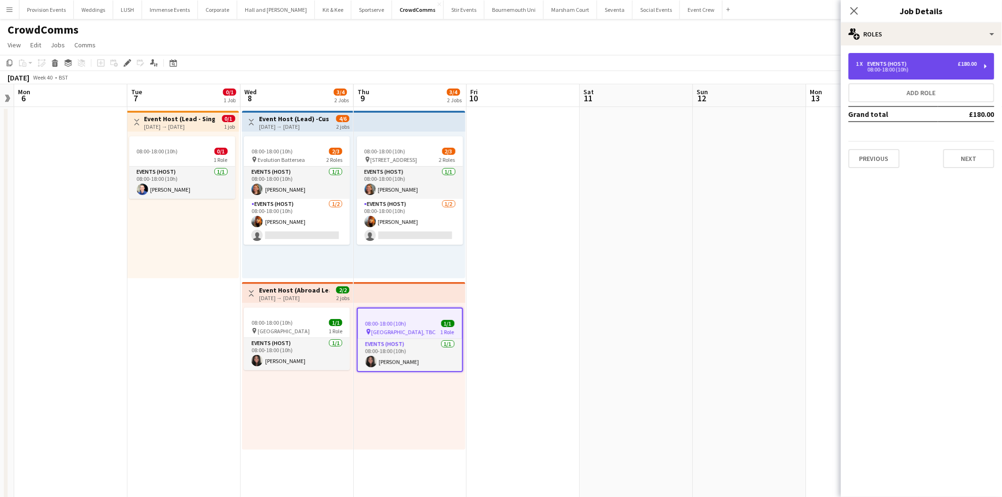
click at [930, 63] on div "1 x Events (Host) £180.00" at bounding box center [916, 64] width 121 height 7
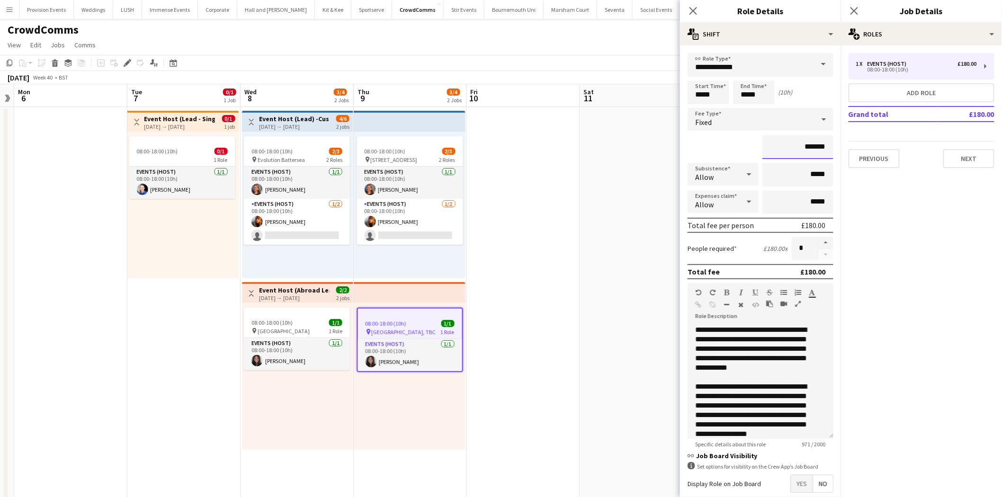
click at [806, 145] on input "*******" at bounding box center [797, 147] width 71 height 24
type input "****"
click at [978, 162] on button "Next" at bounding box center [968, 158] width 51 height 19
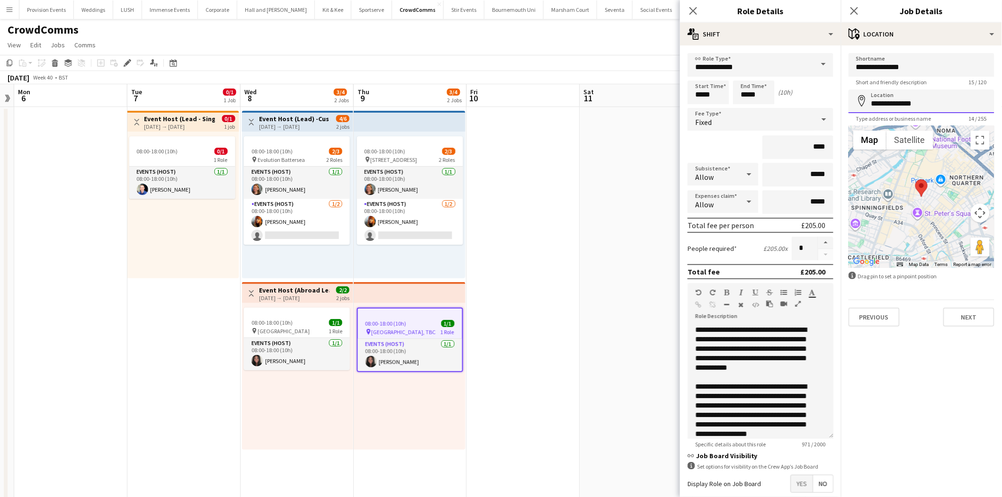
click at [930, 103] on input "**********" at bounding box center [921, 101] width 146 height 24
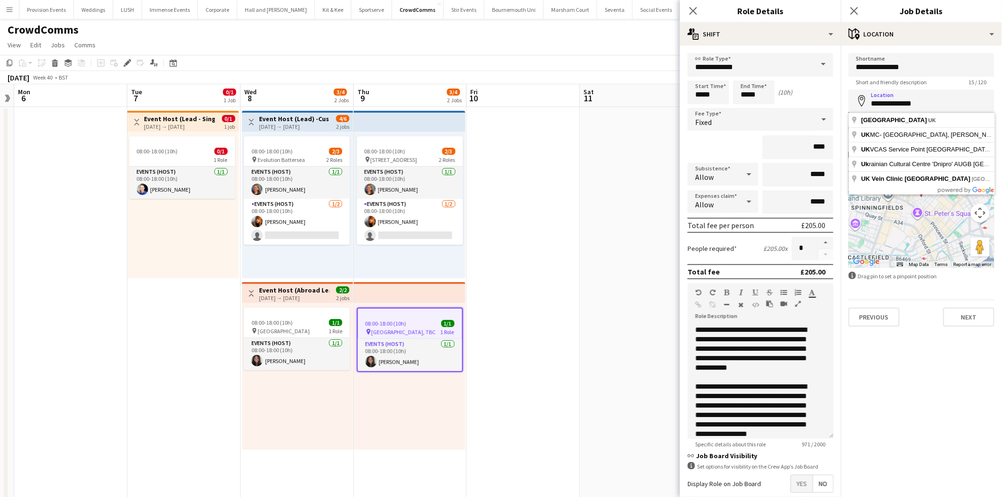
paste input "**********"
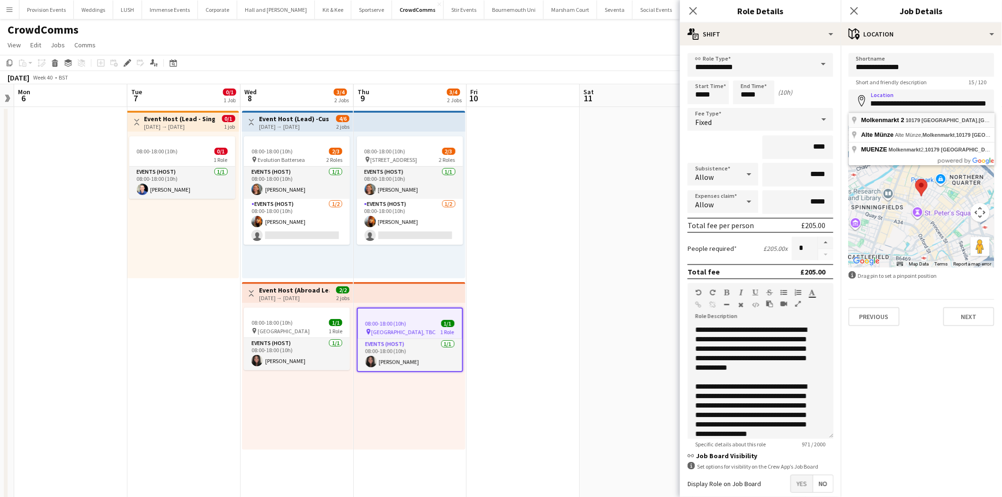
type input "**********"
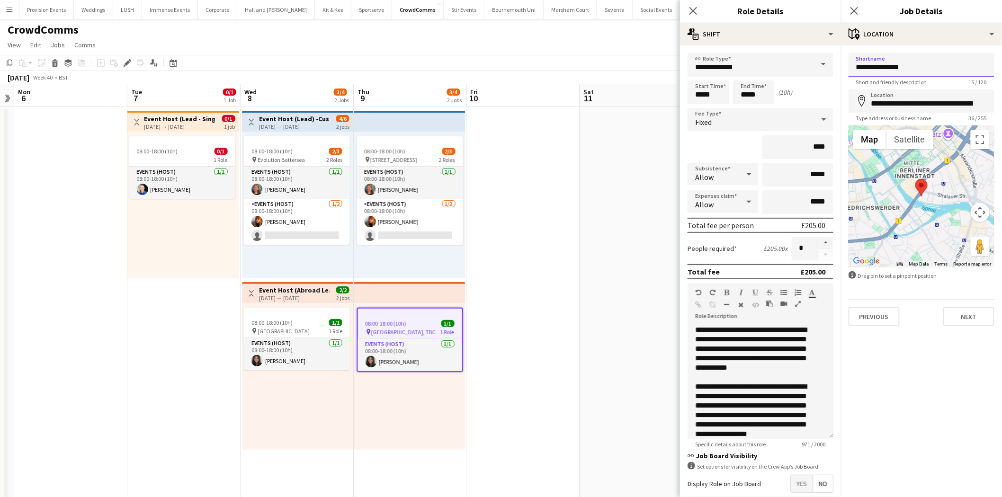
click at [879, 73] on input "**********" at bounding box center [921, 65] width 146 height 24
type input "******"
click at [977, 326] on div "**********" at bounding box center [921, 189] width 161 height 288
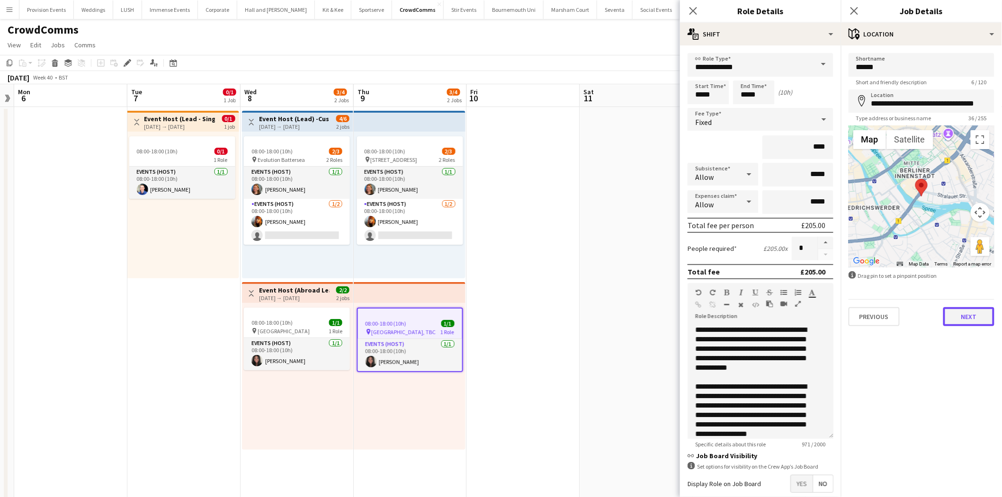
click at [977, 320] on button "Next" at bounding box center [968, 316] width 51 height 19
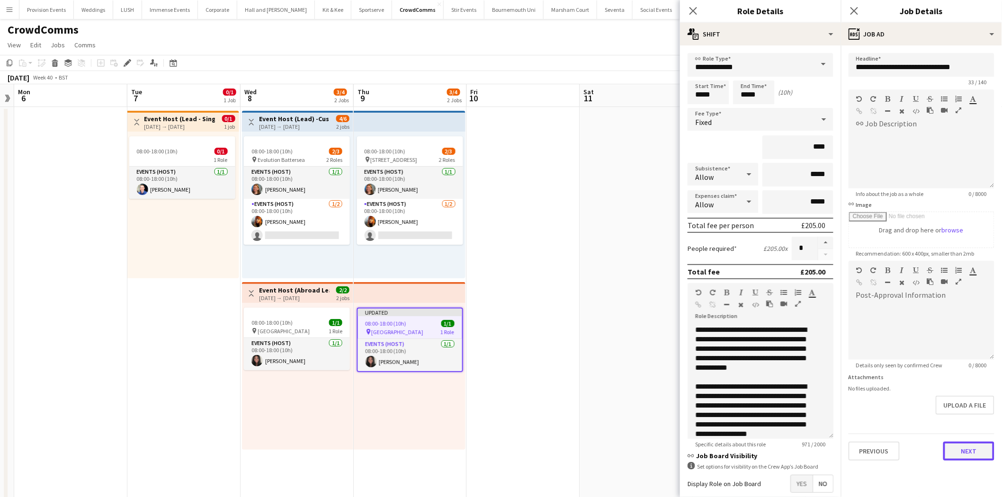
click at [974, 451] on button "Next" at bounding box center [968, 451] width 51 height 19
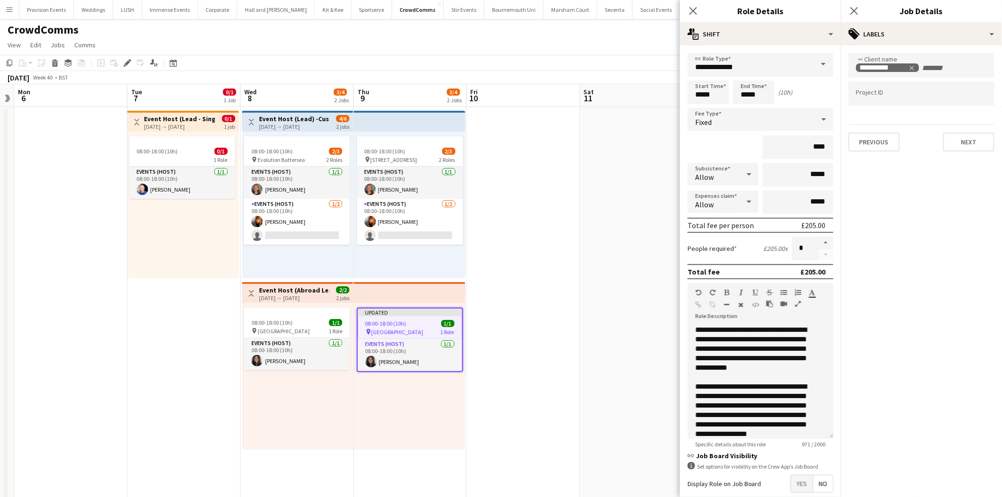
click at [978, 131] on div "Previous Next" at bounding box center [921, 137] width 146 height 27
click at [974, 138] on button "Next" at bounding box center [968, 142] width 51 height 19
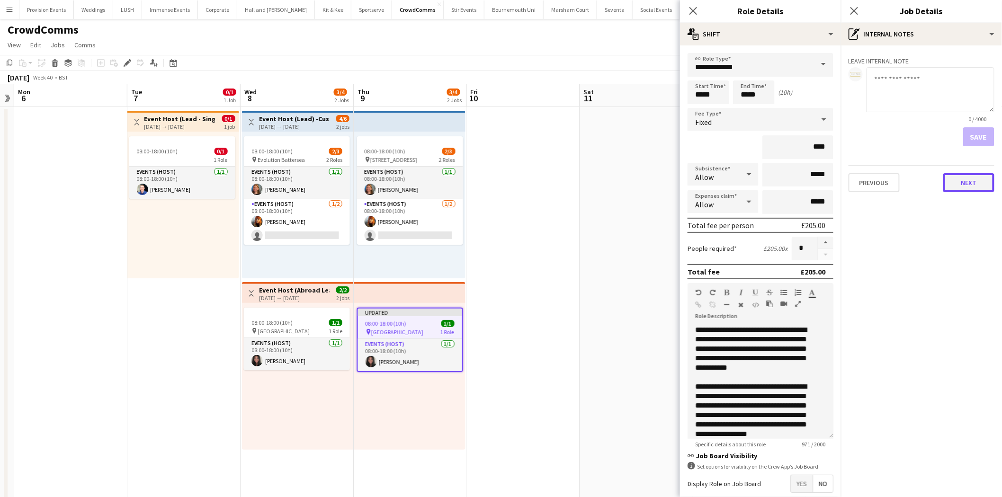
click at [974, 184] on button "Next" at bounding box center [968, 182] width 51 height 19
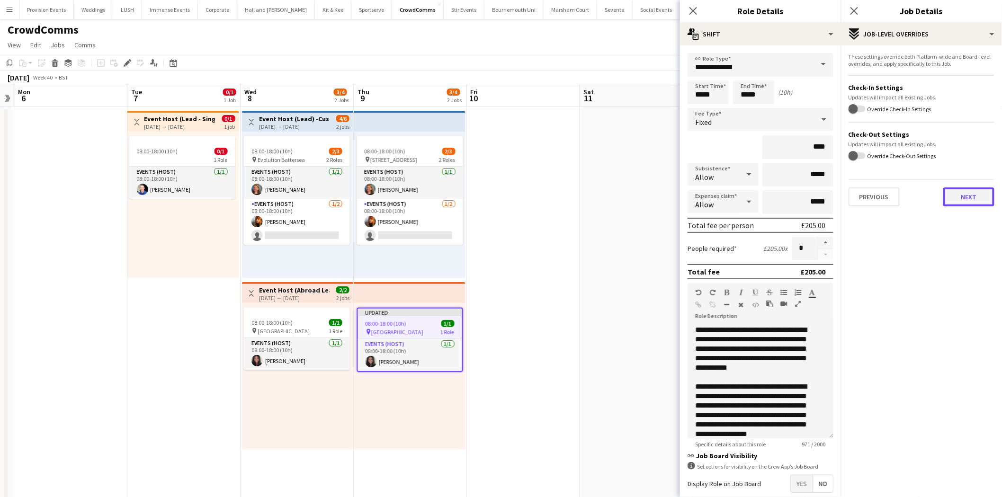
click at [977, 195] on button "Next" at bounding box center [968, 196] width 51 height 19
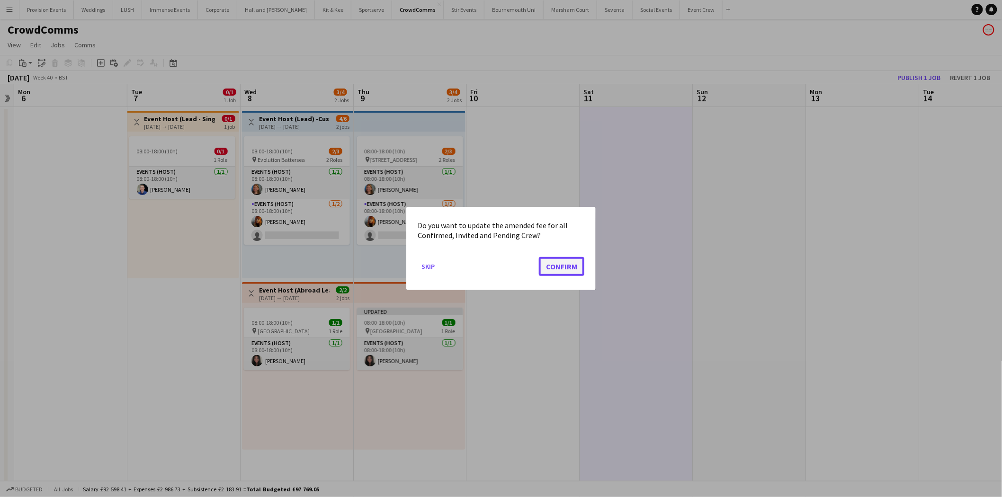
click at [577, 270] on button "Confirm" at bounding box center [561, 266] width 45 height 19
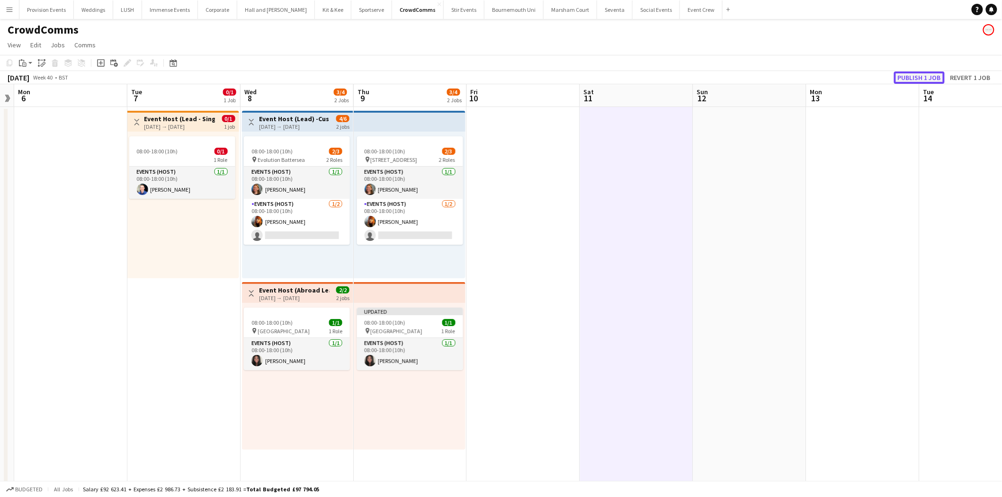
click at [905, 77] on button "Publish 1 job" at bounding box center [919, 77] width 51 height 12
click at [295, 305] on div "08:00-18:00 (10h) 1/1 pin Berlin 1 Role Events (Host) [DATE] 08:00-18:00 (10h) …" at bounding box center [297, 376] width 111 height 147
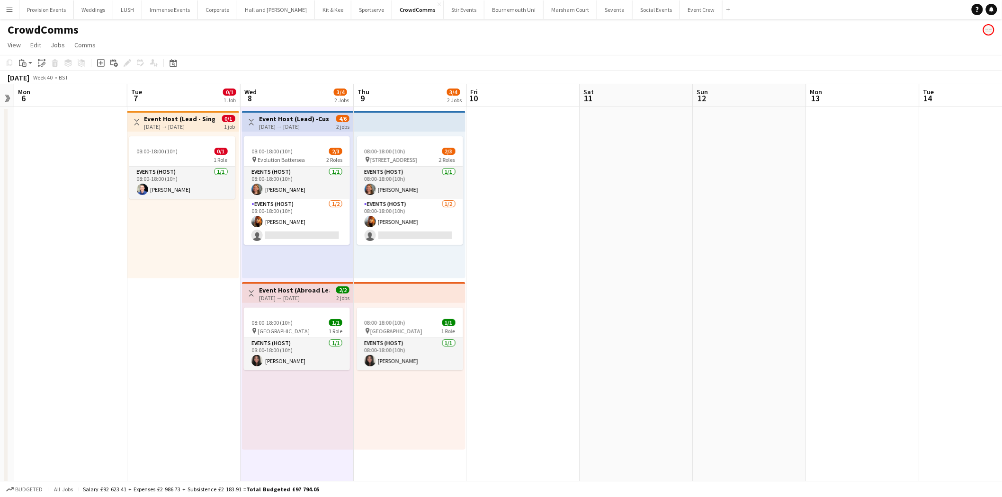
click at [295, 306] on div "08:00-18:00 (10h) 1/1 pin Berlin 1 Role Events (Host) [DATE] 08:00-18:00 (10h) …" at bounding box center [297, 376] width 111 height 147
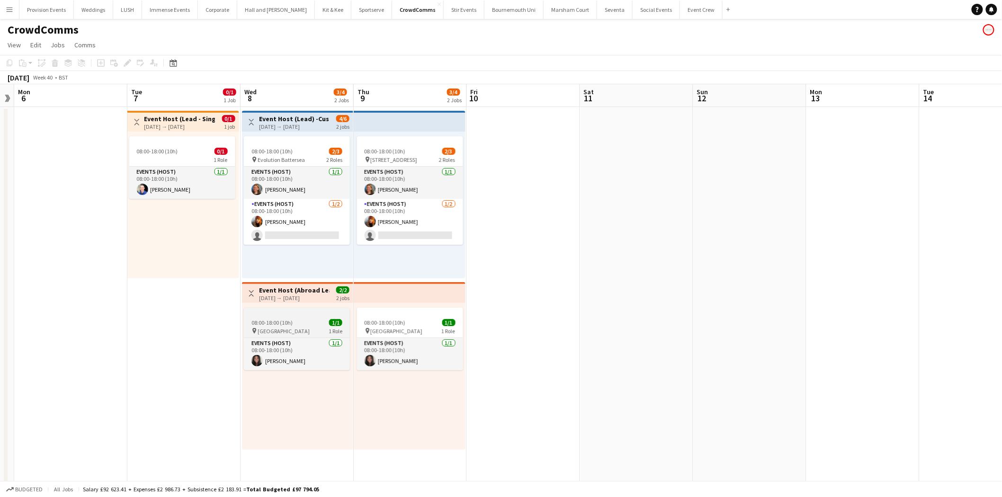
click at [299, 318] on app-job-card "08:00-18:00 (10h) 1/1 pin Berlin 1 Role Events (Host) [DATE] 08:00-18:00 (10h) …" at bounding box center [297, 339] width 106 height 62
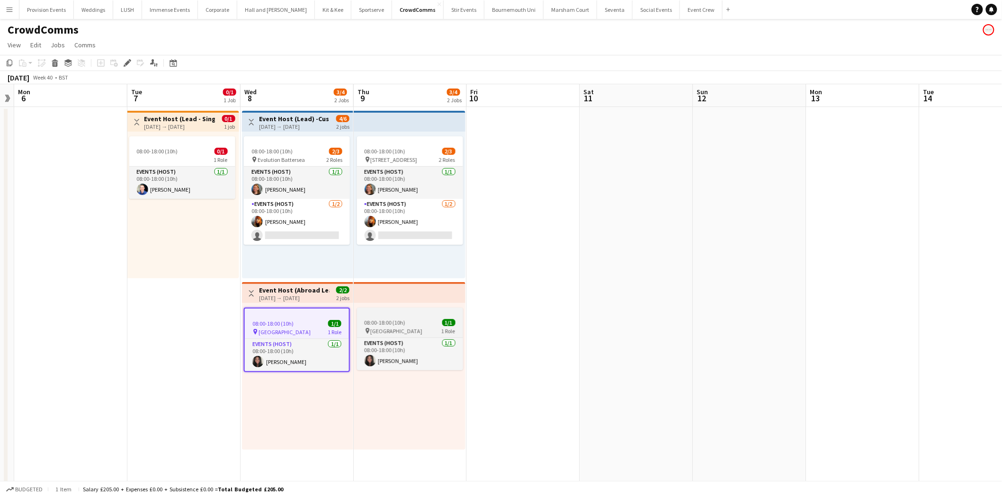
click at [410, 325] on div "08:00-18:00 (10h) 1/1" at bounding box center [410, 322] width 106 height 7
click at [303, 287] on h3 "Event Host (Abroad Lead) - [GEOGRAPHIC_DATA]" at bounding box center [294, 290] width 71 height 9
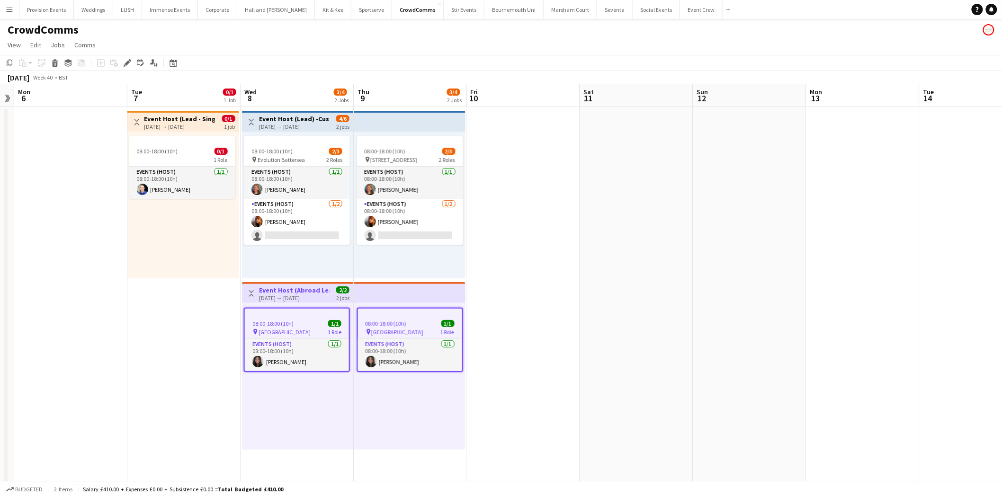
click at [299, 303] on div "08:00-18:00 (10h) 1/1 pin Berlin 1 Role Events (Host) [DATE] 08:00-18:00 (10h) …" at bounding box center [297, 376] width 111 height 147
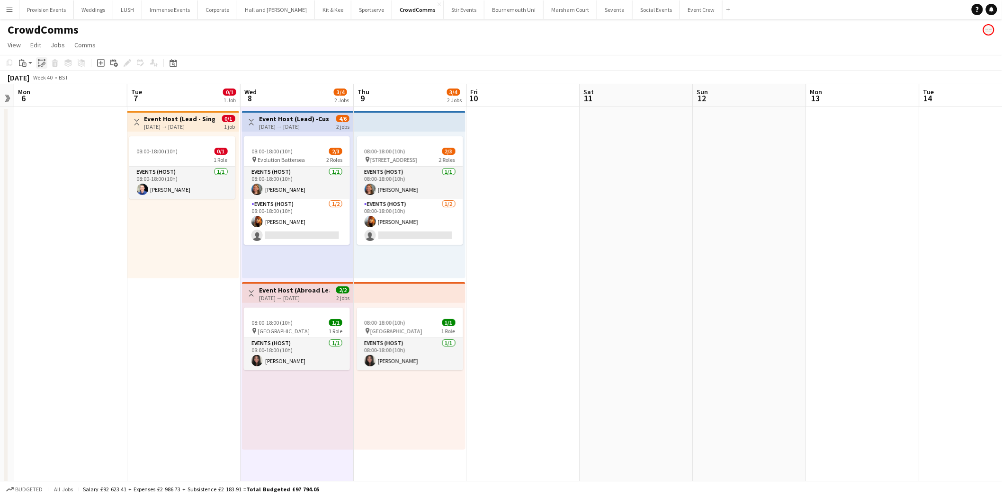
click at [41, 62] on icon "Paste linked Job" at bounding box center [42, 63] width 8 height 8
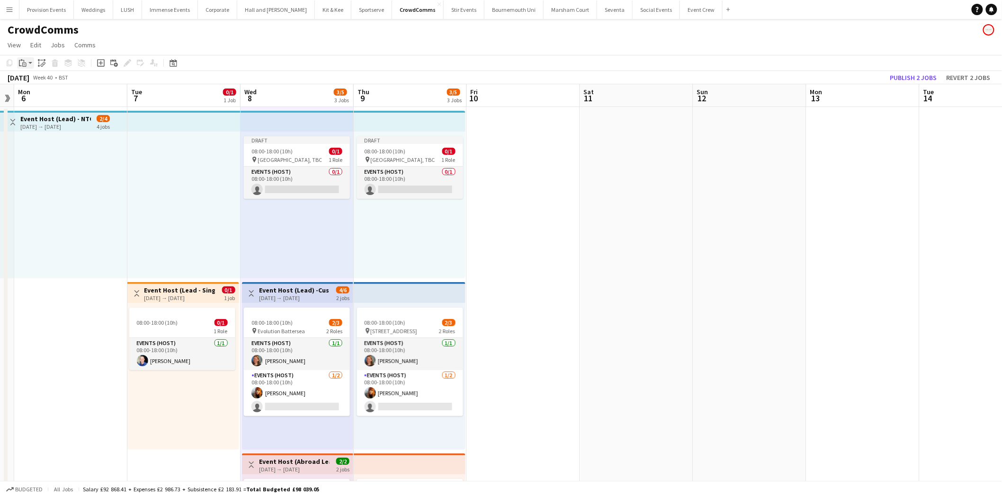
click at [19, 62] on icon at bounding box center [20, 63] width 3 height 6
click at [100, 63] on icon at bounding box center [100, 63] width 4 height 4
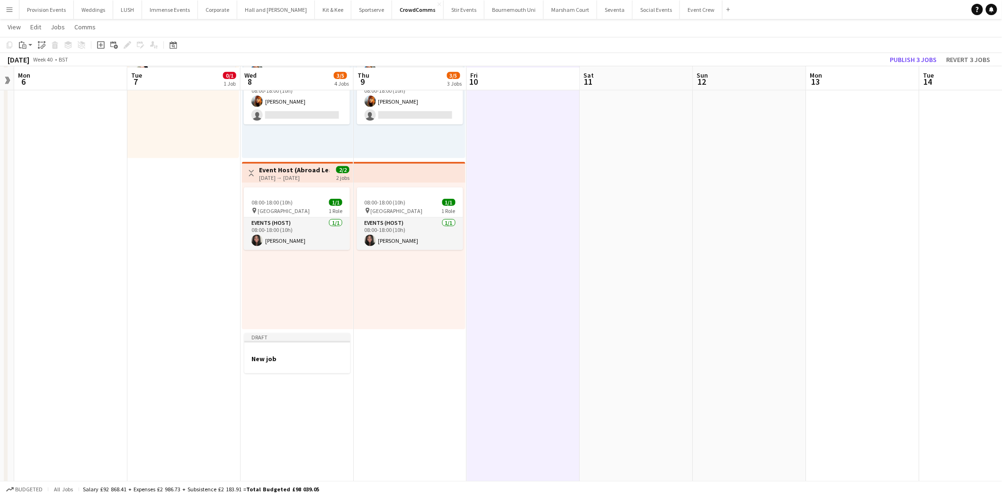
scroll to position [292, 0]
click at [965, 62] on button "Revert 3 jobs" at bounding box center [968, 59] width 52 height 12
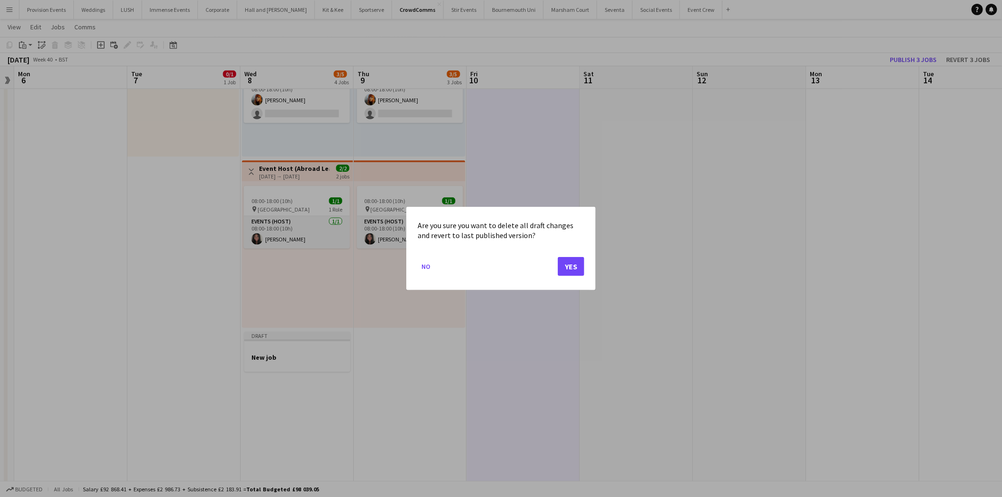
click at [587, 262] on div "Are you sure you want to delete all draft changes and revert to last published …" at bounding box center [500, 248] width 189 height 83
click at [569, 266] on button "Yes" at bounding box center [571, 266] width 27 height 19
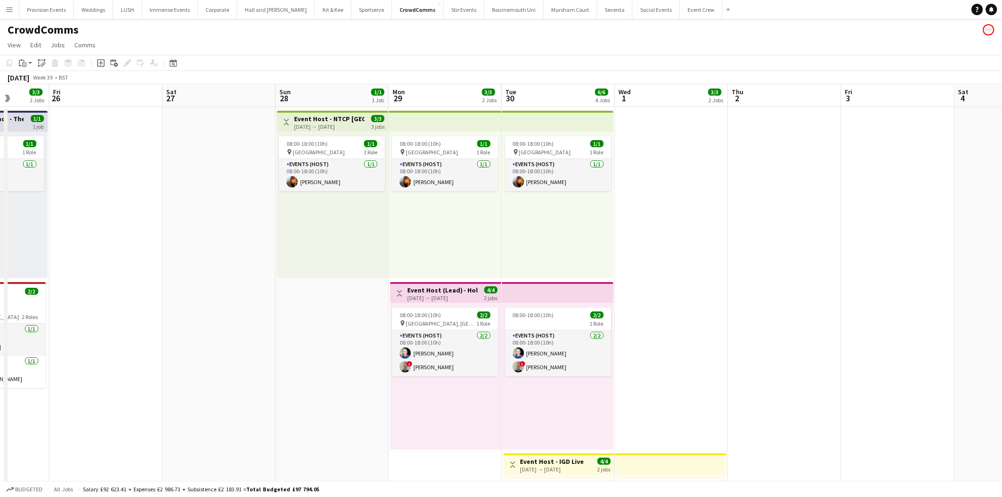
scroll to position [0, 278]
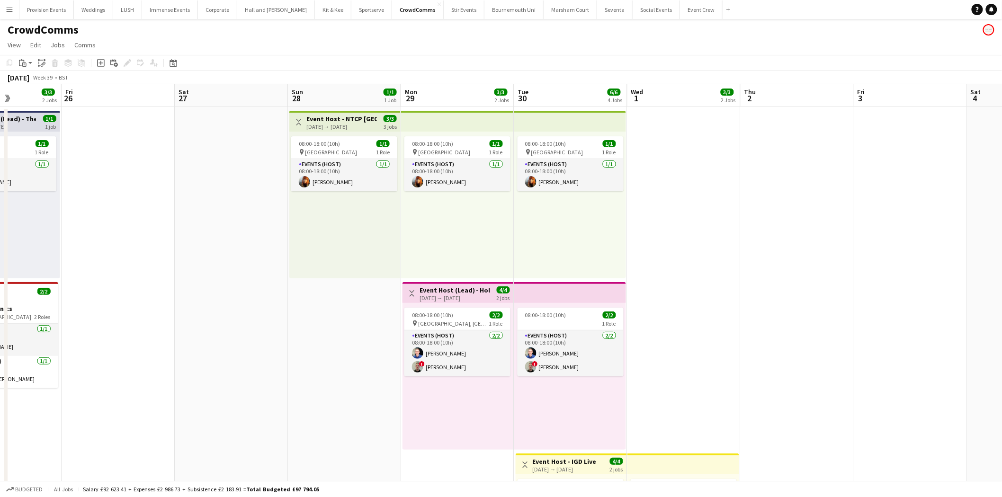
click at [348, 118] on h3 "Event Host - NTCP [GEOGRAPHIC_DATA]" at bounding box center [341, 119] width 71 height 9
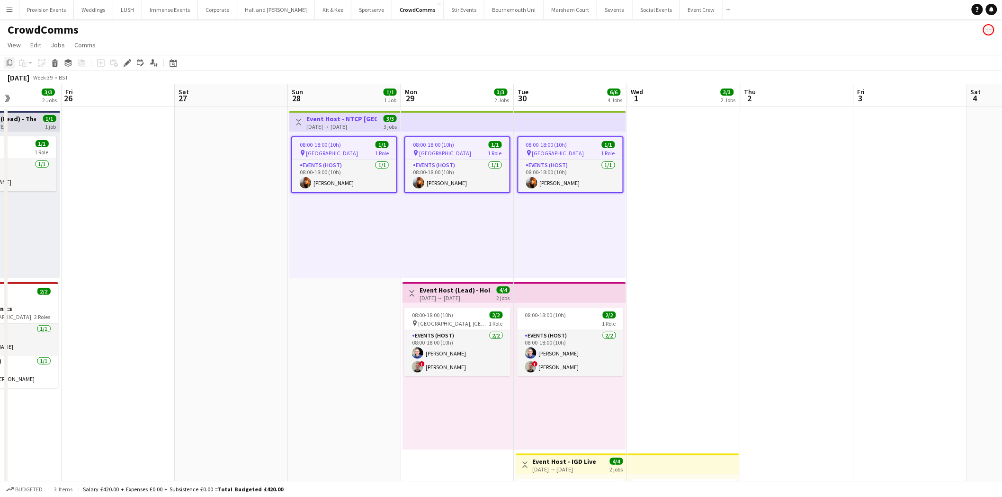
click at [10, 64] on icon "Copy" at bounding box center [10, 63] width 8 height 8
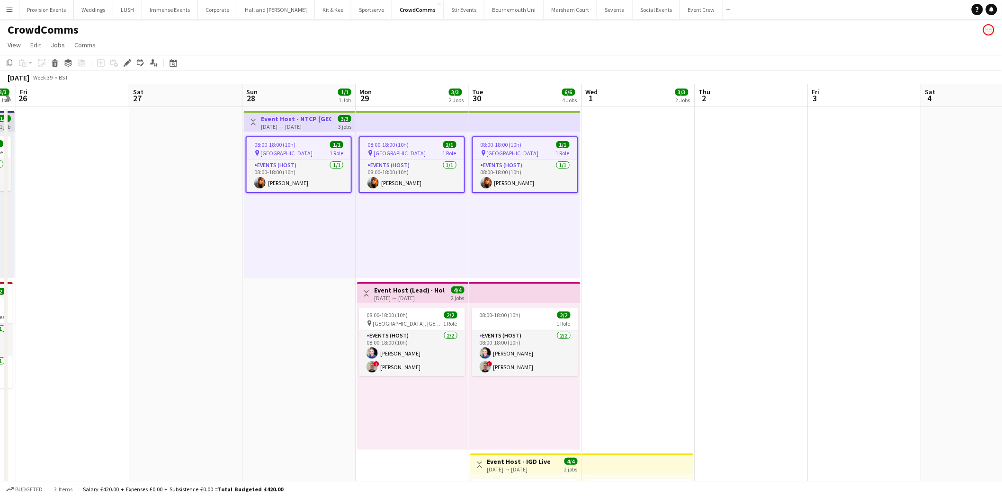
drag, startPoint x: 390, startPoint y: 203, endPoint x: 303, endPoint y: 196, distance: 86.4
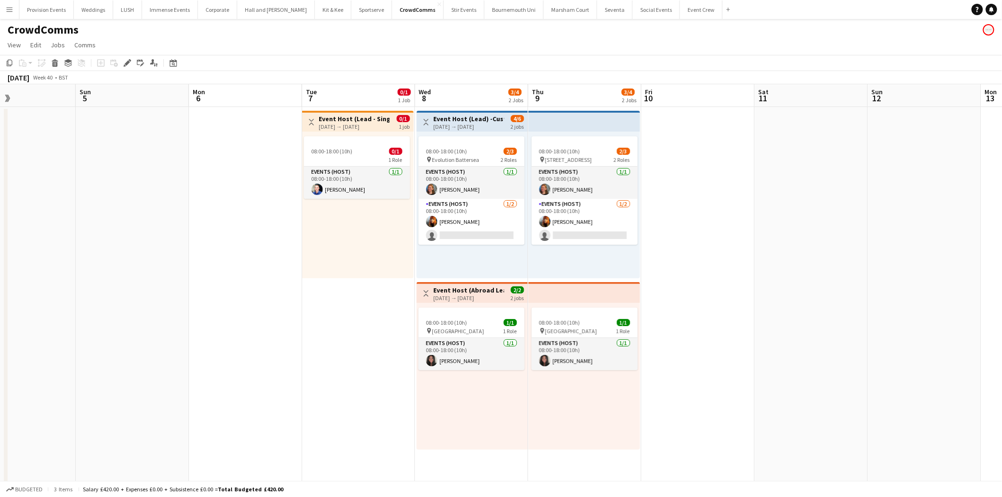
drag, startPoint x: 759, startPoint y: 310, endPoint x: 438, endPoint y: 284, distance: 322.0
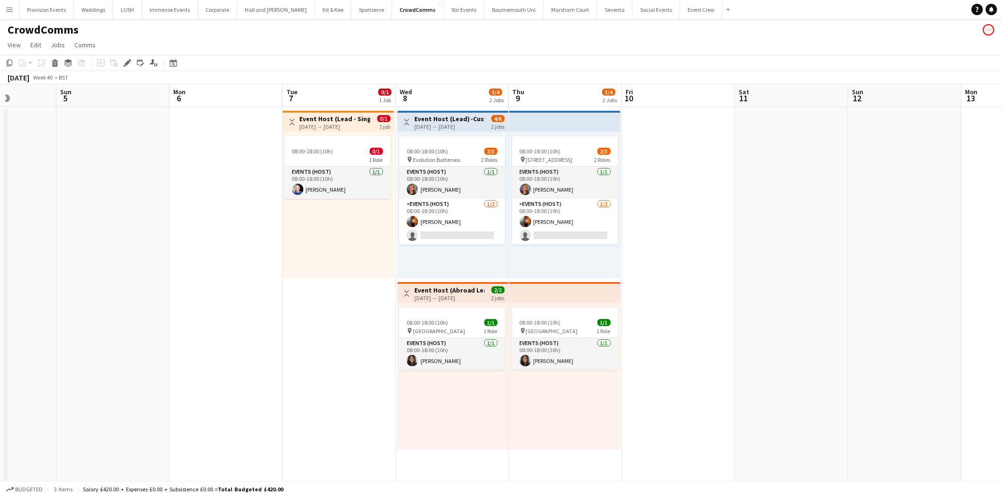
click at [582, 404] on div "08:00-18:00 (10h) 1/1 pin Berlin 1 Role Events (Host) [DATE] 08:00-18:00 (10h) …" at bounding box center [565, 376] width 112 height 147
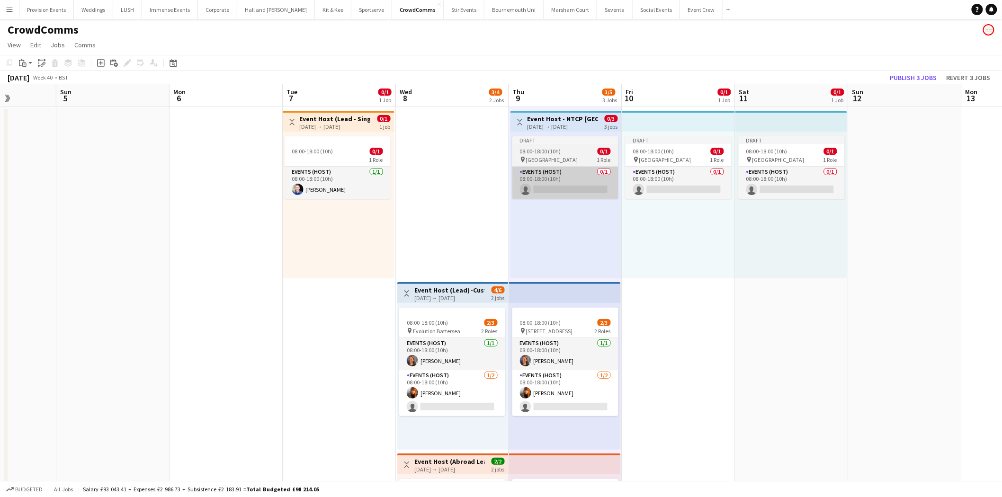
click at [550, 168] on app-card-role "Events (Host) 0/1 08:00-18:00 (10h) single-neutral-actions" at bounding box center [565, 183] width 106 height 32
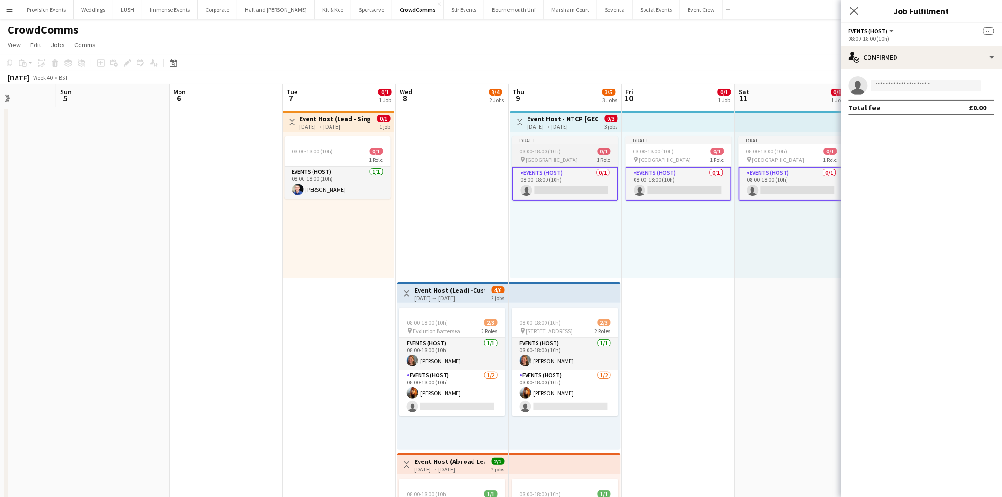
click at [548, 142] on div "Draft" at bounding box center [565, 140] width 106 height 8
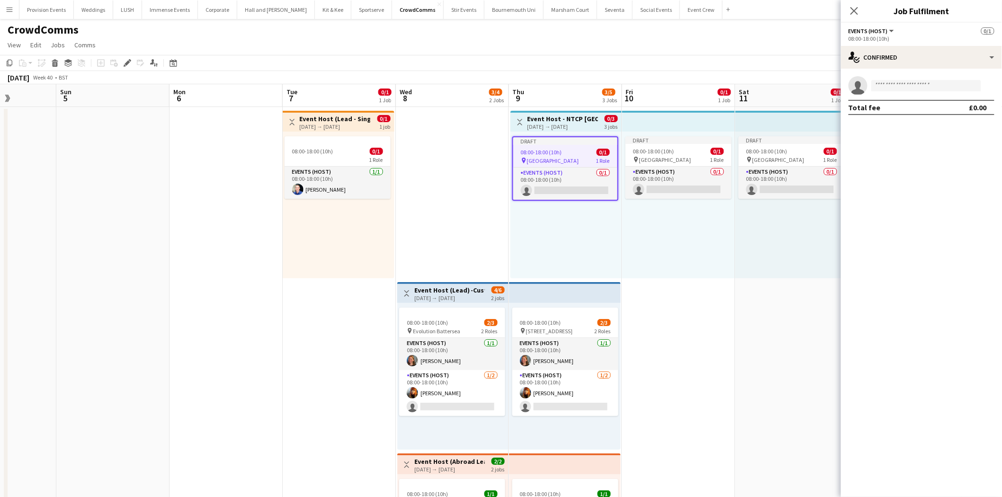
click at [547, 121] on h3 "Event Host - NTCP [GEOGRAPHIC_DATA]" at bounding box center [562, 119] width 71 height 9
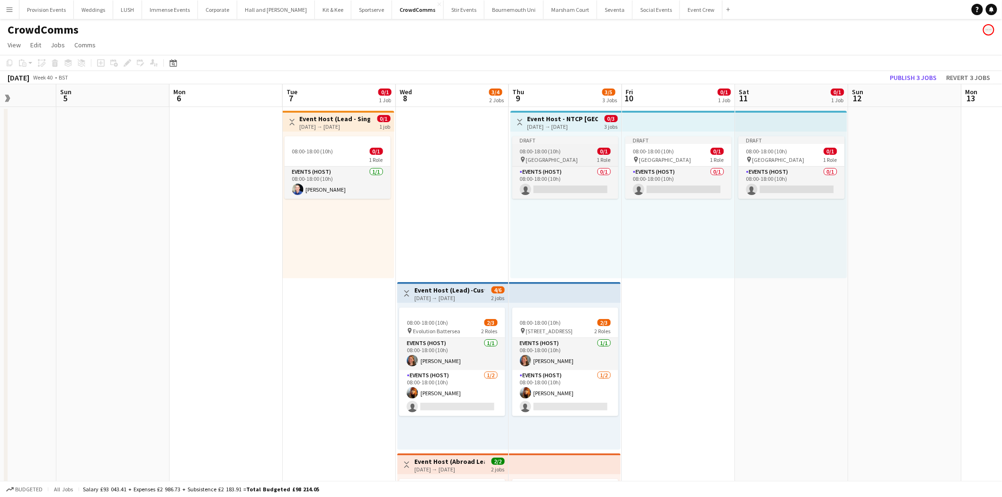
click at [594, 138] on div "Draft" at bounding box center [565, 140] width 106 height 8
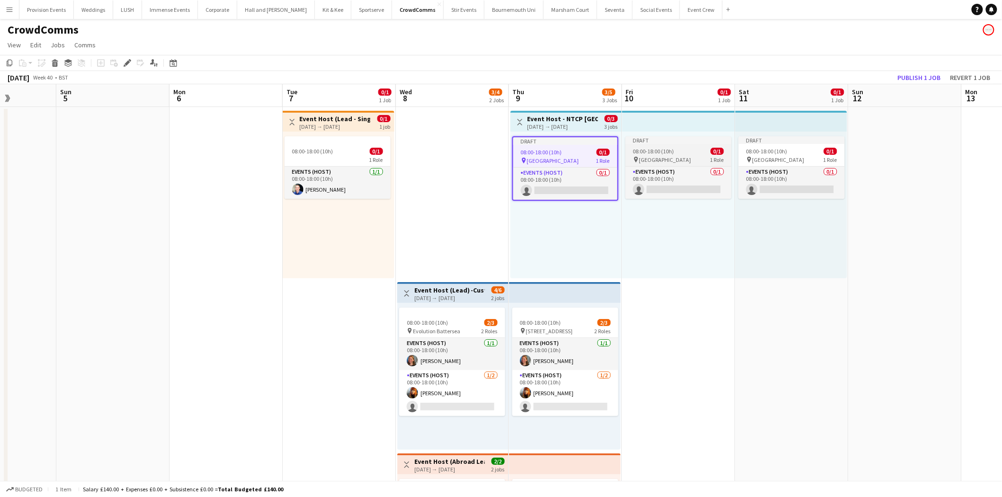
click at [676, 136] on div "Draft" at bounding box center [678, 140] width 106 height 8
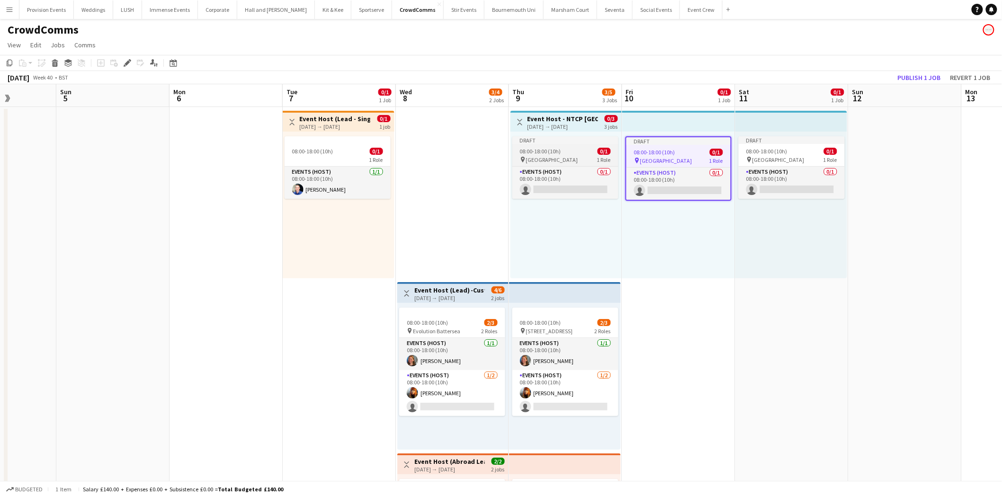
click at [574, 145] on app-job-card "Draft 08:00-18:00 (10h) 0/1 pin [GEOGRAPHIC_DATA] 1 Role Events (Host) 0/1 08:0…" at bounding box center [565, 167] width 106 height 62
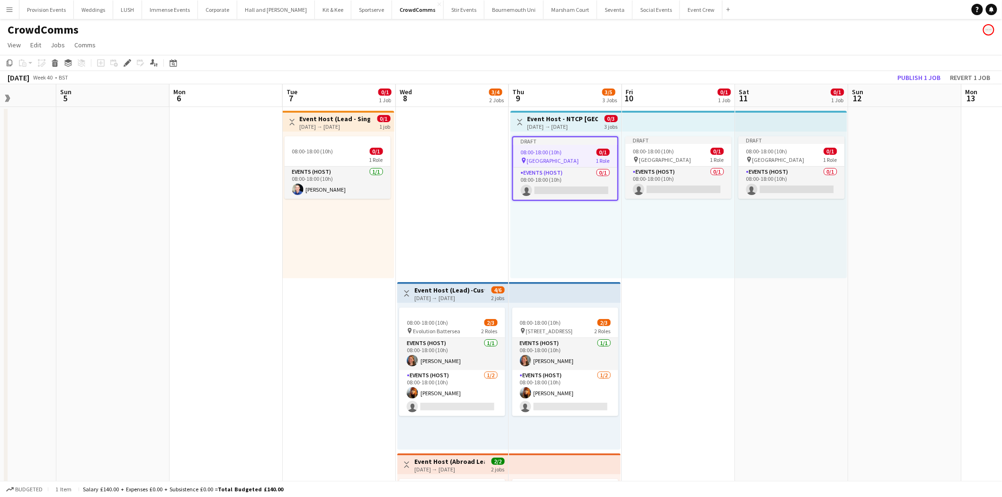
click at [567, 134] on div "Draft 08:00-18:00 (10h) 0/1 pin [GEOGRAPHIC_DATA] 1 Role Events (Host) 0/1 08:0…" at bounding box center [565, 205] width 111 height 147
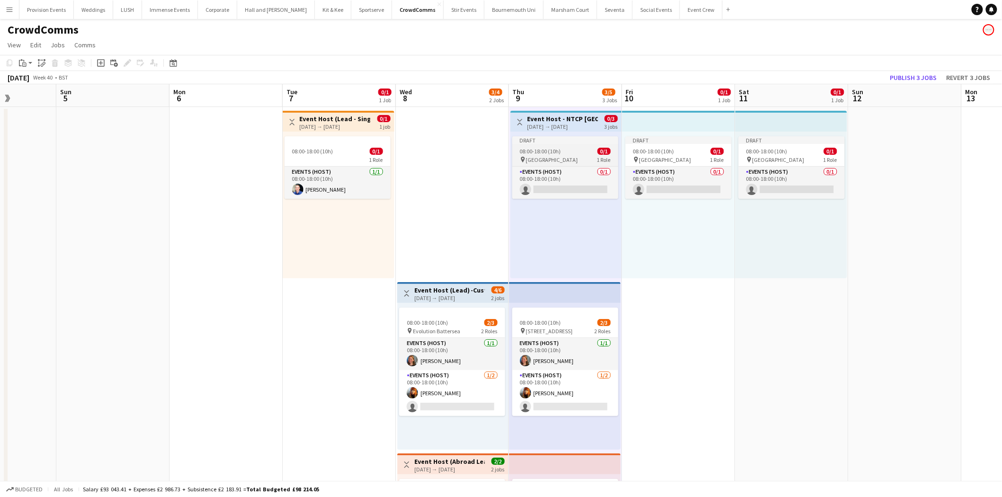
click at [569, 140] on div "Draft" at bounding box center [565, 140] width 106 height 8
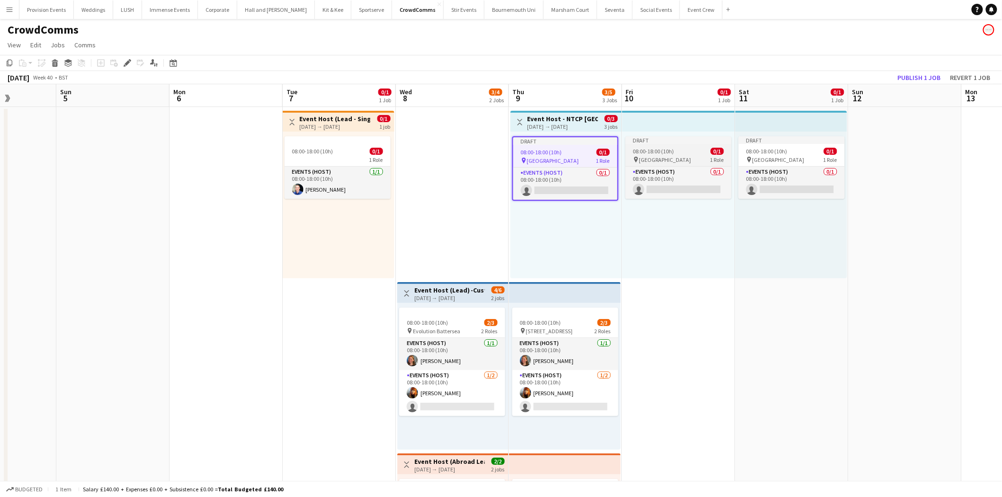
click at [649, 161] on span "[GEOGRAPHIC_DATA]" at bounding box center [665, 159] width 52 height 7
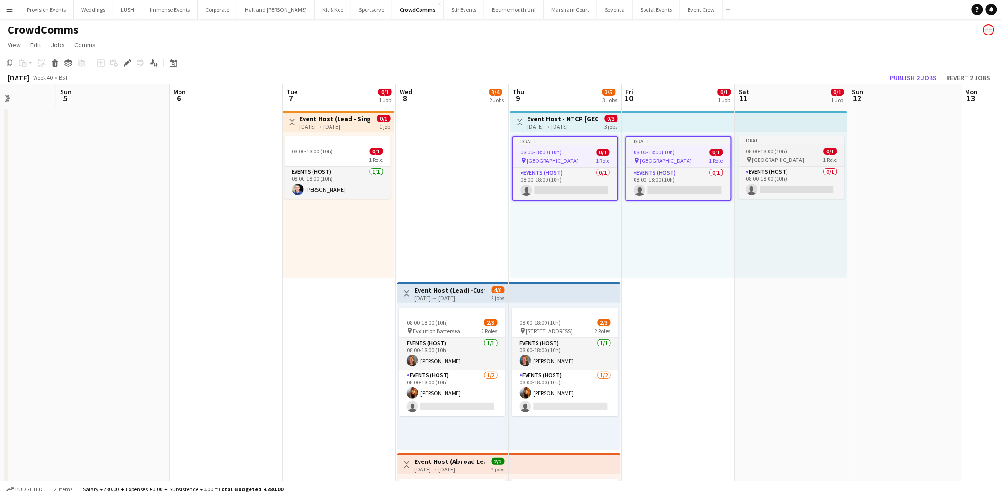
click at [759, 138] on div "Draft" at bounding box center [791, 140] width 106 height 8
click at [127, 61] on icon at bounding box center [126, 63] width 5 height 5
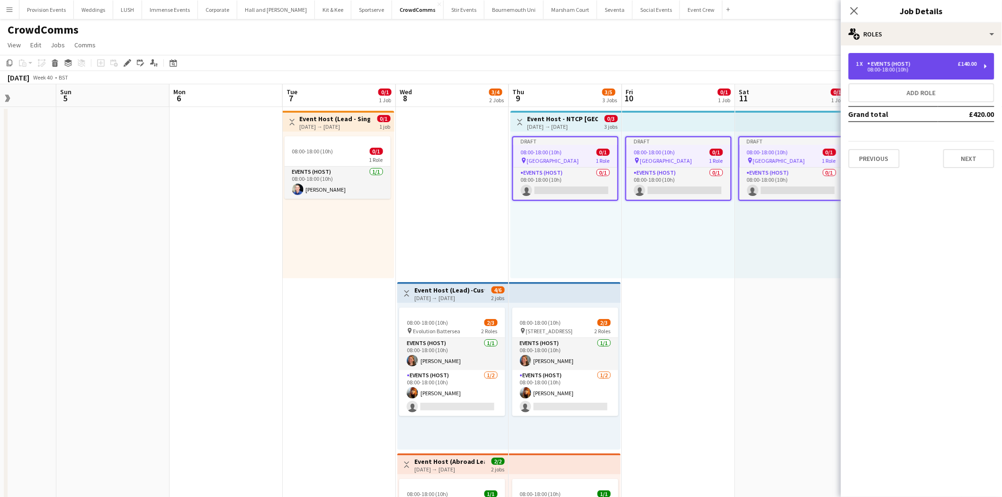
click at [894, 61] on div "Events (Host)" at bounding box center [890, 64] width 47 height 7
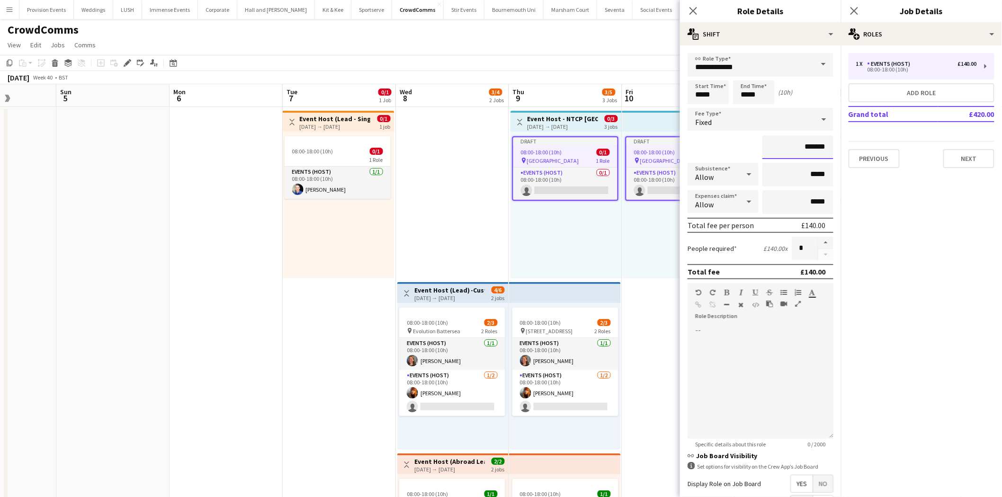
click at [810, 145] on input "*******" at bounding box center [797, 147] width 71 height 24
type input "****"
click at [973, 163] on button "Next" at bounding box center [968, 158] width 51 height 19
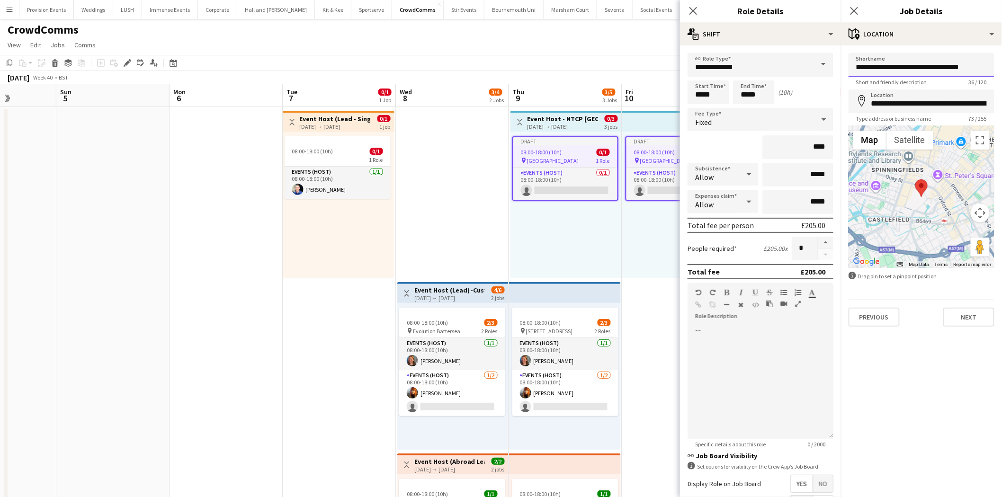
click at [935, 68] on input "**********" at bounding box center [921, 65] width 146 height 24
paste input
type input "******"
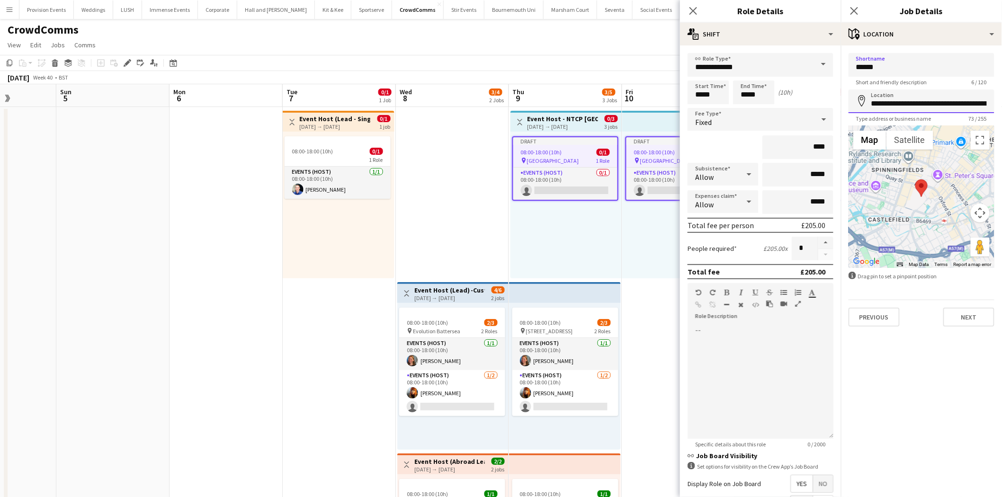
click at [924, 98] on input "**********" at bounding box center [921, 101] width 146 height 24
paste input
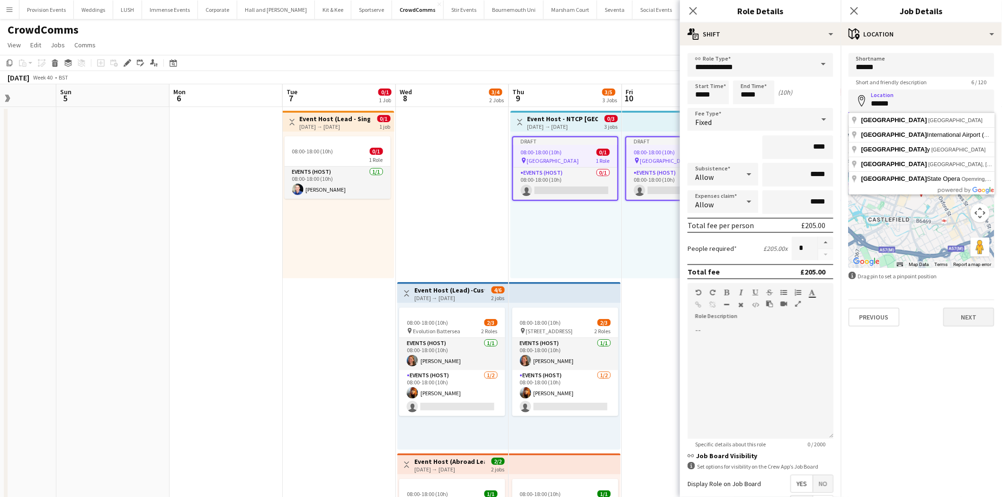
type input "******"
click at [972, 309] on button "Next" at bounding box center [968, 317] width 51 height 19
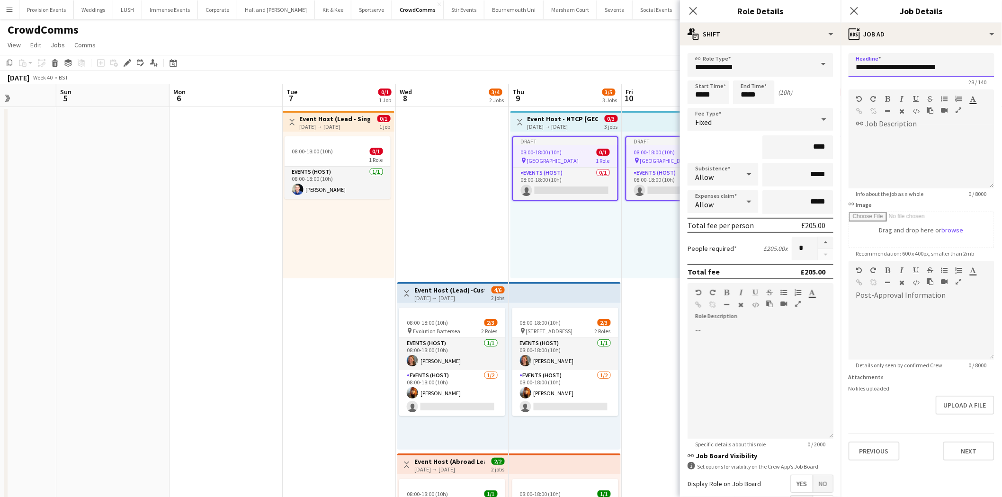
drag, startPoint x: 896, startPoint y: 63, endPoint x: 1009, endPoint y: 83, distance: 115.3
click at [1002, 83] on html "Menu Boards Boards Boards All jobs Status Workforce Workforce My Workforce Recr…" at bounding box center [501, 492] width 1002 height 984
paste input "text"
click at [898, 69] on input "**********" at bounding box center [921, 65] width 146 height 24
click at [896, 64] on input "**********" at bounding box center [921, 65] width 146 height 24
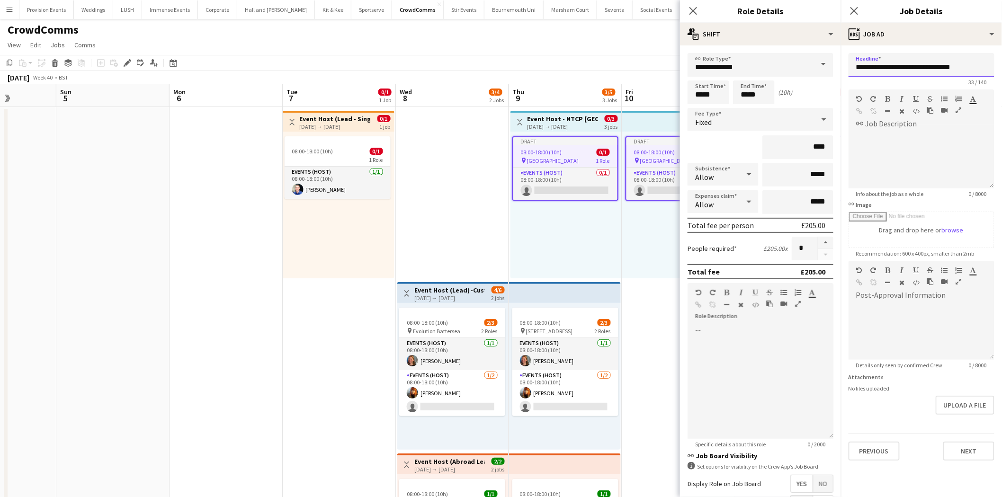
click at [896, 64] on input "**********" at bounding box center [921, 65] width 146 height 24
type input "**********"
click at [978, 446] on button "Next" at bounding box center [968, 451] width 51 height 19
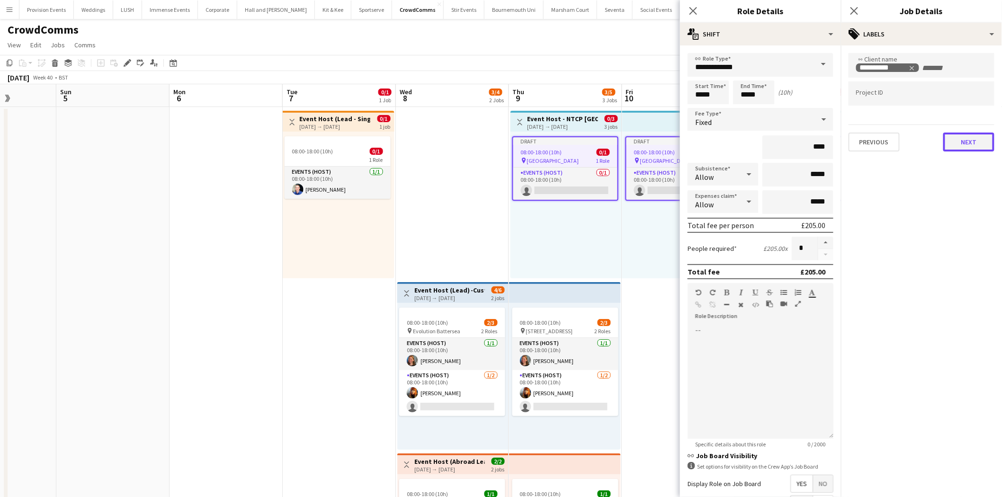
click at [960, 147] on button "Next" at bounding box center [968, 142] width 51 height 19
click at [968, 112] on div "Select single job to add notes Previous Next" at bounding box center [921, 80] width 161 height 70
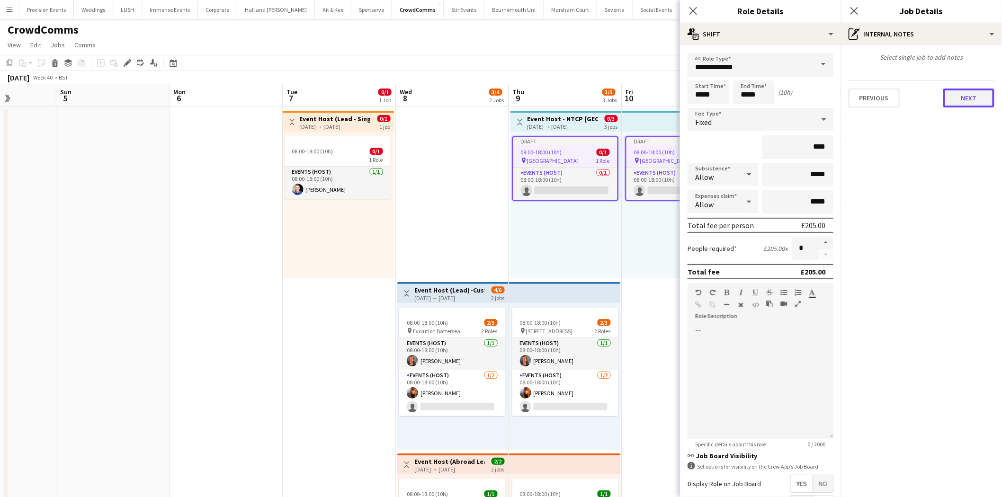
click at [968, 97] on button "Next" at bounding box center [968, 98] width 51 height 19
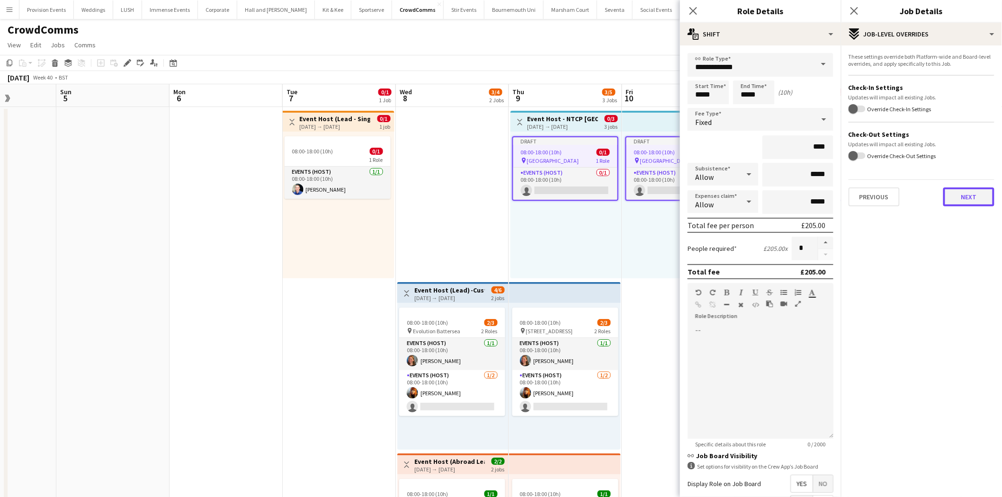
click at [962, 192] on button "Next" at bounding box center [968, 196] width 51 height 19
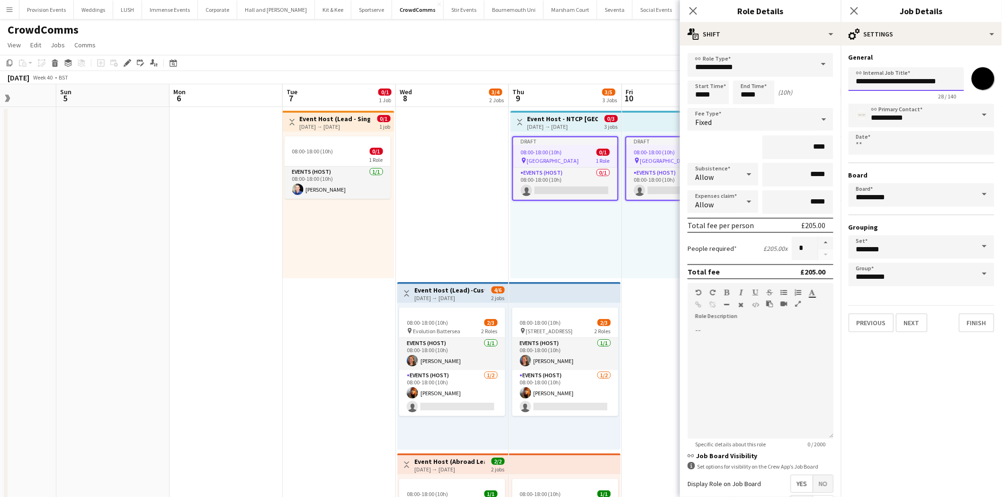
click at [909, 76] on input "**********" at bounding box center [906, 79] width 116 height 24
paste input "*****"
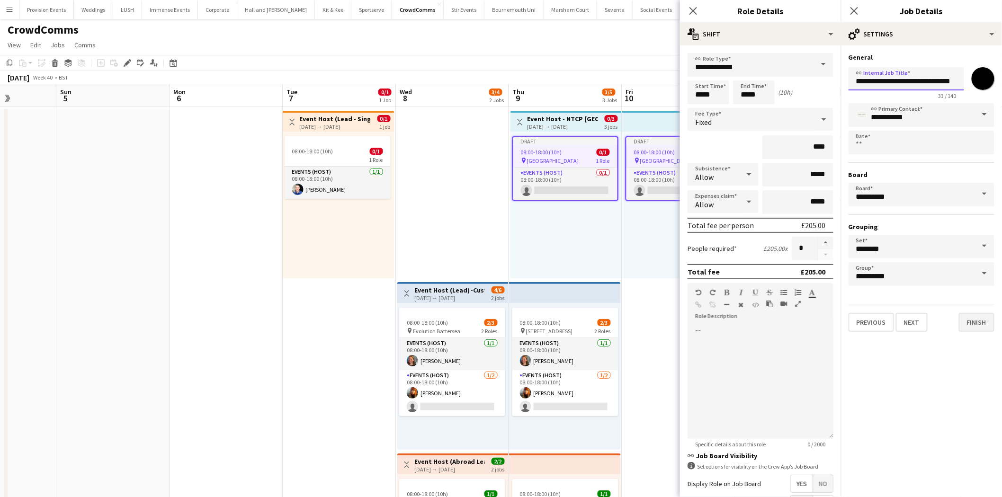
type input "**********"
click at [980, 322] on button "Finish" at bounding box center [977, 322] width 36 height 19
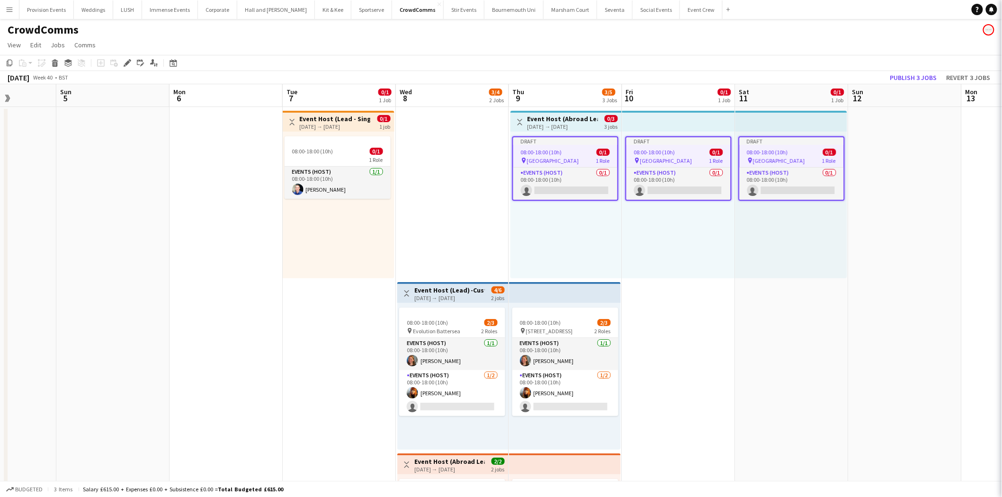
scroll to position [0, 0]
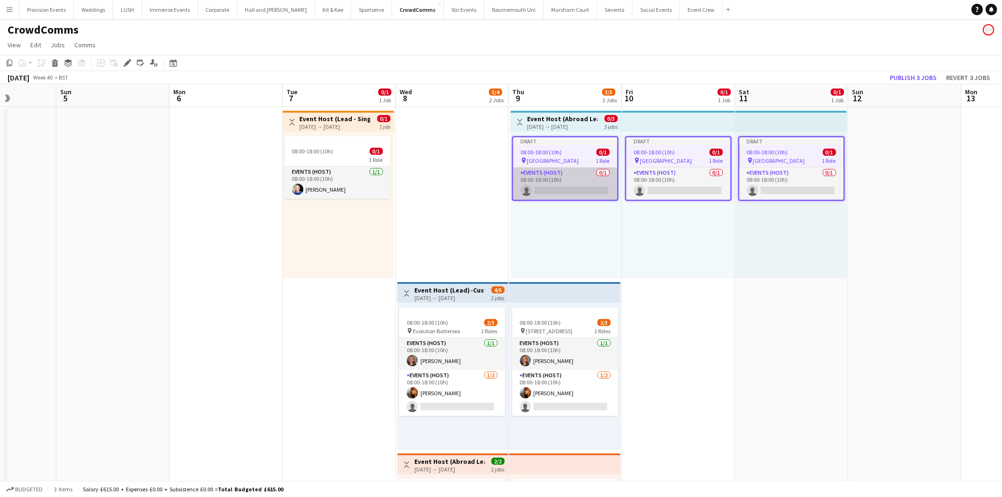
click at [578, 185] on app-card-role "Events (Host) 0/1 08:00-18:00 (10h) single-neutral-actions" at bounding box center [565, 184] width 104 height 32
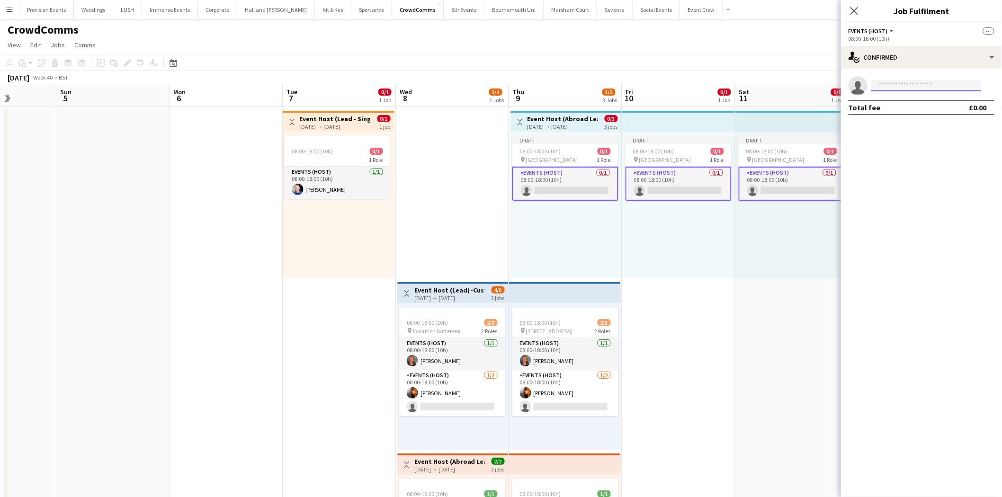
click at [887, 90] on input at bounding box center [926, 85] width 110 height 11
type input "*****"
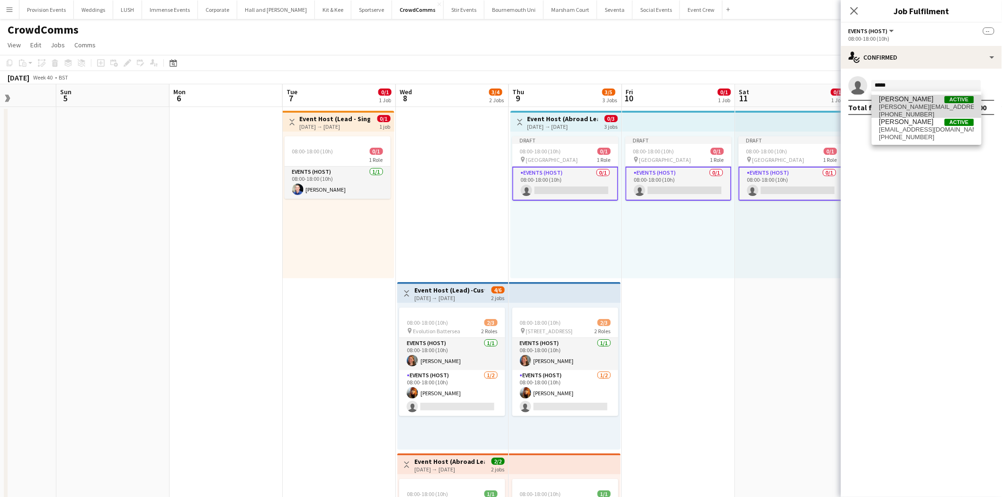
click at [899, 101] on span "[PERSON_NAME]" at bounding box center [906, 99] width 54 height 8
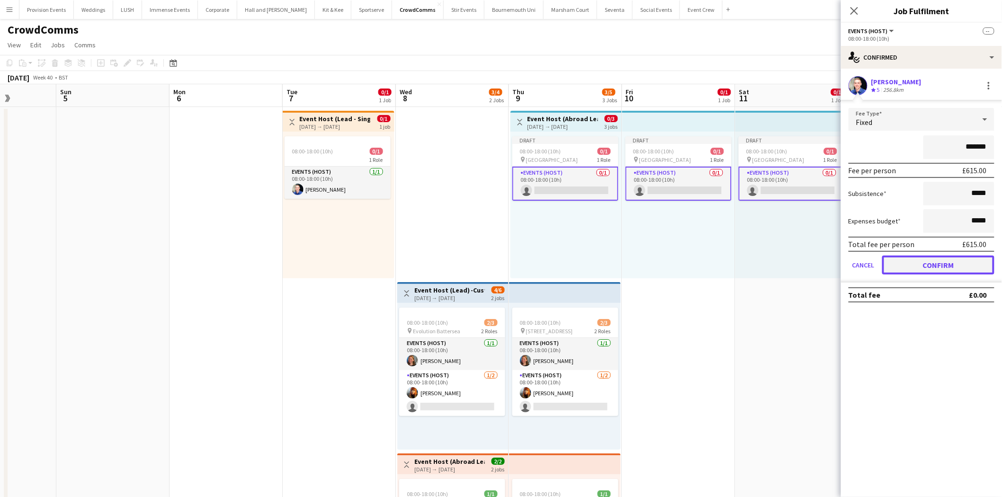
click at [955, 262] on button "Confirm" at bounding box center [938, 265] width 112 height 19
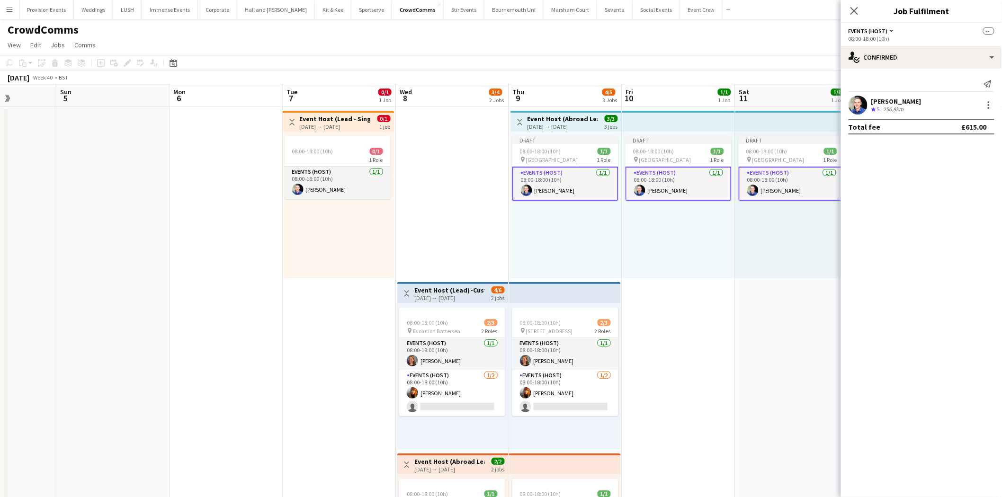
click at [711, 253] on div "Draft 08:00-18:00 (10h) 1/1 pin Vienna 1 Role Events (Host) [DATE] 08:00-18:00 …" at bounding box center [678, 205] width 113 height 147
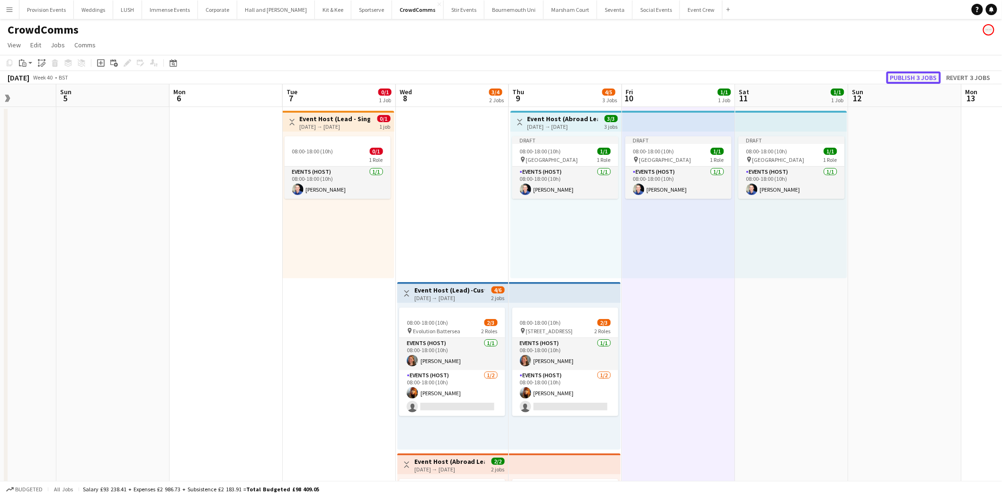
click at [926, 76] on button "Publish 3 jobs" at bounding box center [913, 77] width 54 height 12
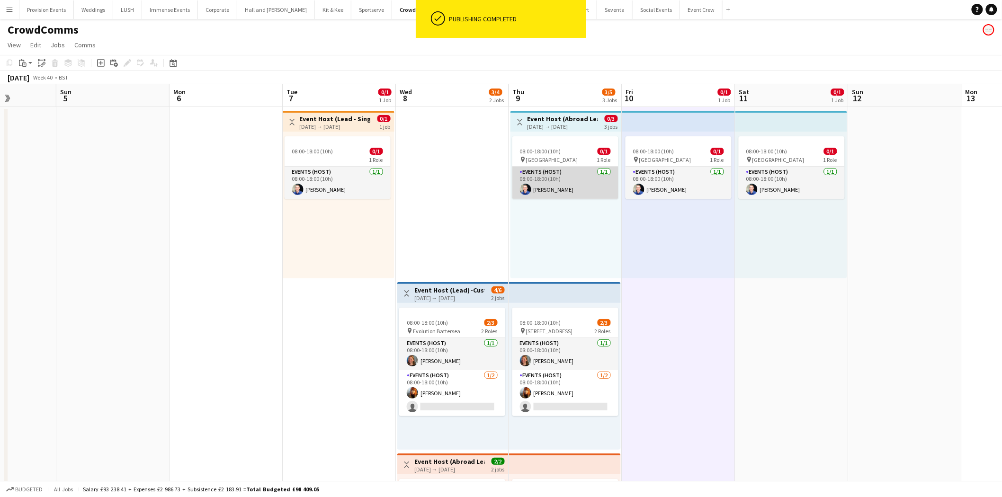
click at [585, 169] on app-card-role "Events (Host) [DATE] 08:00-18:00 (10h) [PERSON_NAME]" at bounding box center [565, 183] width 106 height 32
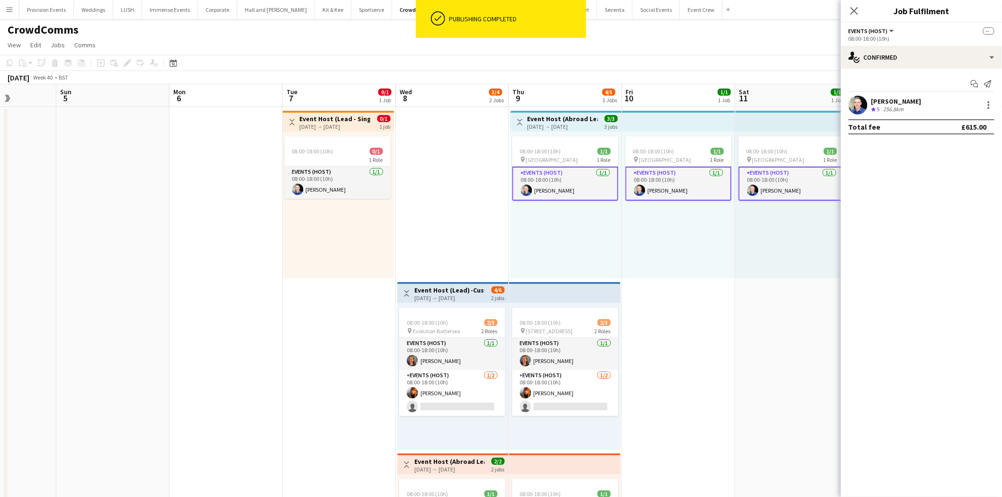
click at [741, 239] on div "08:00-18:00 (10h) 1/1 pin Vienna 1 Role Events (Host) [DATE] 08:00-18:00 (10h) …" at bounding box center [791, 205] width 112 height 147
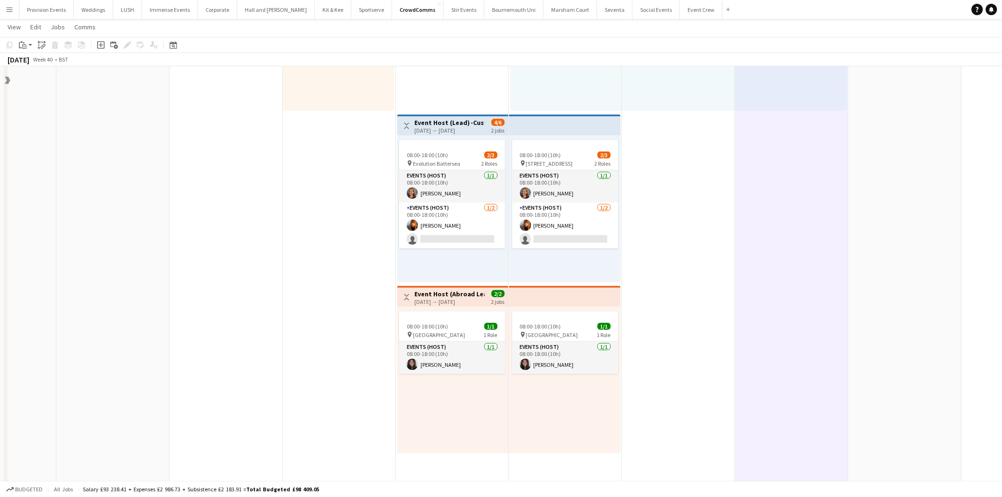
scroll to position [40, 0]
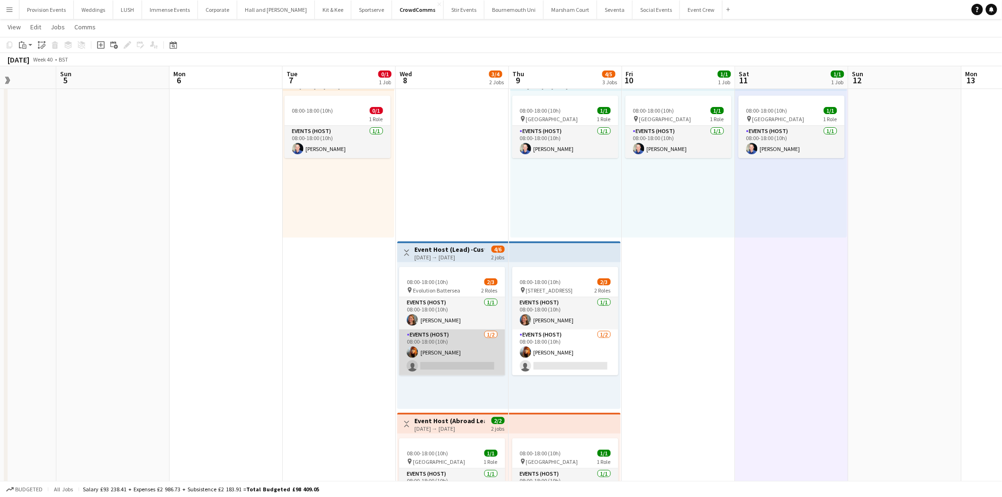
click at [458, 336] on app-card-role "Events (Host) [DATE] 08:00-18:00 (10h) [PERSON_NAME] single-neutral-actions" at bounding box center [452, 352] width 106 height 46
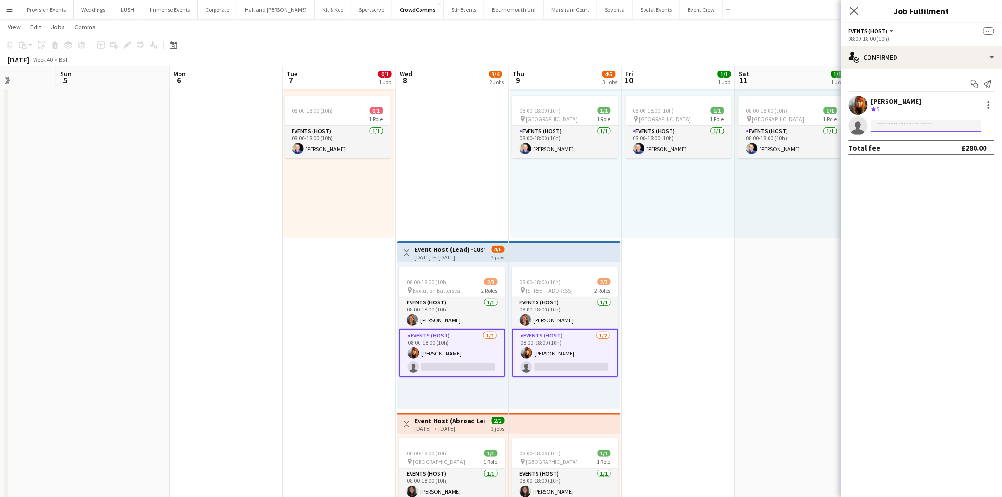
click at [892, 126] on input at bounding box center [926, 125] width 110 height 11
type input "*****"
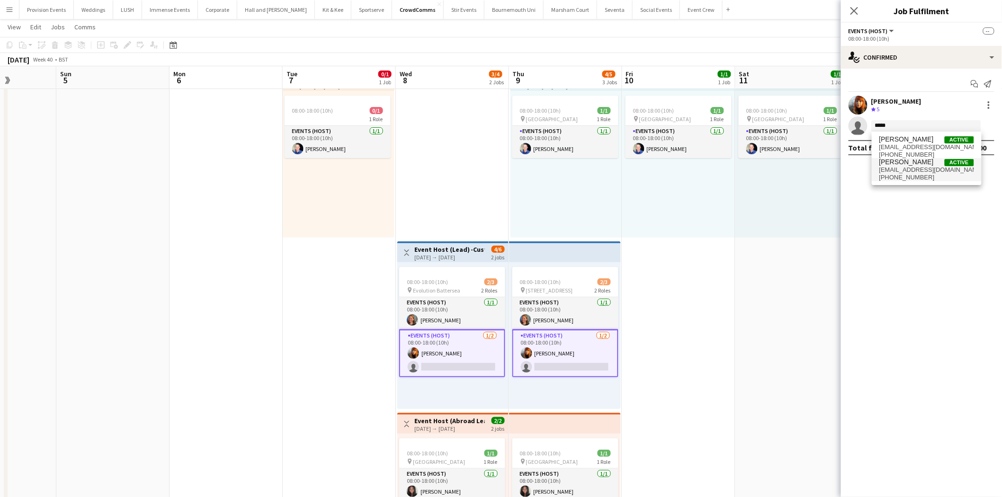
click at [915, 171] on span "[EMAIL_ADDRESS][DOMAIN_NAME]" at bounding box center [926, 170] width 95 height 8
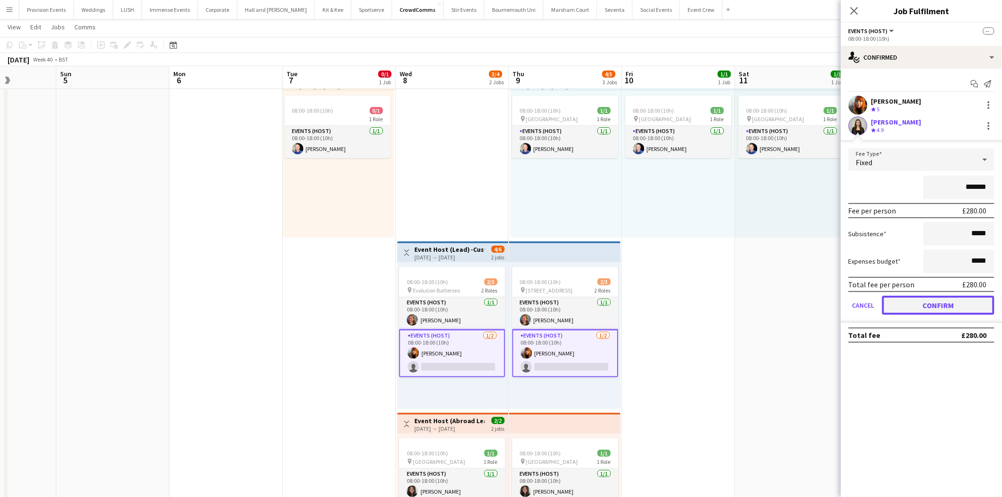
click at [919, 299] on button "Confirm" at bounding box center [938, 305] width 112 height 19
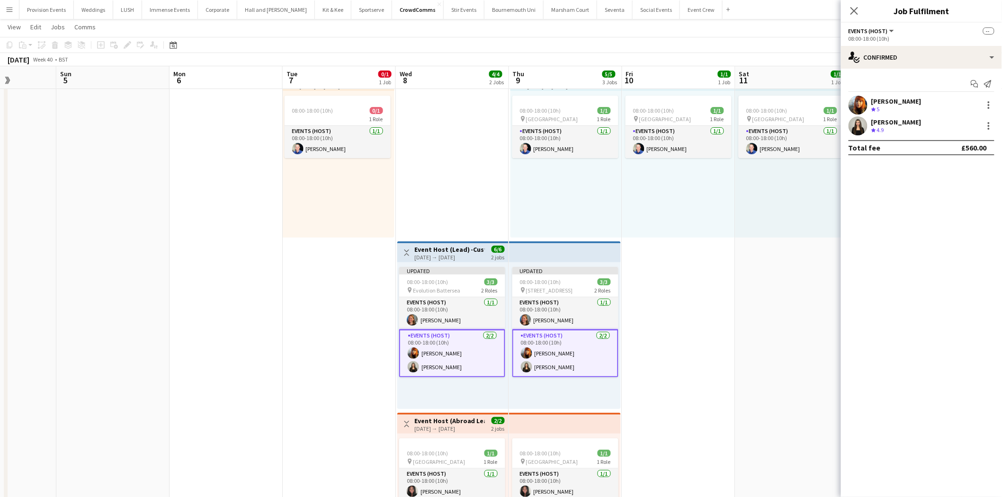
click at [765, 297] on app-date-cell "08:00-18:00 (10h) 1/1 pin Vienna 1 Role Events (Host) [DATE] 08:00-18:00 (10h) …" at bounding box center [791, 496] width 113 height 861
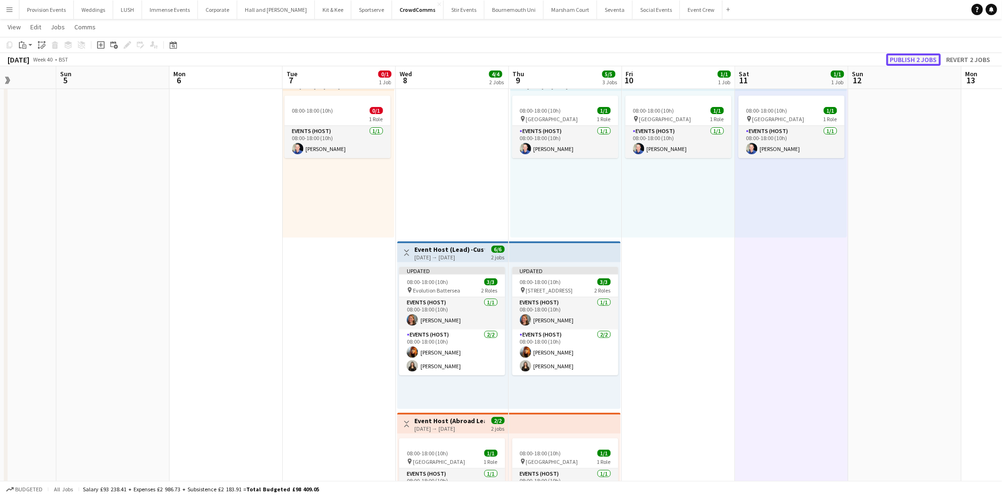
click at [929, 54] on button "Publish 2 jobs" at bounding box center [913, 59] width 54 height 12
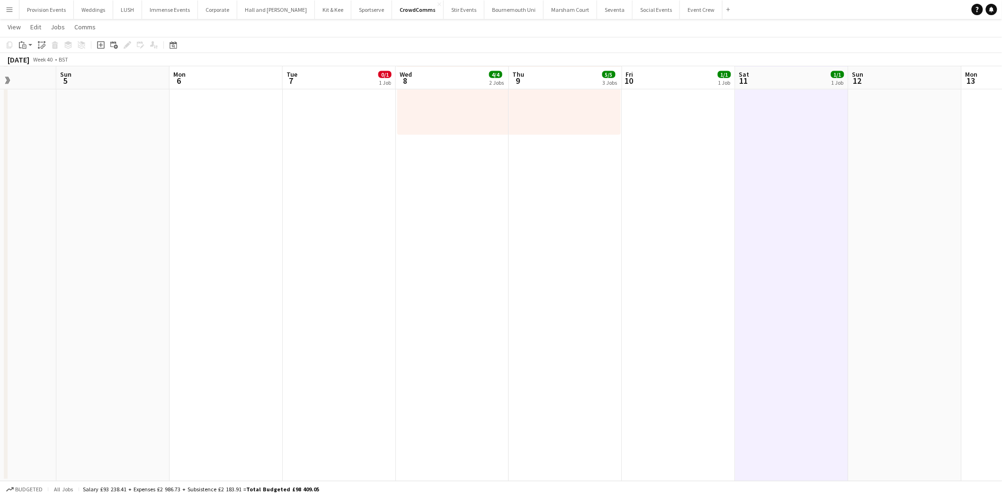
scroll to position [2, 0]
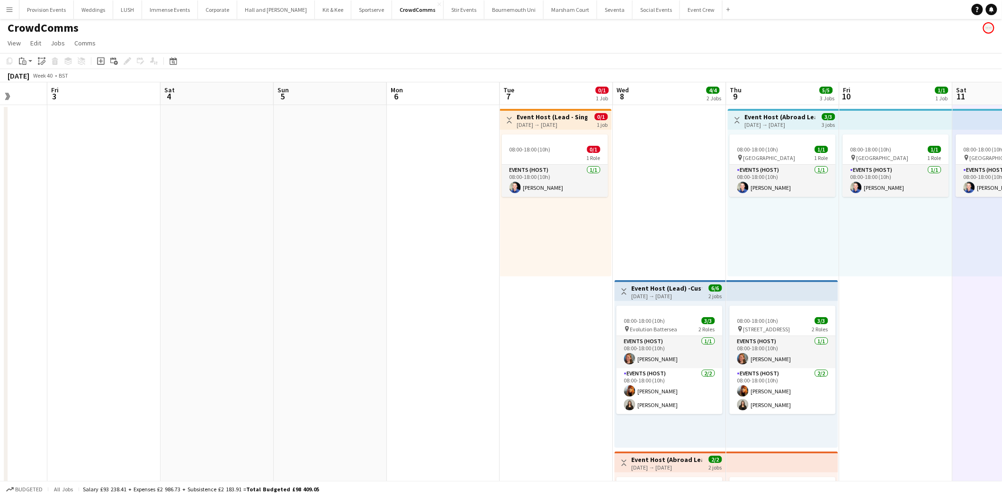
drag, startPoint x: 407, startPoint y: 289, endPoint x: 834, endPoint y: 275, distance: 427.2
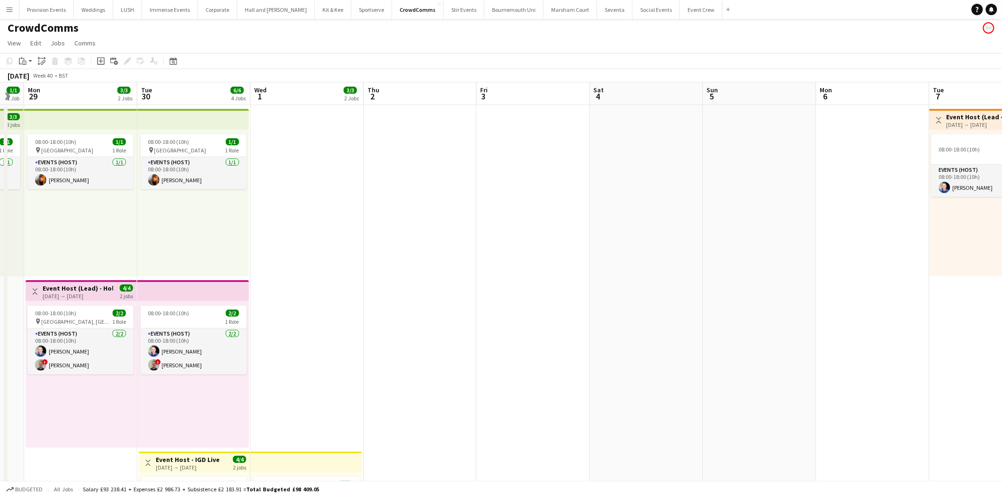
drag, startPoint x: 344, startPoint y: 304, endPoint x: 775, endPoint y: 240, distance: 436.0
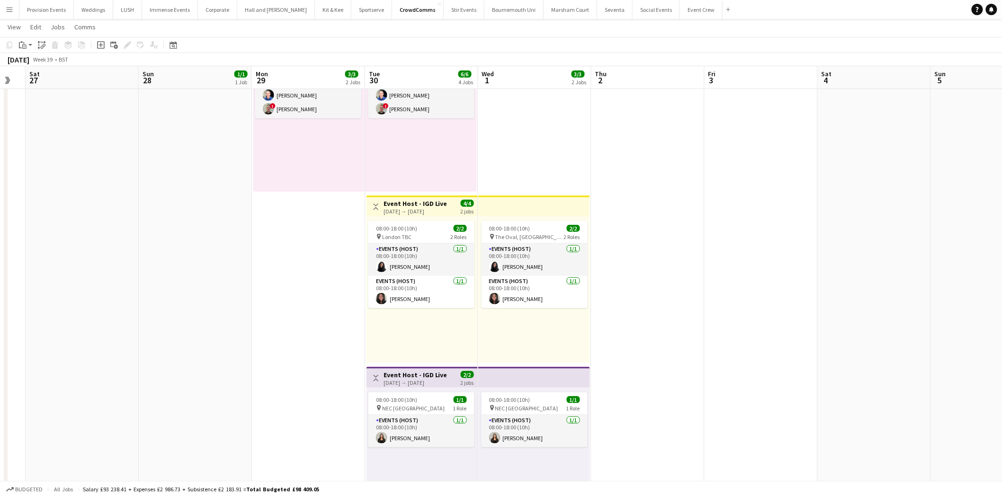
scroll to position [0, 223]
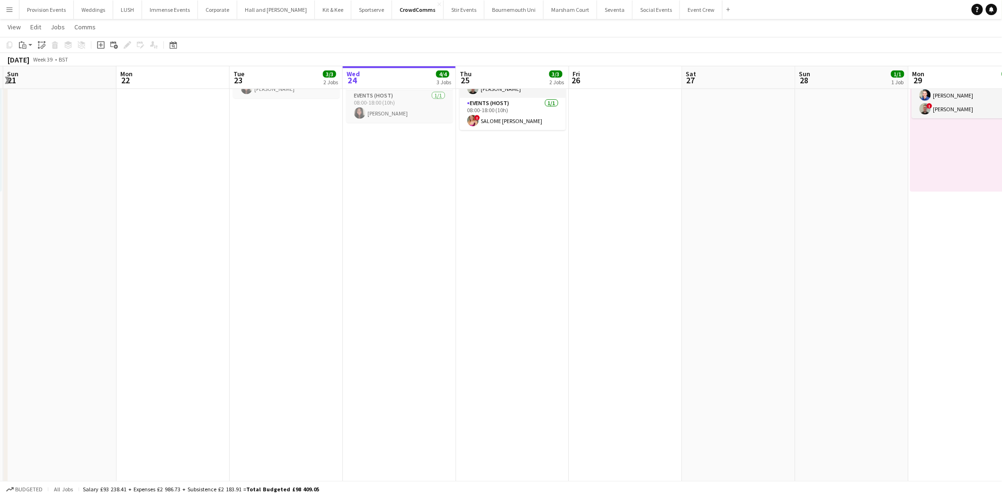
drag, startPoint x: 254, startPoint y: 311, endPoint x: 910, endPoint y: 264, distance: 658.2
click at [910, 264] on app-calendar-viewport "Fri 19 2/2 2 Jobs Sat 20 2/2 2 Jobs Sun 21 Mon 22 Tue 23 3/3 2 Jobs Wed 24 4/4 …" at bounding box center [501, 245] width 1002 height 930
click at [396, 107] on app-card-role "Events (Host) [DATE] 08:00-18:00 (10h) [PERSON_NAME]" at bounding box center [400, 106] width 106 height 32
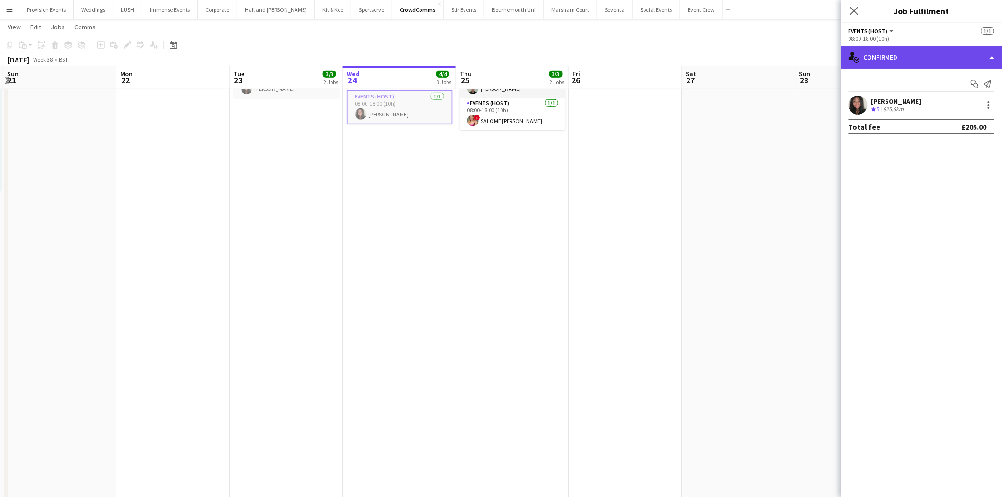
click at [934, 59] on div "single-neutral-actions-check-2 Confirmed" at bounding box center [921, 57] width 161 height 23
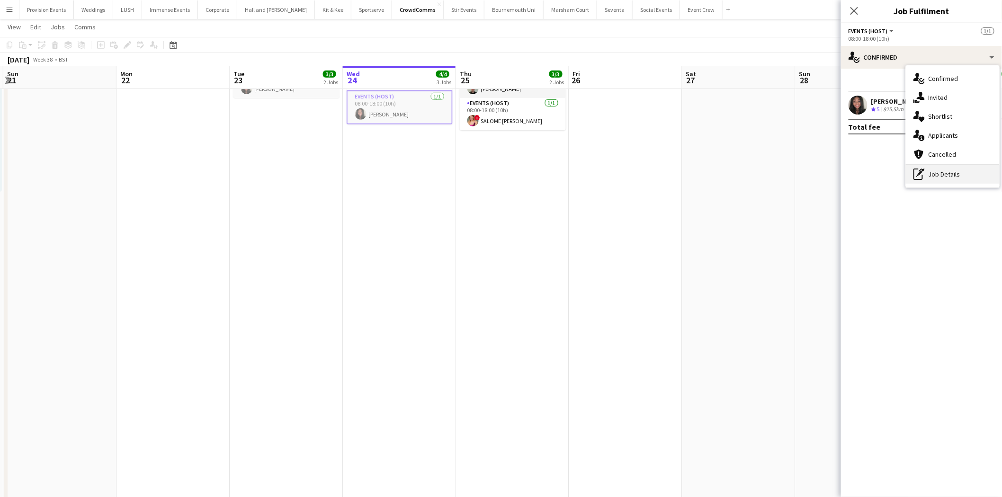
click at [950, 178] on div "pen-write Job Details" at bounding box center [953, 174] width 94 height 19
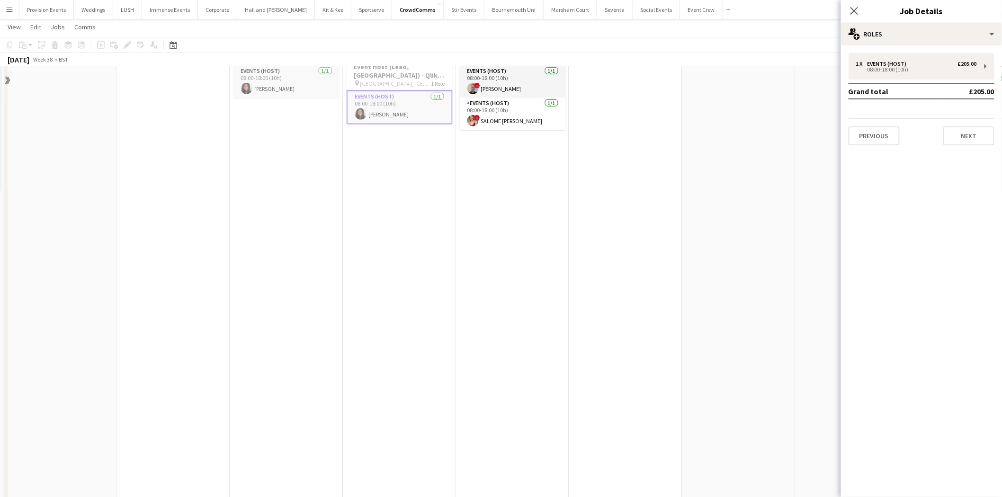
scroll to position [0, 0]
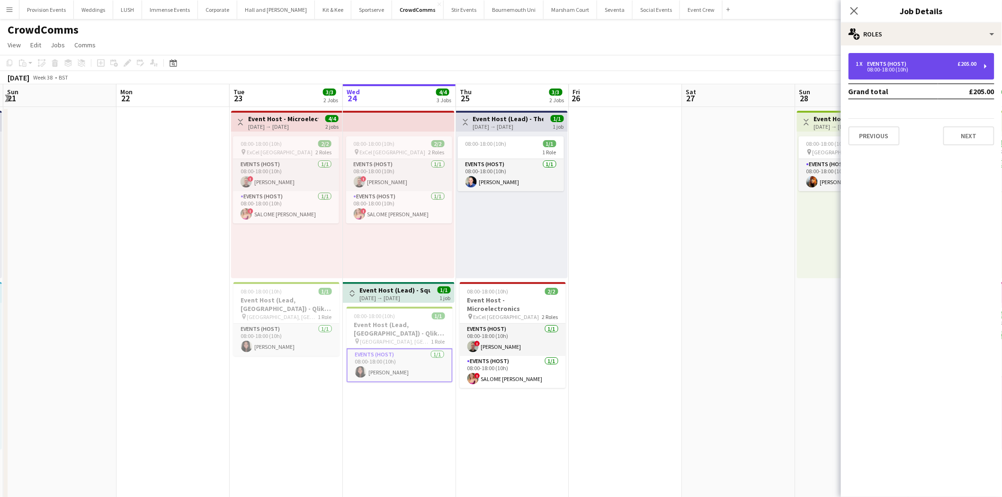
click at [894, 75] on div "1 x Events (Host) £205.00 08:00-18:00 (10h)" at bounding box center [921, 66] width 146 height 27
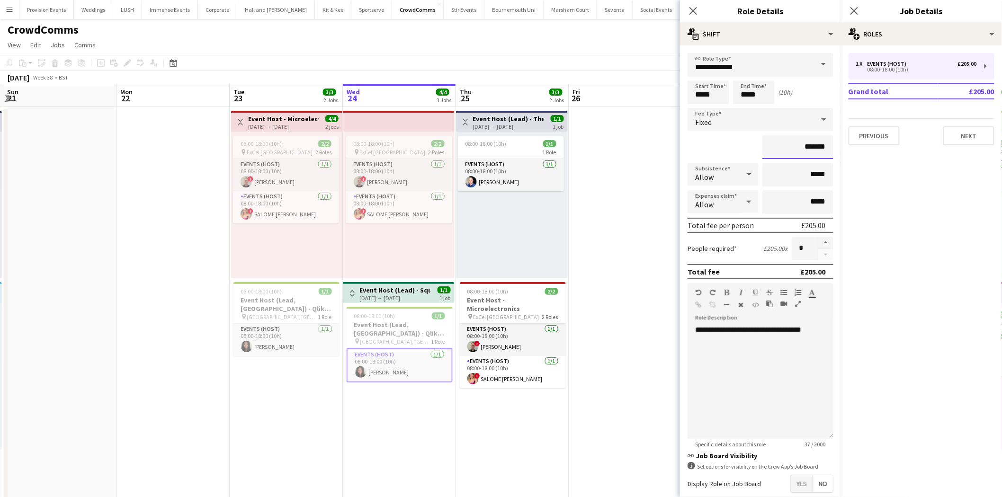
click at [812, 145] on input "*******" at bounding box center [797, 147] width 71 height 24
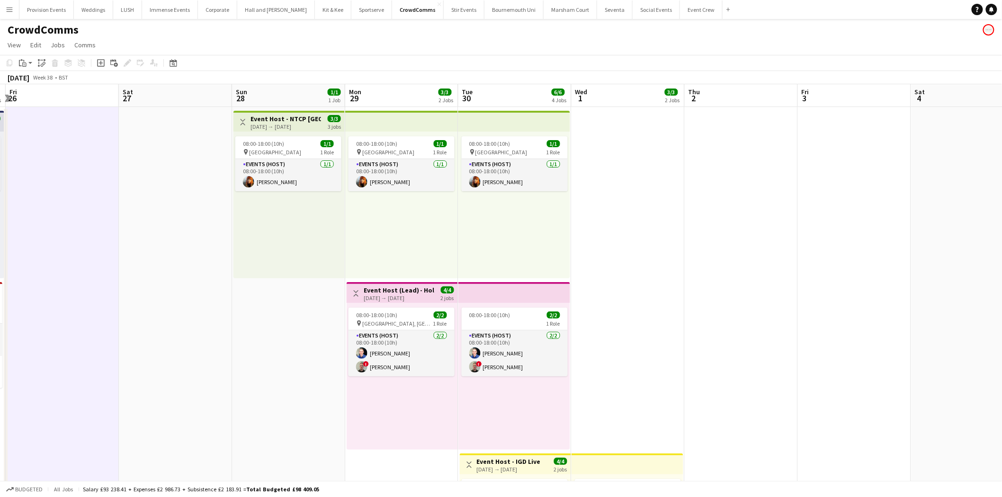
drag, startPoint x: 729, startPoint y: 249, endPoint x: 271, endPoint y: 204, distance: 460.8
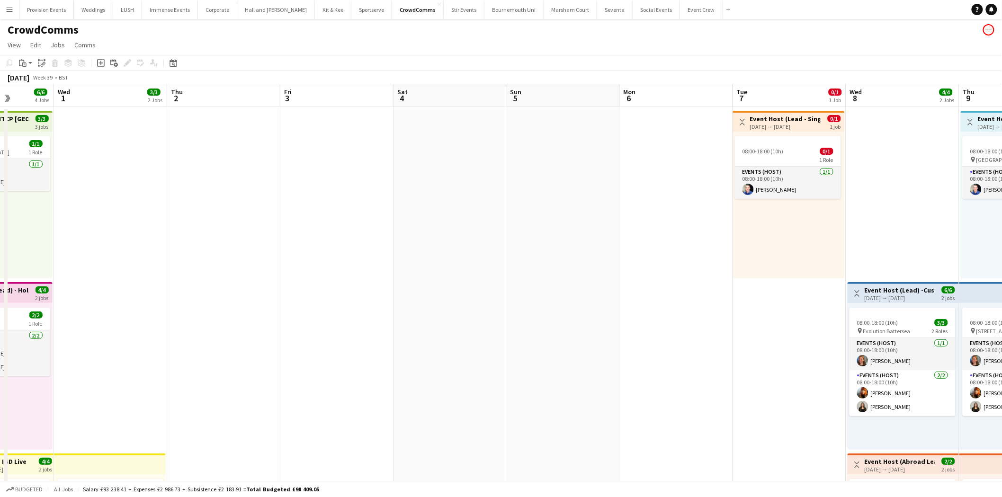
drag, startPoint x: 555, startPoint y: 297, endPoint x: 347, endPoint y: 308, distance: 209.1
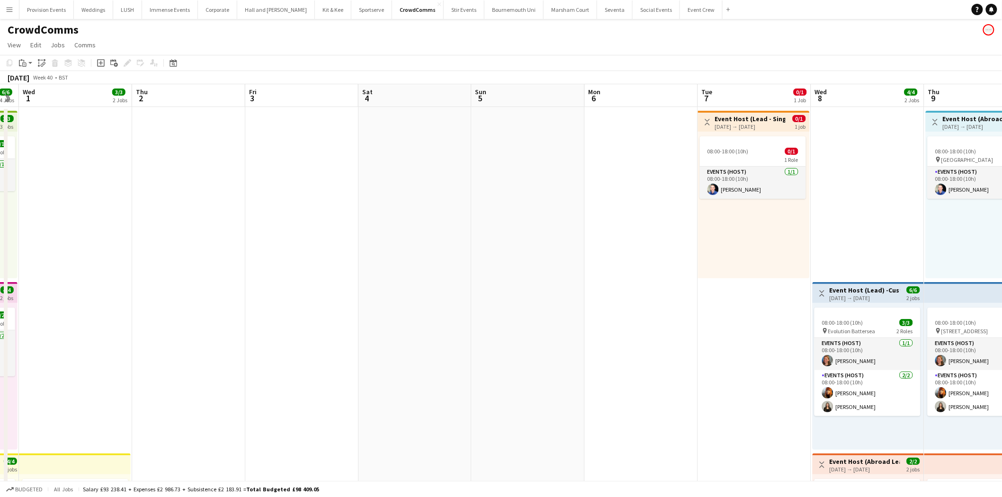
drag, startPoint x: 613, startPoint y: 296, endPoint x: 232, endPoint y: 276, distance: 381.1
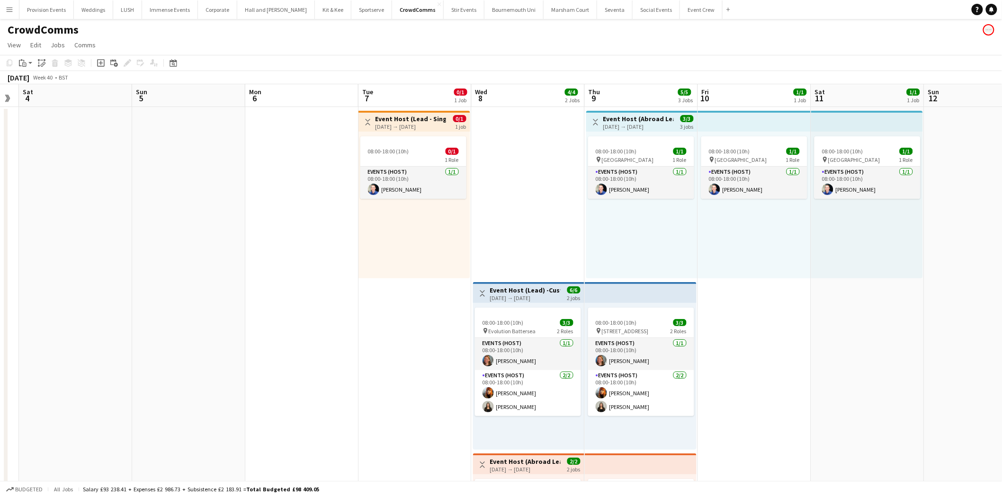
scroll to position [0, 327]
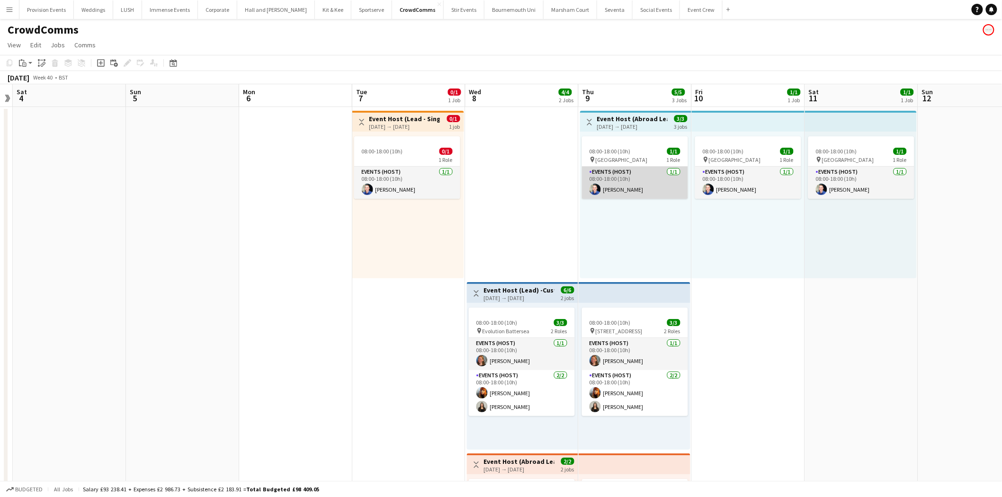
click at [669, 177] on app-card-role "Events (Host) [DATE] 08:00-18:00 (10h) [PERSON_NAME]" at bounding box center [635, 183] width 106 height 32
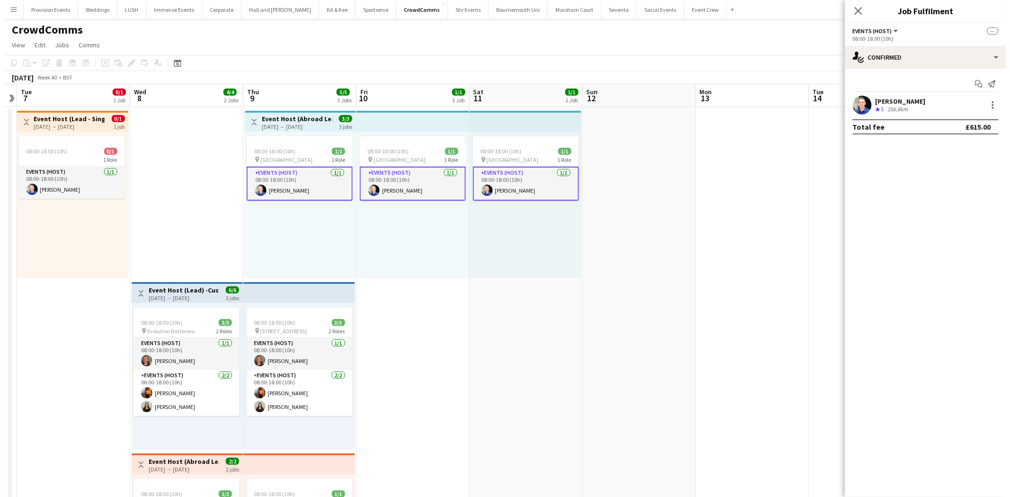
scroll to position [0, 386]
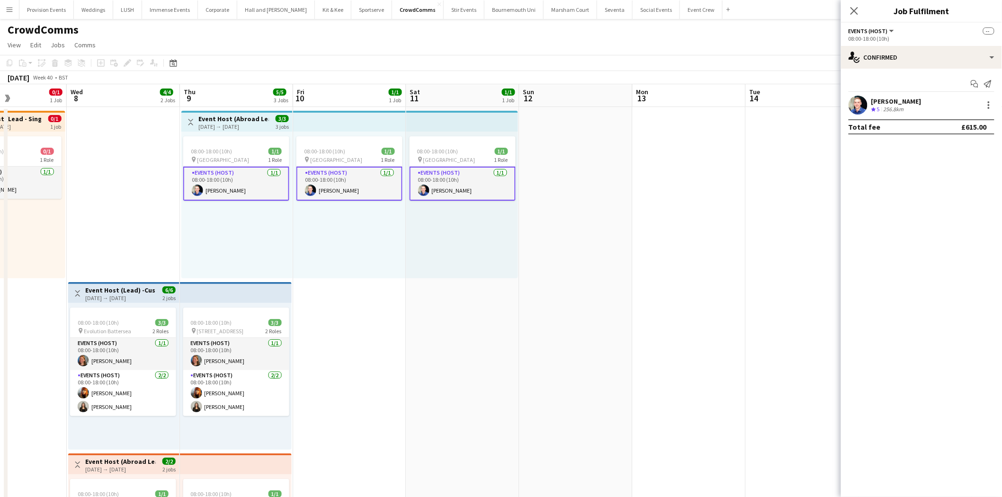
drag, startPoint x: 513, startPoint y: 171, endPoint x: 114, endPoint y: 133, distance: 400.9
click at [7, 8] on app-icon "Menu" at bounding box center [10, 10] width 8 height 8
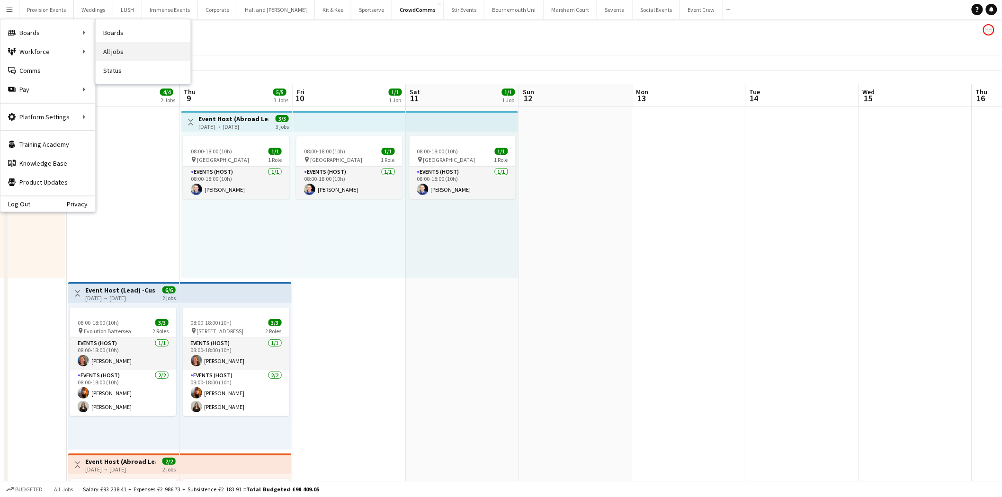
click at [112, 51] on link "All jobs" at bounding box center [143, 51] width 95 height 19
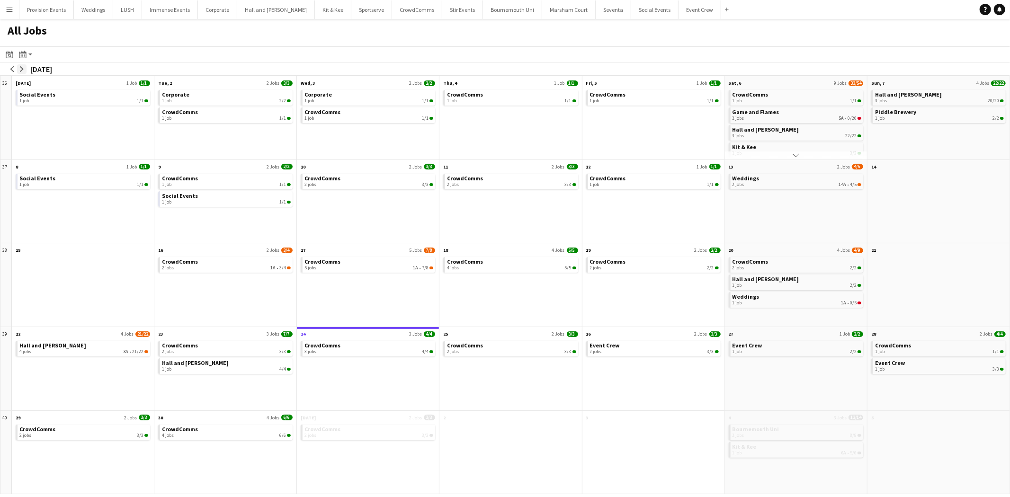
click at [19, 67] on app-icon "arrow-right" at bounding box center [22, 69] width 6 height 6
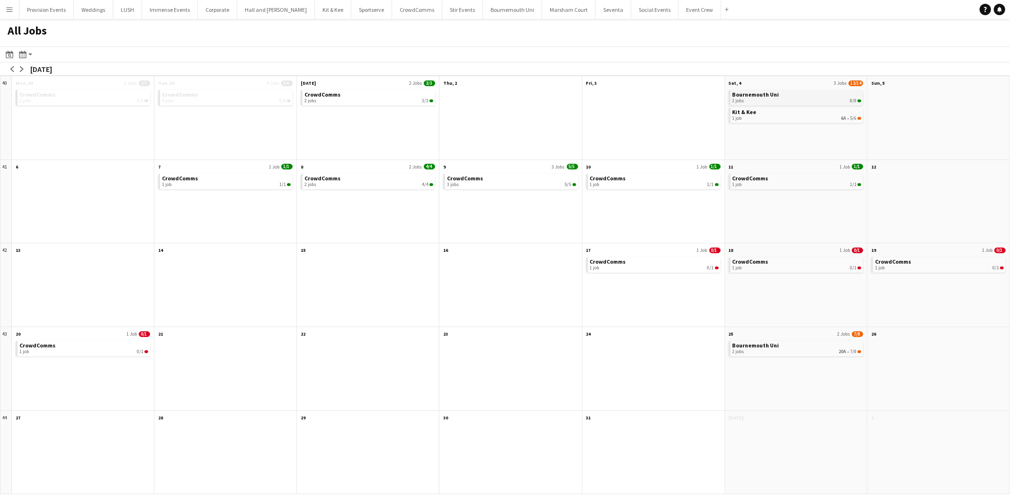
click at [789, 113] on link "Kit & Kee 1 job 6A • 5/6" at bounding box center [796, 114] width 129 height 14
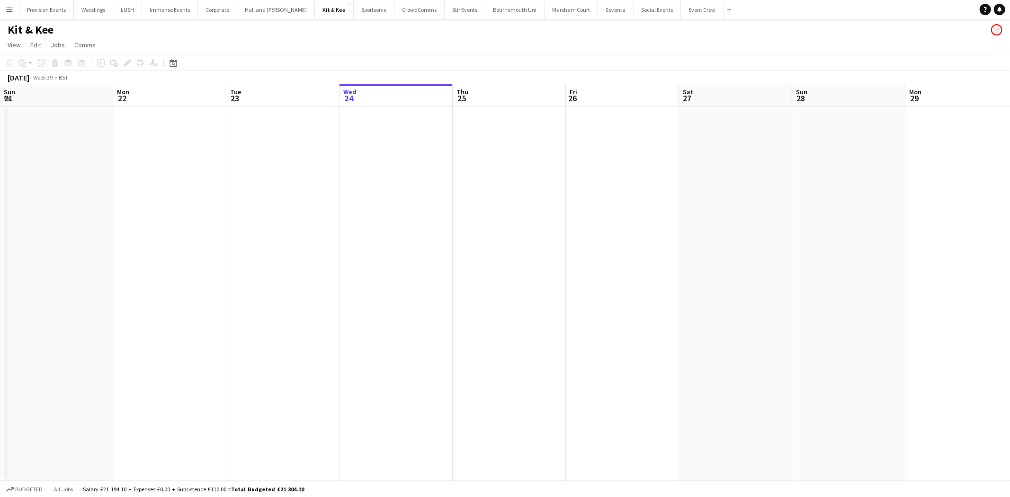
drag, startPoint x: 839, startPoint y: 279, endPoint x: 311, endPoint y: 267, distance: 528.4
click at [311, 267] on app-calendar-viewport "Sun 21 Mon 22 Tue 23 Wed 24 Thu 25 Fri 26 Sat 27 Sun 28 Mon 29 Tue 30 Wed 1 Thu…" at bounding box center [505, 282] width 1010 height 397
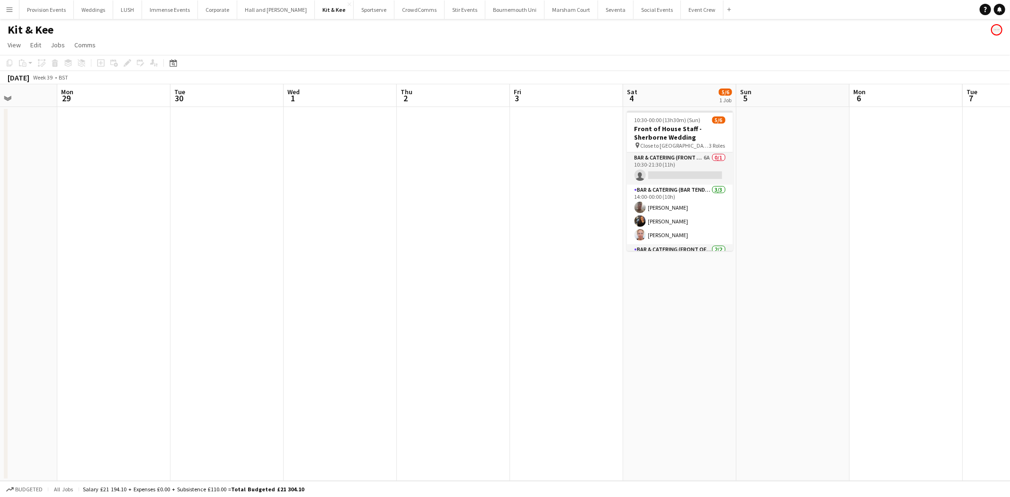
drag, startPoint x: 843, startPoint y: 206, endPoint x: 554, endPoint y: 236, distance: 289.8
click at [554, 236] on app-calendar-viewport "Fri 26 Sat 27 Sun 28 Mon 29 Tue 30 Wed 1 Thu 2 Fri 3 Sat 4 5/6 1 Job Sun 5 Mon …" at bounding box center [505, 282] width 1010 height 397
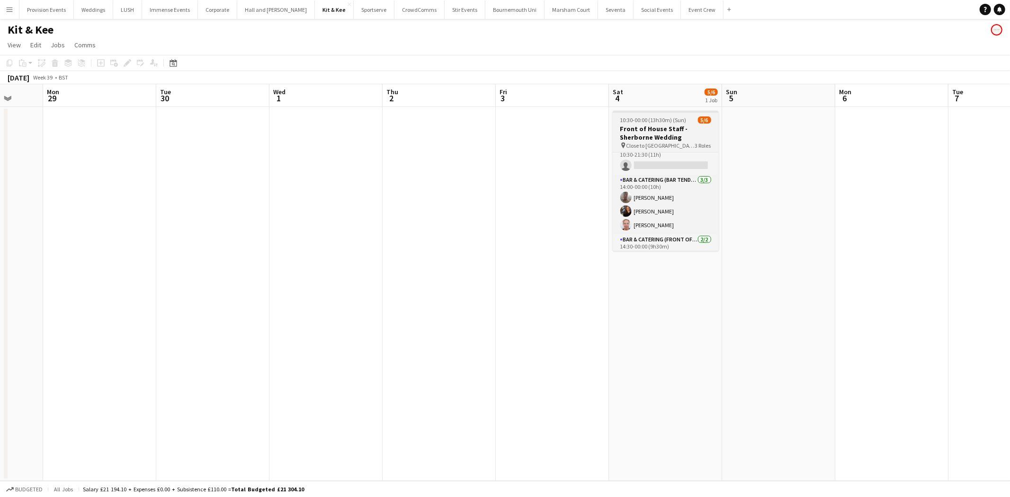
scroll to position [8, 0]
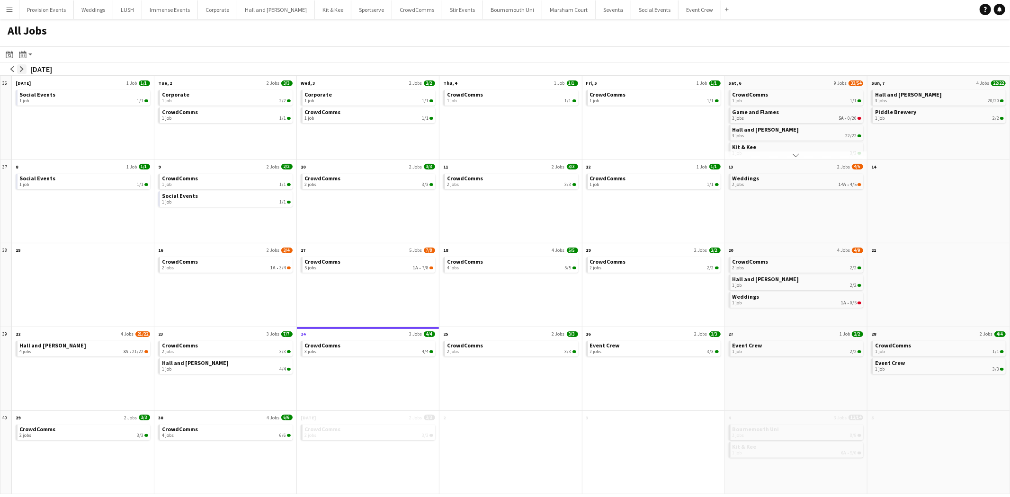
click at [22, 67] on app-icon "arrow-right" at bounding box center [22, 69] width 6 height 6
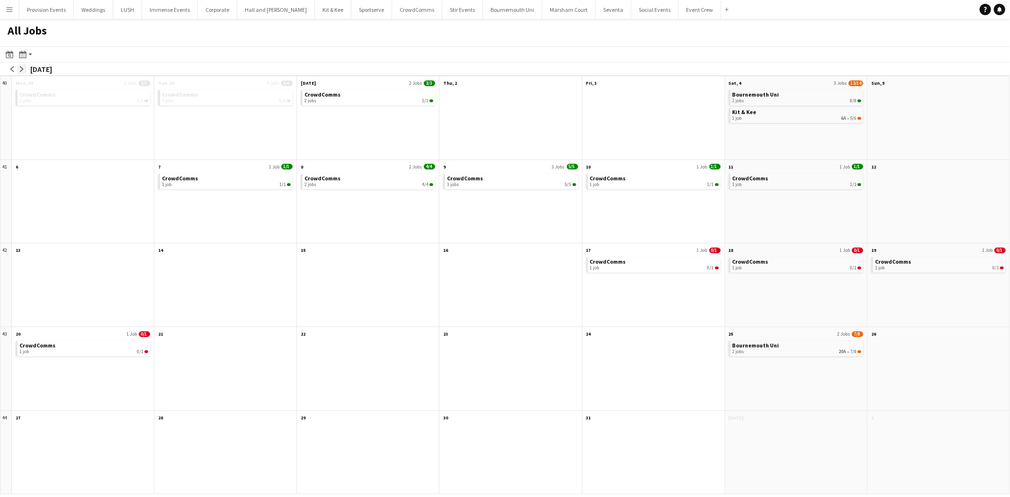
click at [22, 71] on app-icon "arrow-right" at bounding box center [22, 69] width 6 height 6
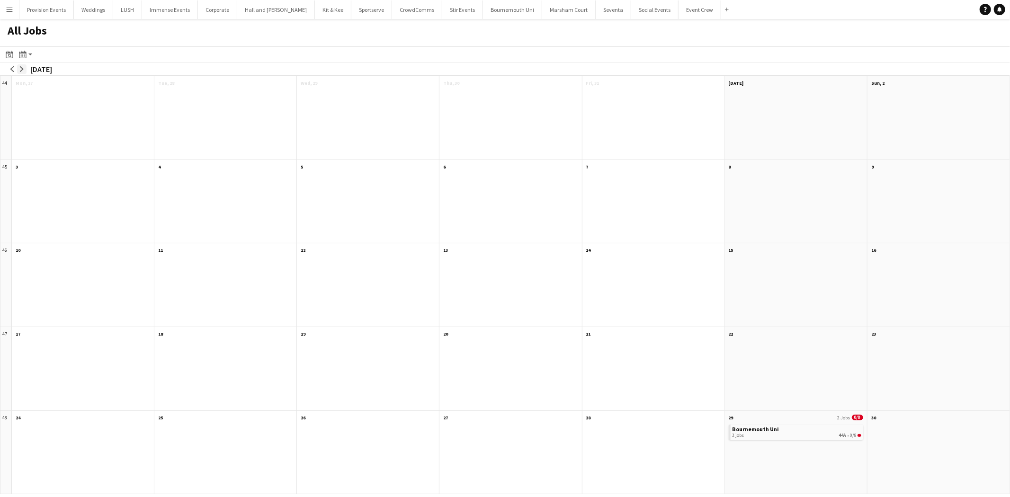
click at [22, 71] on app-icon "arrow-right" at bounding box center [22, 69] width 6 height 6
click at [12, 69] on app-icon "arrow-left" at bounding box center [12, 69] width 6 height 6
